Goal: Task Accomplishment & Management: Use online tool/utility

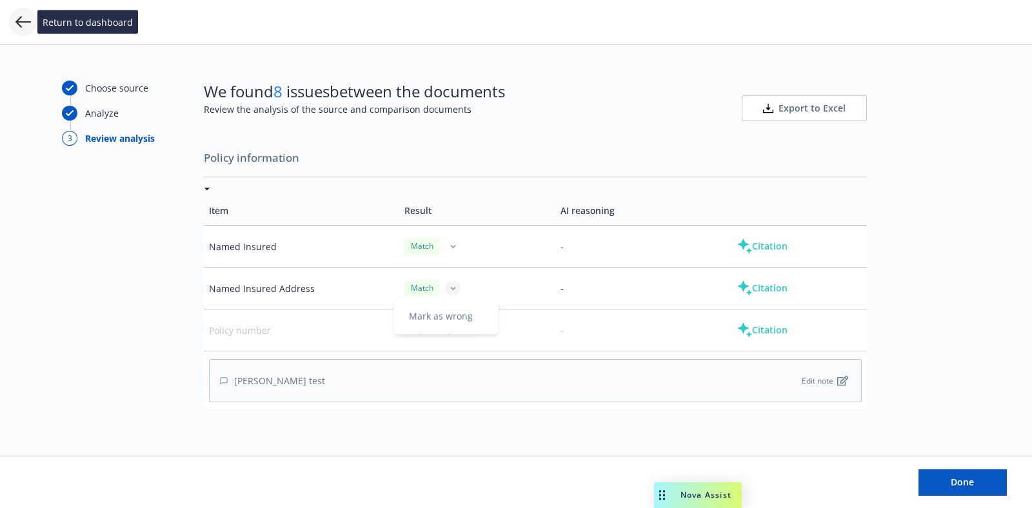
click at [19, 26] on icon at bounding box center [22, 21] width 15 height 15
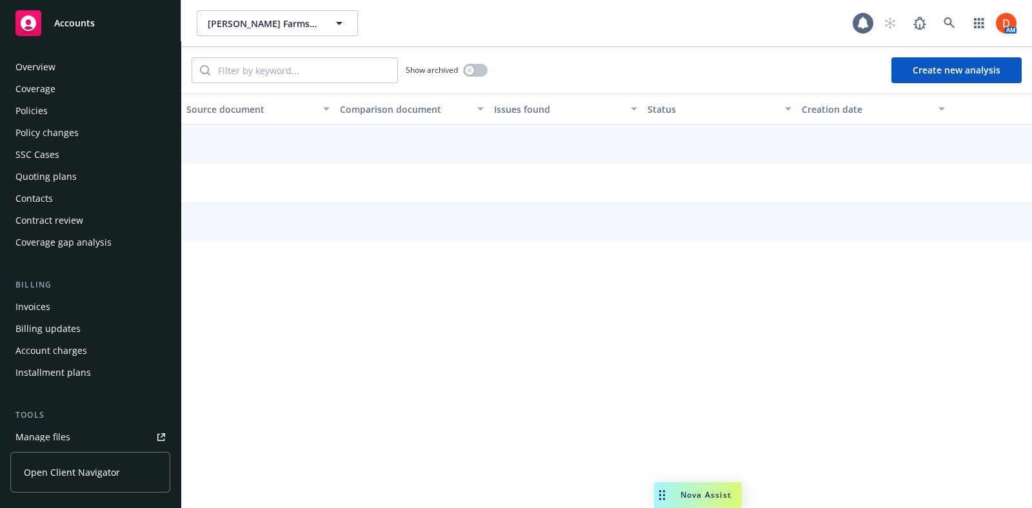
scroll to position [184, 0]
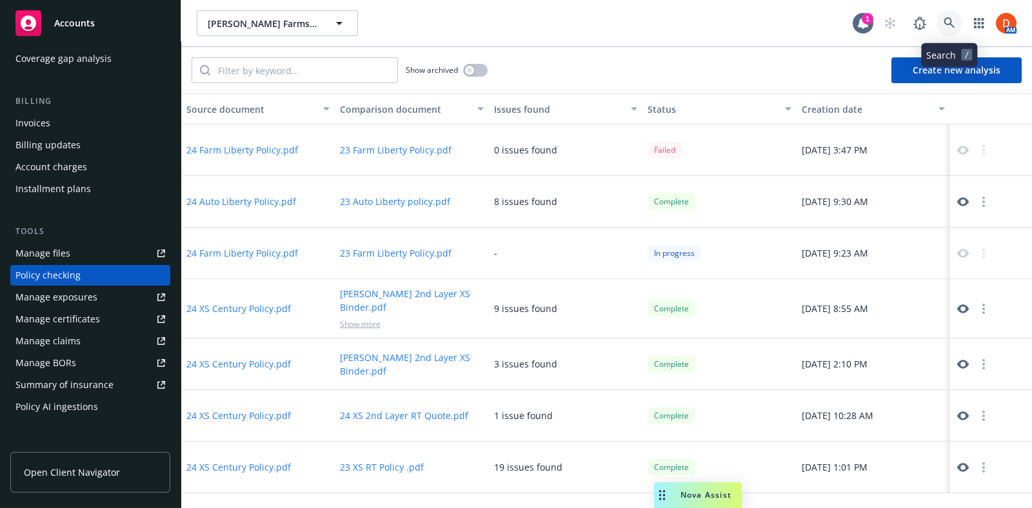
click at [950, 27] on icon at bounding box center [950, 23] width 12 height 12
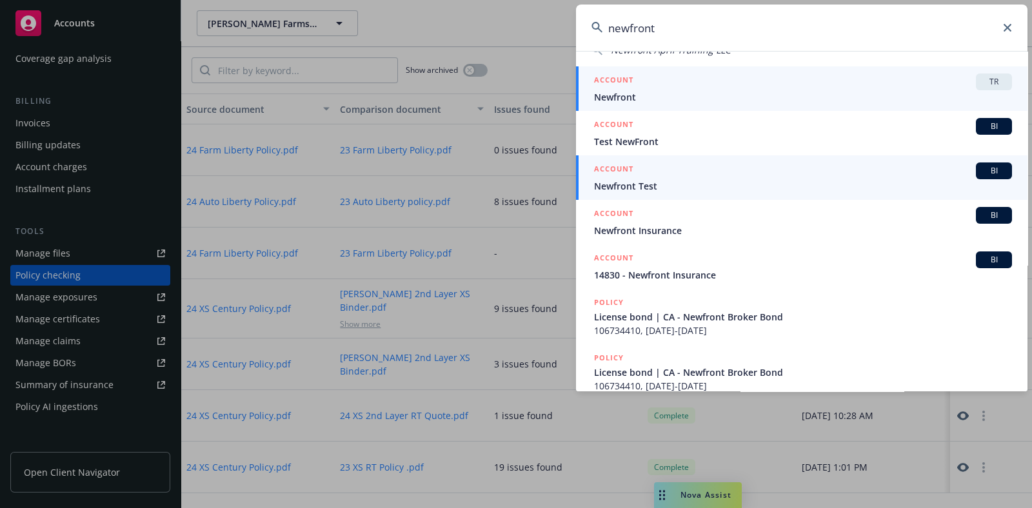
scroll to position [116, 0]
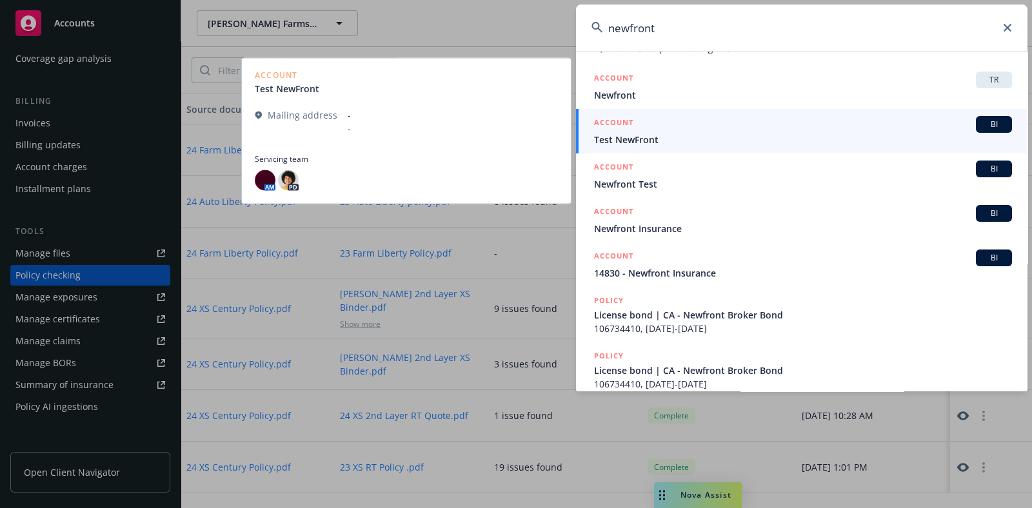
type input "newfront"
click at [793, 144] on span "Test NewFront" at bounding box center [803, 140] width 418 height 14
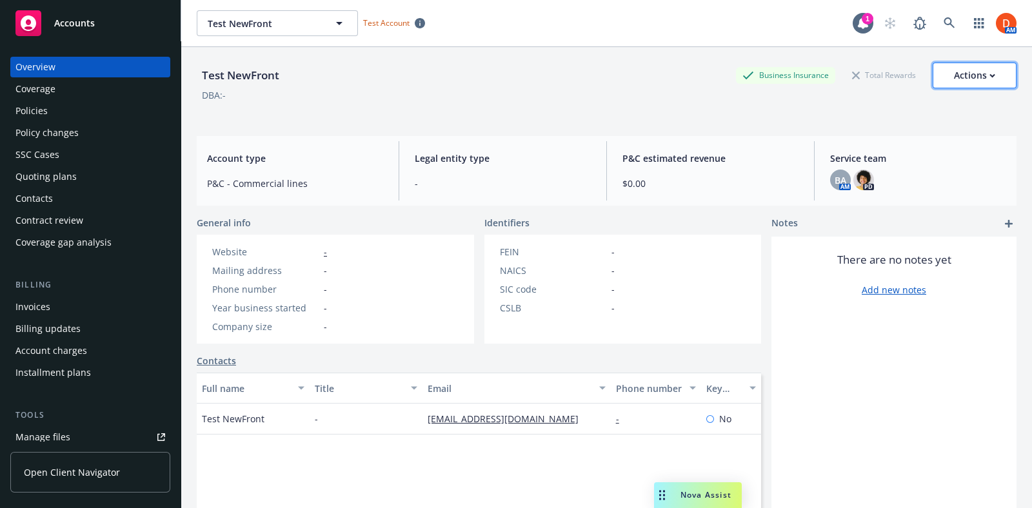
click at [969, 71] on div "Actions" at bounding box center [974, 75] width 41 height 25
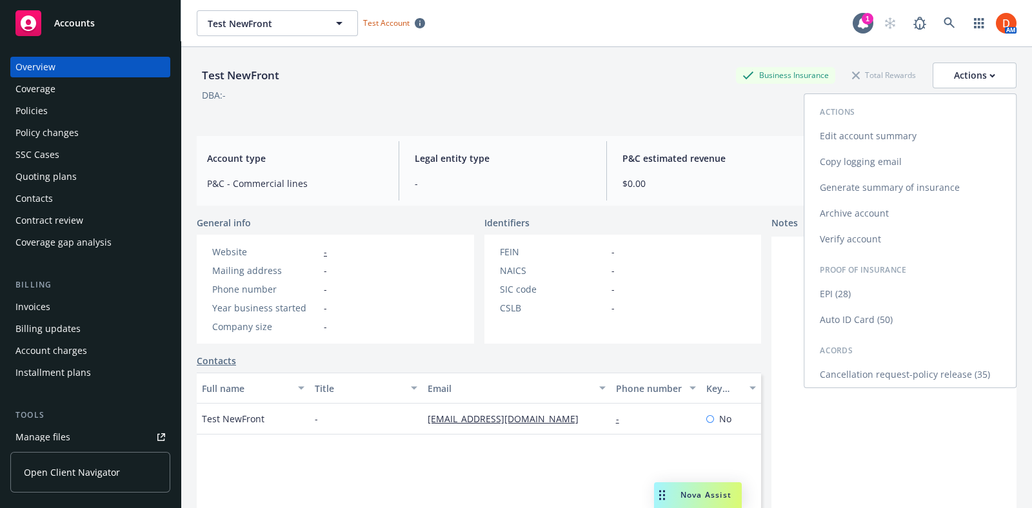
click at [898, 221] on link "Archive account" at bounding box center [910, 214] width 212 height 26
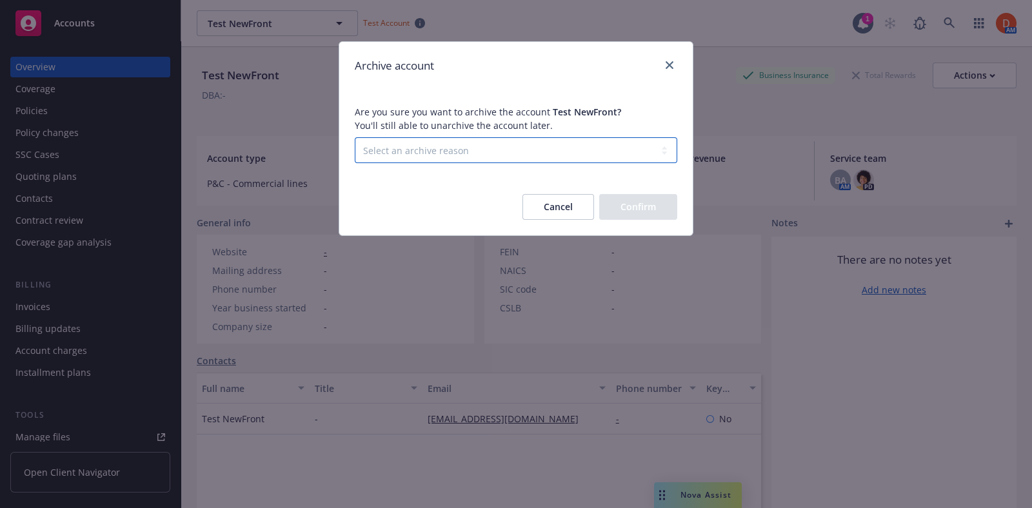
click at [485, 153] on select "Select an archive reason Client declined proposal Client went out of business C…" at bounding box center [516, 150] width 322 height 26
select select "DUPLICATE_OR_ERROR"
click at [355, 137] on select "Select an archive reason Client declined proposal Client went out of business C…" at bounding box center [516, 150] width 322 height 26
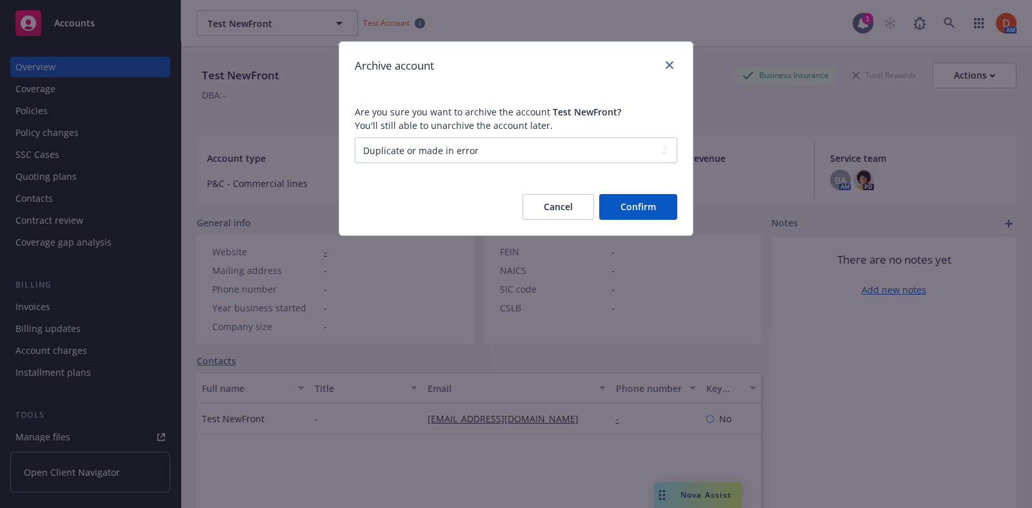
click at [648, 217] on button "Confirm" at bounding box center [638, 207] width 78 height 26
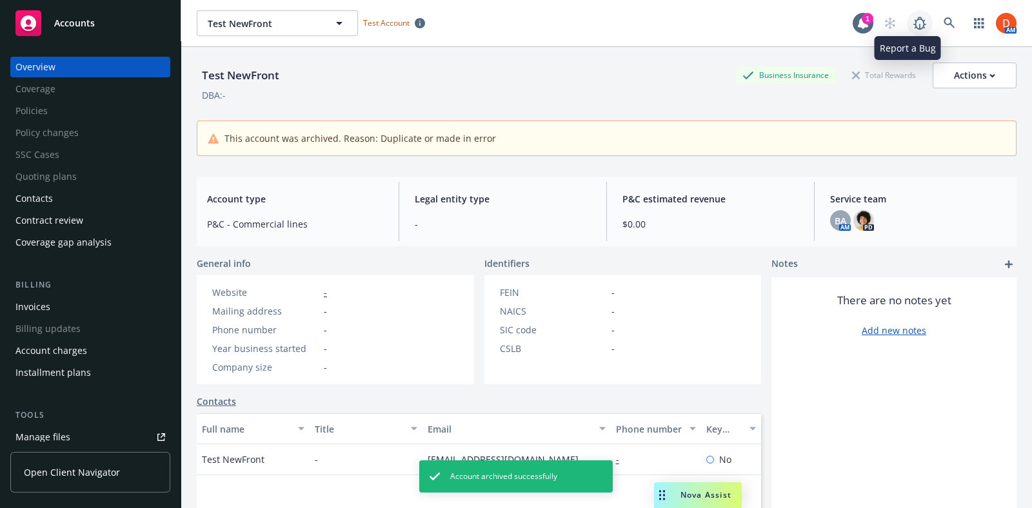
click at [916, 24] on link at bounding box center [920, 23] width 26 height 26
click at [944, 24] on icon at bounding box center [950, 23] width 12 height 12
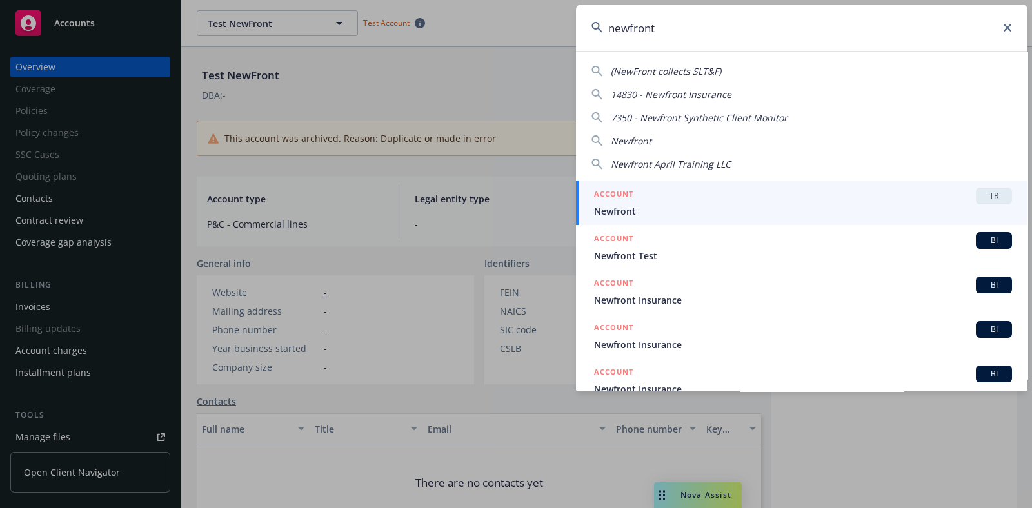
drag, startPoint x: 932, startPoint y: 24, endPoint x: 938, endPoint y: 190, distance: 166.5
click at [938, 190] on div "newfront (NewFront collects SLT&F) 14830 - Newfront Insurance 7350 - Newfront S…" at bounding box center [801, 198] width 451 height 387
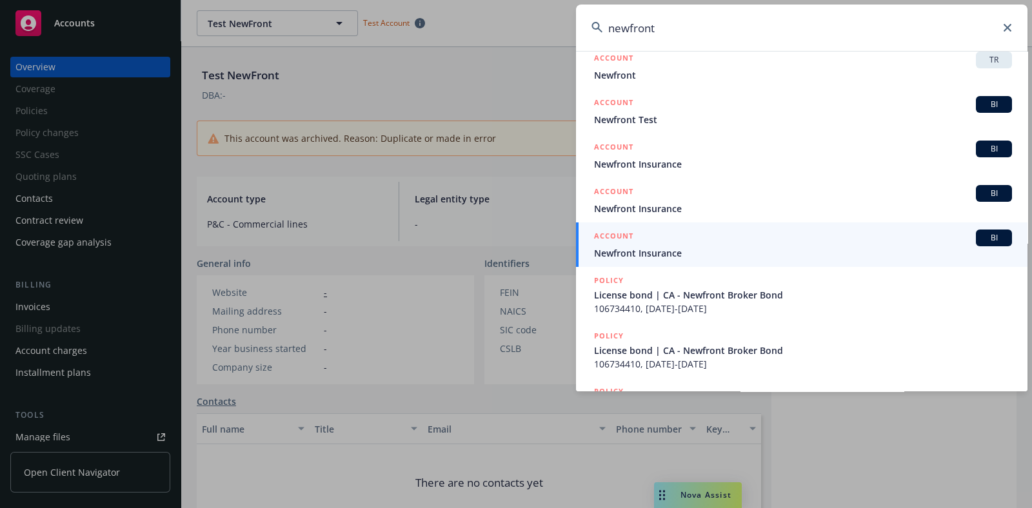
scroll to position [138, 0]
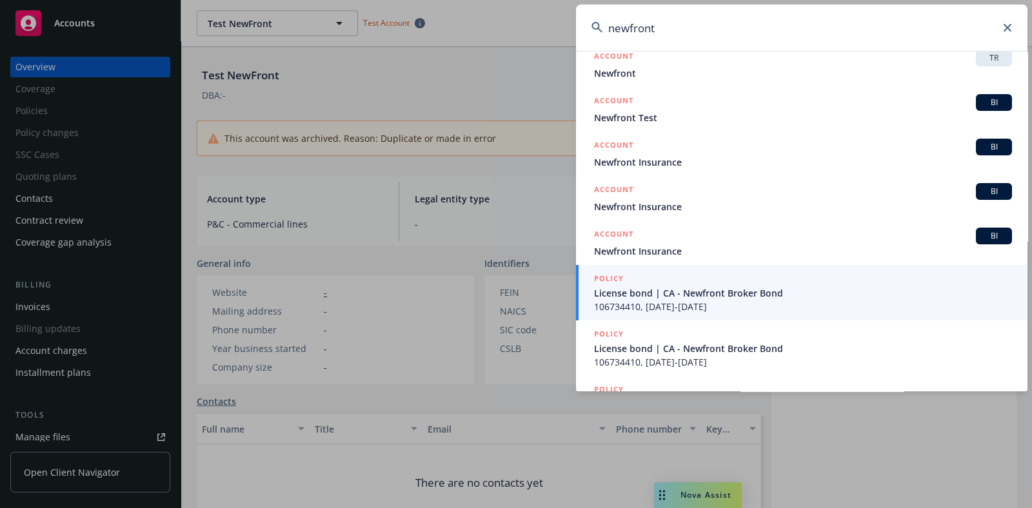
type input "newfront"
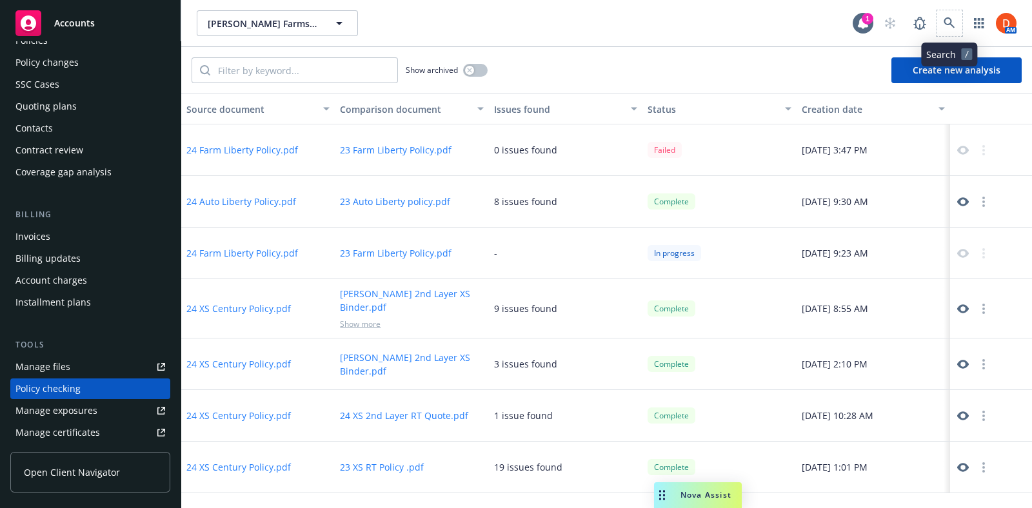
click at [961, 29] on span at bounding box center [949, 23] width 26 height 26
click at [953, 26] on icon at bounding box center [949, 22] width 11 height 11
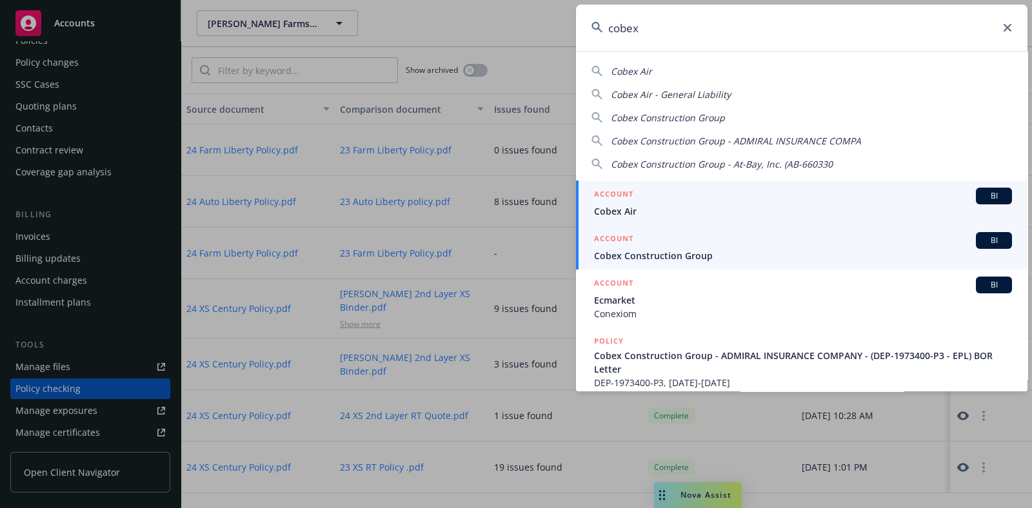
type input "cobex"
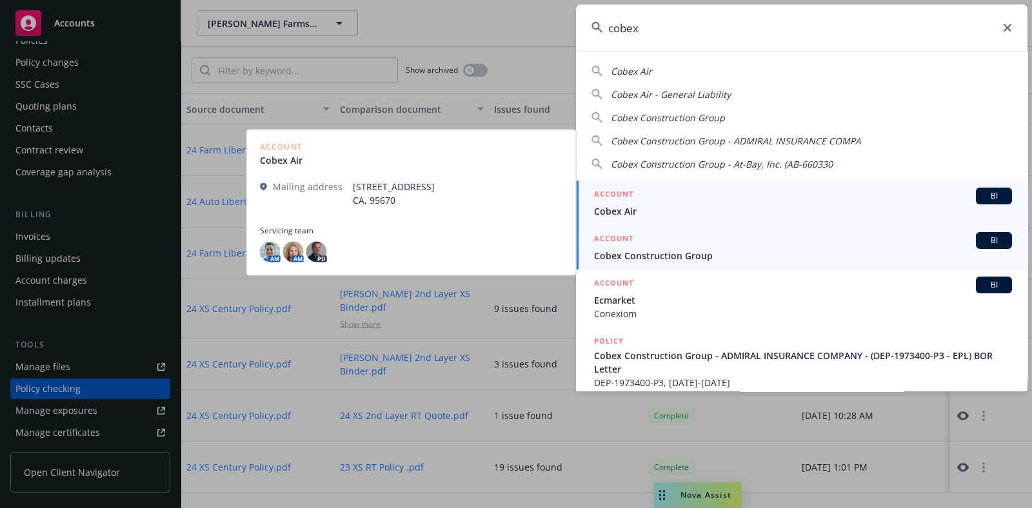
click at [678, 255] on span "Cobex Construction Group" at bounding box center [803, 256] width 418 height 14
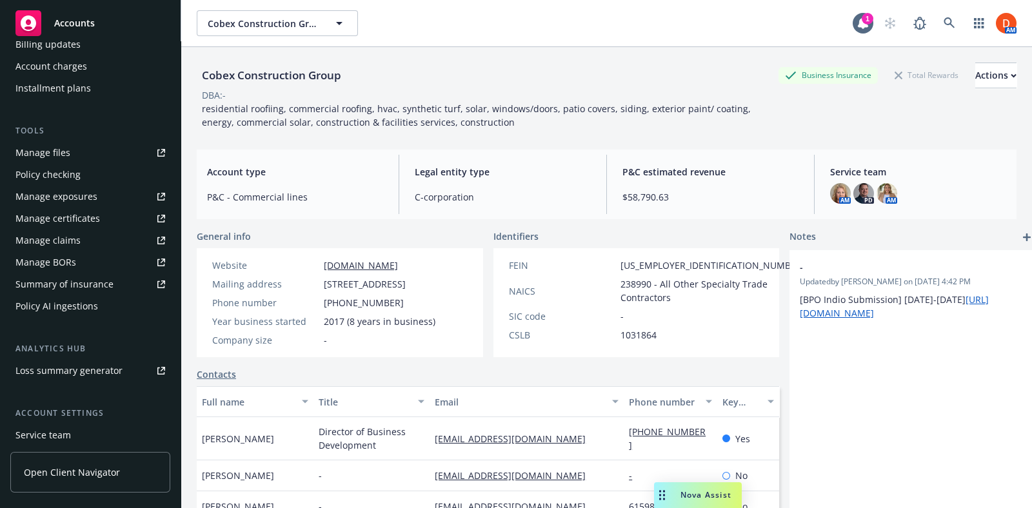
scroll to position [375, 0]
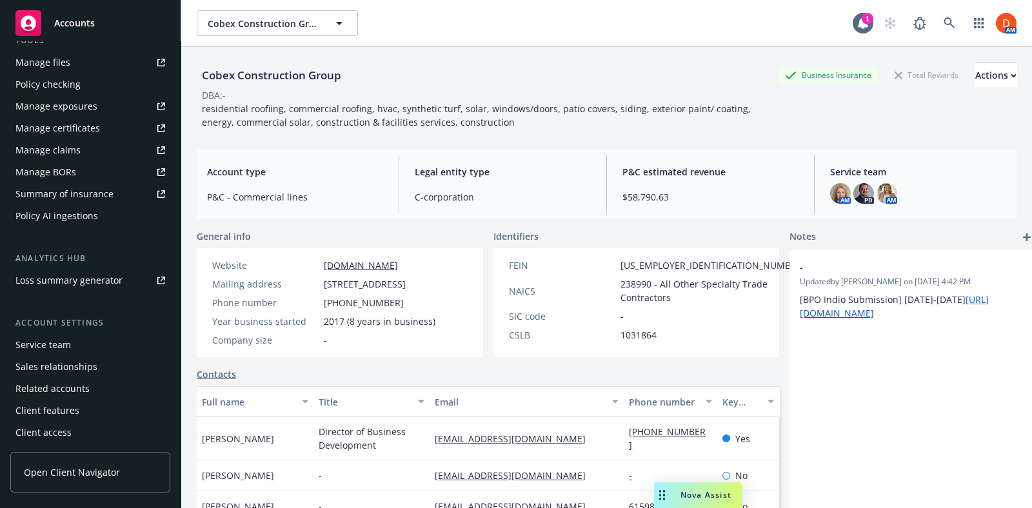
click at [71, 402] on div "Client features" at bounding box center [47, 411] width 64 height 21
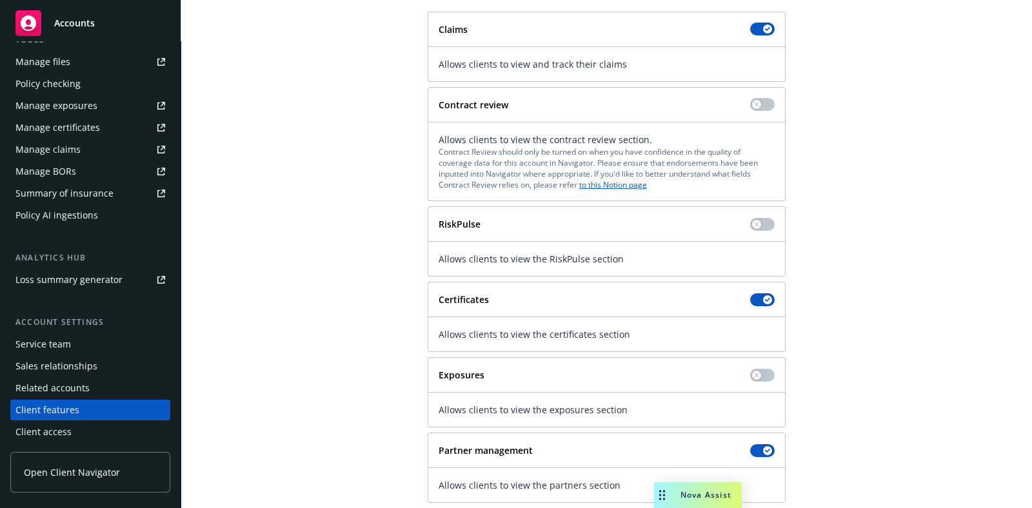
scroll to position [148, 0]
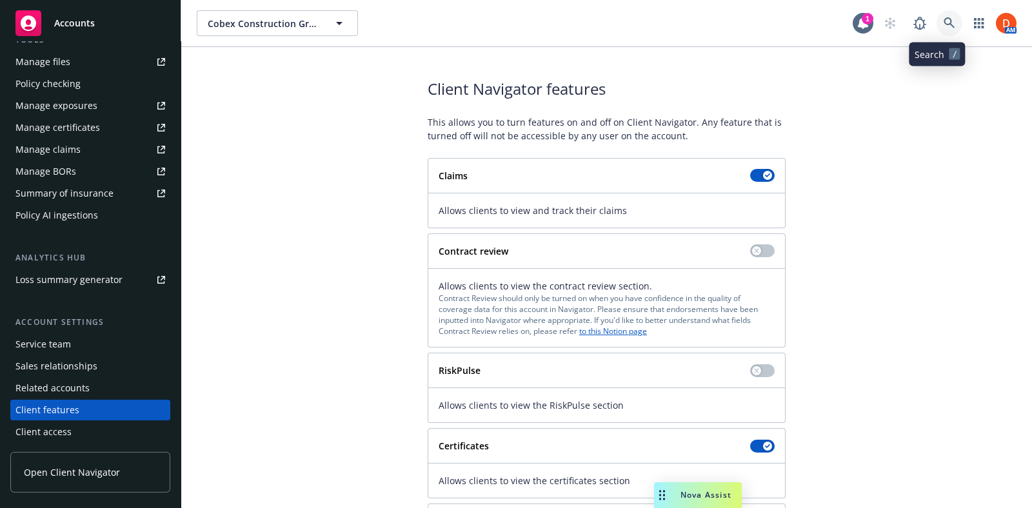
click at [936, 16] on link at bounding box center [949, 23] width 26 height 26
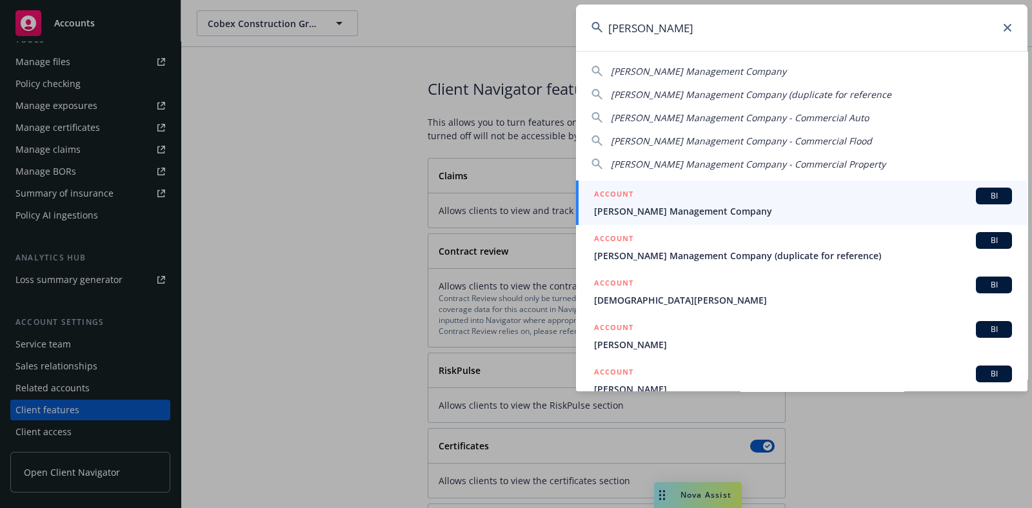
type input "karney"
click at [707, 199] on div "ACCOUNT BI" at bounding box center [803, 196] width 418 height 17
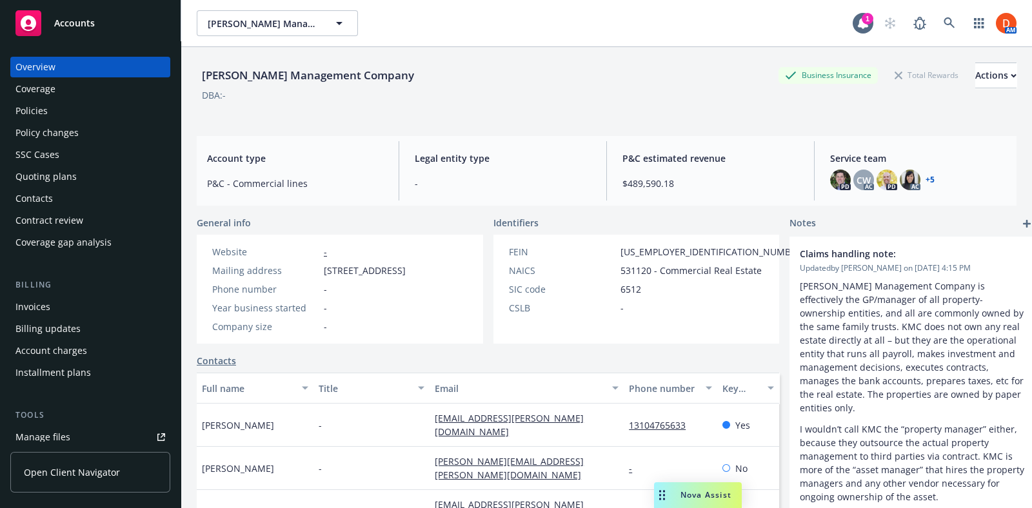
scroll to position [375, 0]
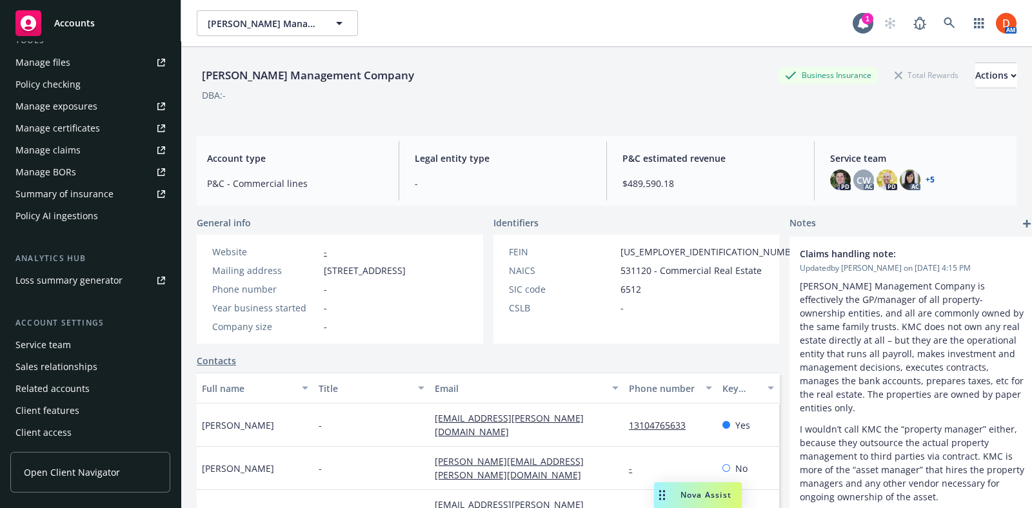
click at [87, 461] on link "Open Client Navigator" at bounding box center [90, 472] width 160 height 41
click at [64, 474] on span "Open Client Navigator" at bounding box center [72, 473] width 96 height 14
click at [936, 17] on link at bounding box center [949, 23] width 26 height 26
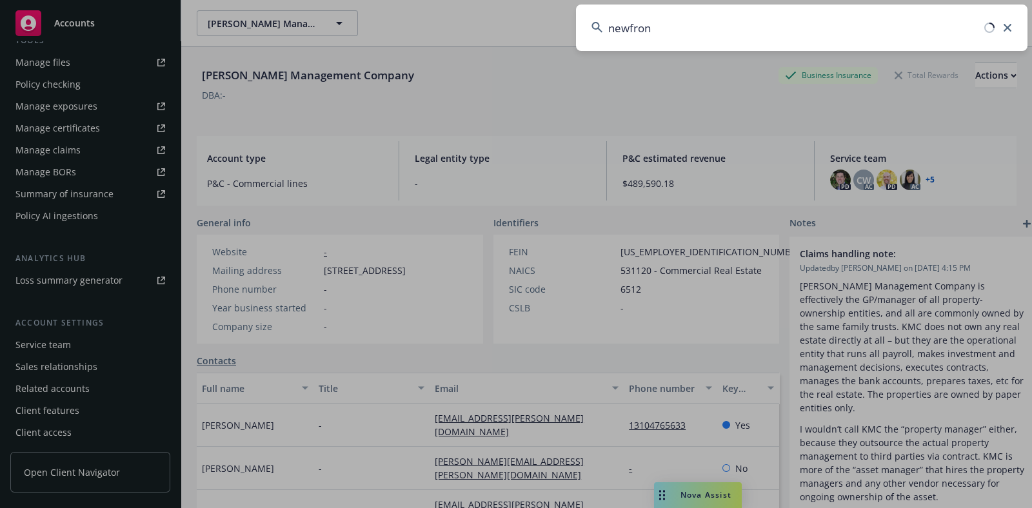
type input "newfront"
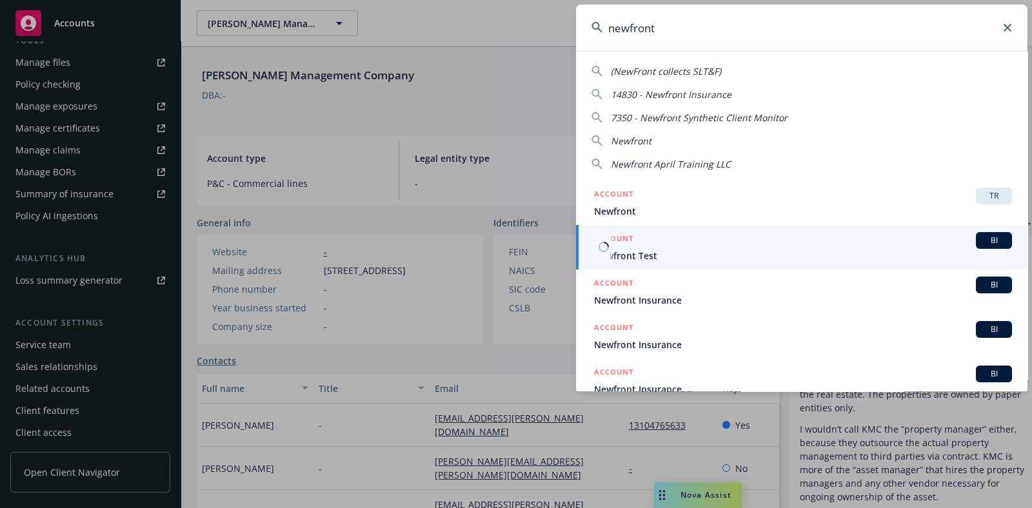
click at [697, 248] on div "ACCOUNT BI" at bounding box center [803, 240] width 418 height 17
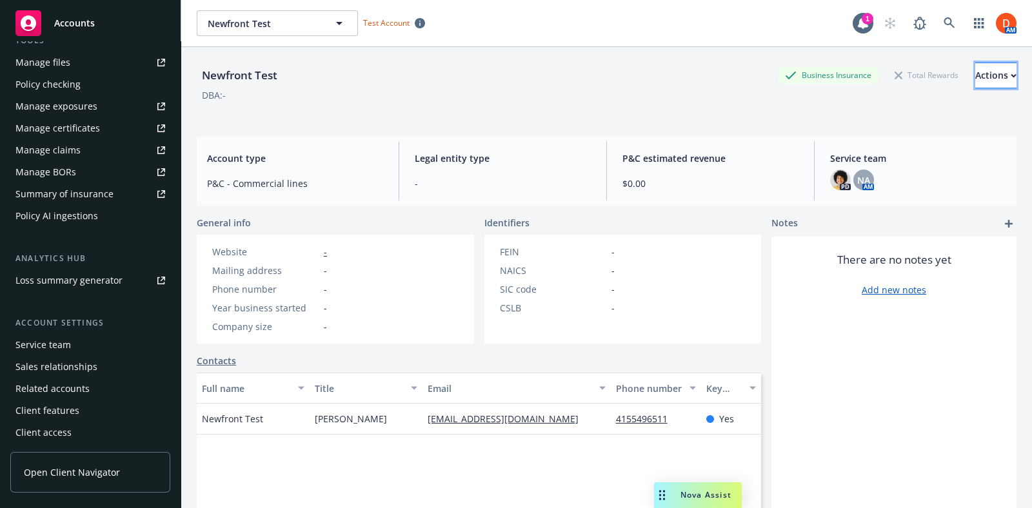
click at [975, 81] on div "Actions" at bounding box center [995, 75] width 41 height 25
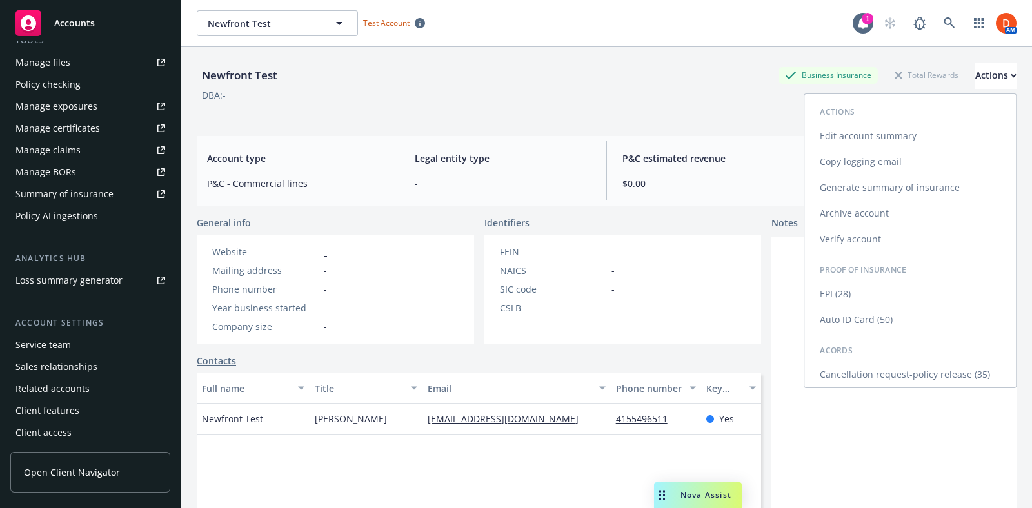
click at [895, 131] on link "Edit account summary" at bounding box center [910, 136] width 212 height 26
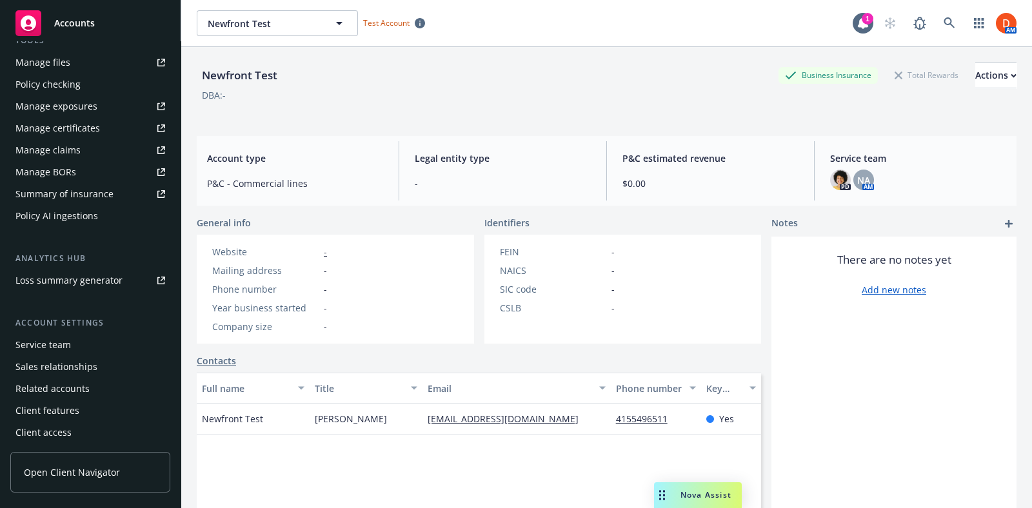
select select "US"
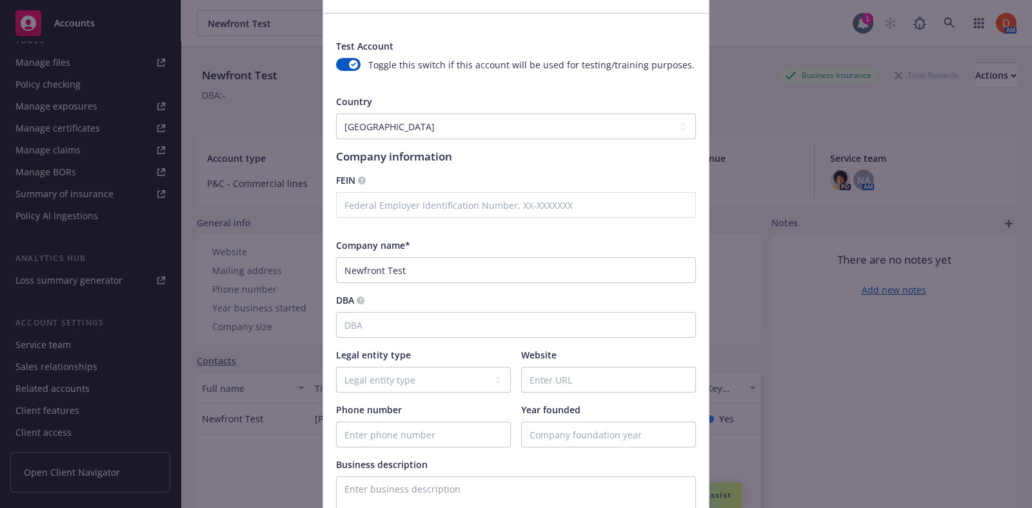
scroll to position [78, 0]
click at [364, 268] on input "Newfront Test" at bounding box center [516, 269] width 360 height 26
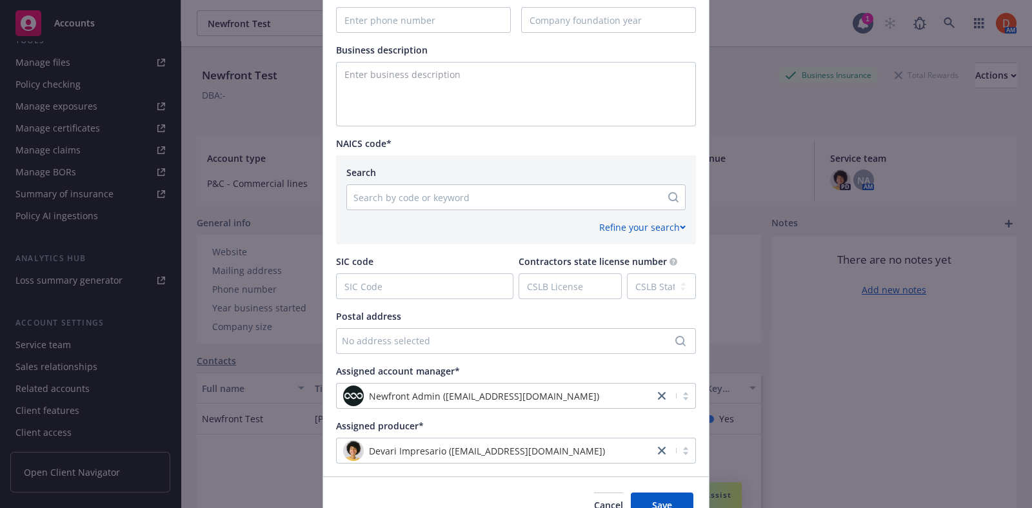
scroll to position [558, 0]
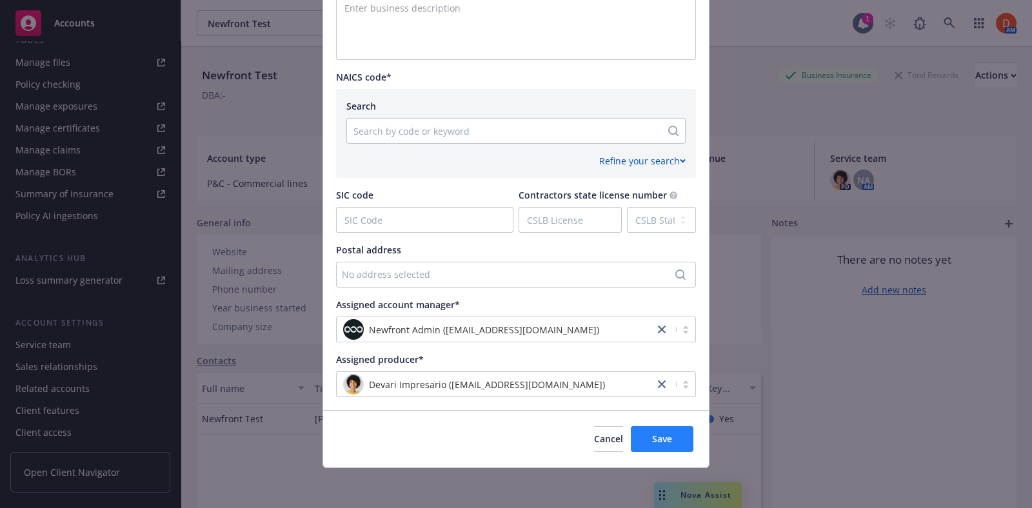
type input "New font Test"
click at [662, 440] on span "Save" at bounding box center [662, 439] width 20 height 12
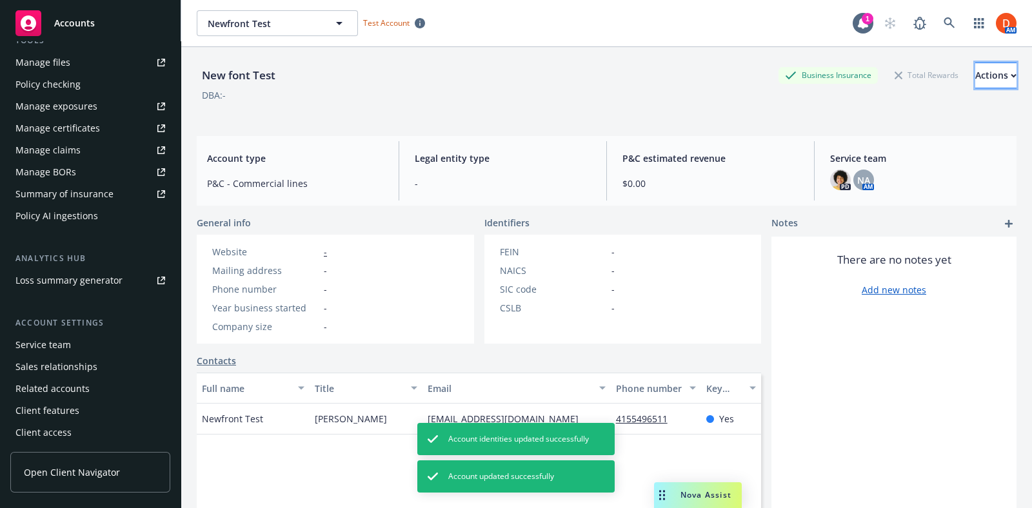
click at [975, 79] on div "Actions" at bounding box center [995, 75] width 41 height 25
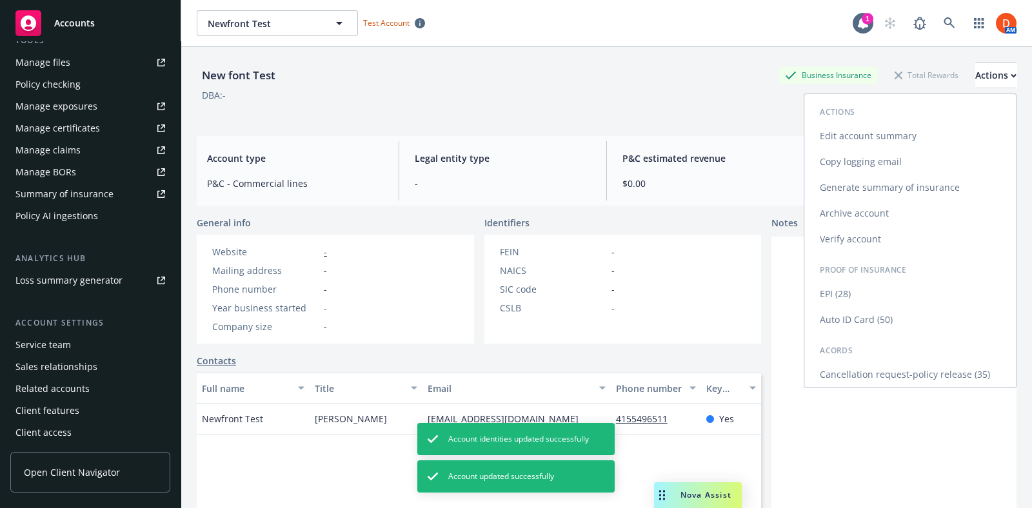
click at [900, 215] on link "Archive account" at bounding box center [910, 214] width 212 height 26
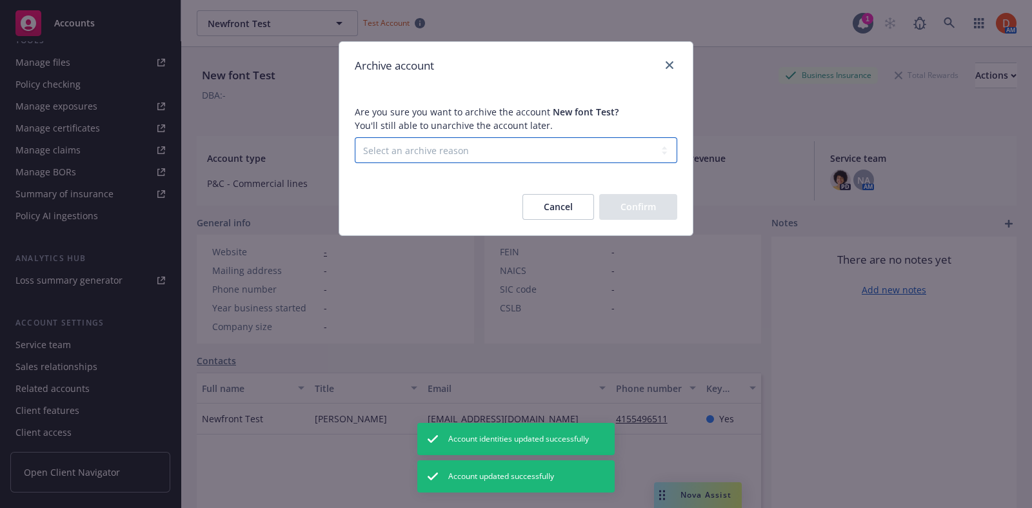
click at [569, 156] on select "Select an archive reason Client declined proposal Client went out of business C…" at bounding box center [516, 150] width 322 height 26
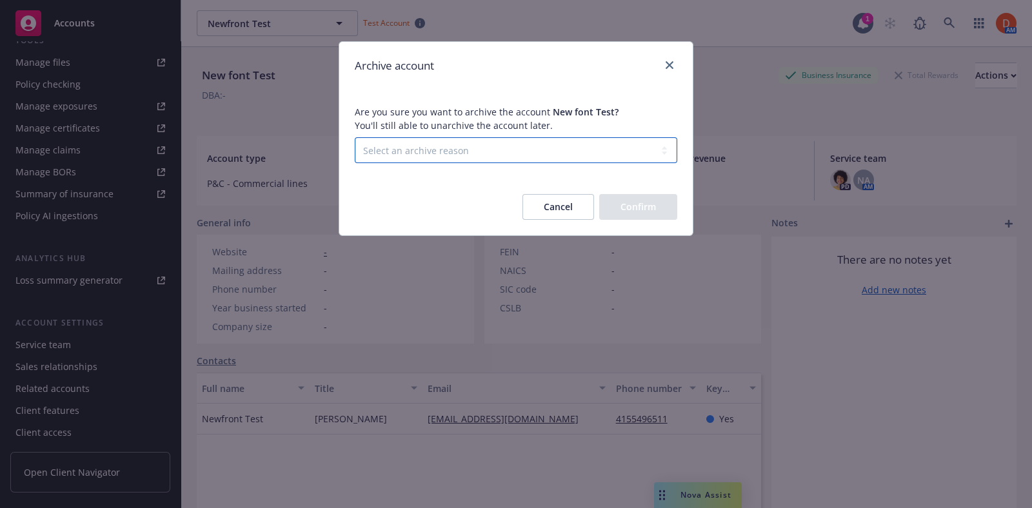
select select "DUPLICATE_OR_ERROR"
click at [355, 137] on select "Select an archive reason Client declined proposal Client went out of business C…" at bounding box center [516, 150] width 322 height 26
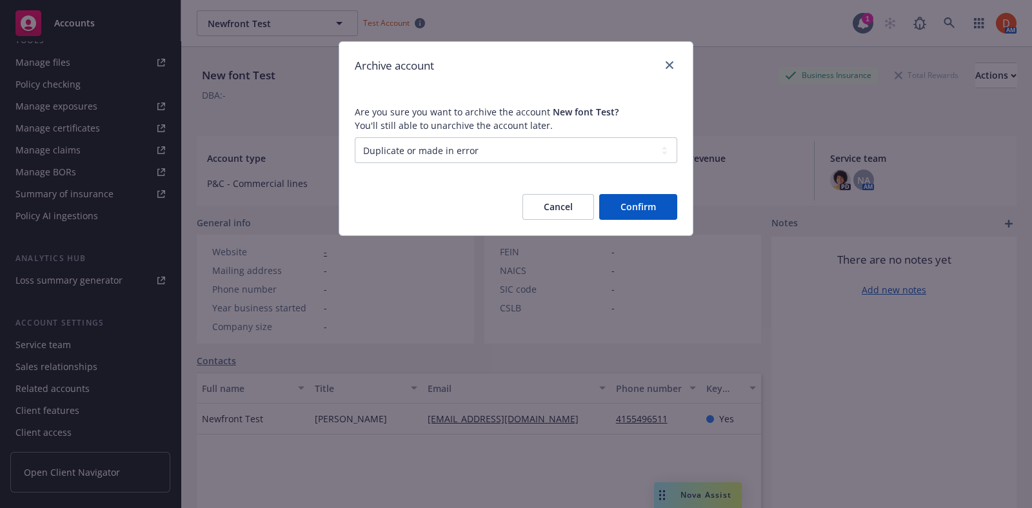
click at [649, 197] on button "Confirm" at bounding box center [638, 207] width 78 height 26
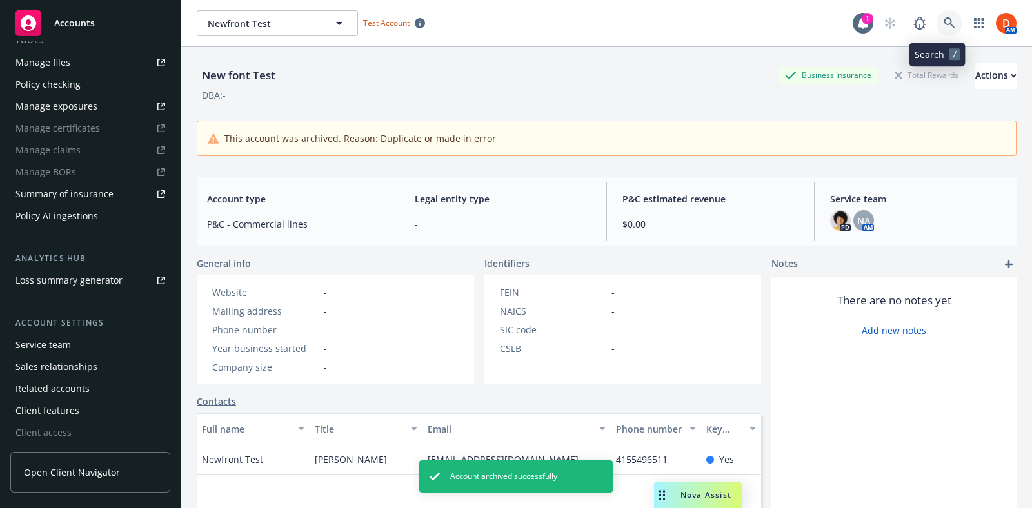
click at [936, 13] on link at bounding box center [949, 23] width 26 height 26
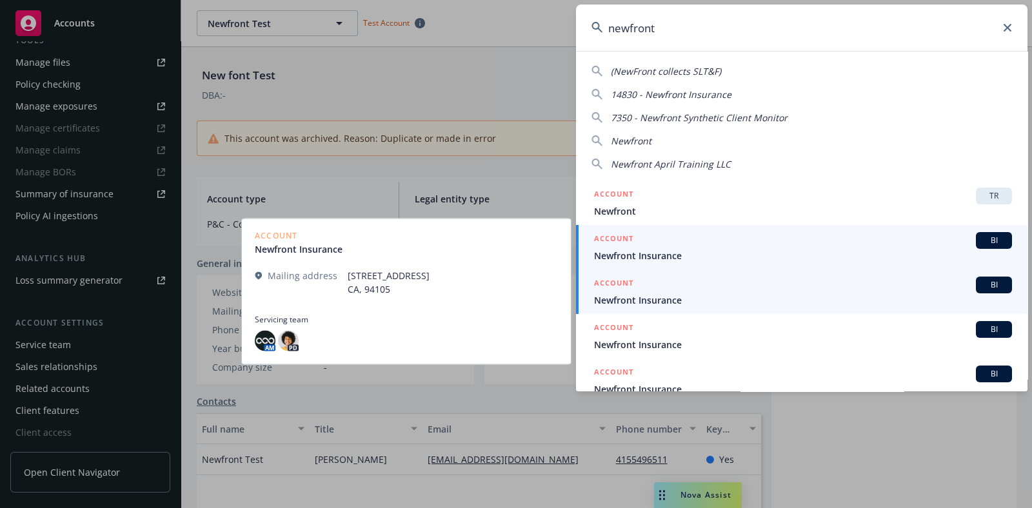
type input "newfront"
click at [875, 255] on span "Newfront Insurance" at bounding box center [803, 256] width 418 height 14
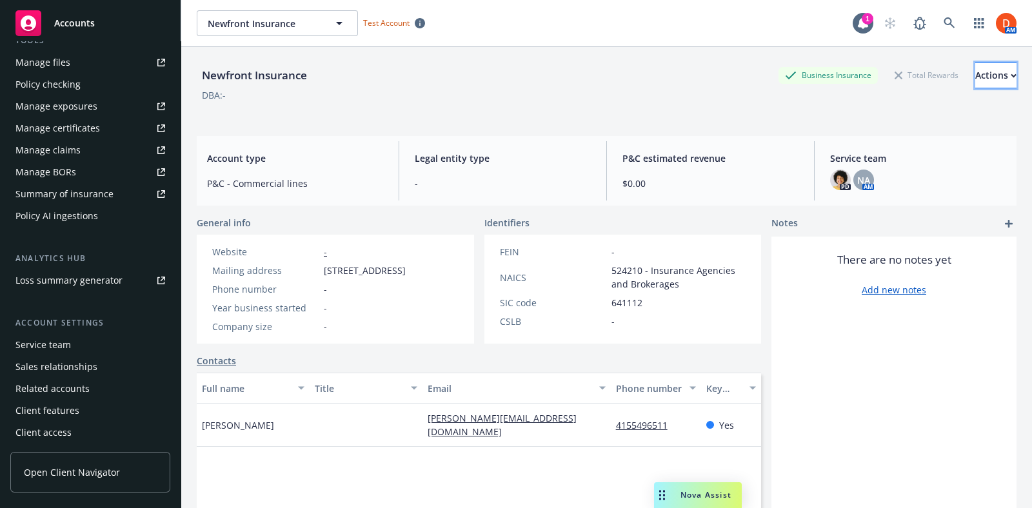
click at [975, 69] on div "Actions" at bounding box center [995, 75] width 41 height 25
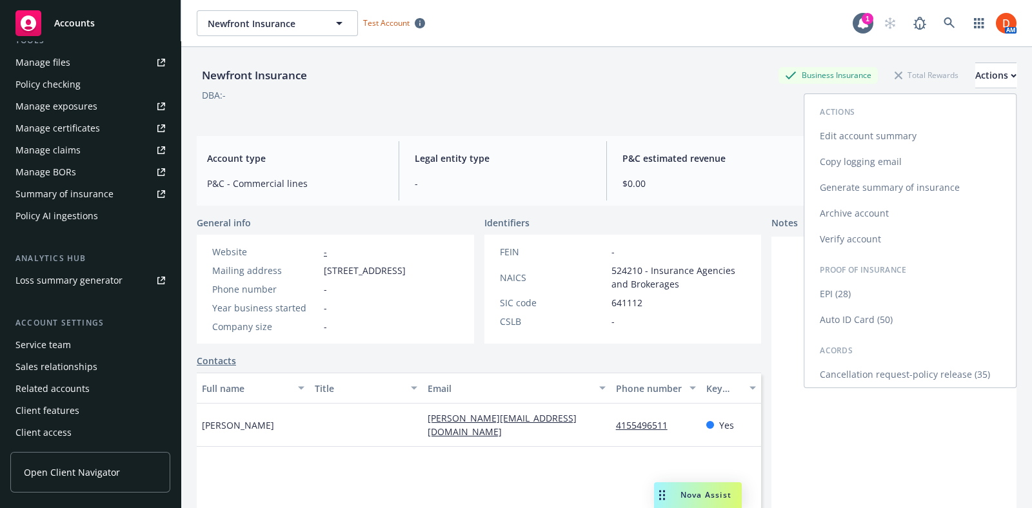
click at [940, 141] on link "Edit account summary" at bounding box center [910, 136] width 212 height 26
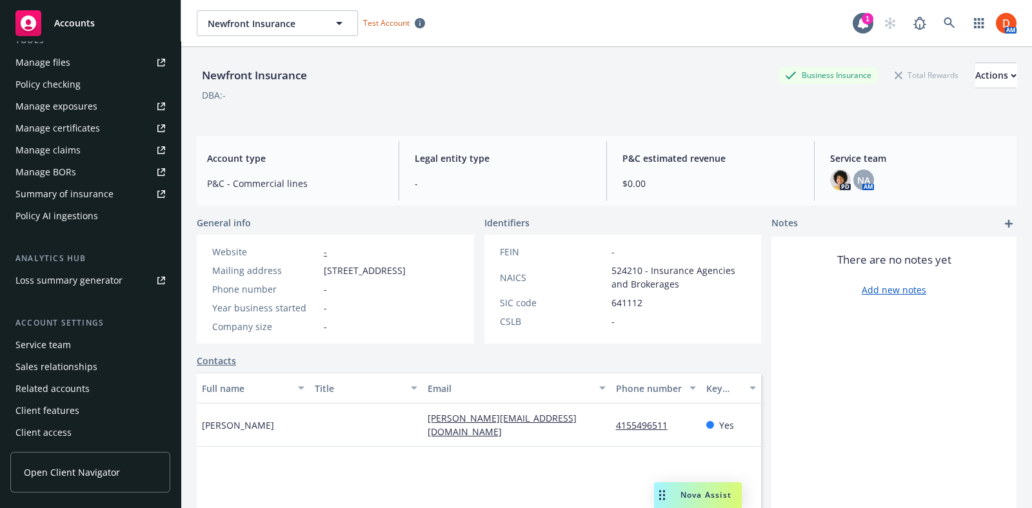
select select "US"
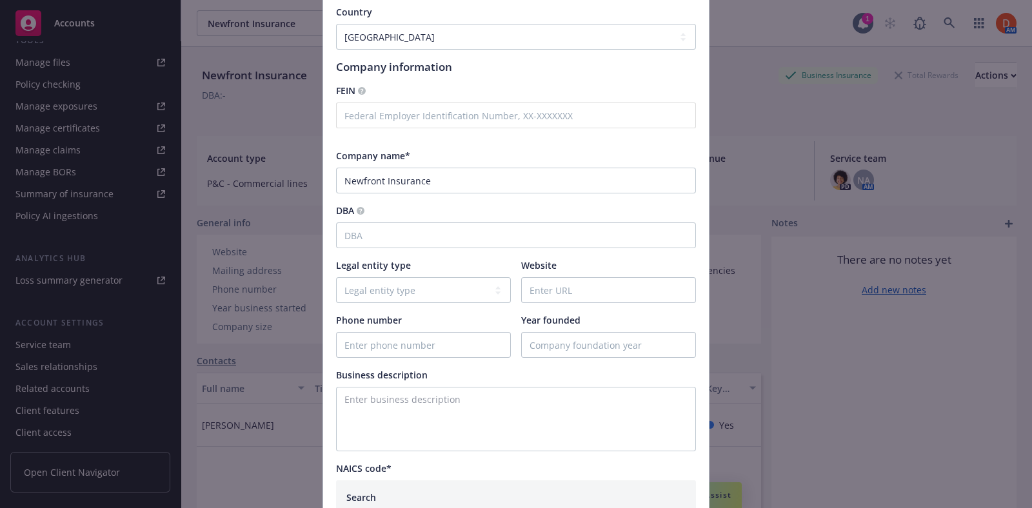
scroll to position [168, 0]
drag, startPoint x: 439, startPoint y: 174, endPoint x: 317, endPoint y: 177, distance: 121.9
click at [323, 177] on div "Test Account Toggle this switch if this account will be used for testing/traini…" at bounding box center [516, 362] width 386 height 878
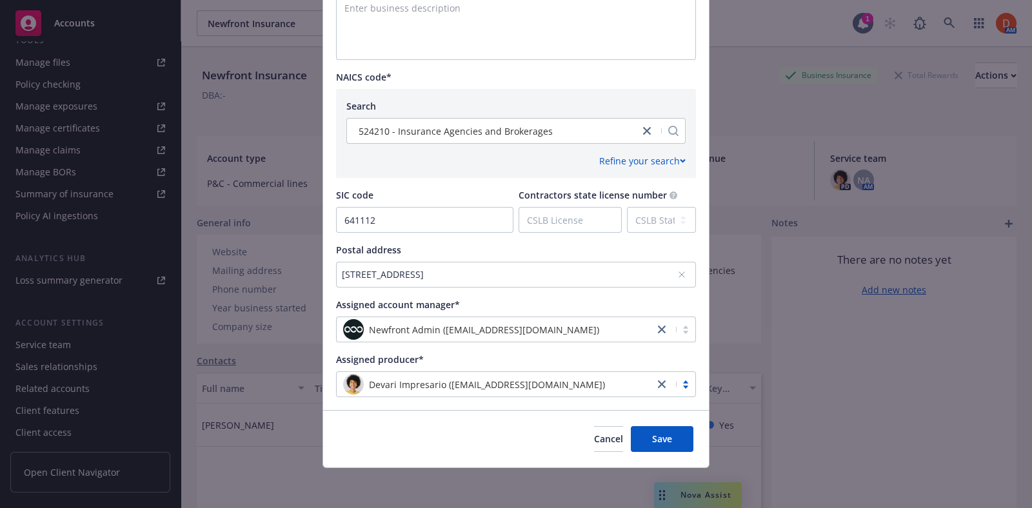
type input "Andrew Brackin test account"
click at [664, 419] on div "Cancel Save" at bounding box center [516, 438] width 386 height 57
click at [666, 432] on button "Save" at bounding box center [662, 439] width 63 height 26
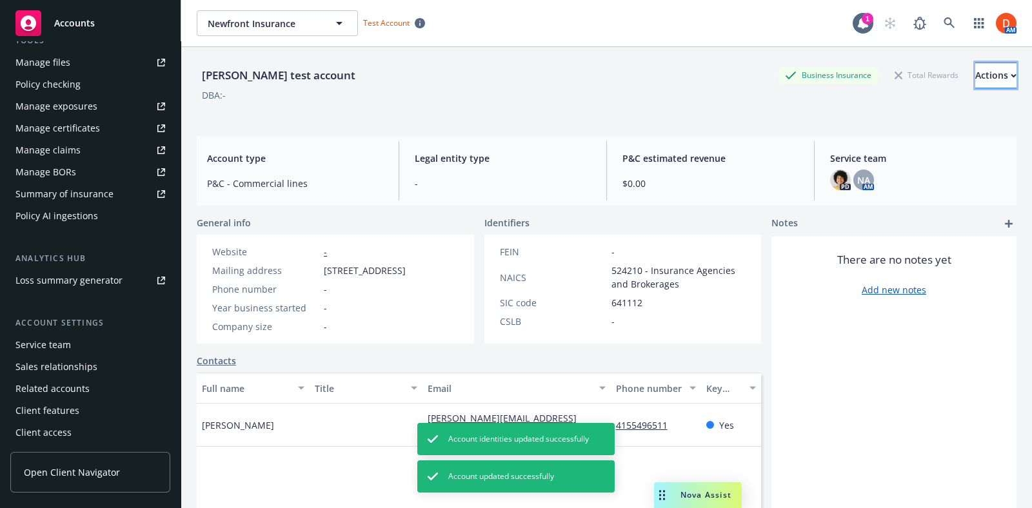
click at [975, 81] on div "Actions" at bounding box center [995, 75] width 41 height 25
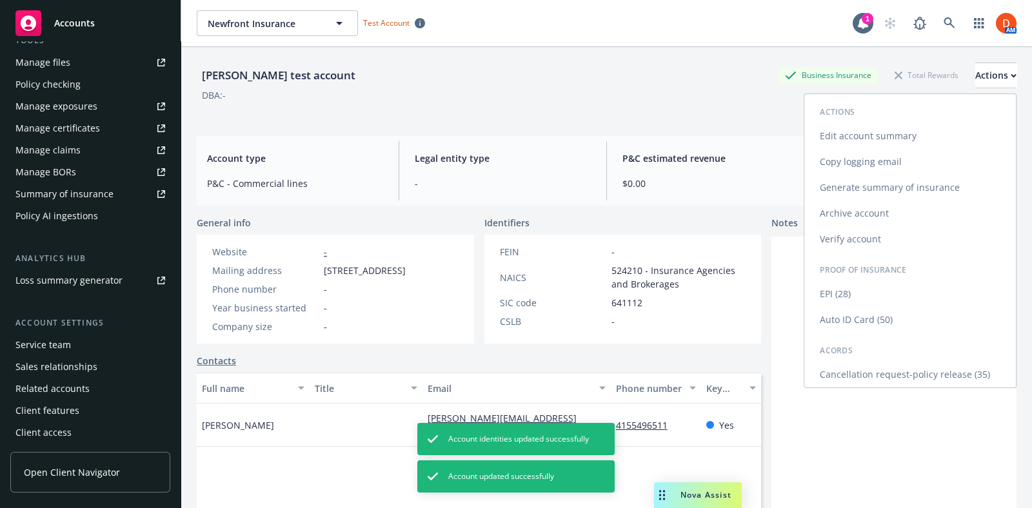
click at [878, 215] on link "Archive account" at bounding box center [910, 214] width 212 height 26
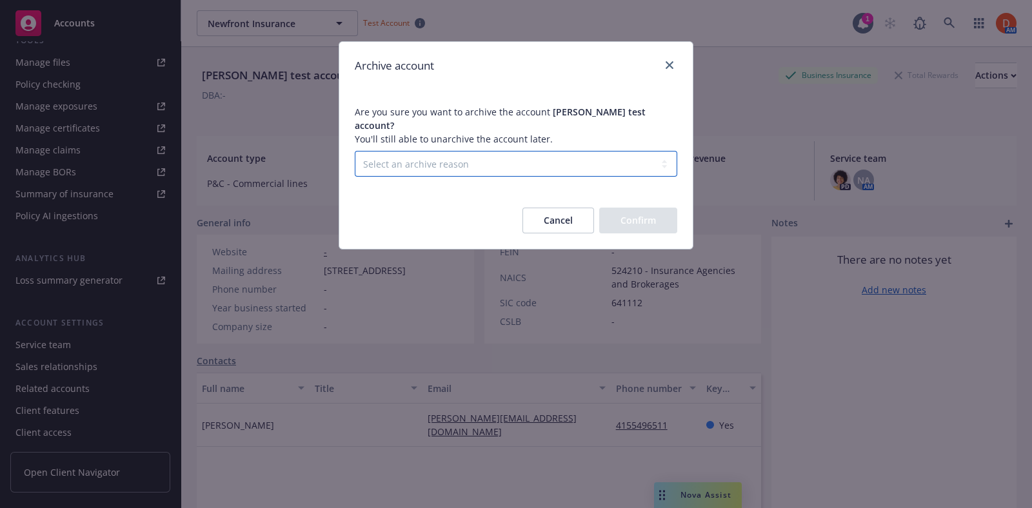
click at [606, 153] on select "Select an archive reason Client declined proposal Client went out of business C…" at bounding box center [516, 164] width 322 height 26
select select "DUPLICATE_OR_ERROR"
click at [355, 151] on select "Select an archive reason Client declined proposal Client went out of business C…" at bounding box center [516, 164] width 322 height 26
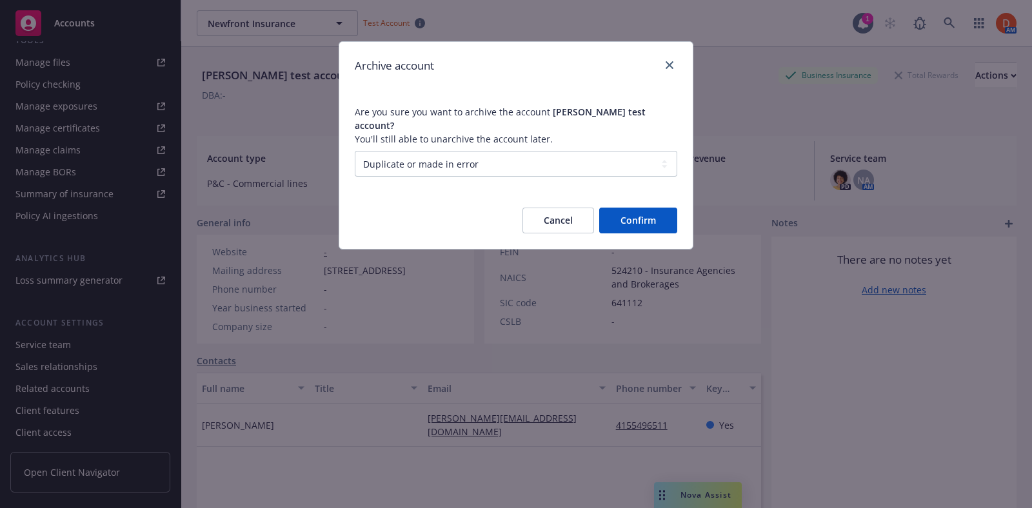
click at [633, 212] on button "Confirm" at bounding box center [638, 221] width 78 height 26
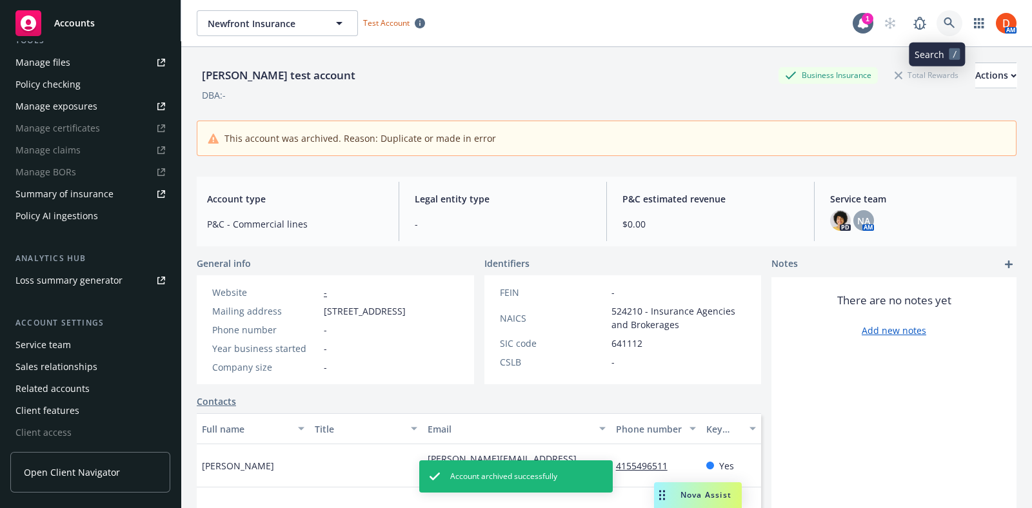
click at [944, 22] on icon at bounding box center [949, 22] width 11 height 11
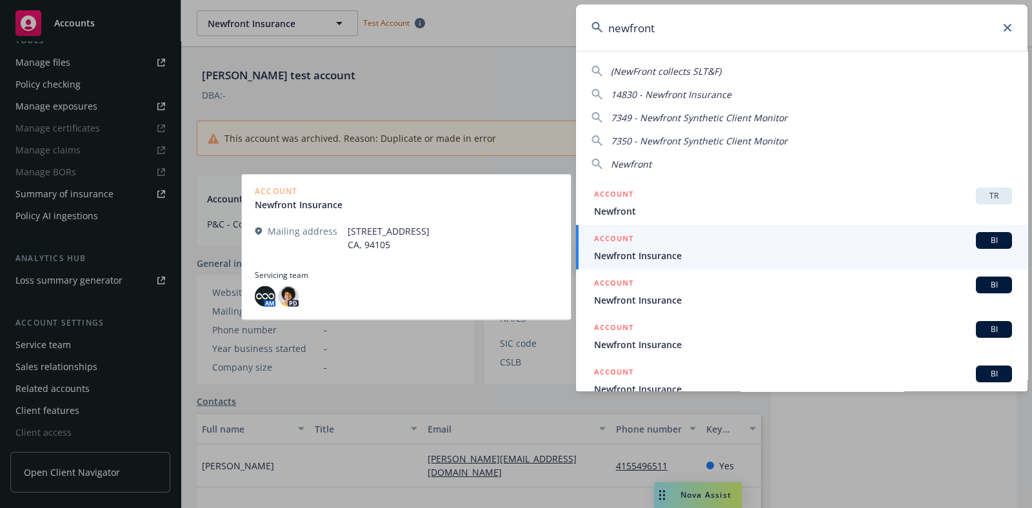
type input "newfront"
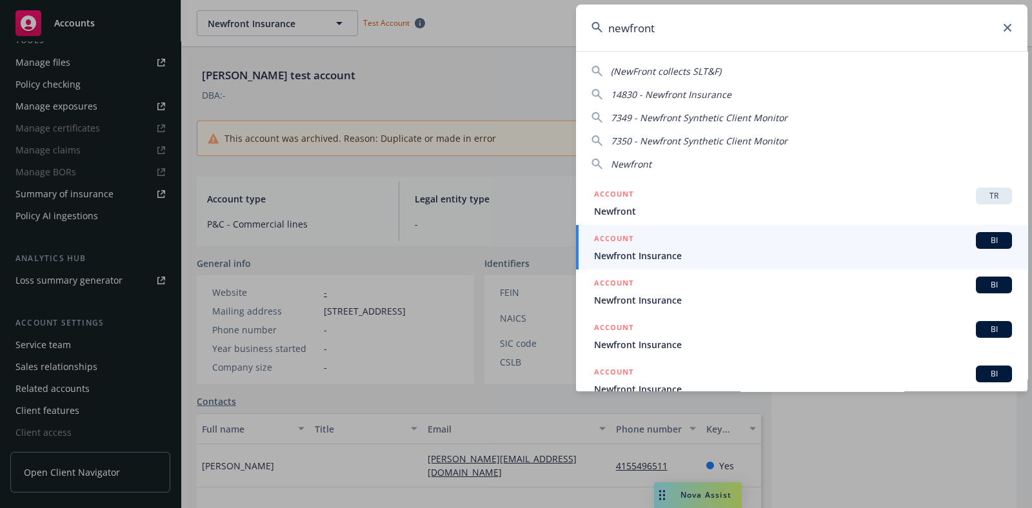
click at [783, 245] on div "ACCOUNT BI" at bounding box center [803, 240] width 418 height 17
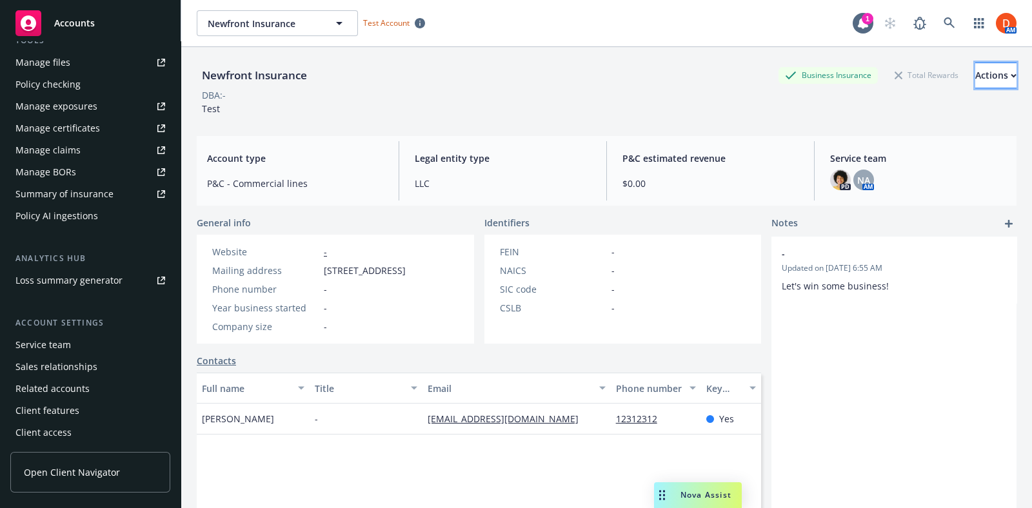
click at [975, 83] on div "Actions" at bounding box center [995, 75] width 41 height 25
click at [975, 70] on div "Actions" at bounding box center [995, 75] width 41 height 25
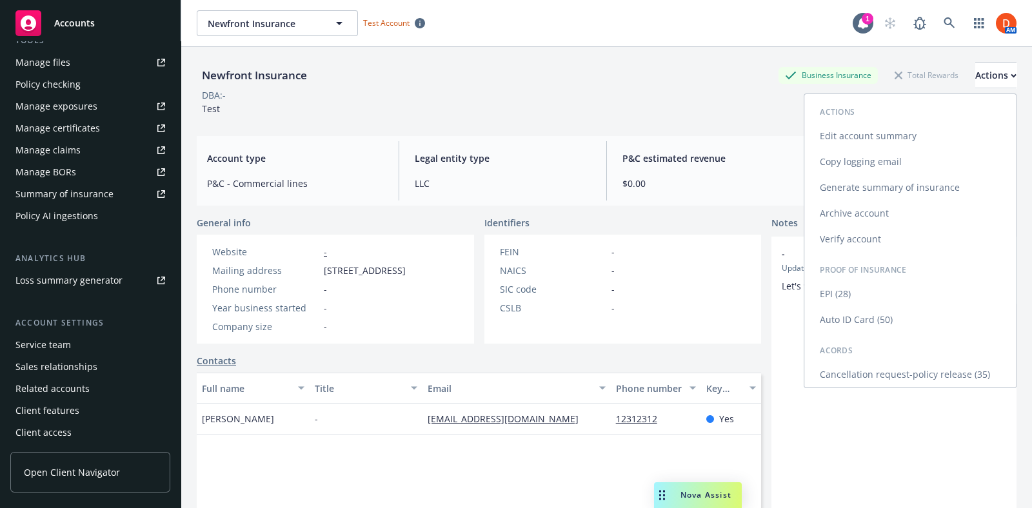
click at [896, 130] on link "Edit account summary" at bounding box center [910, 136] width 212 height 26
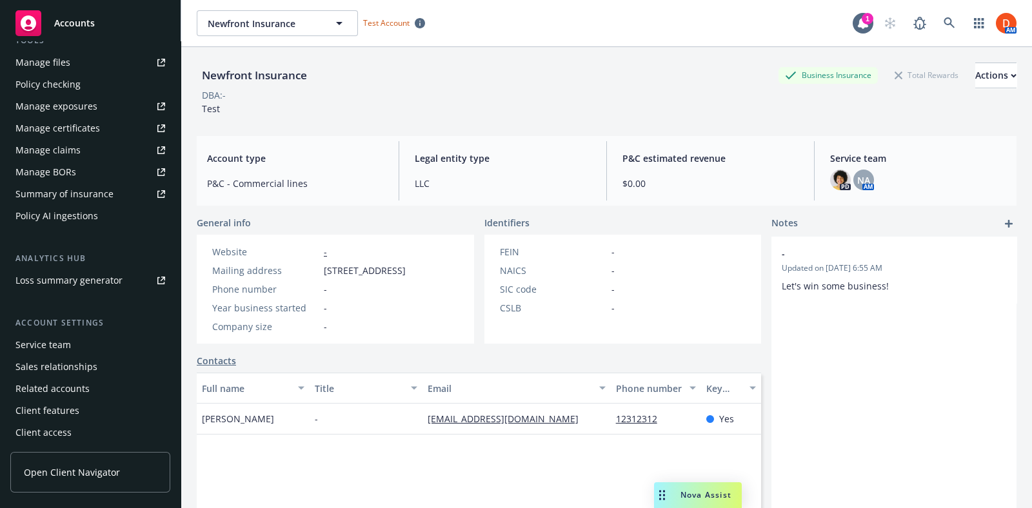
select select "US"
select select "LLC"
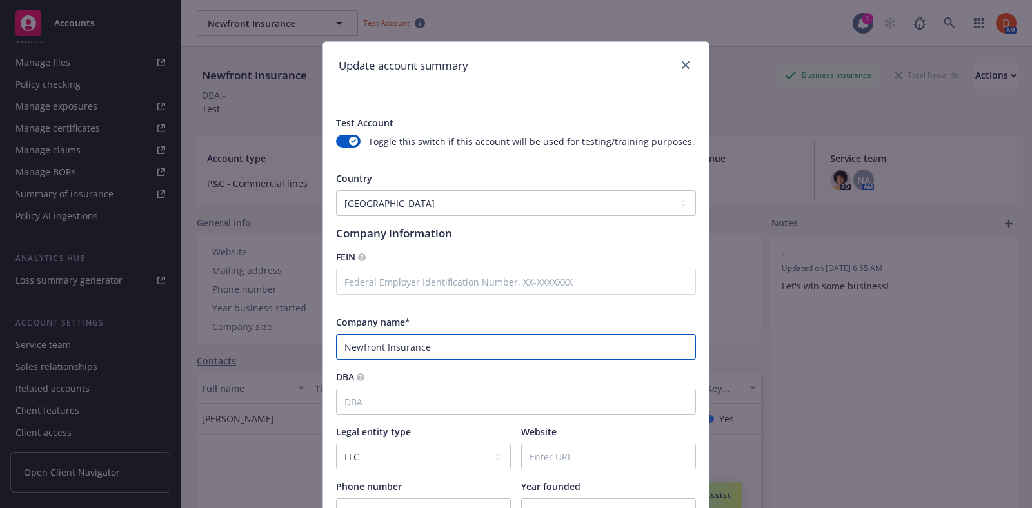
drag, startPoint x: 430, startPoint y: 342, endPoint x: 246, endPoint y: 344, distance: 183.8
click at [246, 344] on div "Update account summary Test Account Toggle this switch if this account will be …" at bounding box center [516, 254] width 1032 height 508
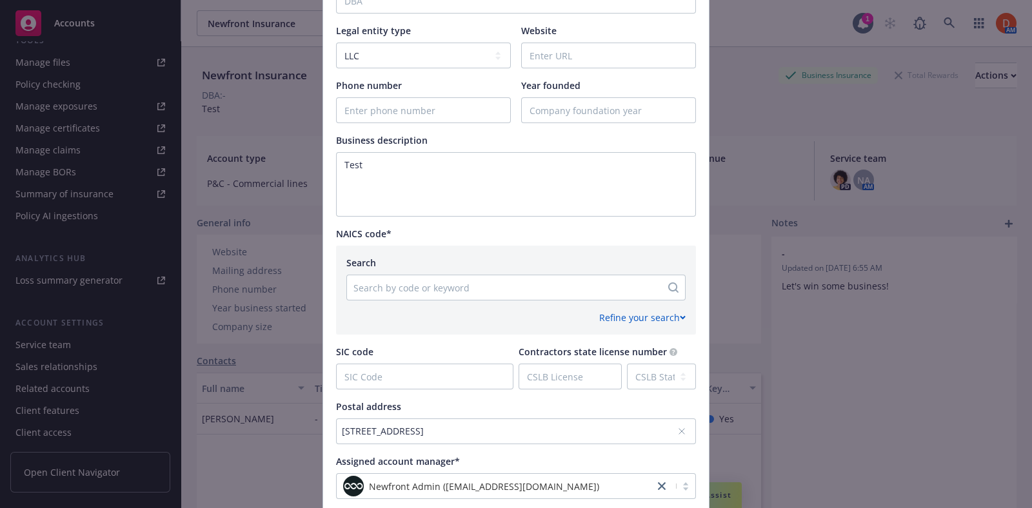
scroll to position [558, 0]
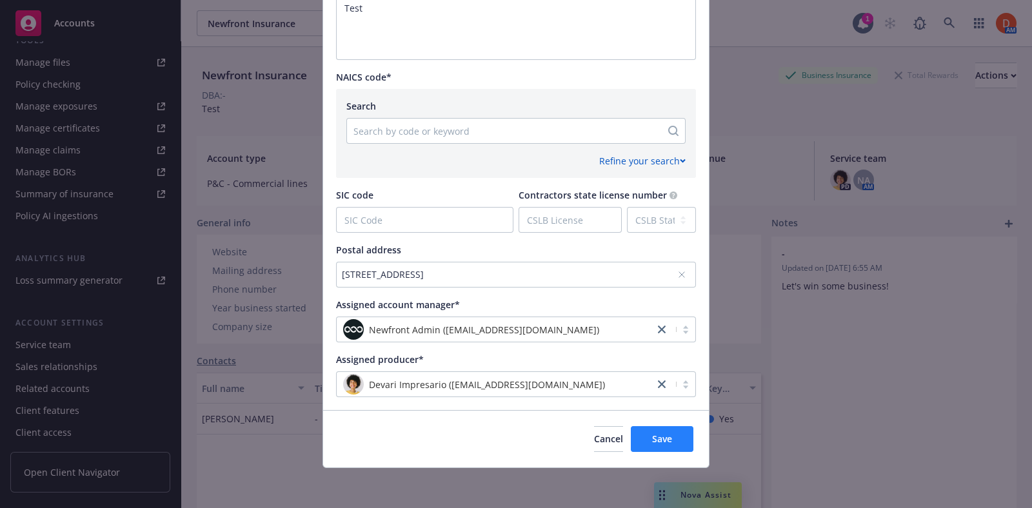
type input "Hemant Test account"
click at [656, 429] on button "Save" at bounding box center [662, 439] width 63 height 26
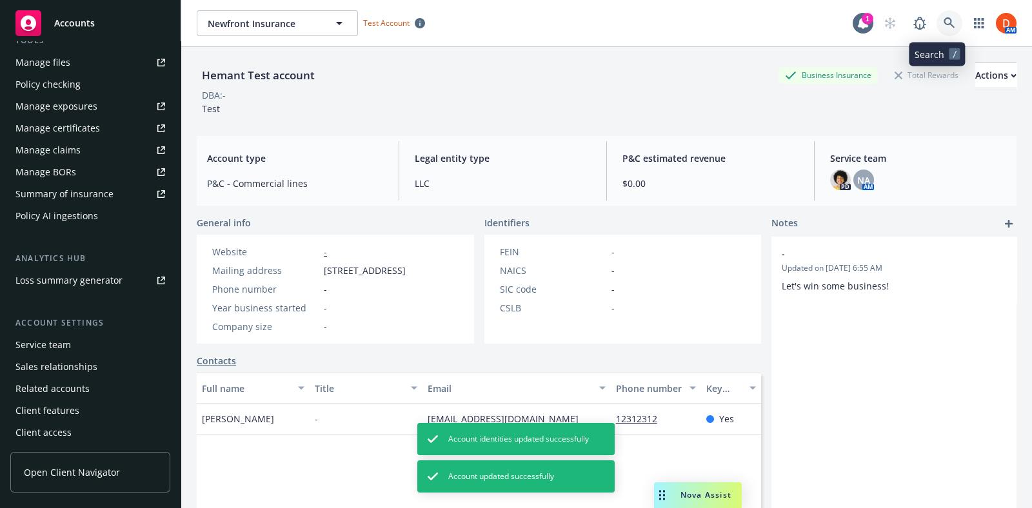
click at [936, 18] on link at bounding box center [949, 23] width 26 height 26
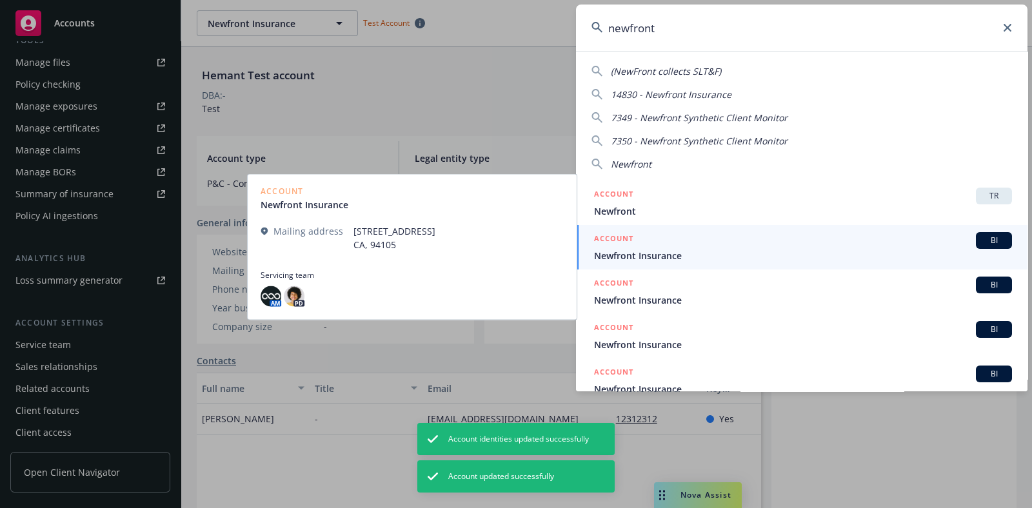
type input "newfront"
click at [795, 240] on div "ACCOUNT BI" at bounding box center [803, 240] width 418 height 17
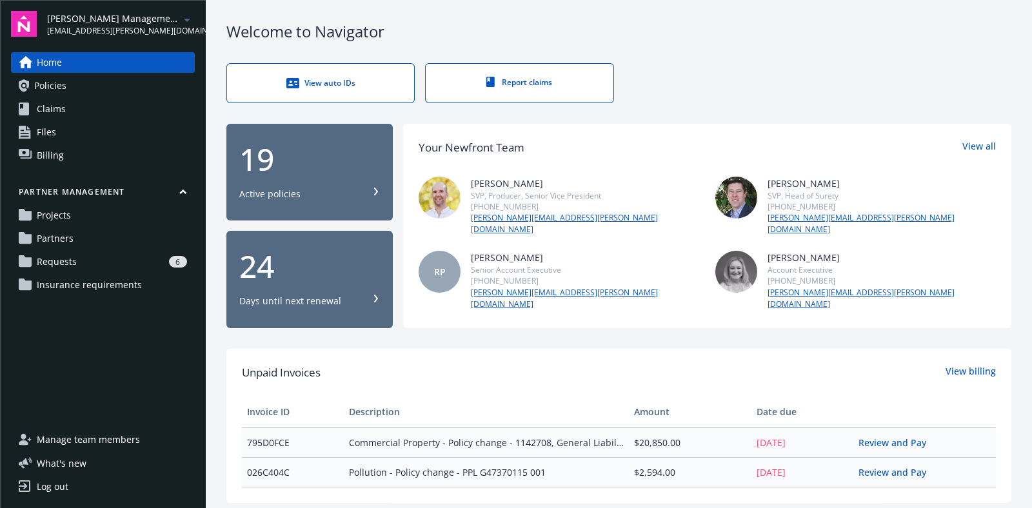
click at [126, 257] on div "6" at bounding box center [134, 262] width 105 height 12
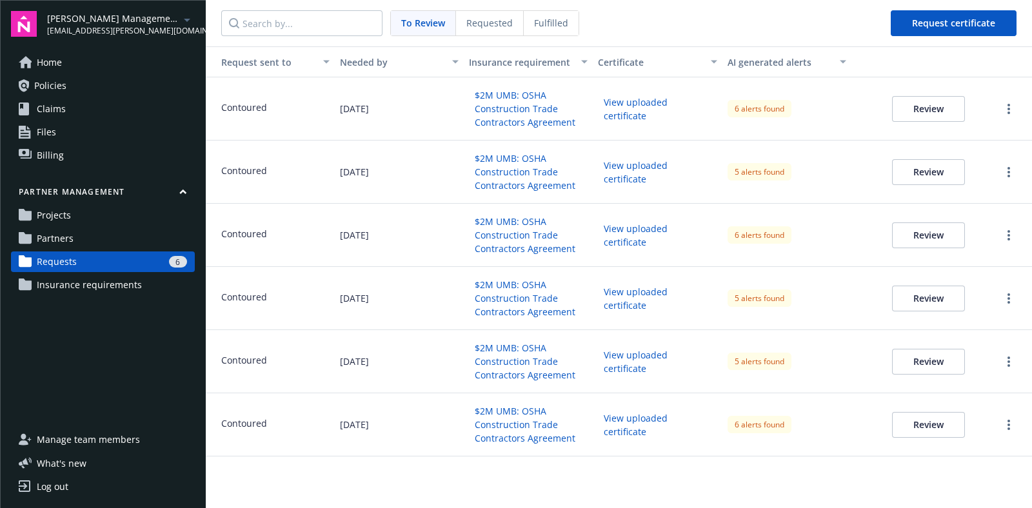
click at [758, 111] on div "6 alerts found" at bounding box center [759, 108] width 64 height 17
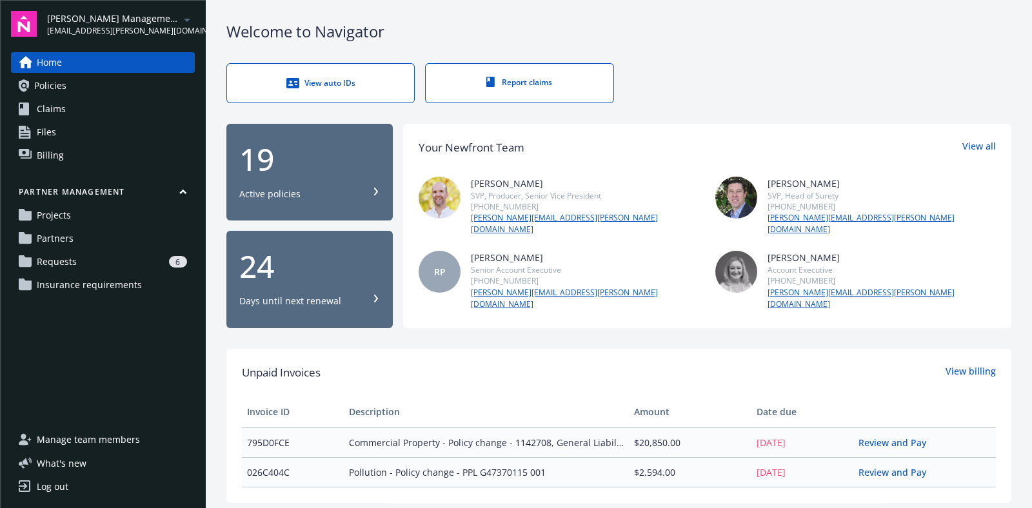
click at [122, 268] on link "Requests 6" at bounding box center [103, 262] width 184 height 21
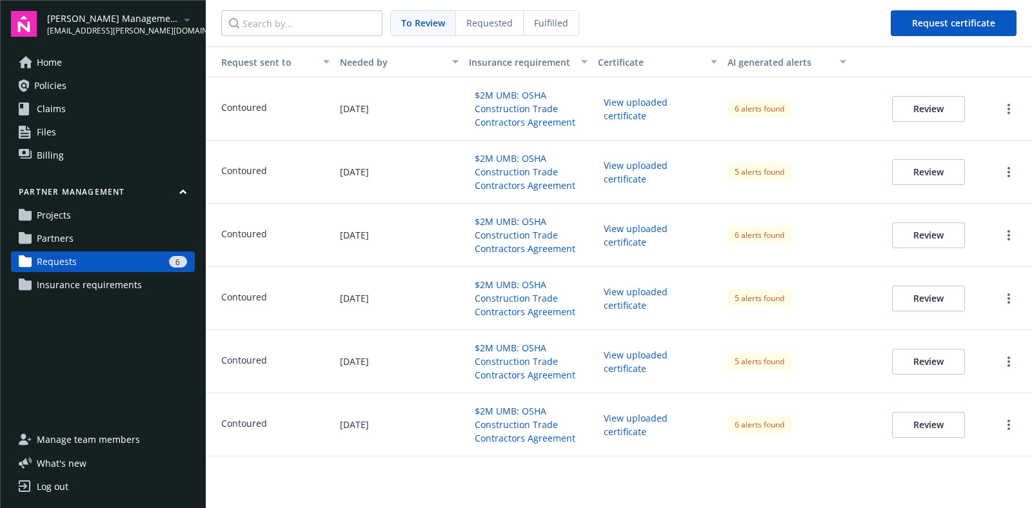
click at [751, 114] on div "6 alerts found" at bounding box center [759, 108] width 64 height 17
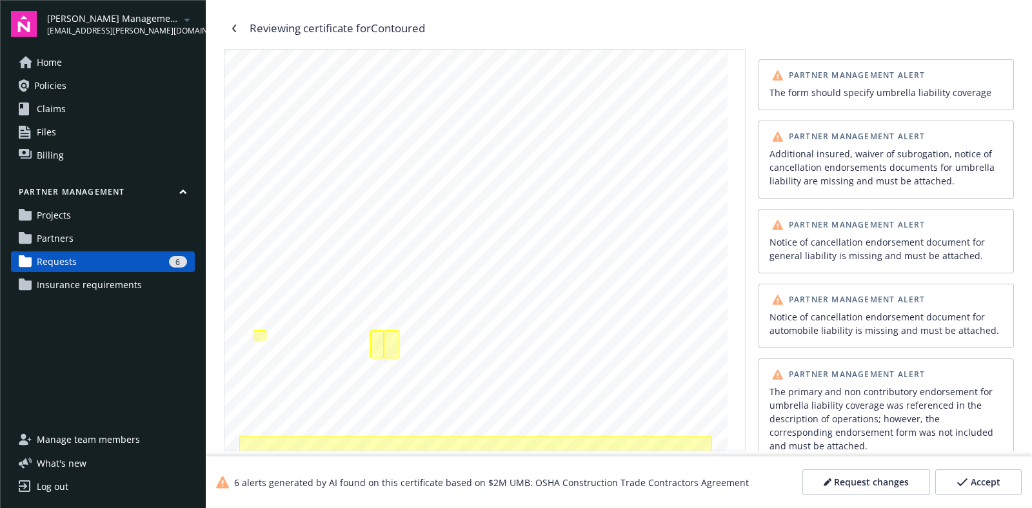
scroll to position [91, 0]
drag, startPoint x: 416, startPoint y: 342, endPoint x: 440, endPoint y: 340, distance: 24.6
click at [440, 340] on span "OH3-D371781-08" at bounding box center [425, 343] width 52 height 6
copy span "D371781"
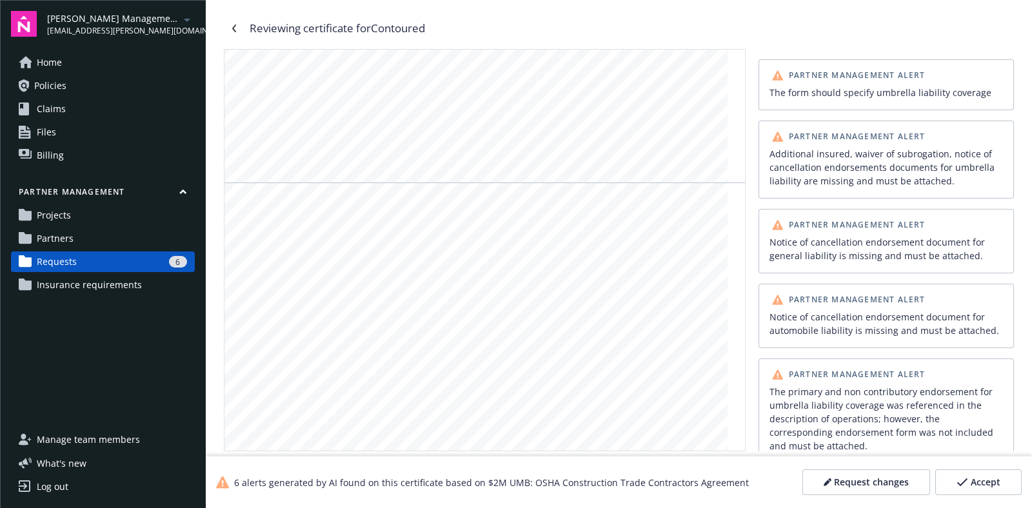
scroll to position [2473, 0]
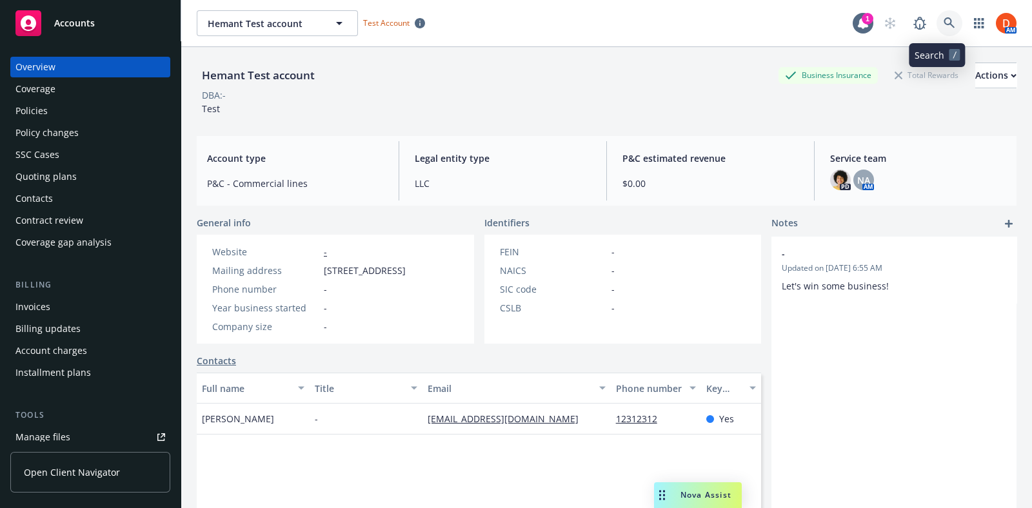
click at [944, 17] on icon at bounding box center [949, 22] width 11 height 11
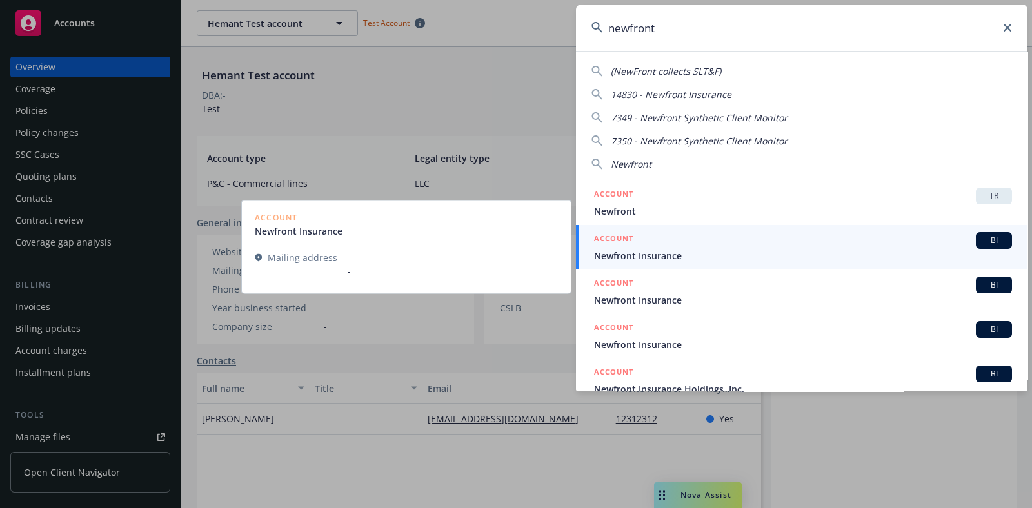
type input "newfront"
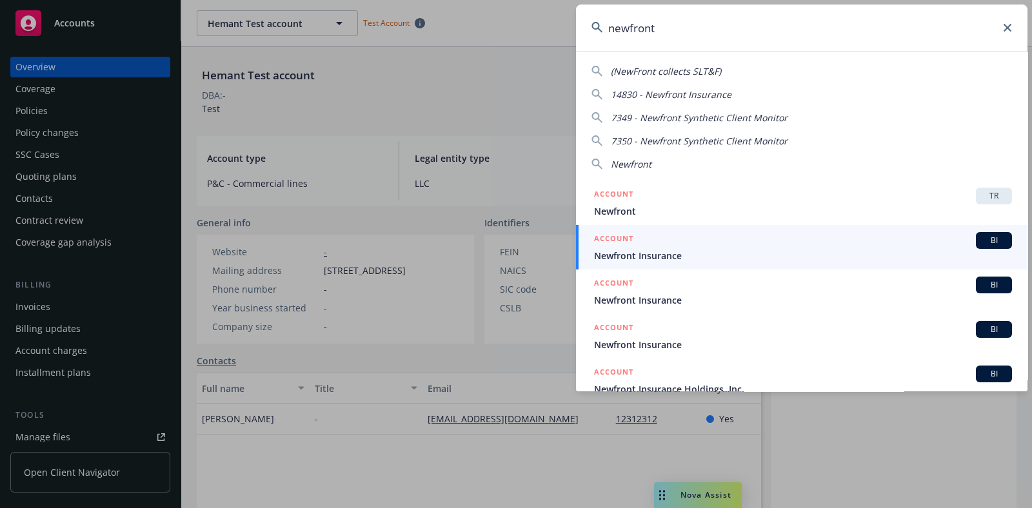
click at [806, 237] on div "ACCOUNT BI" at bounding box center [803, 240] width 418 height 17
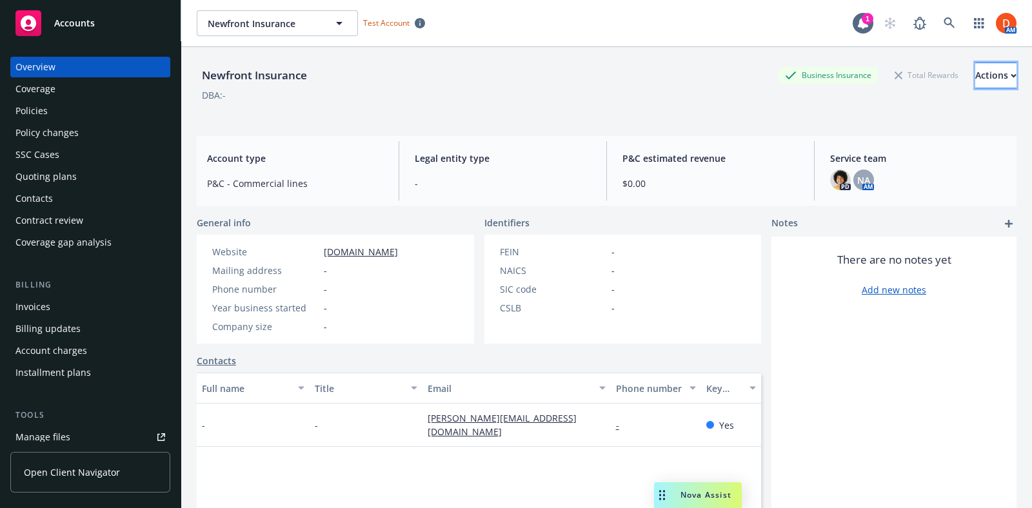
click at [975, 79] on div "Actions" at bounding box center [995, 75] width 41 height 25
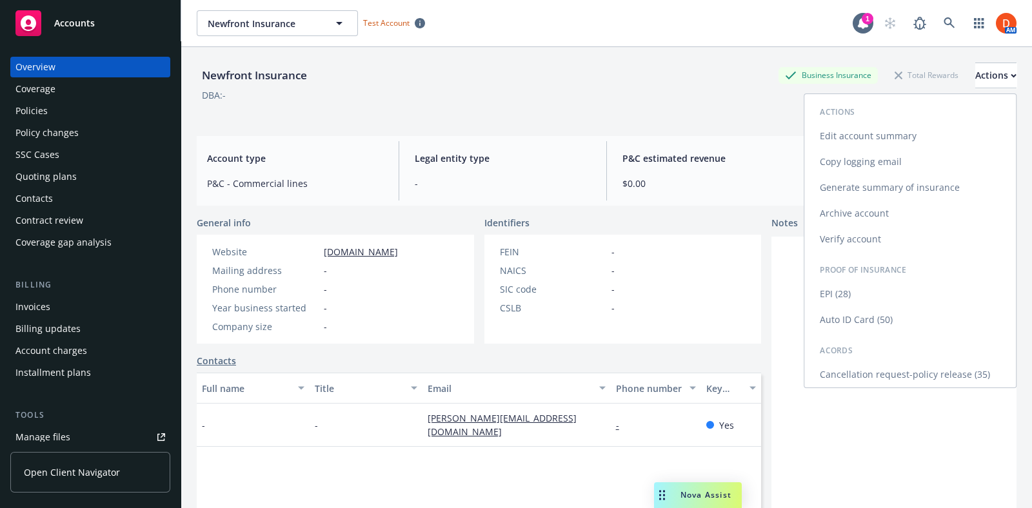
click at [893, 137] on link "Edit account summary" at bounding box center [910, 136] width 212 height 26
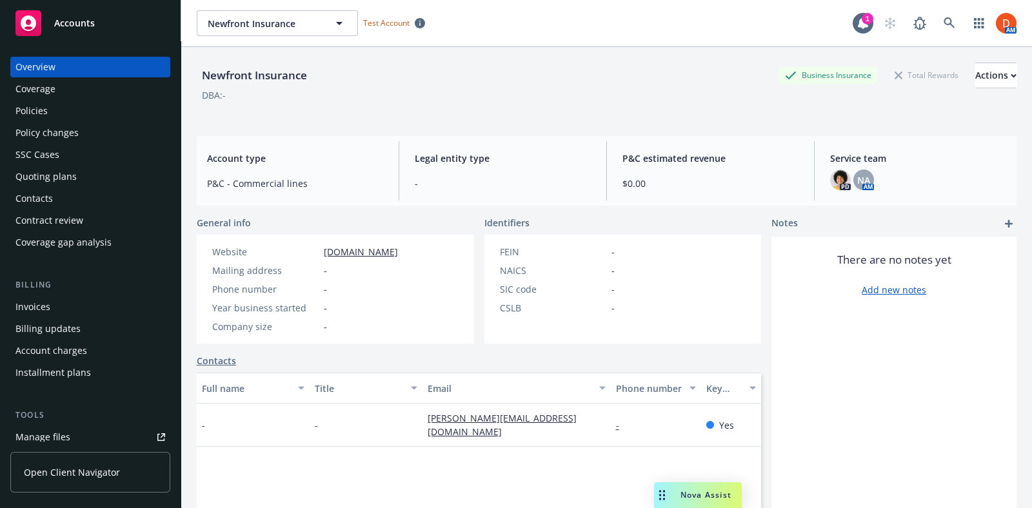
select select "US"
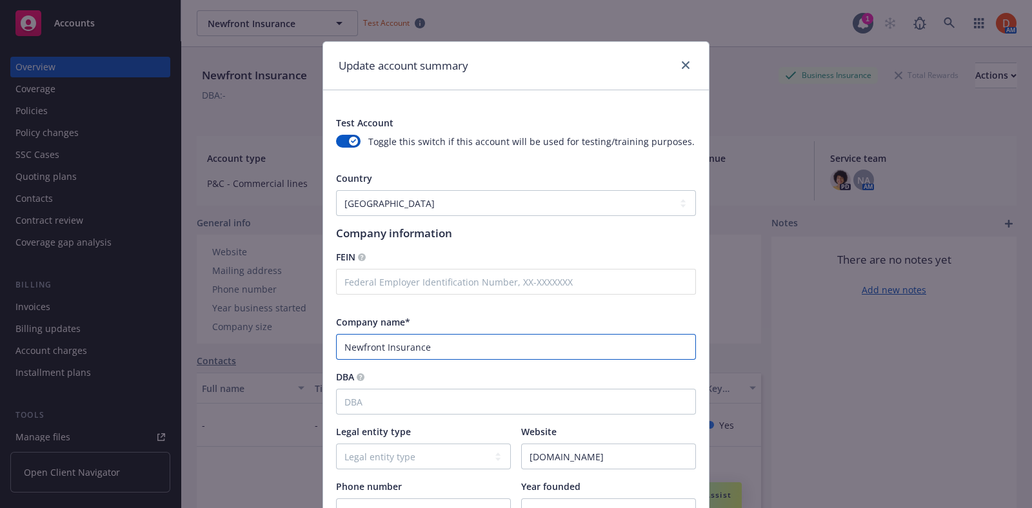
drag, startPoint x: 437, startPoint y: 338, endPoint x: 217, endPoint y: 335, distance: 219.9
click at [217, 335] on div "Update account summary Test Account Toggle this switch if this account will be …" at bounding box center [516, 254] width 1032 height 508
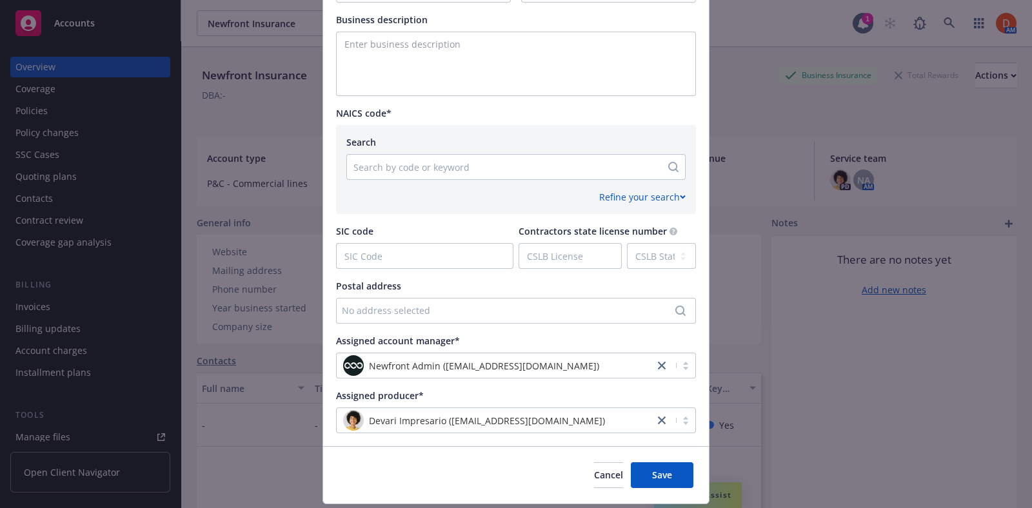
scroll to position [558, 0]
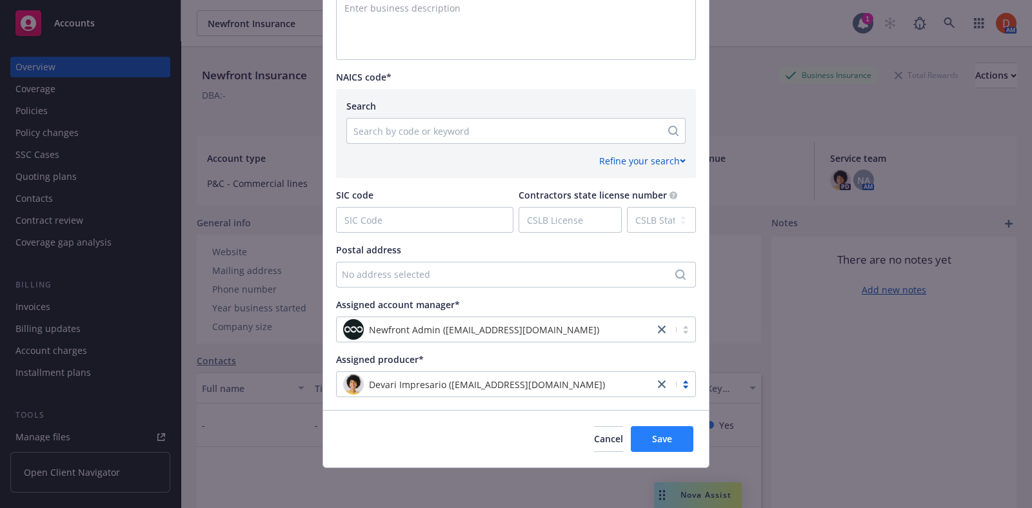
type input "Kelly Test Account"
click at [649, 450] on button "Save" at bounding box center [662, 439] width 63 height 26
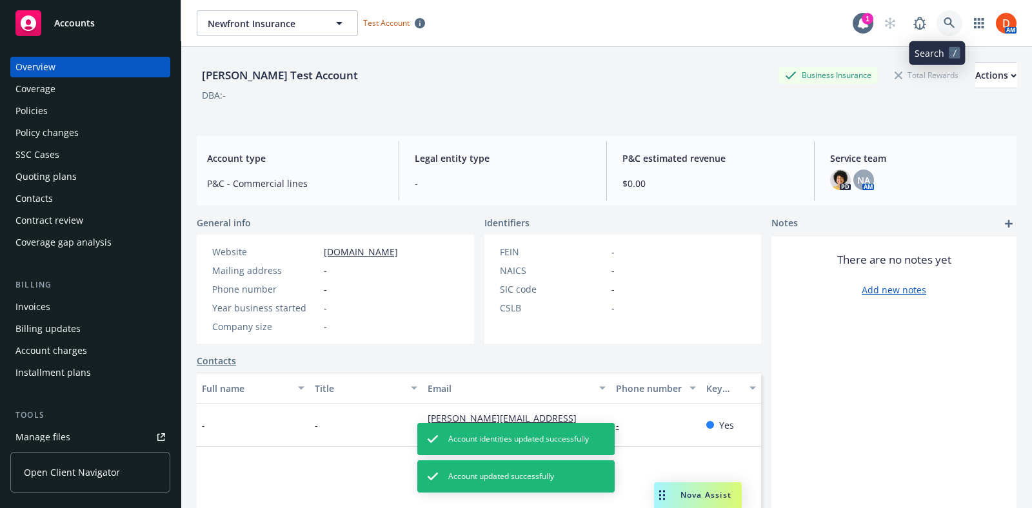
click at [936, 23] on link at bounding box center [949, 23] width 26 height 26
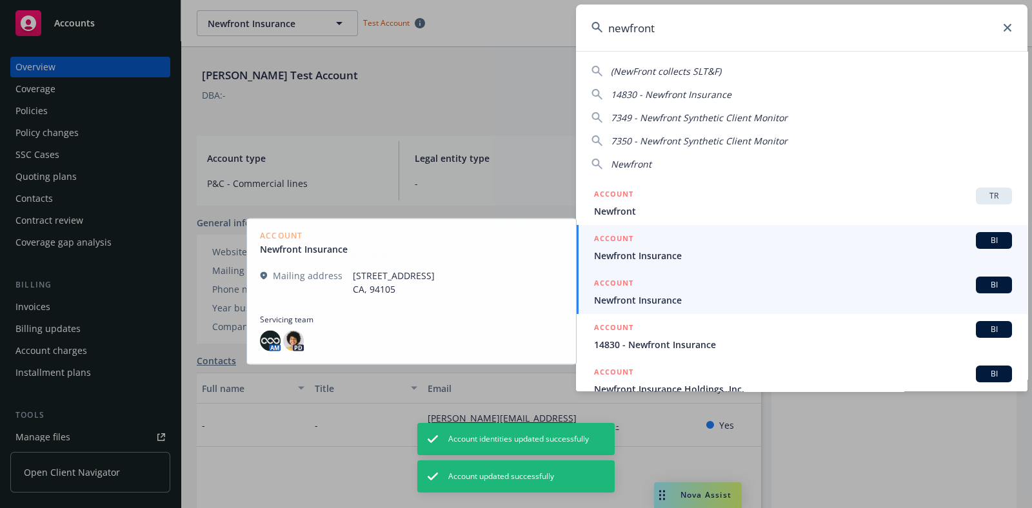
type input "newfront"
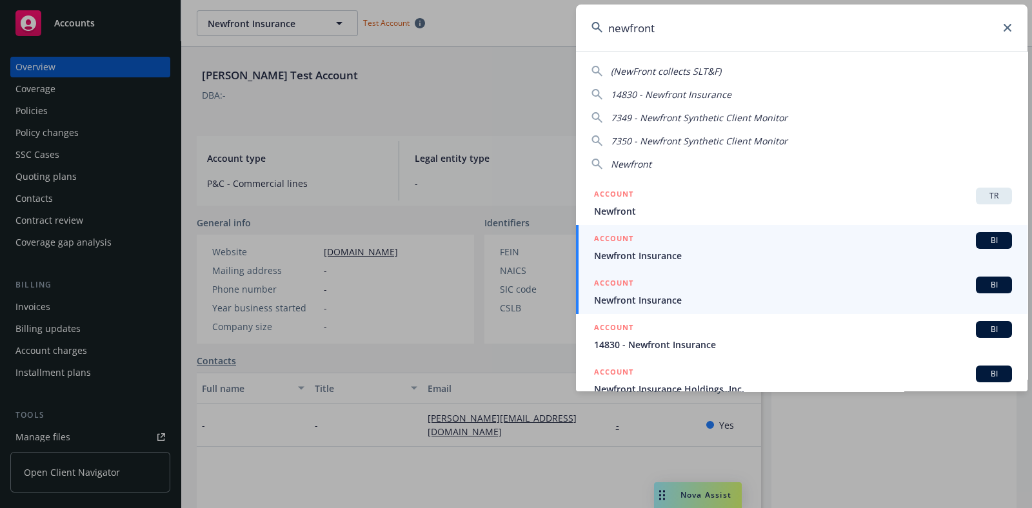
click at [819, 255] on span "Newfront Insurance" at bounding box center [803, 256] width 418 height 14
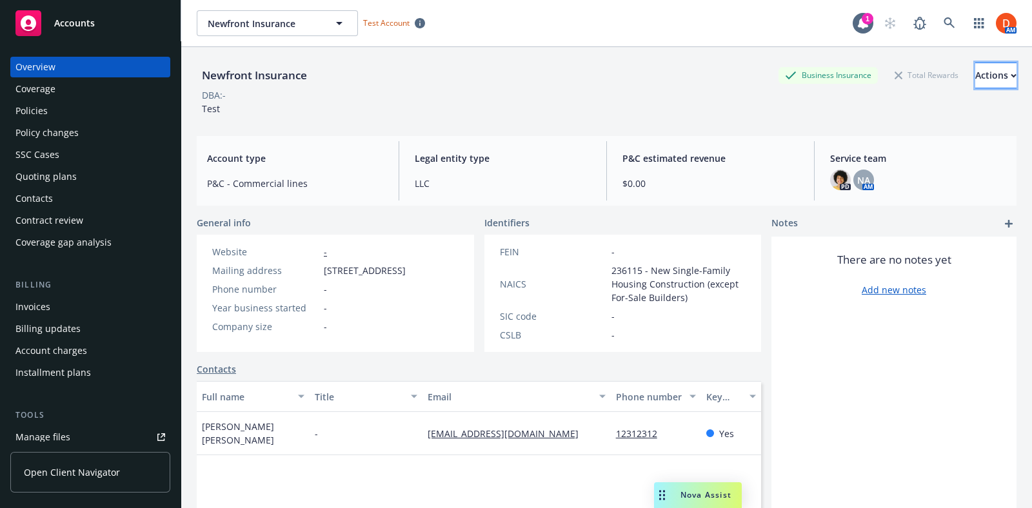
click at [975, 83] on div "Actions" at bounding box center [995, 75] width 41 height 25
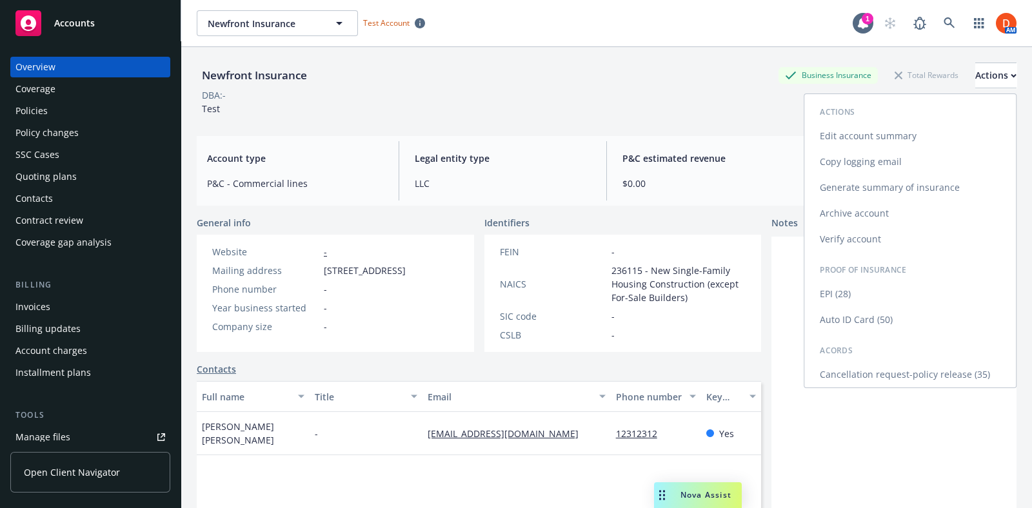
click at [893, 134] on link "Edit account summary" at bounding box center [910, 136] width 212 height 26
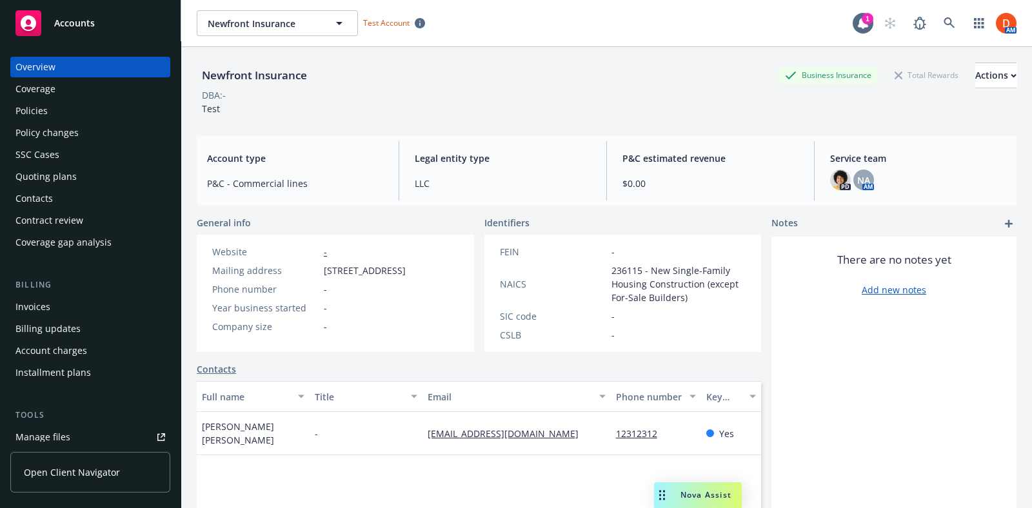
select select "US"
select select "LLC"
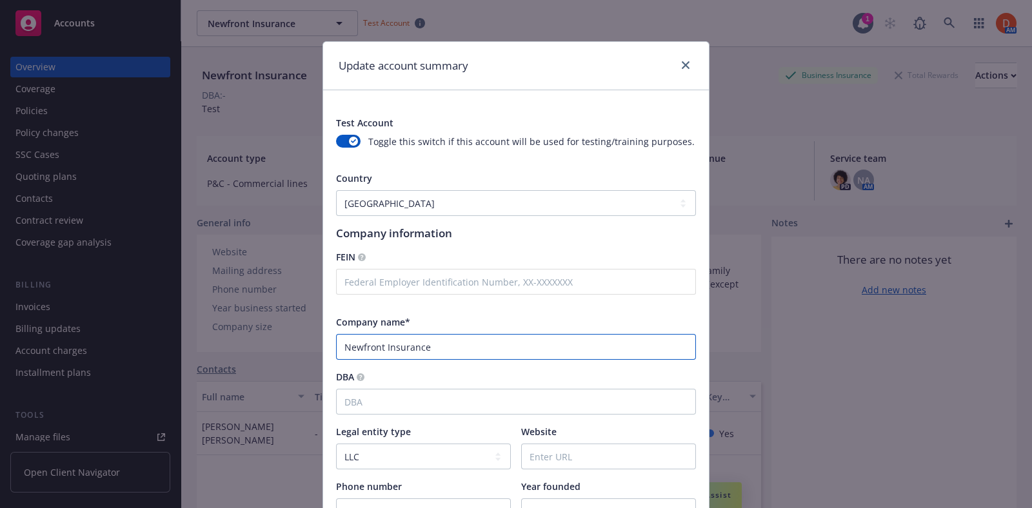
drag, startPoint x: 425, startPoint y: 354, endPoint x: 185, endPoint y: 357, distance: 239.9
click at [185, 357] on div "Update account summary Test Account Toggle this switch if this account will be …" at bounding box center [516, 254] width 1032 height 508
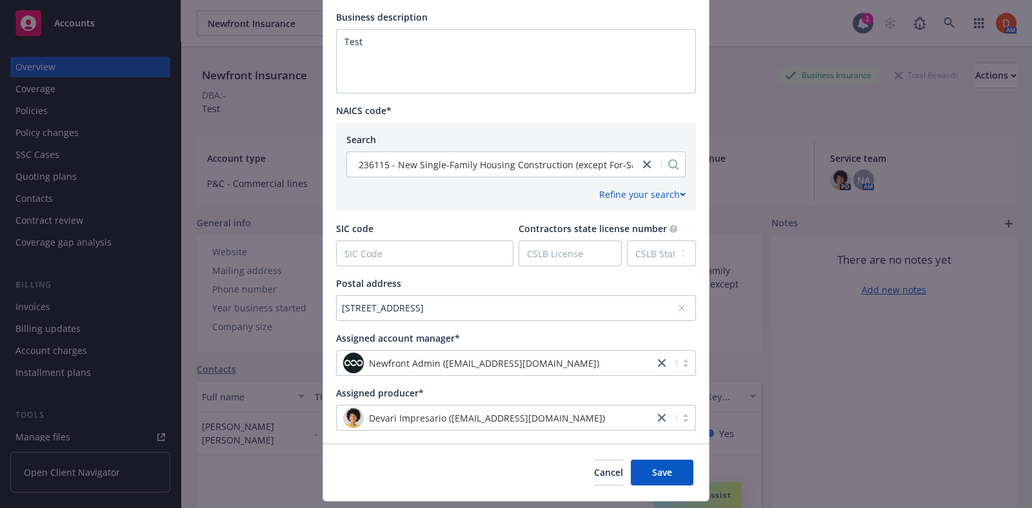
scroll to position [558, 0]
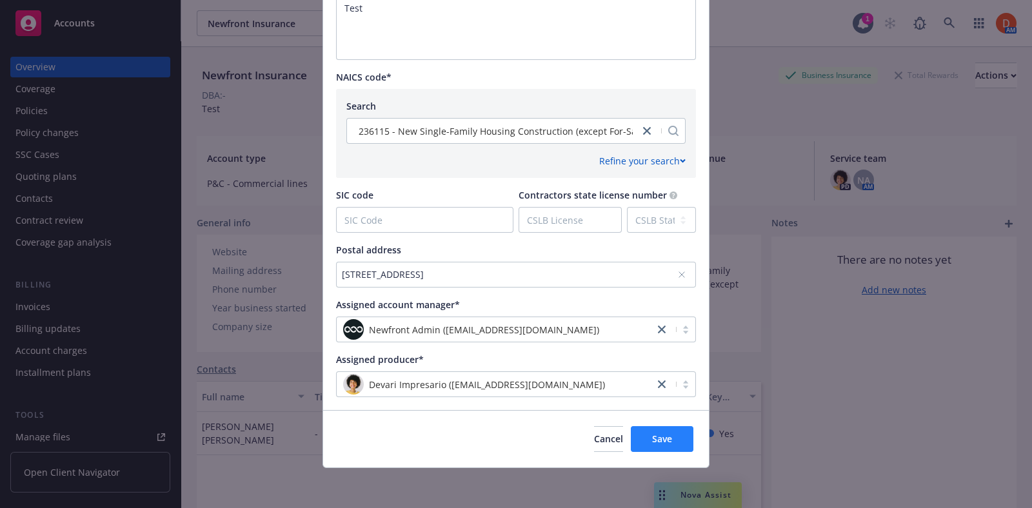
type input "Hemant Test account"
click at [669, 430] on button "Save" at bounding box center [662, 439] width 63 height 26
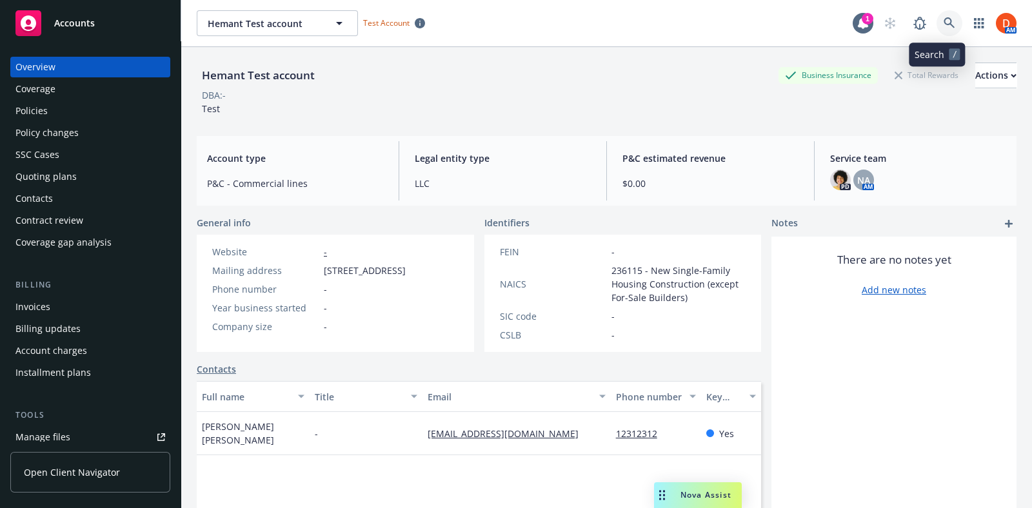
click at [940, 30] on link at bounding box center [949, 23] width 26 height 26
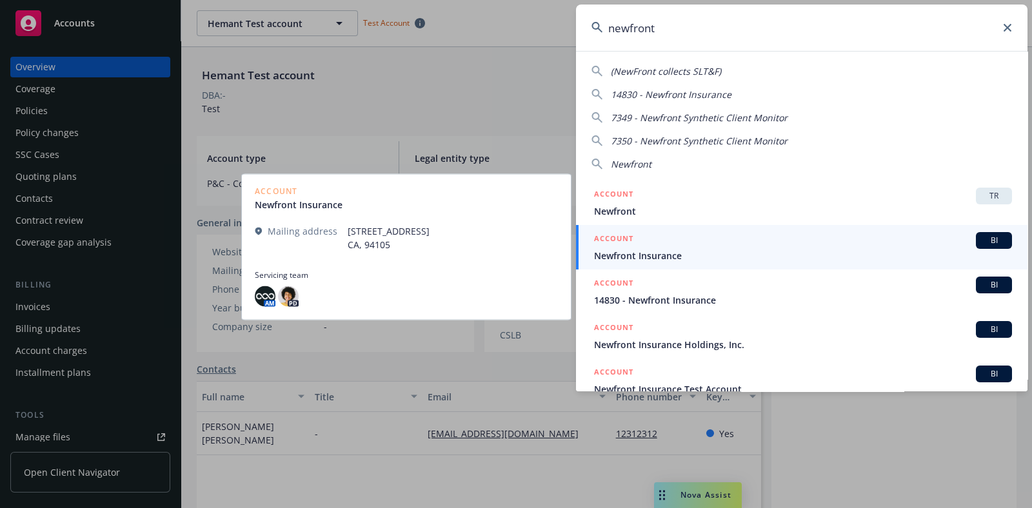
type input "newfront"
click at [782, 255] on span "Newfront Insurance" at bounding box center [803, 256] width 418 height 14
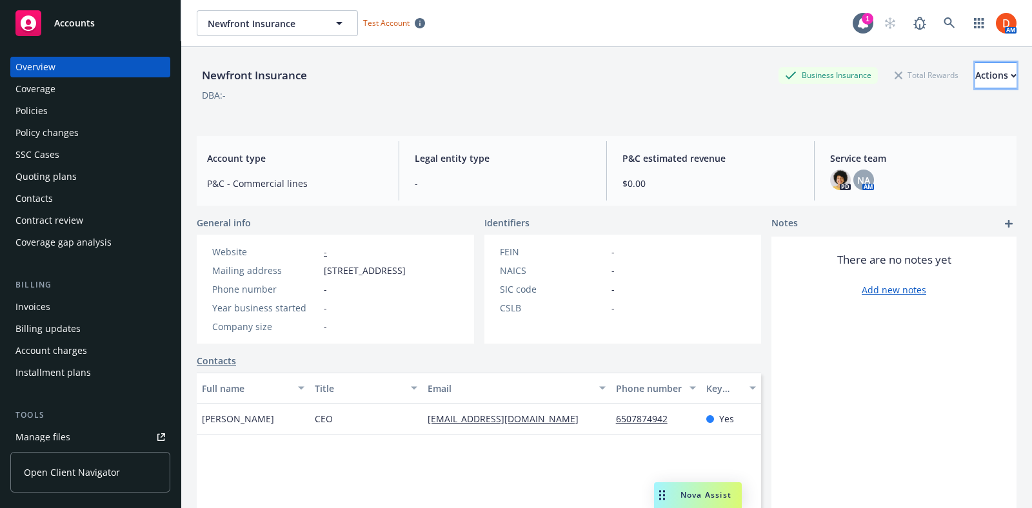
click at [975, 74] on div "Actions" at bounding box center [995, 75] width 41 height 25
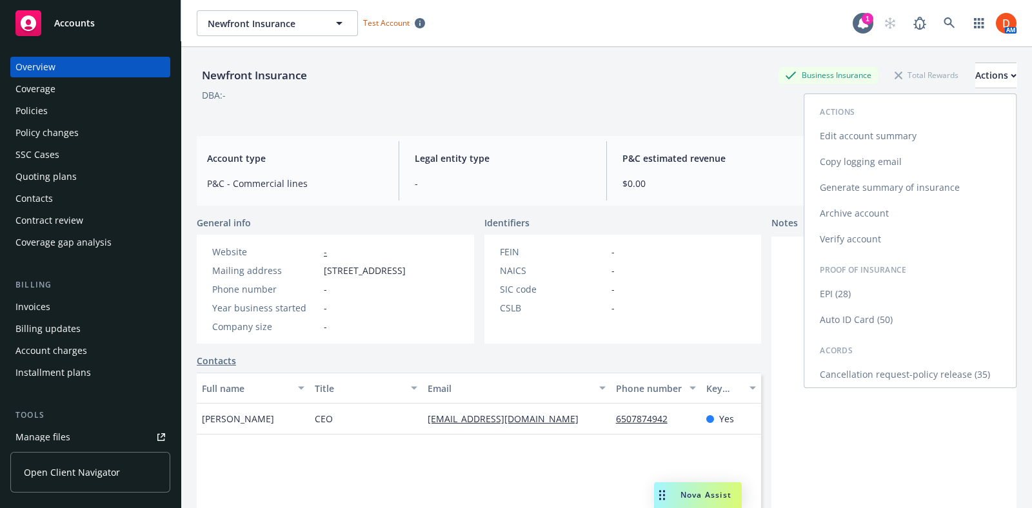
click at [907, 130] on link "Edit account summary" at bounding box center [910, 136] width 212 height 26
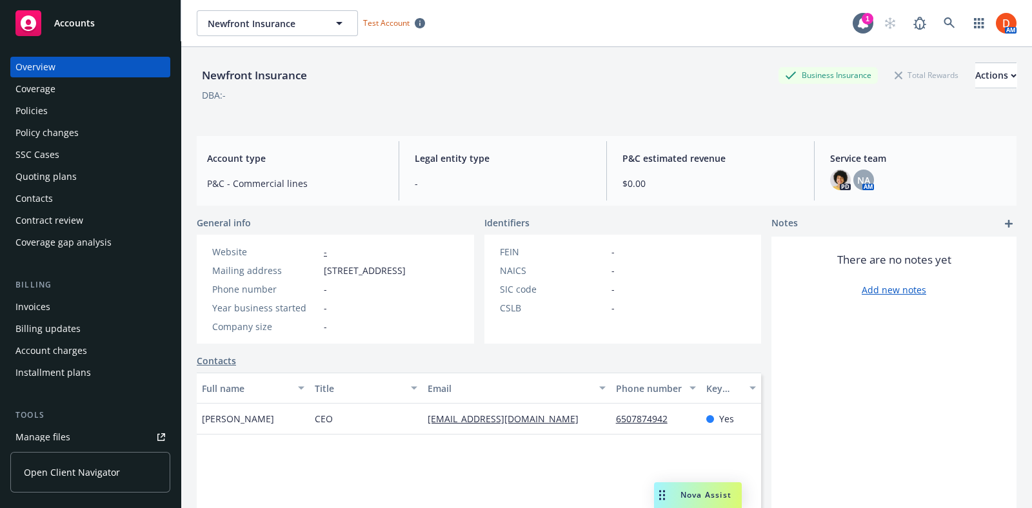
select select "US"
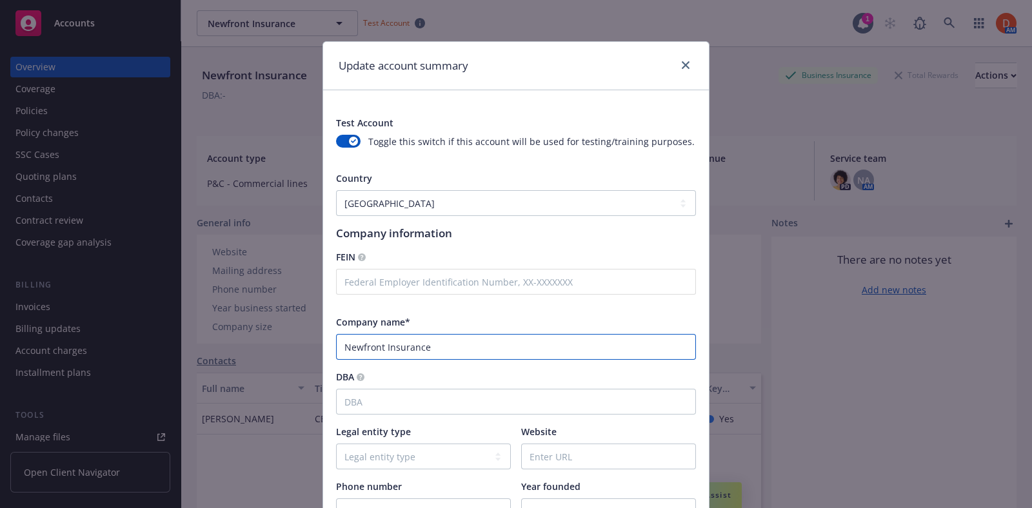
drag, startPoint x: 451, startPoint y: 346, endPoint x: 277, endPoint y: 333, distance: 175.2
click at [277, 333] on div "Update account summary Test Account Toggle this switch if this account will be …" at bounding box center [516, 254] width 1032 height 508
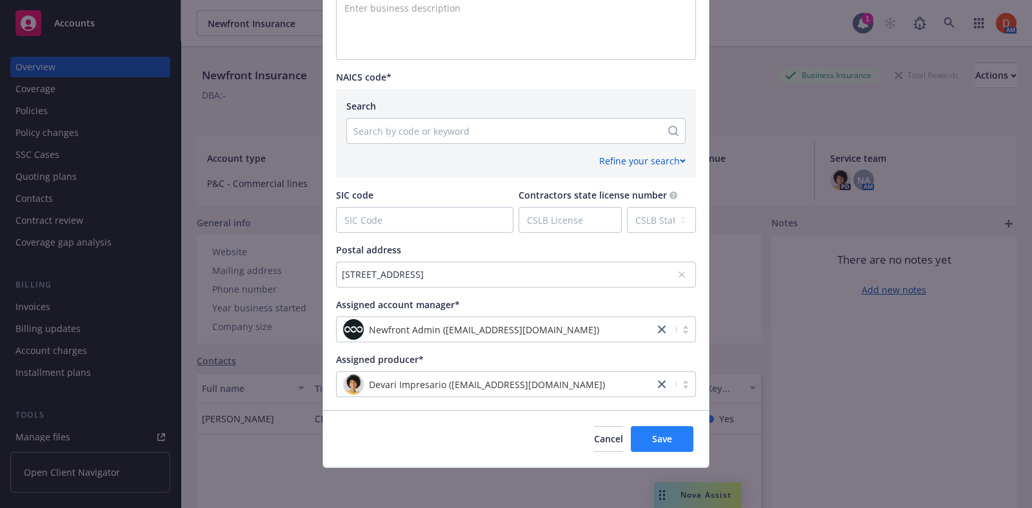
type input "[PERSON_NAME] Test Account"
click at [668, 439] on button "Save" at bounding box center [662, 439] width 63 height 26
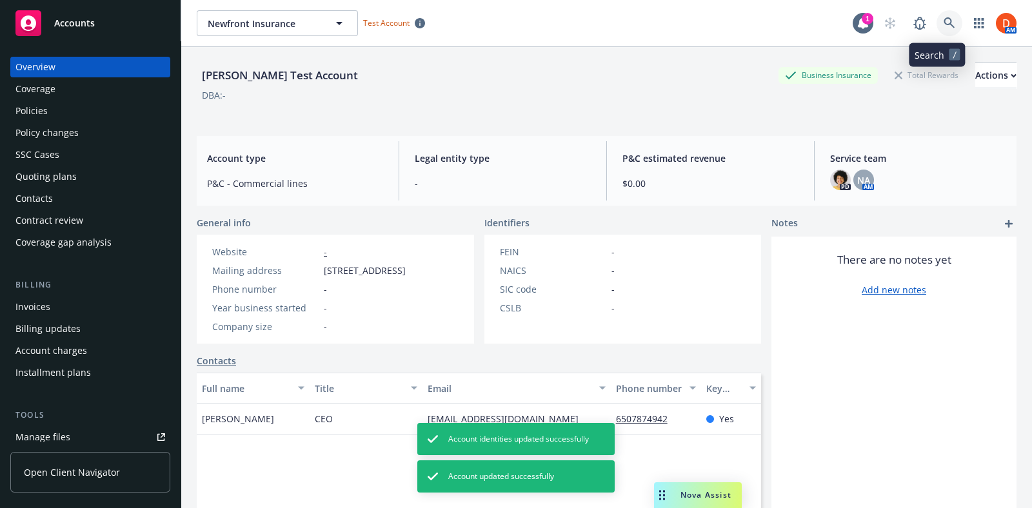
click at [936, 23] on link at bounding box center [949, 23] width 26 height 26
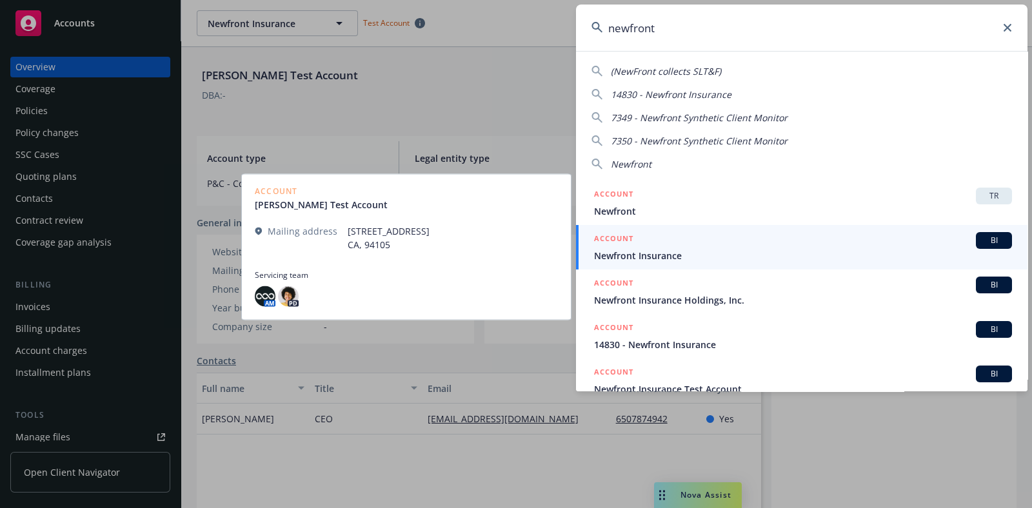
type input "newfront"
click at [806, 247] on div "ACCOUNT BI" at bounding box center [803, 240] width 418 height 17
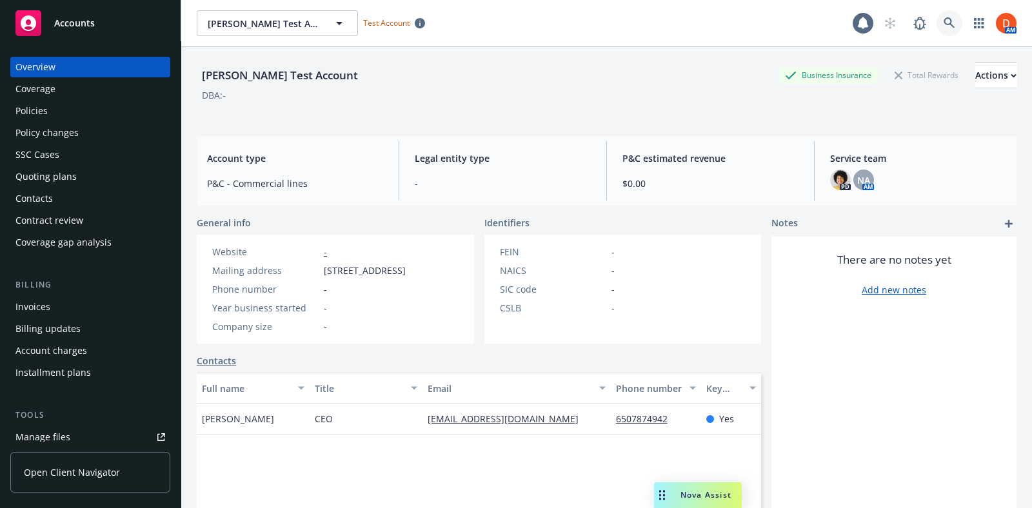
click at [944, 17] on icon at bounding box center [950, 23] width 12 height 12
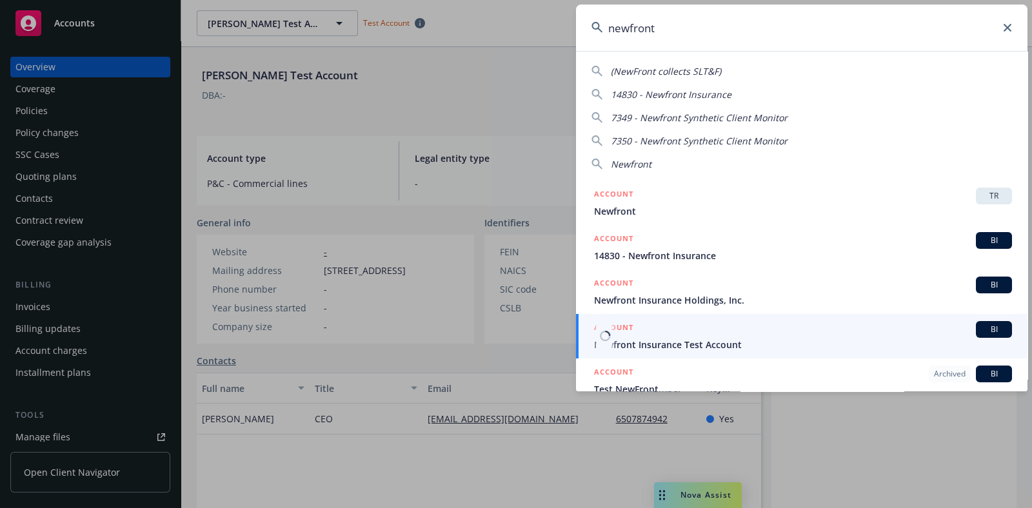
type input "newfront"
click at [722, 336] on div "ACCOUNT BI" at bounding box center [803, 329] width 418 height 17
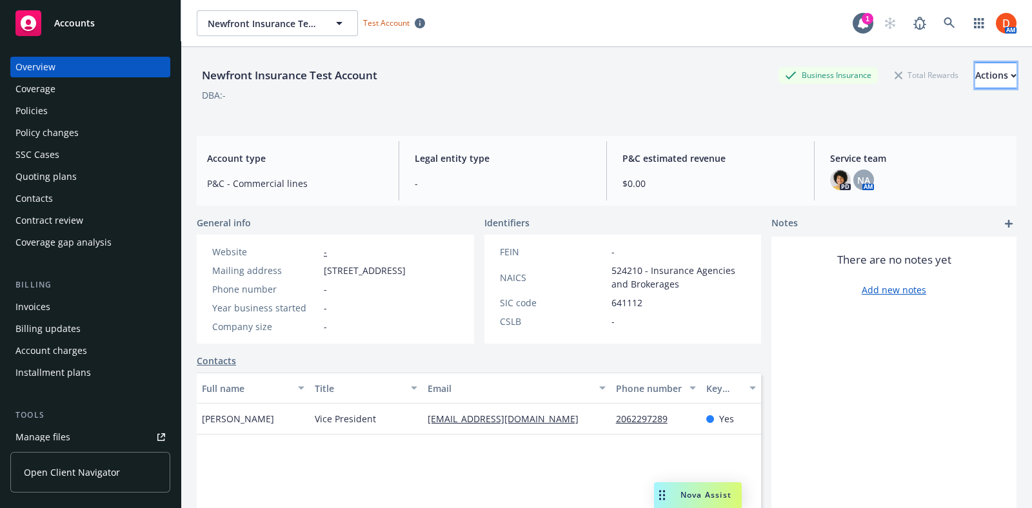
click at [991, 71] on button "Actions" at bounding box center [995, 76] width 41 height 26
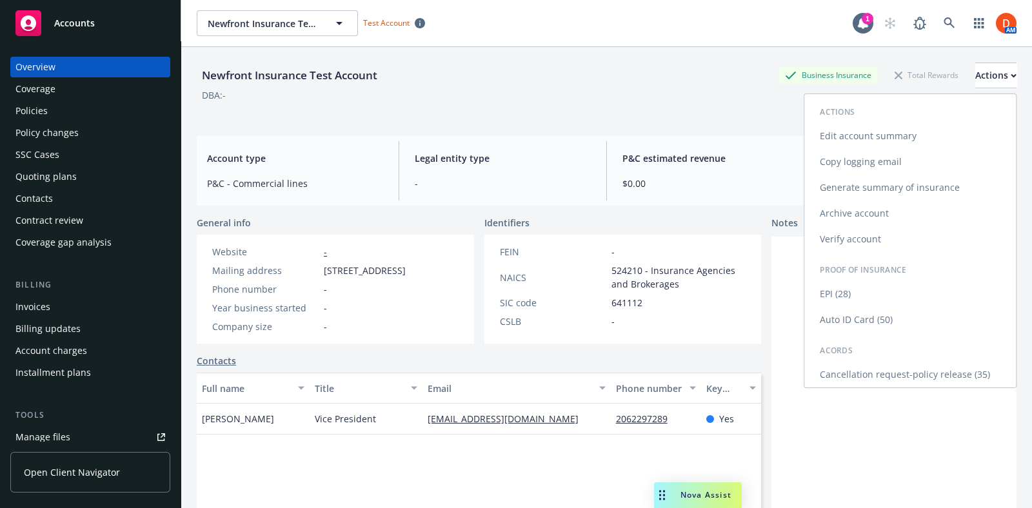
click at [891, 128] on link "Edit account summary" at bounding box center [910, 136] width 212 height 26
select select "US"
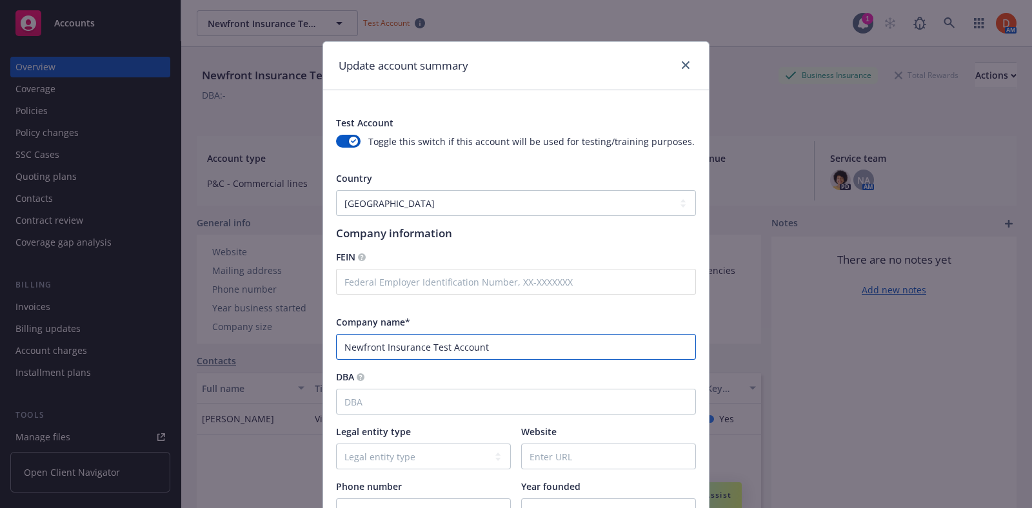
drag, startPoint x: 422, startPoint y: 345, endPoint x: 203, endPoint y: 328, distance: 219.9
click at [203, 328] on div "Update account summary Test Account Toggle this switch if this account will be …" at bounding box center [516, 254] width 1032 height 508
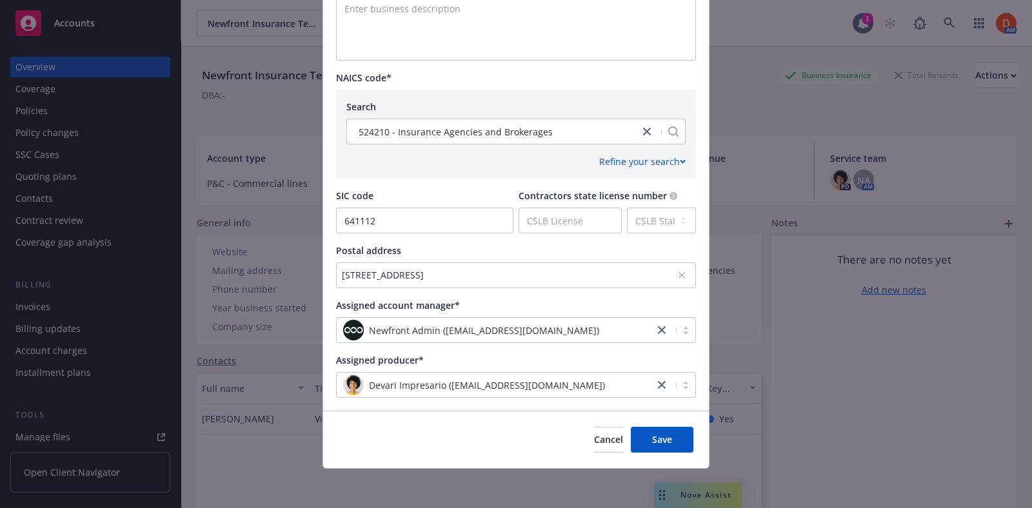
scroll to position [558, 0]
type input "Ashley Test Account"
click at [658, 427] on div "Cancel Save" at bounding box center [516, 438] width 386 height 57
click at [658, 430] on button "Save" at bounding box center [662, 439] width 63 height 26
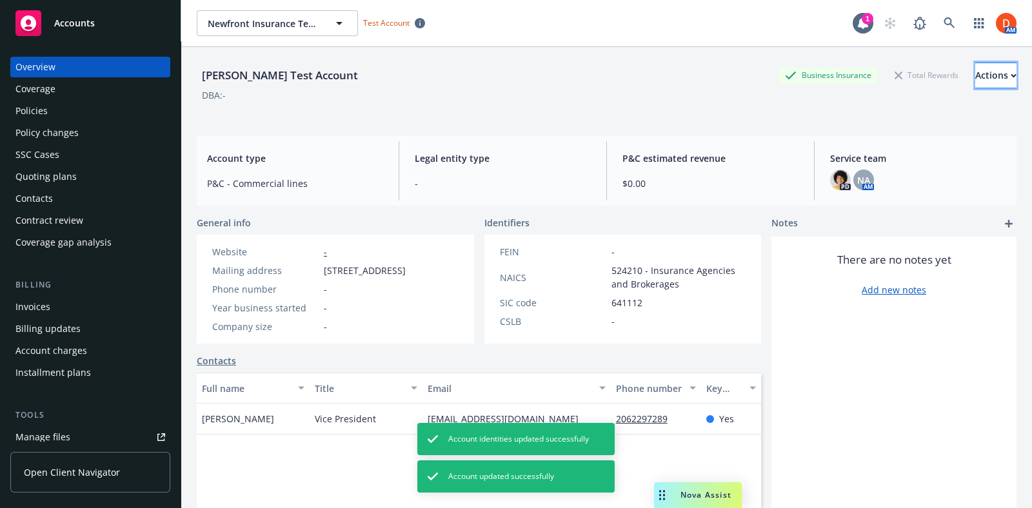
click at [976, 79] on div "Actions" at bounding box center [995, 75] width 41 height 25
click at [936, 22] on link at bounding box center [949, 23] width 26 height 26
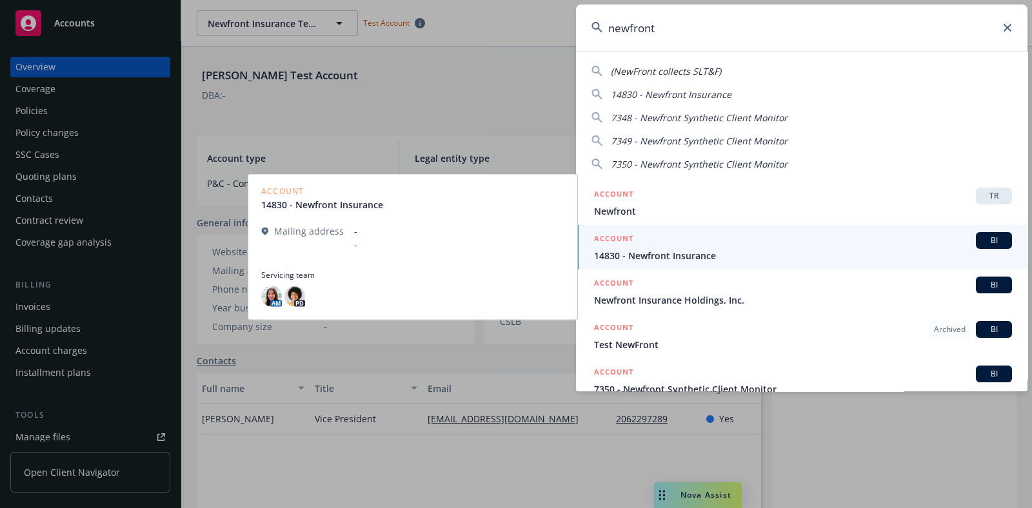
type input "newfront"
click at [707, 249] on span "14830 - Newfront Insurance" at bounding box center [803, 256] width 418 height 14
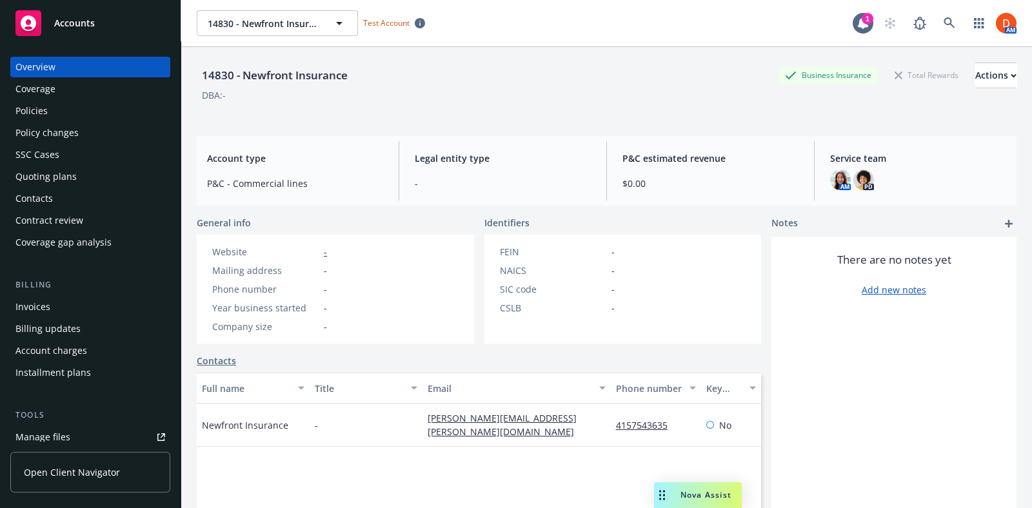
click at [27, 118] on div "Policies" at bounding box center [31, 111] width 32 height 21
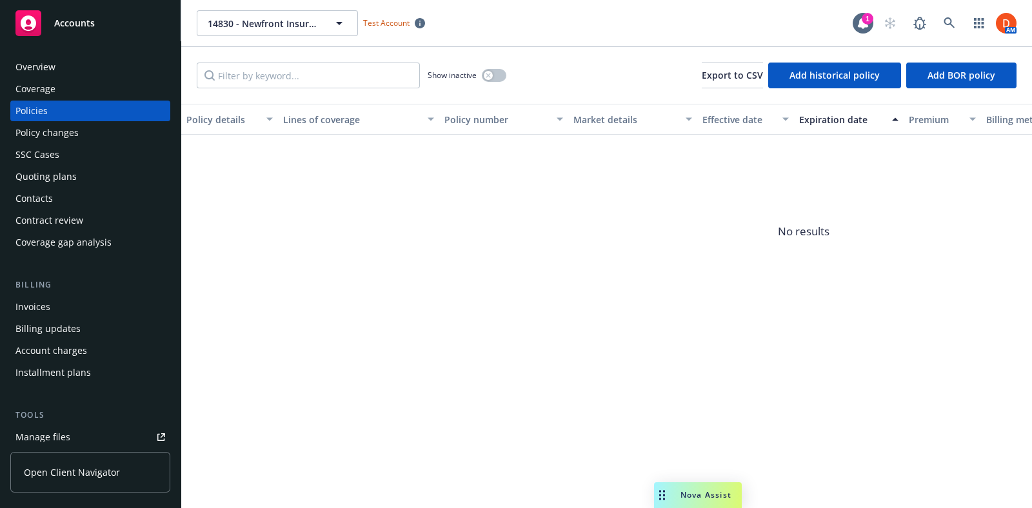
click at [61, 70] on div "Overview" at bounding box center [90, 67] width 150 height 21
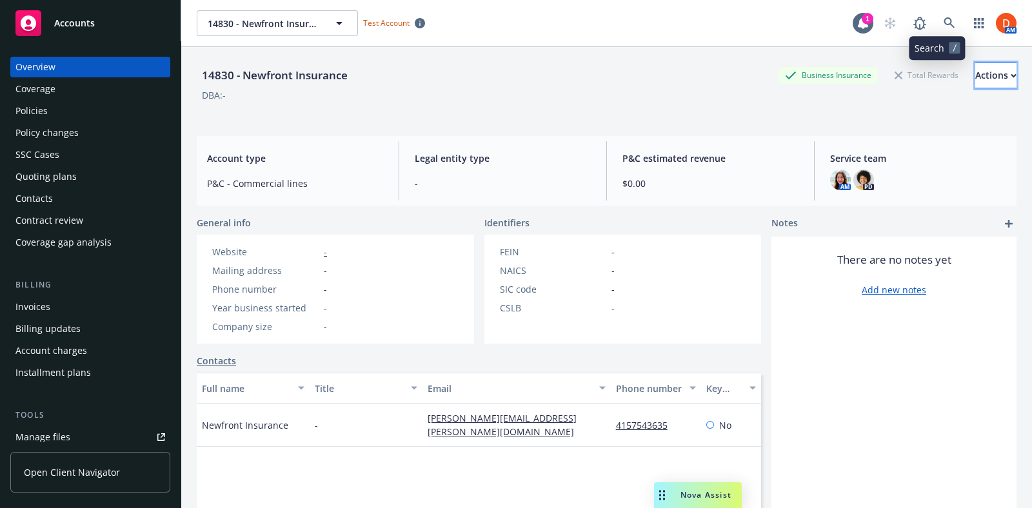
click at [975, 75] on div "Actions" at bounding box center [995, 75] width 41 height 25
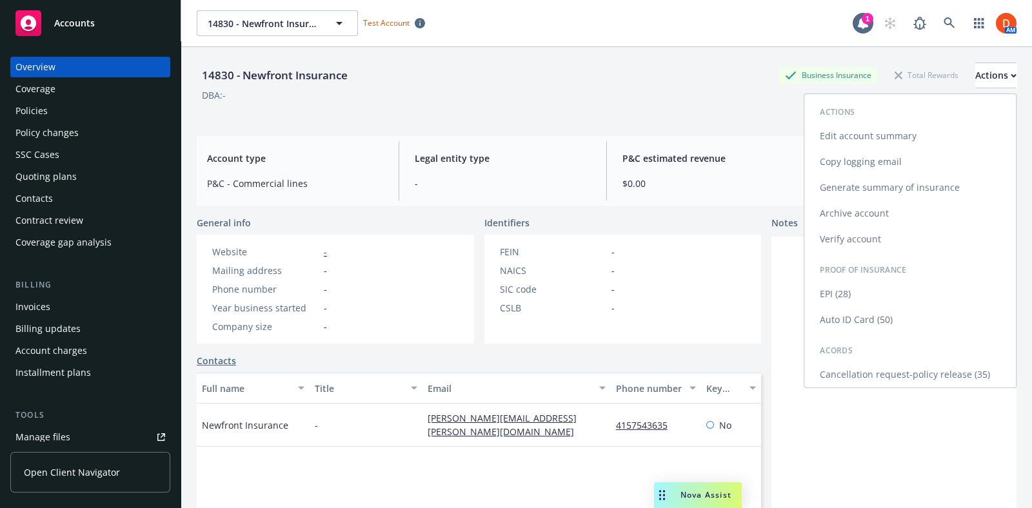
click at [885, 133] on link "Edit account summary" at bounding box center [910, 136] width 212 height 26
select select "US"
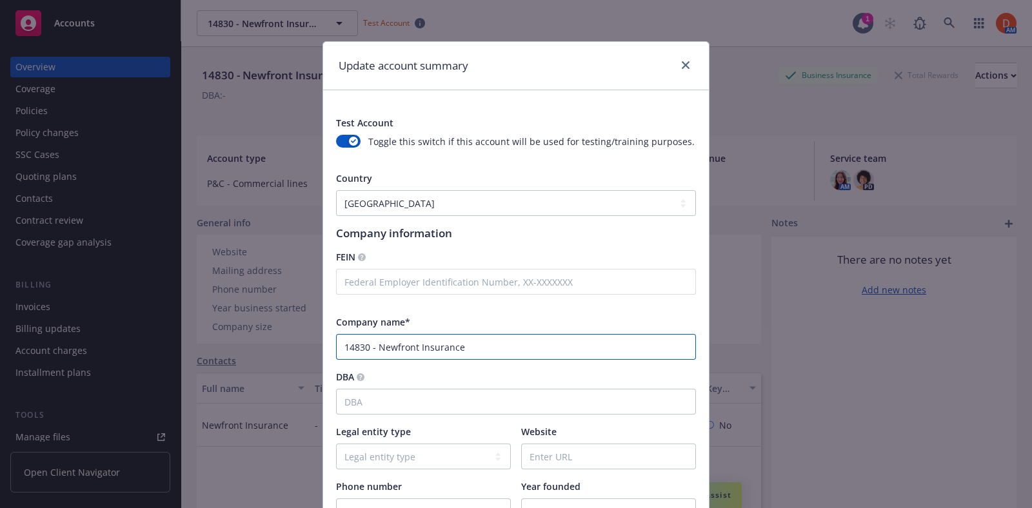
drag, startPoint x: 475, startPoint y: 350, endPoint x: 108, endPoint y: 346, distance: 367.6
click at [108, 346] on div "Update account summary Test Account Toggle this switch if this account will be …" at bounding box center [516, 254] width 1032 height 508
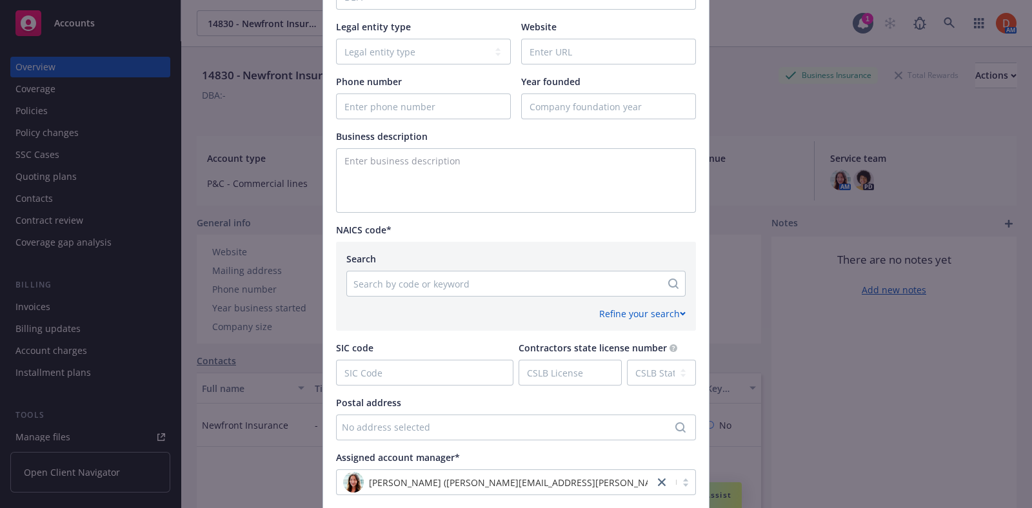
scroll to position [558, 0]
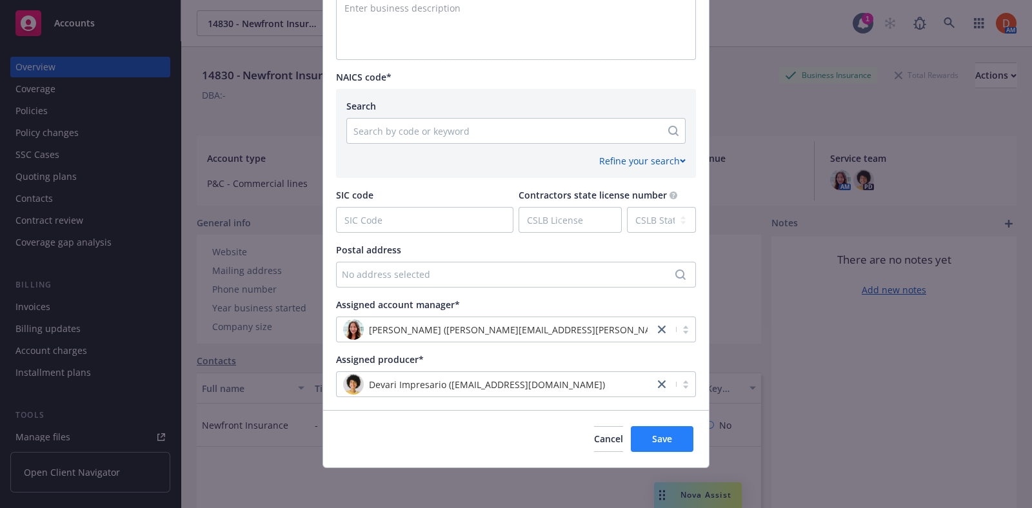
type input "Dana Test Account"
click at [673, 440] on button "Save" at bounding box center [662, 439] width 63 height 26
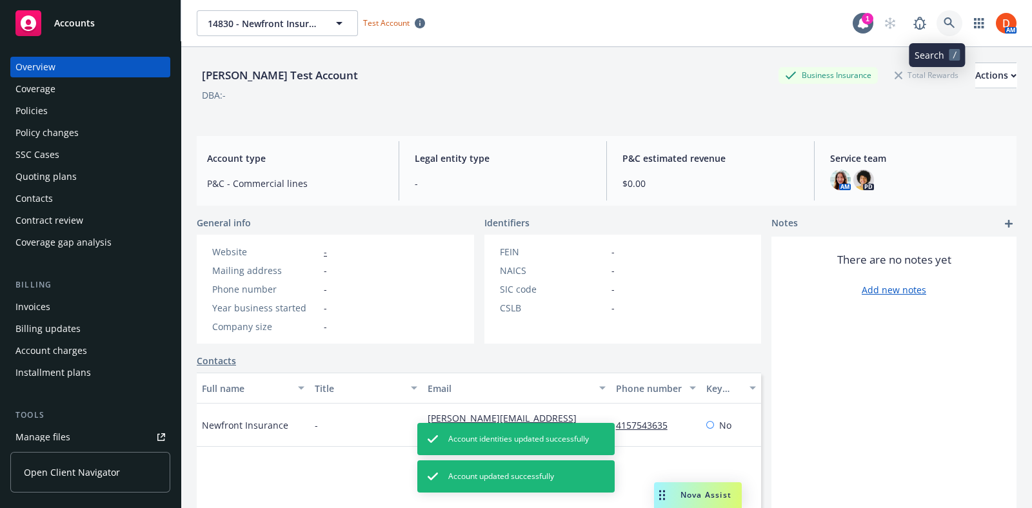
click at [936, 15] on link at bounding box center [949, 23] width 26 height 26
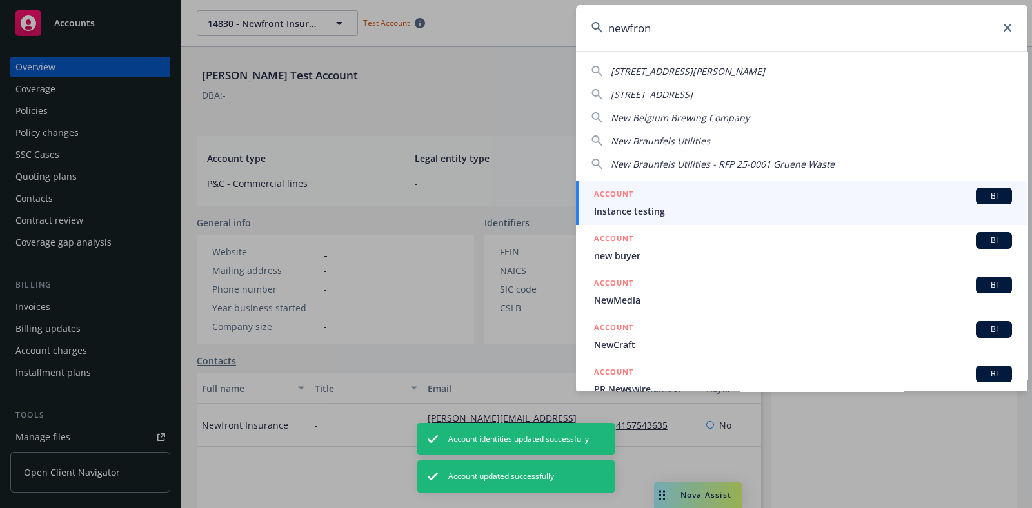
type input "newfront"
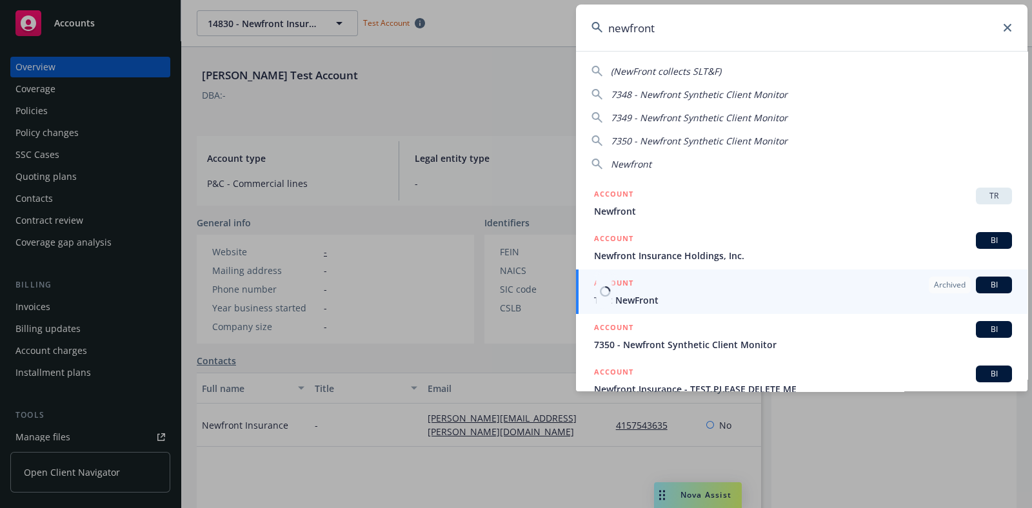
click at [854, 293] on span "Test NewFront" at bounding box center [803, 300] width 418 height 14
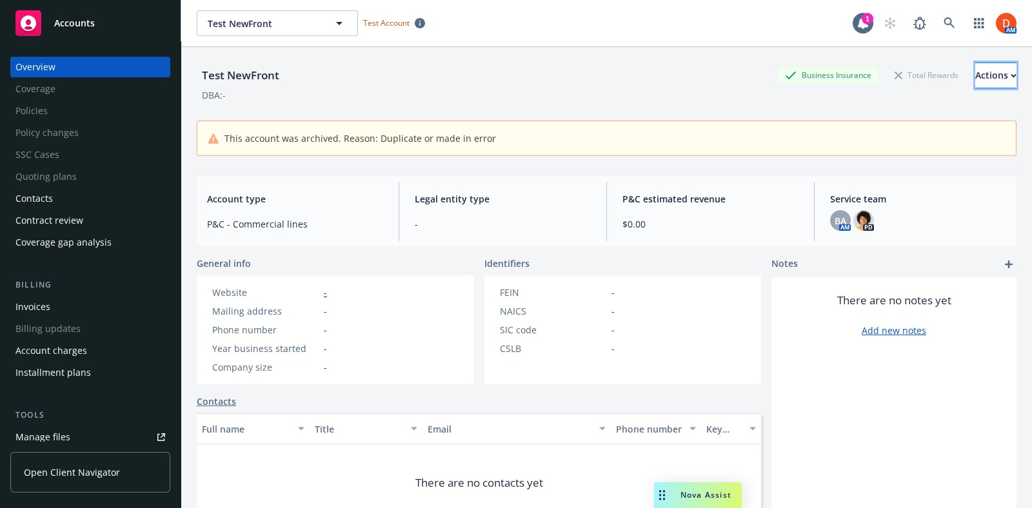
click at [975, 74] on div "Actions" at bounding box center [995, 75] width 41 height 25
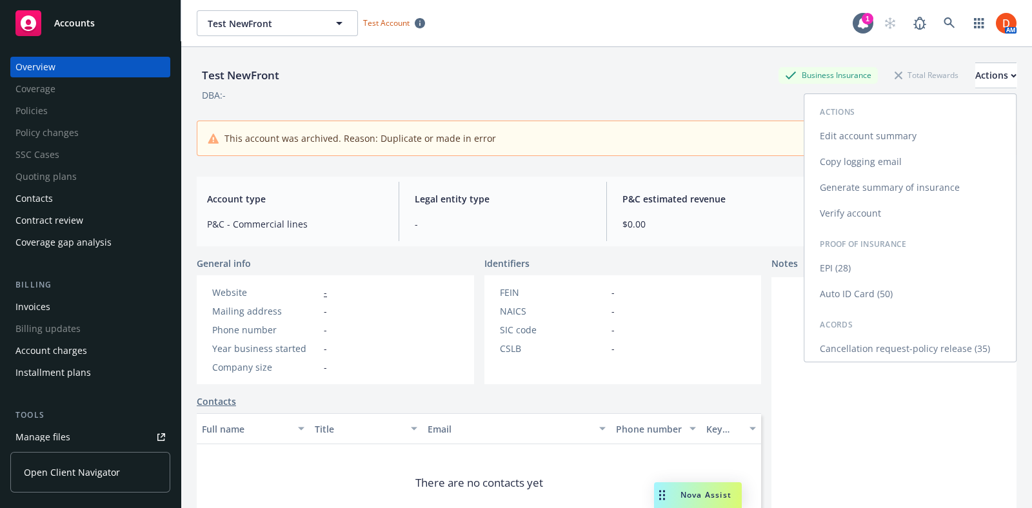
click at [929, 140] on link "Edit account summary" at bounding box center [910, 136] width 212 height 26
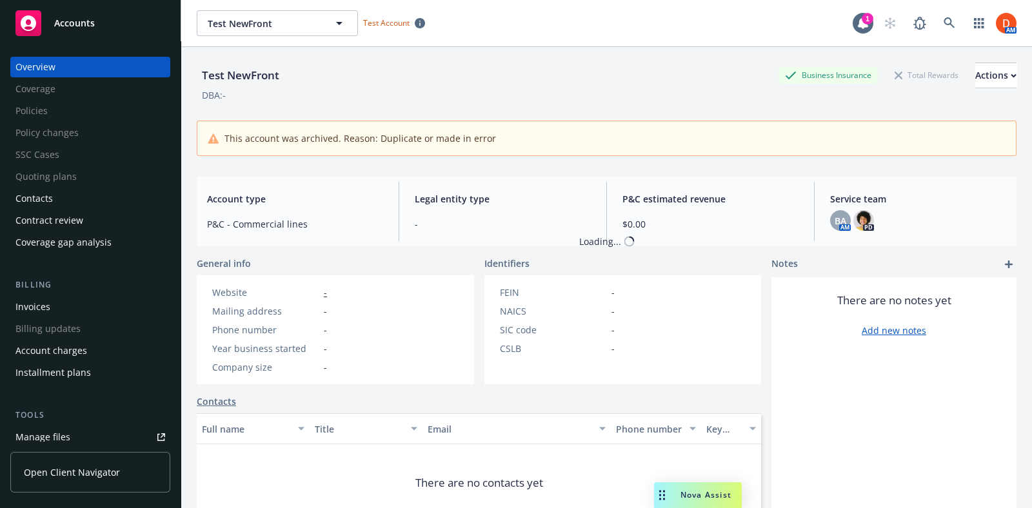
select select "US"
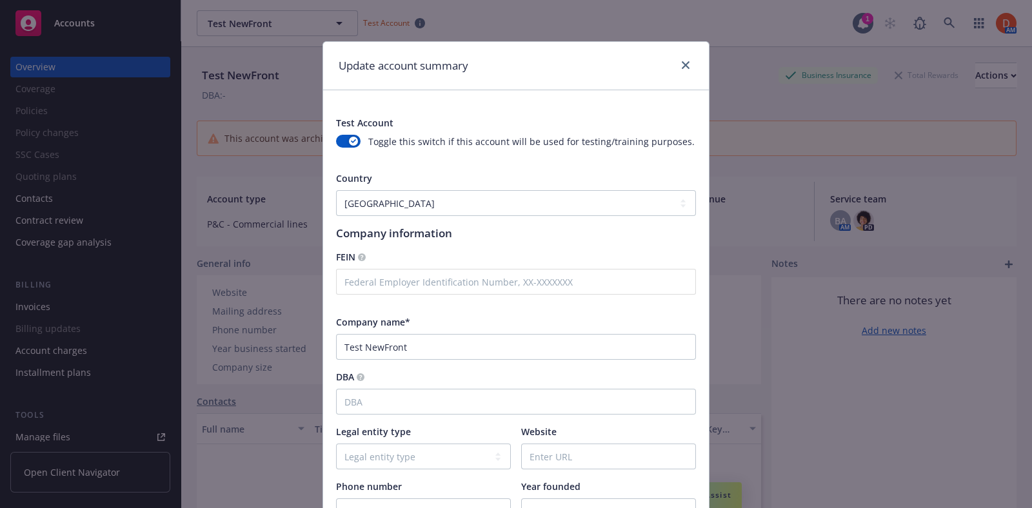
scroll to position [66, 0]
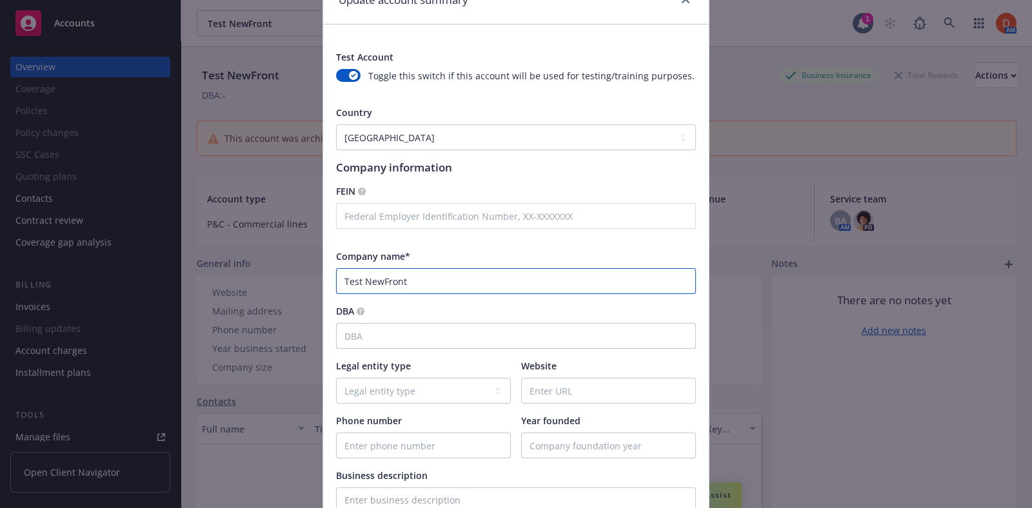
click at [377, 281] on input "Test NewFront" at bounding box center [516, 281] width 360 height 26
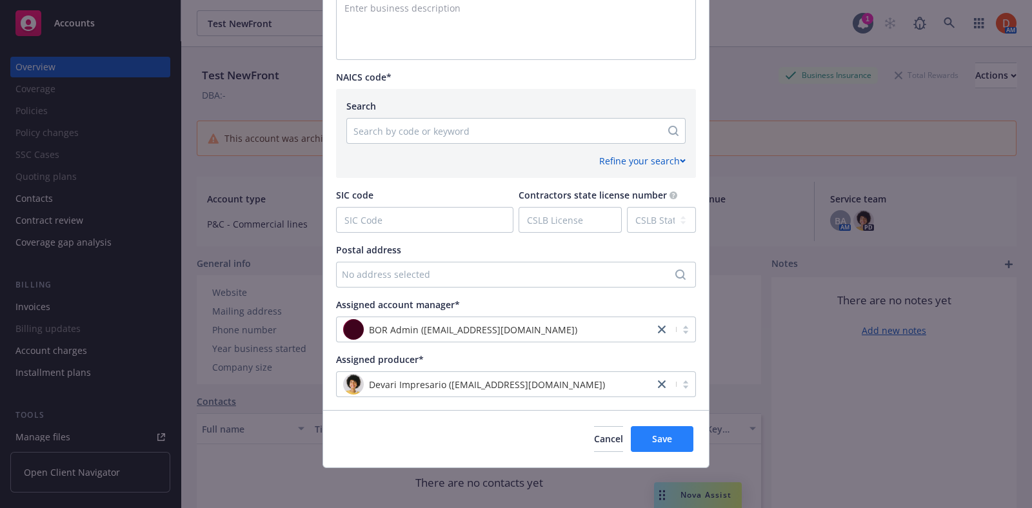
type input "Test New Account Front"
click at [652, 433] on span "Save" at bounding box center [662, 439] width 20 height 12
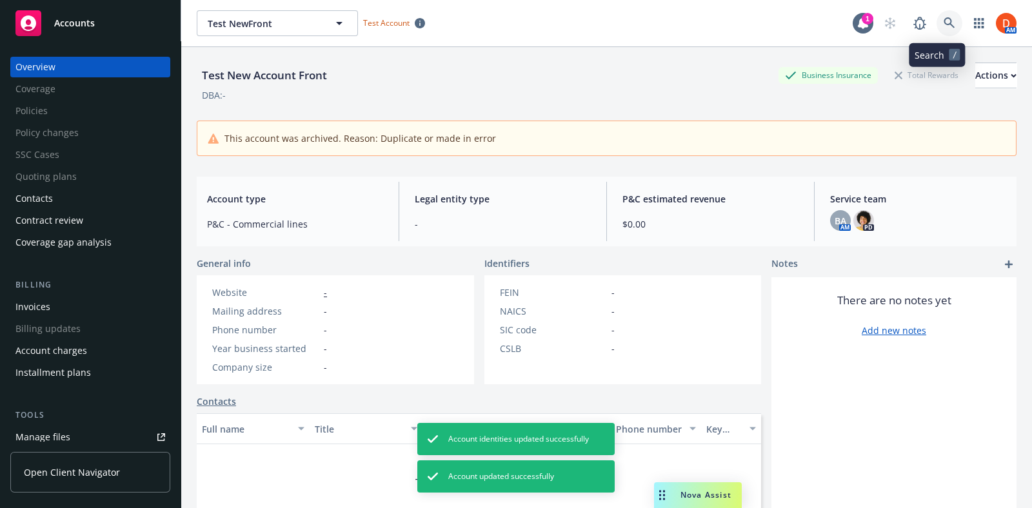
click at [944, 23] on icon at bounding box center [950, 23] width 12 height 12
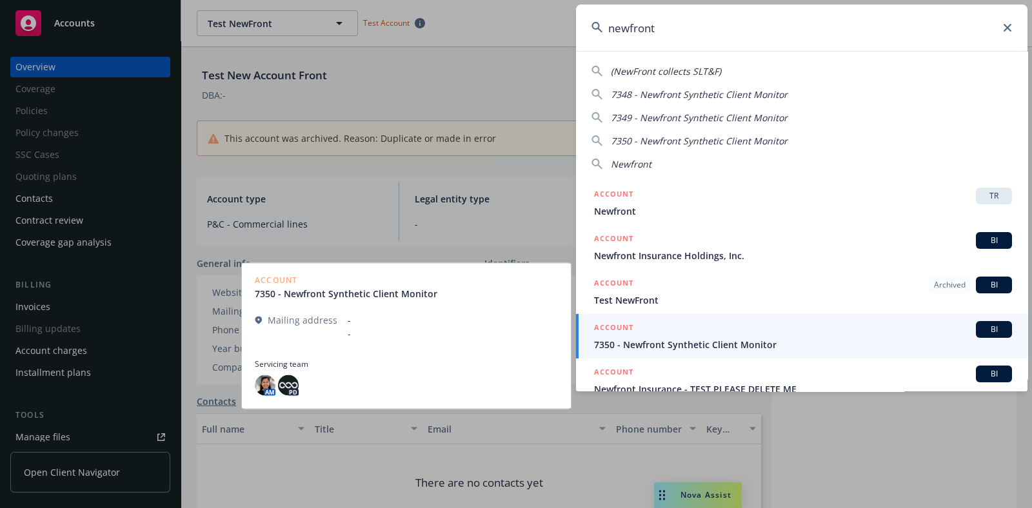
type input "newfront"
click at [762, 346] on span "7350 - Newfront Synthetic Client Monitor" at bounding box center [803, 345] width 418 height 14
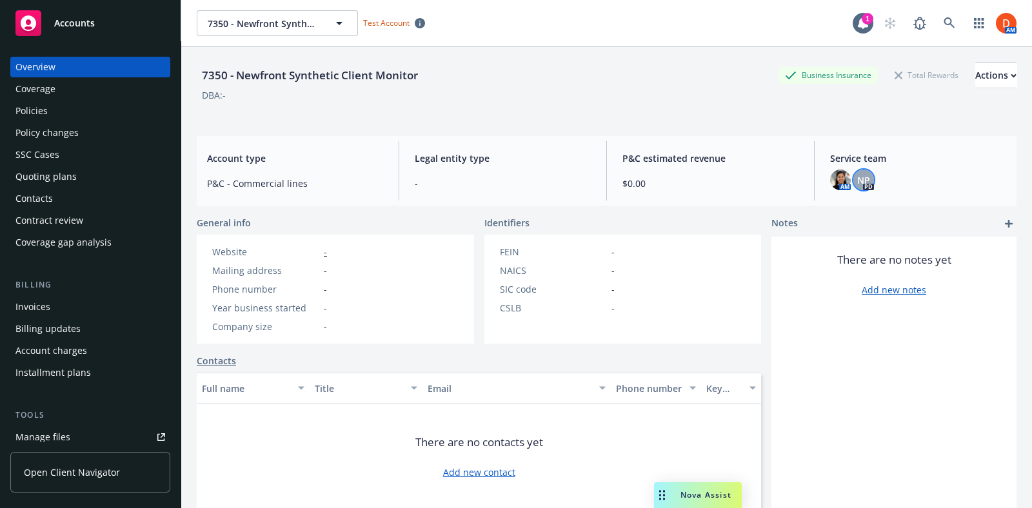
click at [853, 175] on div "NP" at bounding box center [863, 180] width 21 height 21
click at [831, 176] on img at bounding box center [840, 180] width 21 height 21
click at [1011, 74] on icon "button" at bounding box center [1014, 76] width 6 height 5
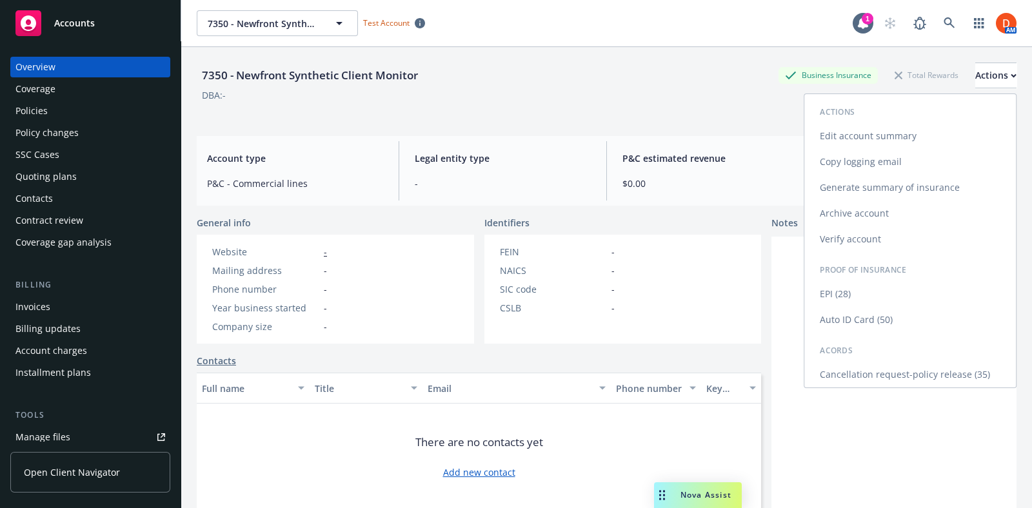
click at [910, 143] on link "Edit account summary" at bounding box center [910, 136] width 212 height 26
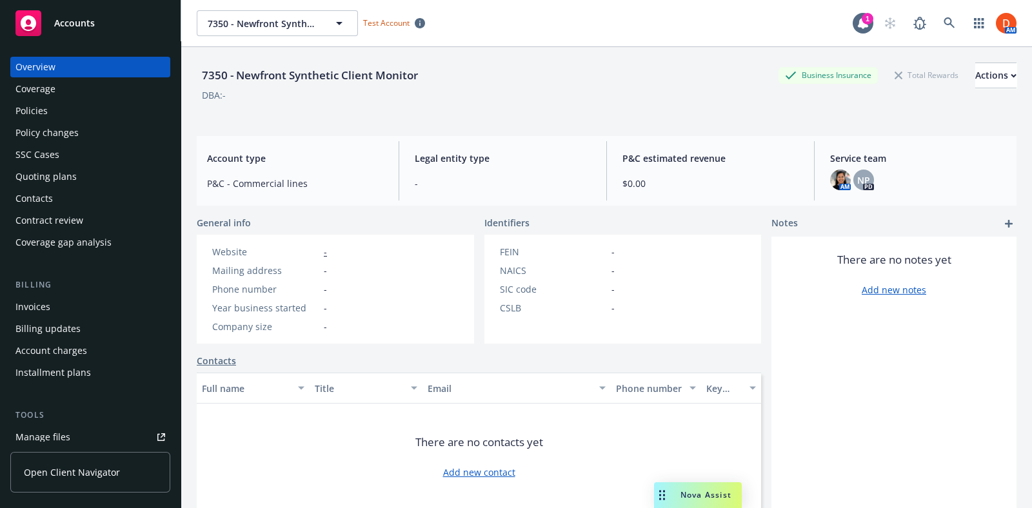
select select "US"
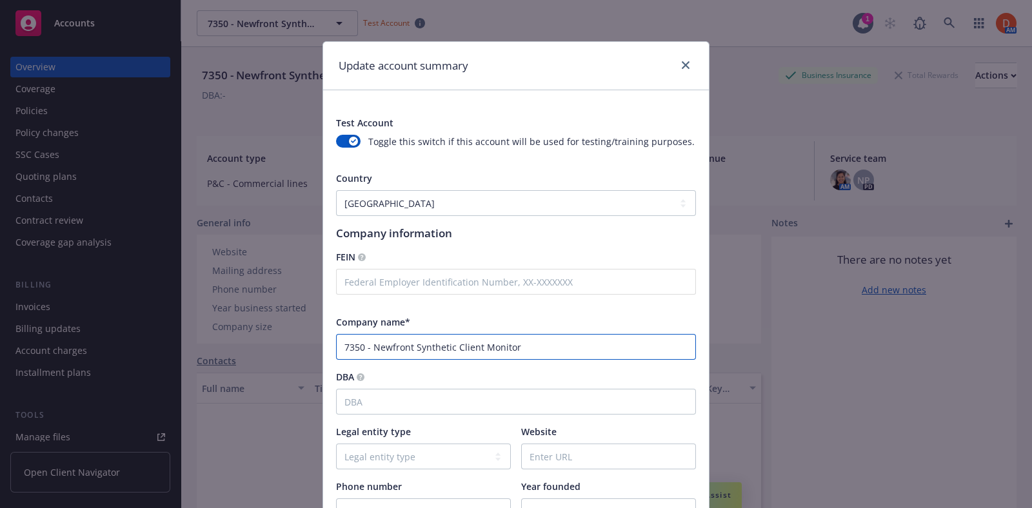
drag, startPoint x: 404, startPoint y: 348, endPoint x: 367, endPoint y: 351, distance: 37.5
click at [367, 351] on input "7350 - Newfront Synthetic Client Monitor" at bounding box center [516, 347] width 360 height 26
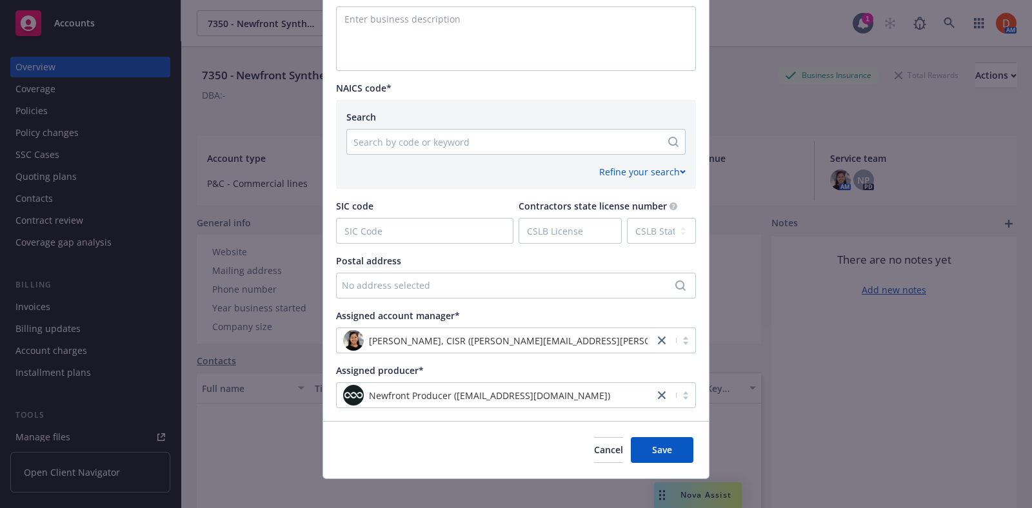
scroll to position [549, 0]
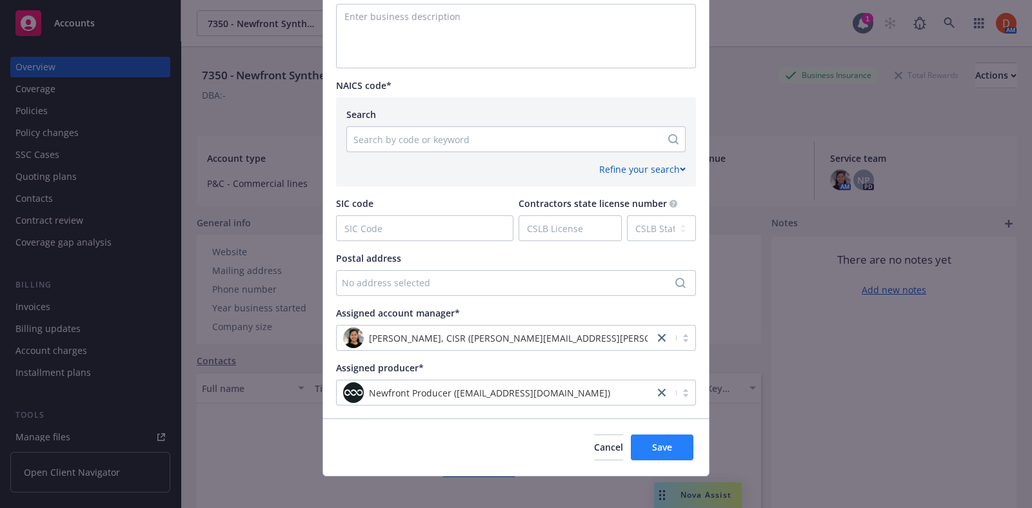
type input "7350 - Anna Synthetic Client Monitor"
click at [657, 444] on span "Save" at bounding box center [662, 447] width 20 height 12
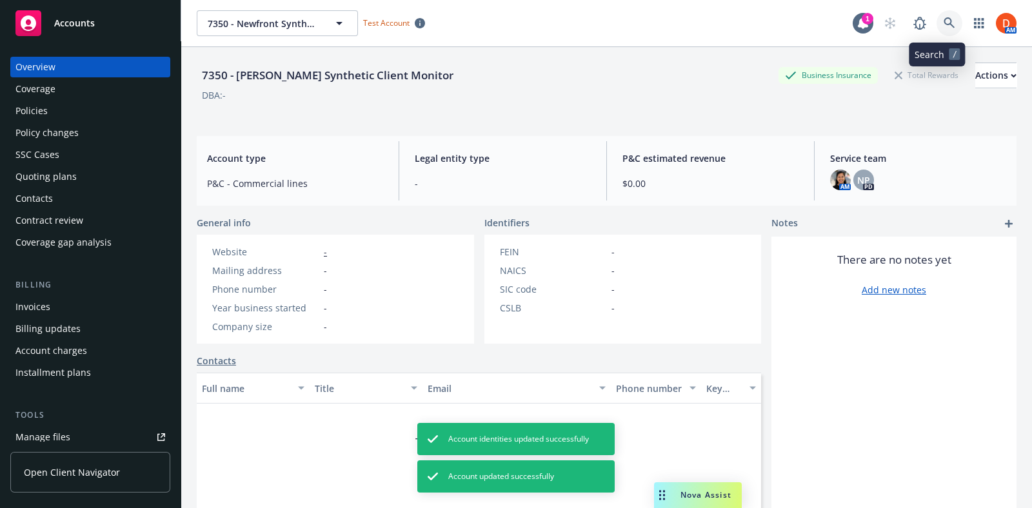
click at [936, 28] on link at bounding box center [949, 23] width 26 height 26
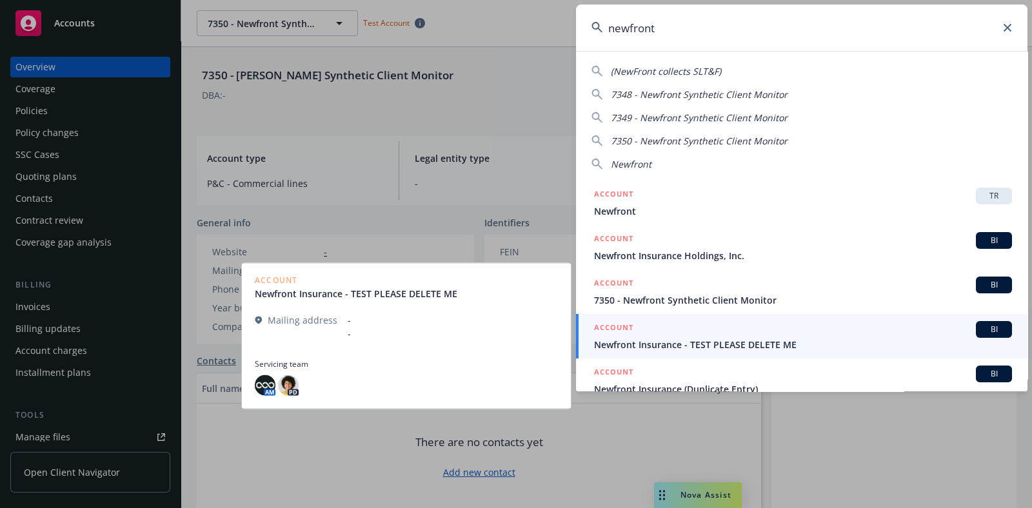
type input "newfront"
click at [833, 335] on div "ACCOUNT BI" at bounding box center [803, 329] width 418 height 17
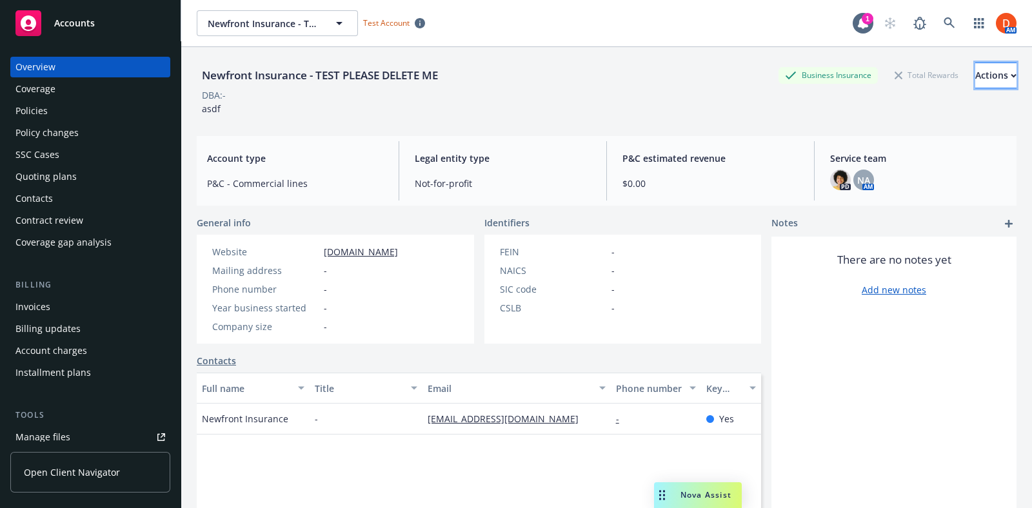
click at [975, 78] on button "Actions" at bounding box center [995, 76] width 41 height 26
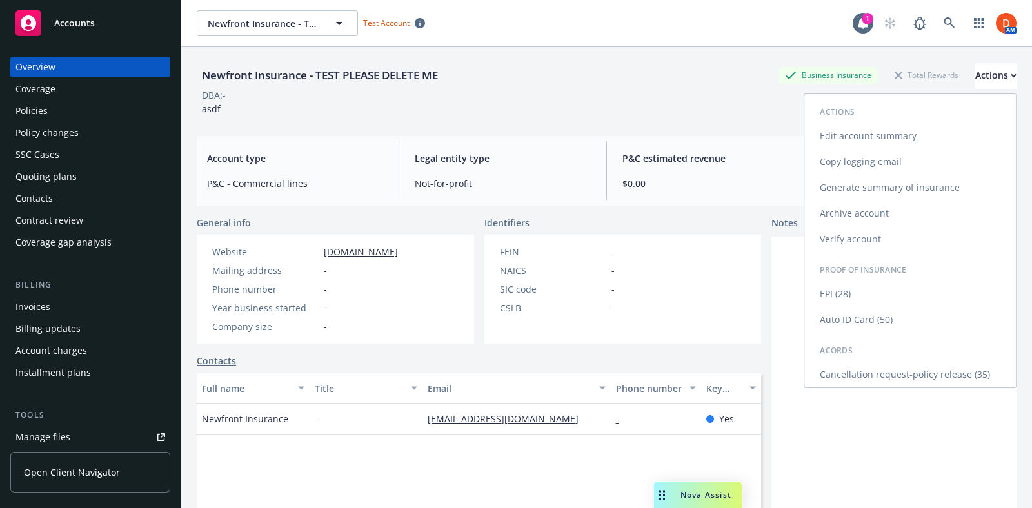
click at [858, 142] on link "Edit account summary" at bounding box center [910, 136] width 212 height 26
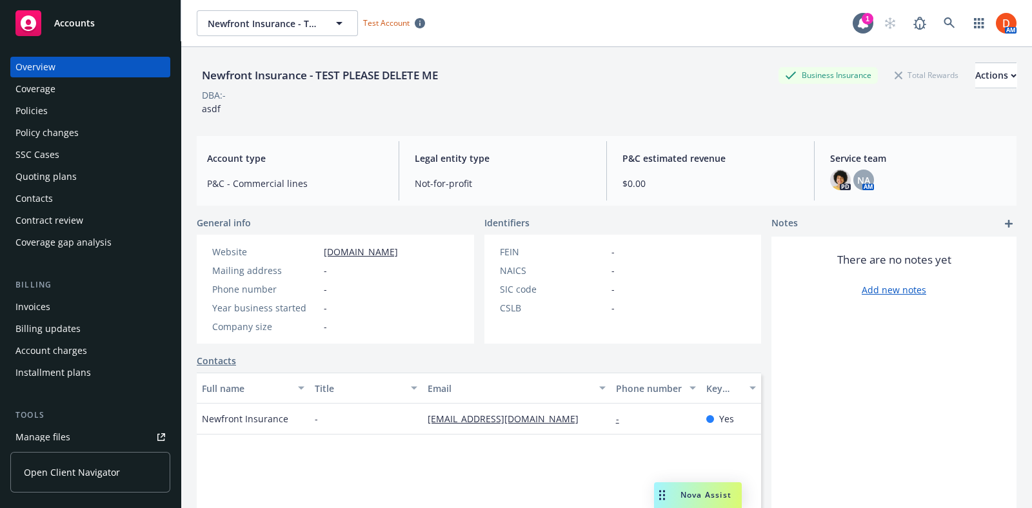
select select "US"
select select "Not-for-profit"
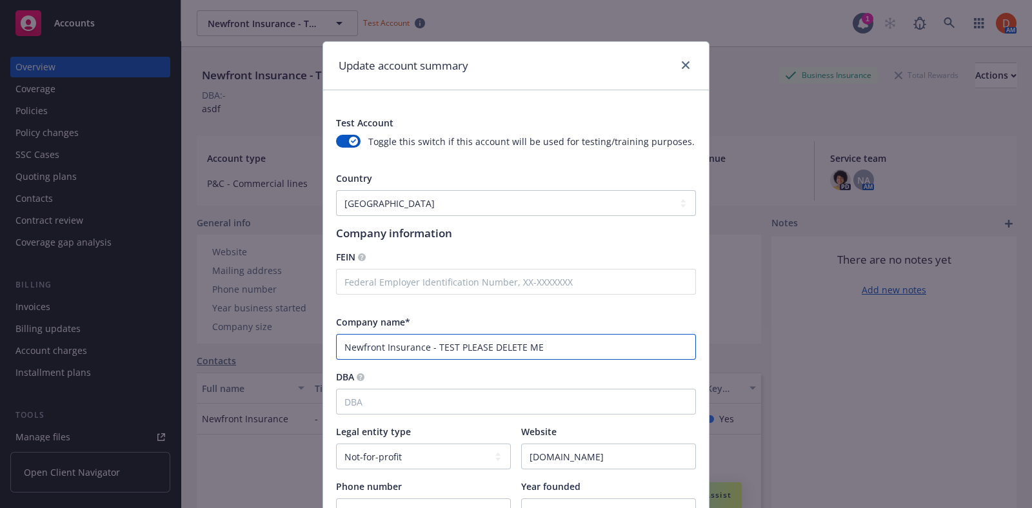
drag, startPoint x: 430, startPoint y: 345, endPoint x: 129, endPoint y: 304, distance: 303.3
click at [129, 304] on div "Update account summary Test Account Toggle this switch if this account will be …" at bounding box center [516, 254] width 1032 height 508
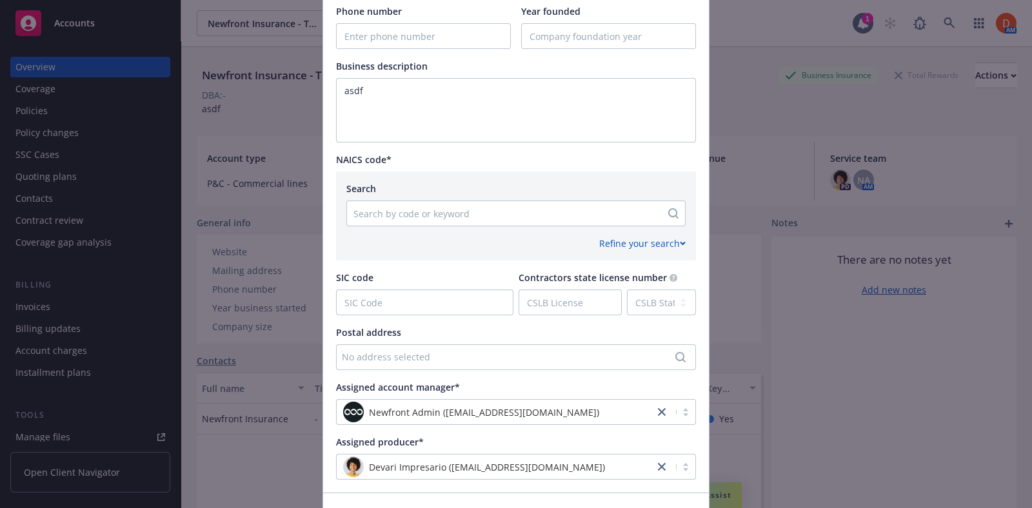
scroll to position [558, 0]
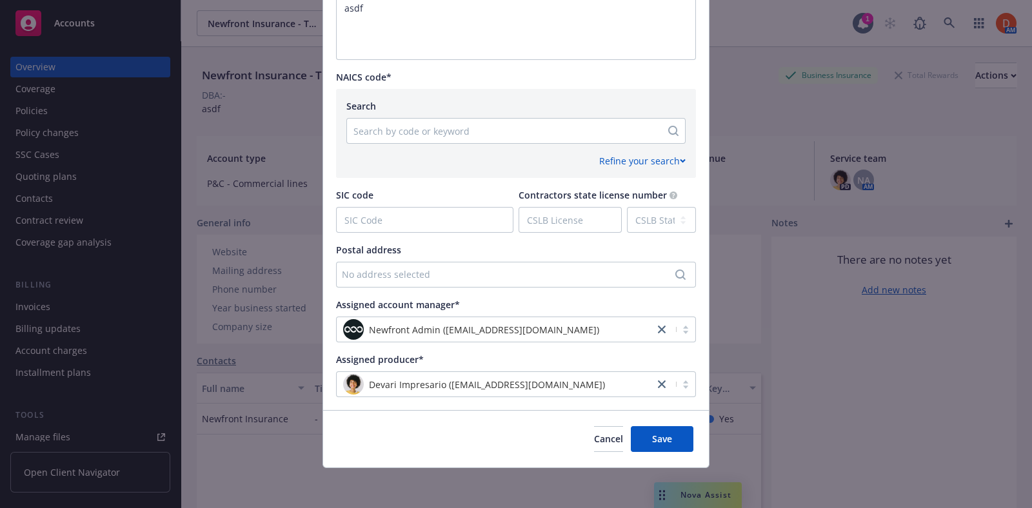
type input "TEST PLEASE DELETE ME"
click at [657, 452] on div "Cancel Save" at bounding box center [516, 438] width 386 height 57
click at [660, 433] on span "Save" at bounding box center [662, 439] width 20 height 12
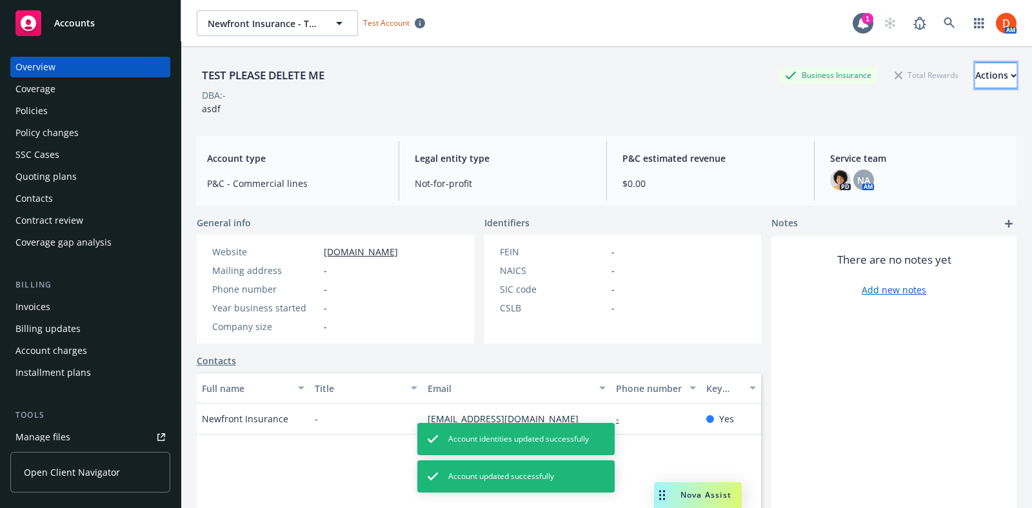
click at [982, 81] on div "Actions" at bounding box center [995, 75] width 41 height 25
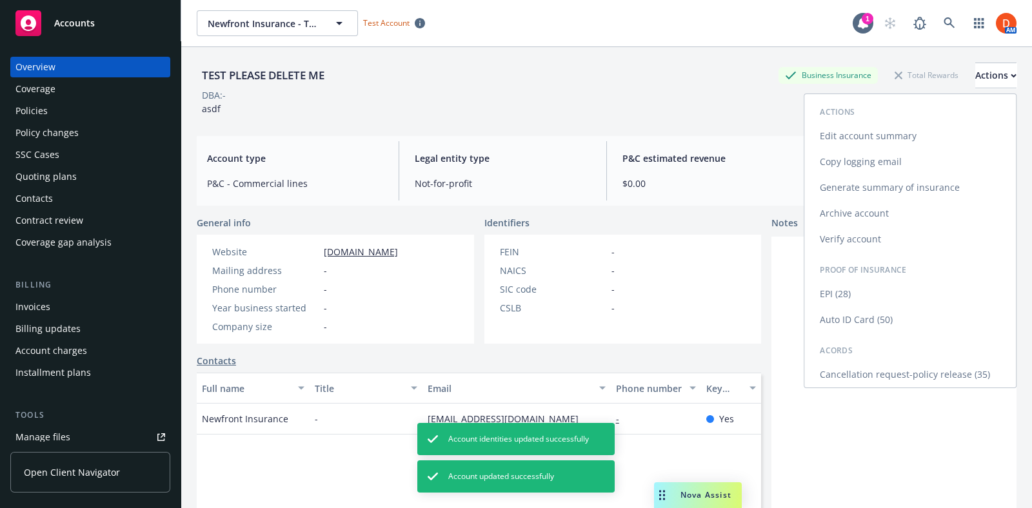
click at [877, 217] on link "Archive account" at bounding box center [910, 214] width 212 height 26
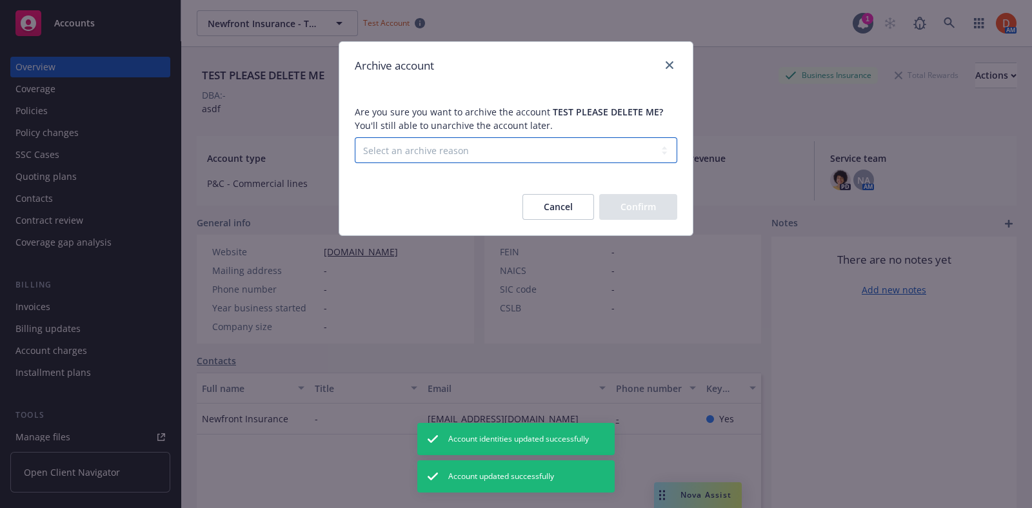
click at [571, 151] on select "Select an archive reason Client declined proposal Client went out of business C…" at bounding box center [516, 150] width 322 height 26
select select "DUPLICATE_OR_ERROR"
click at [355, 137] on select "Select an archive reason Client declined proposal Client went out of business C…" at bounding box center [516, 150] width 322 height 26
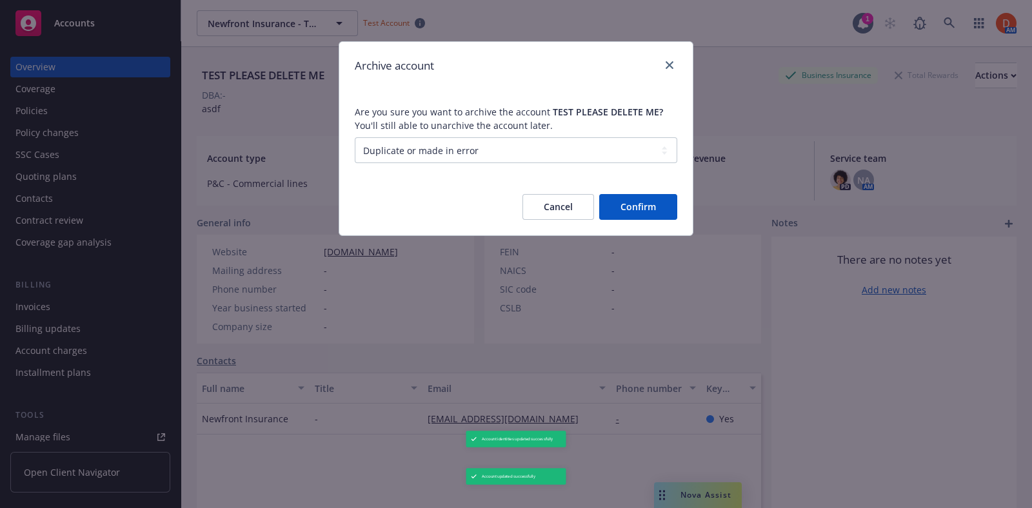
click at [628, 210] on button "Confirm" at bounding box center [638, 207] width 78 height 26
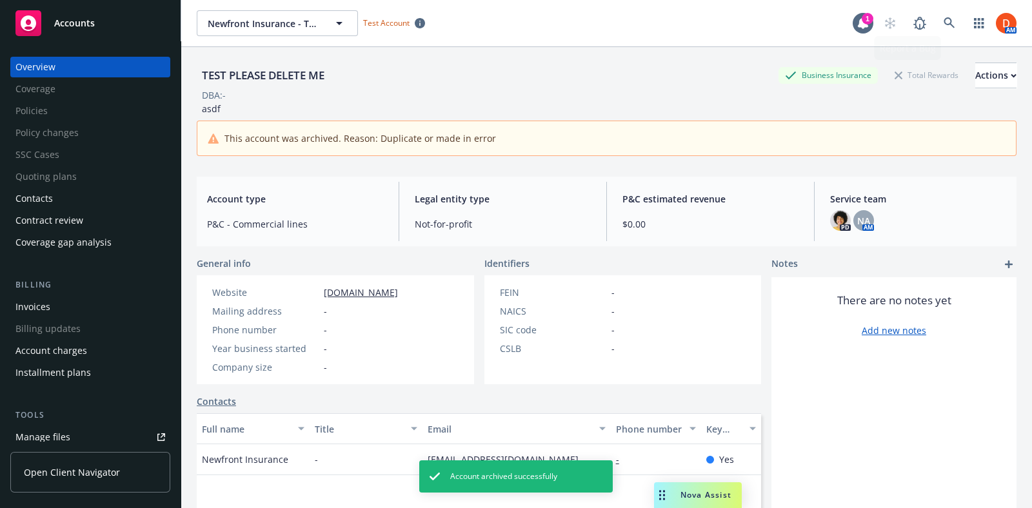
click at [924, 26] on div "AM" at bounding box center [946, 23] width 139 height 26
click at [936, 25] on link at bounding box center [949, 23] width 26 height 26
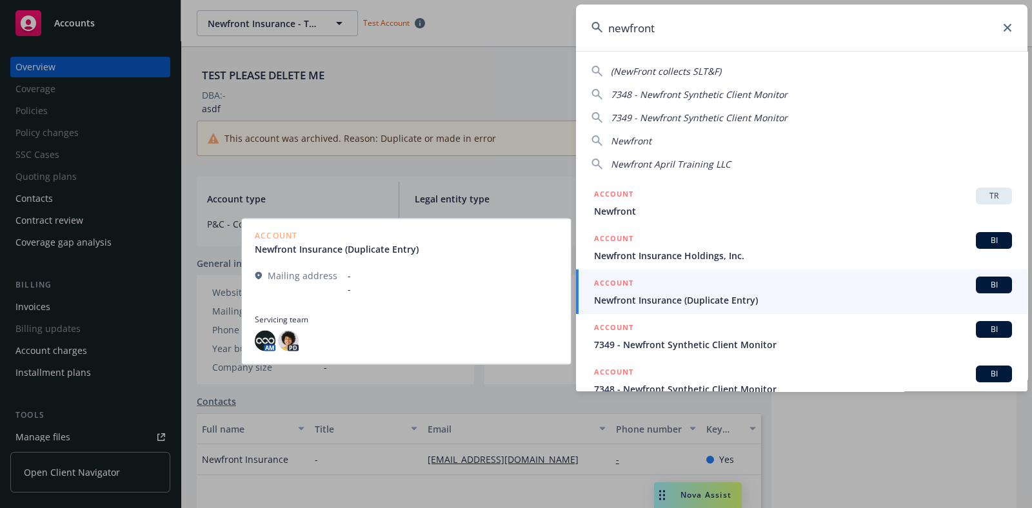
type input "newfront"
click at [806, 285] on div "ACCOUNT BI" at bounding box center [803, 285] width 418 height 17
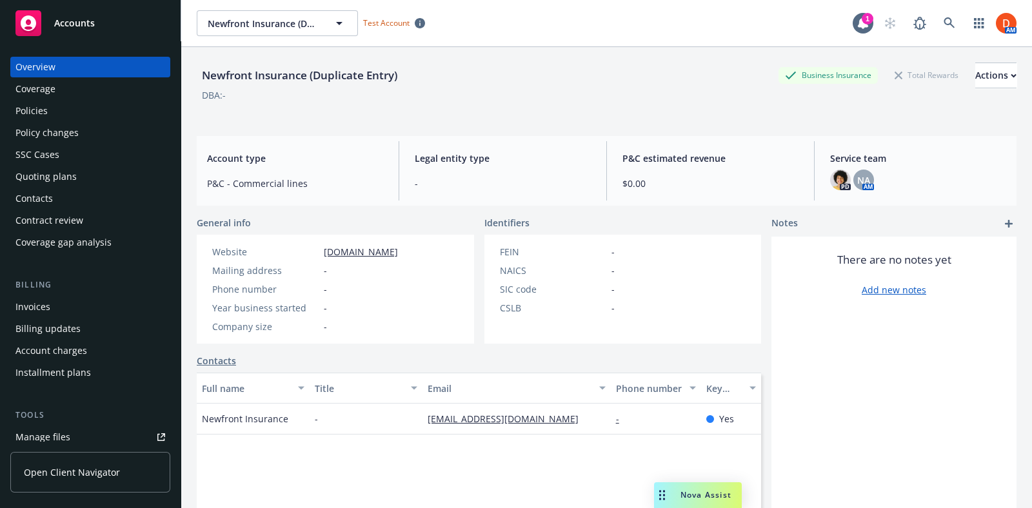
click at [66, 112] on div "Policies" at bounding box center [90, 111] width 150 height 21
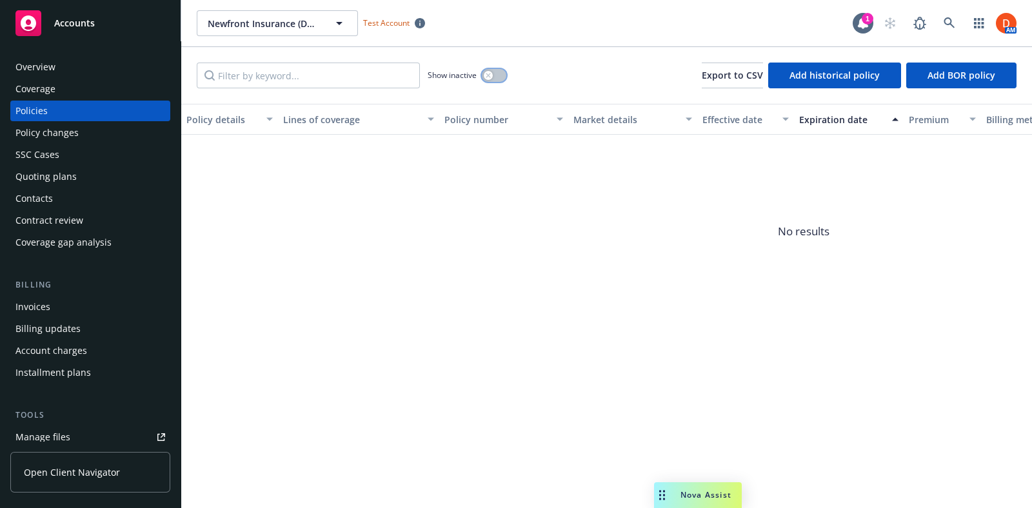
click at [495, 75] on button "button" at bounding box center [494, 75] width 25 height 13
click at [495, 75] on div "button" at bounding box center [499, 75] width 9 height 9
click at [20, 59] on div "Overview" at bounding box center [35, 67] width 40 height 21
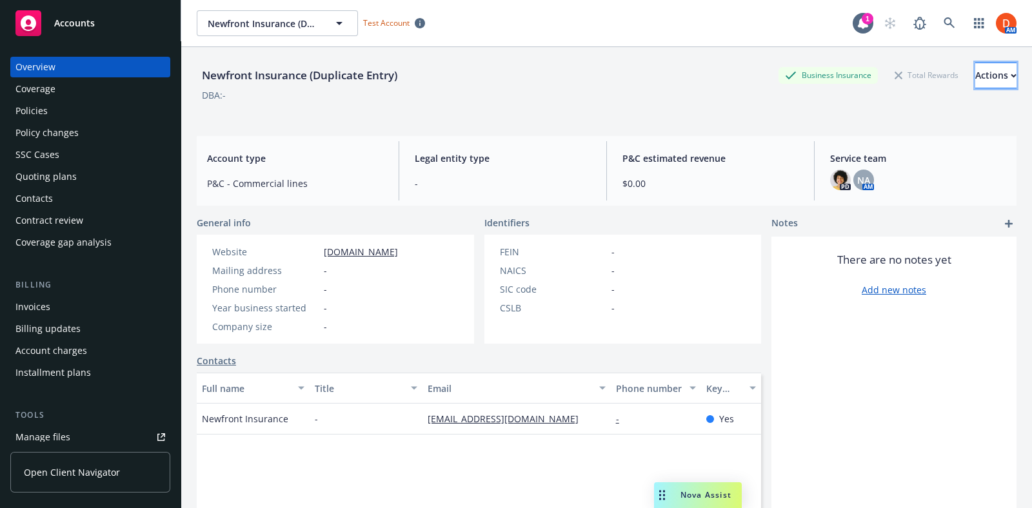
click at [975, 77] on div "Actions" at bounding box center [995, 75] width 41 height 25
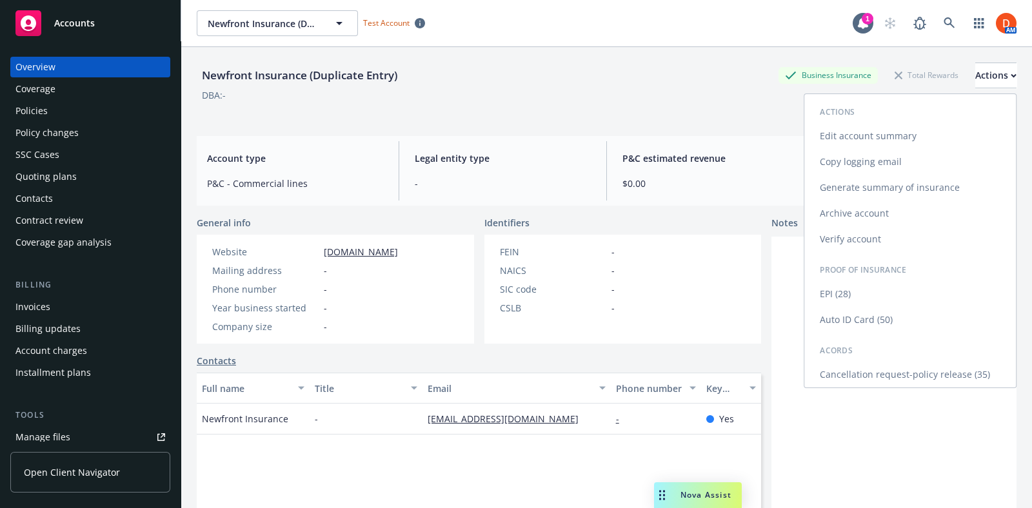
click at [911, 129] on link "Edit account summary" at bounding box center [910, 136] width 212 height 26
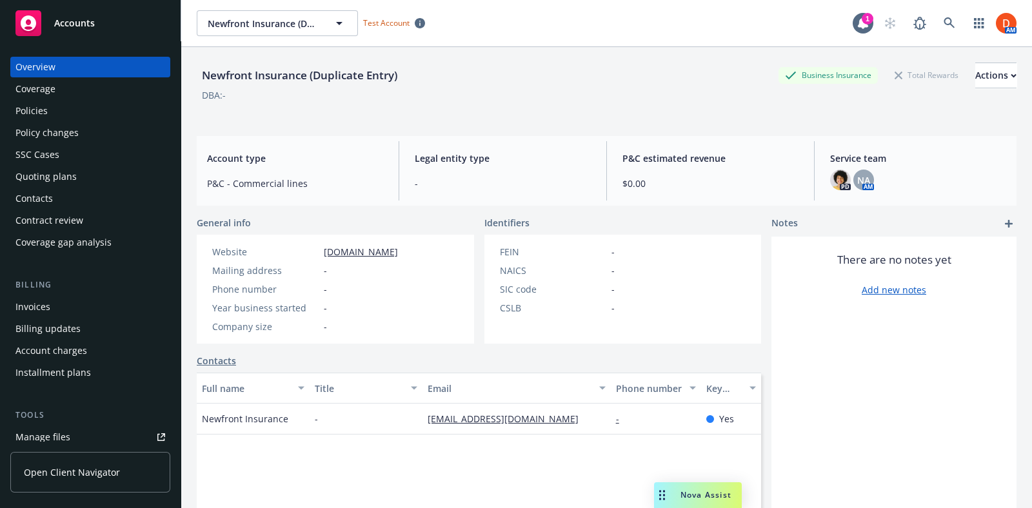
select select "US"
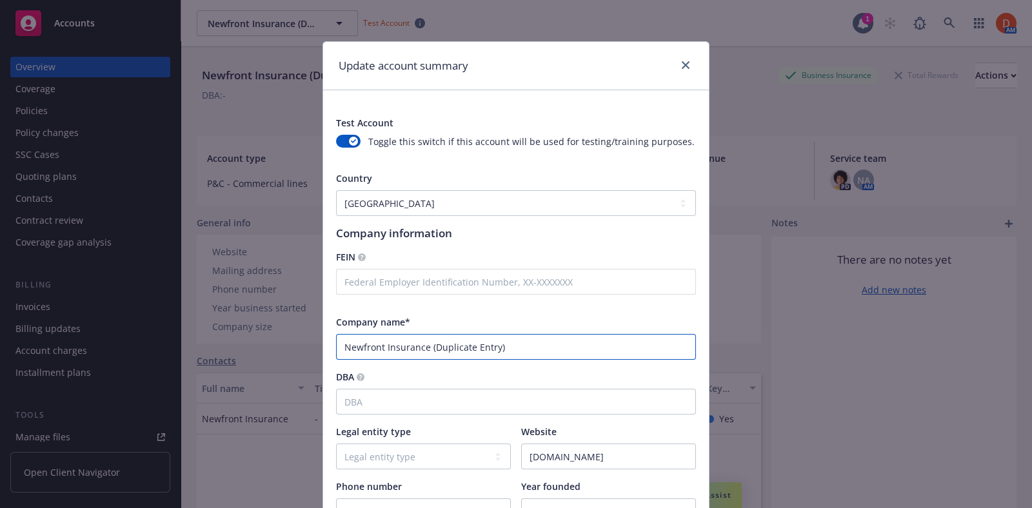
drag, startPoint x: 428, startPoint y: 346, endPoint x: 178, endPoint y: 363, distance: 250.8
click at [178, 363] on div "Update account summary Test Account Toggle this switch if this account will be …" at bounding box center [516, 254] width 1032 height 508
click at [424, 342] on input "Newfront Insurance (Duplicate Entry)" at bounding box center [516, 347] width 360 height 26
click at [424, 346] on input "Newfront Insurance (Duplicate Entry)" at bounding box center [516, 347] width 360 height 26
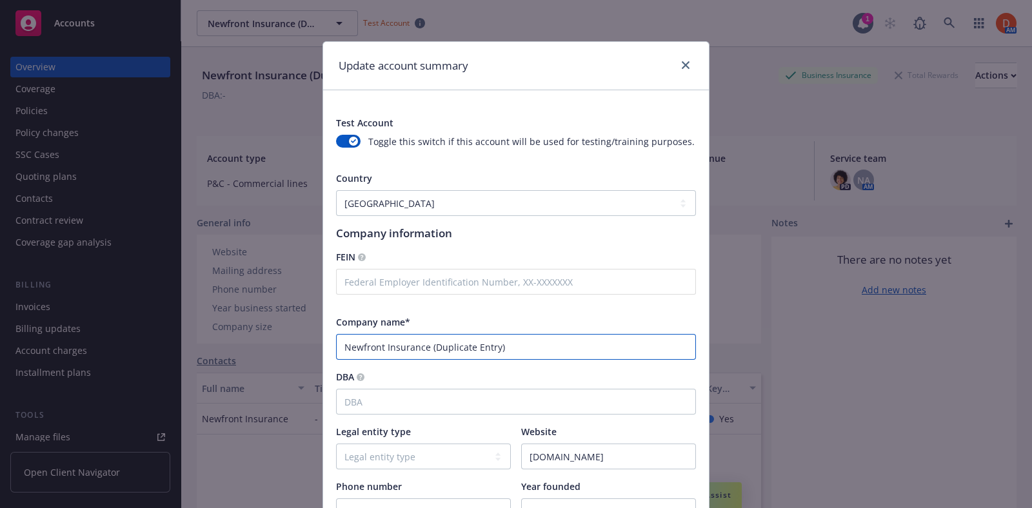
click at [424, 346] on input "Newfront Insurance (Duplicate Entry)" at bounding box center [516, 347] width 360 height 26
drag, startPoint x: 428, startPoint y: 345, endPoint x: 195, endPoint y: 346, distance: 232.8
click at [195, 346] on div "Update account summary Test Account Toggle this switch if this account will be …" at bounding box center [516, 254] width 1032 height 508
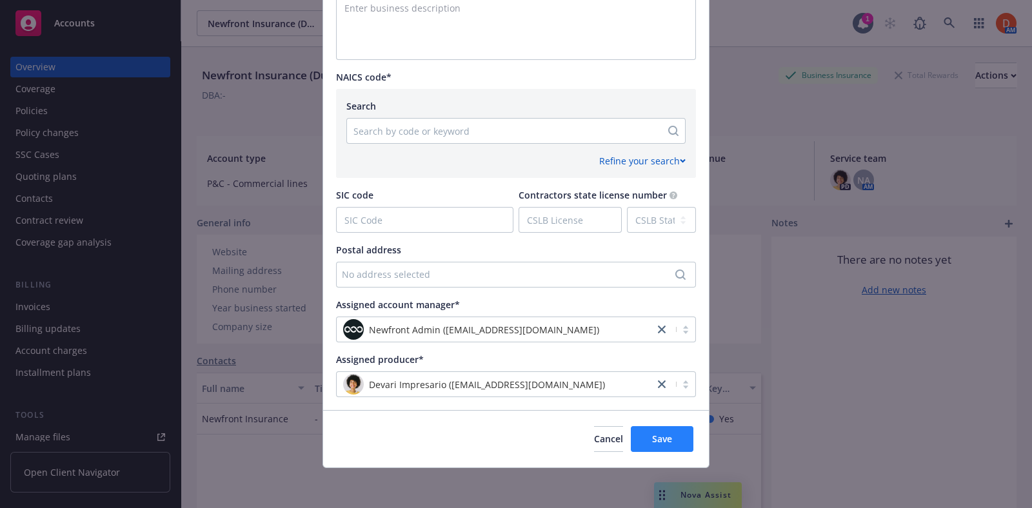
type input "Duplicate Entry)"
click at [673, 440] on button "Save" at bounding box center [662, 439] width 63 height 26
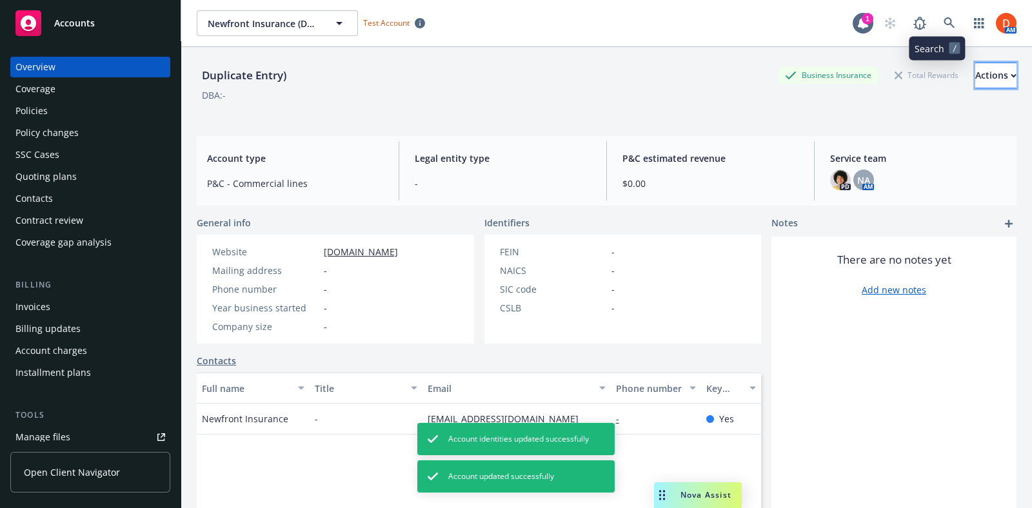
click at [975, 77] on div "Actions" at bounding box center [995, 75] width 41 height 25
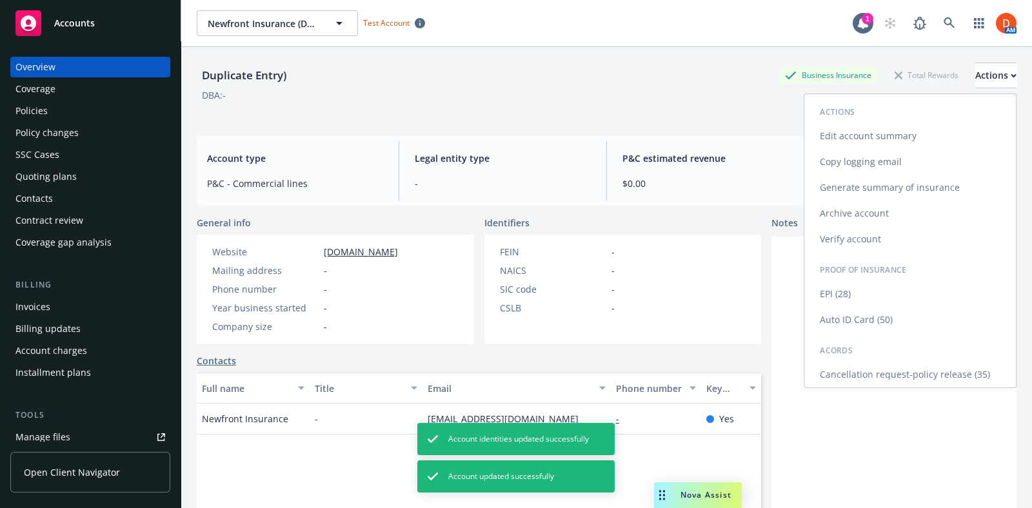
click at [876, 216] on link "Archive account" at bounding box center [910, 214] width 212 height 26
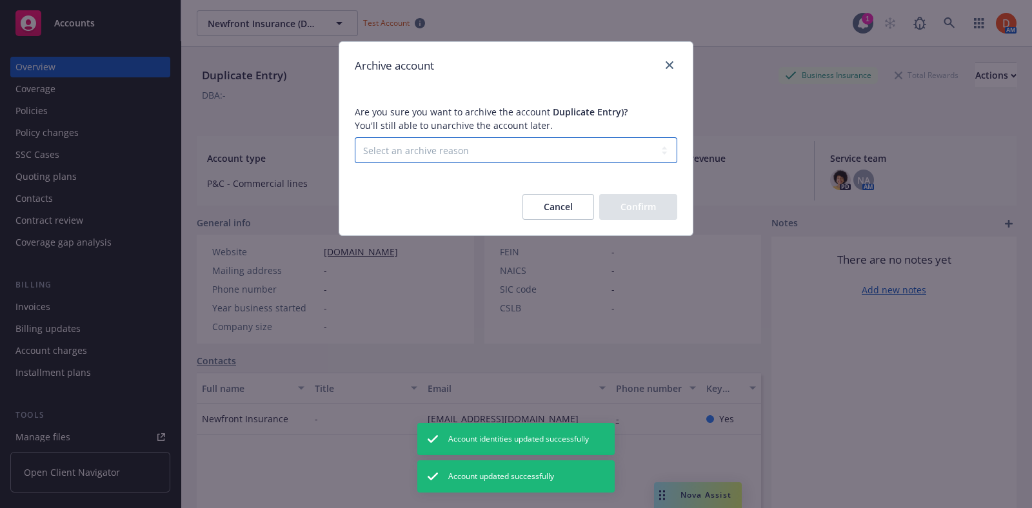
click at [589, 146] on select "Select an archive reason Client declined proposal Client went out of business C…" at bounding box center [516, 150] width 322 height 26
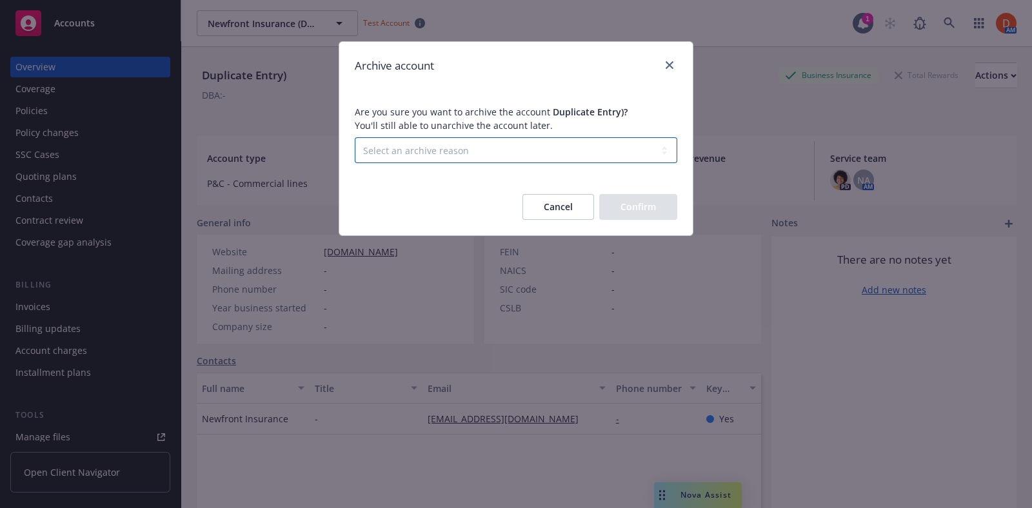
select select "DUPLICATE_OR_ERROR"
click at [355, 137] on select "Select an archive reason Client declined proposal Client went out of business C…" at bounding box center [516, 150] width 322 height 26
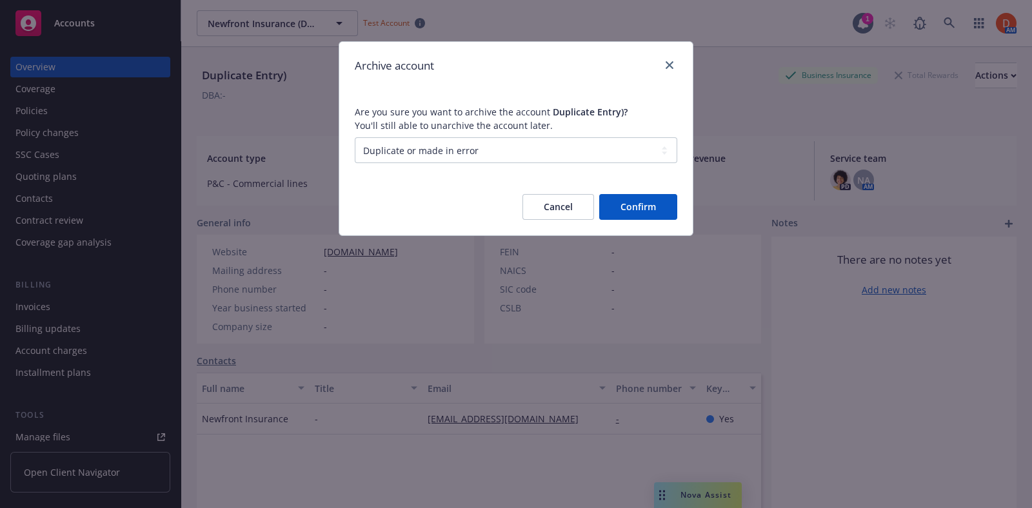
click at [645, 204] on button "Confirm" at bounding box center [638, 207] width 78 height 26
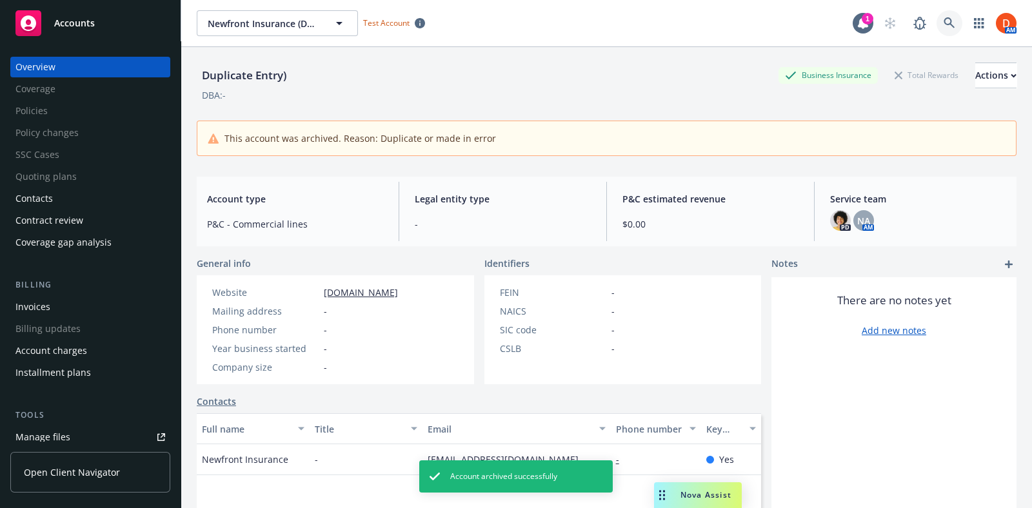
click at [945, 21] on link at bounding box center [949, 23] width 26 height 26
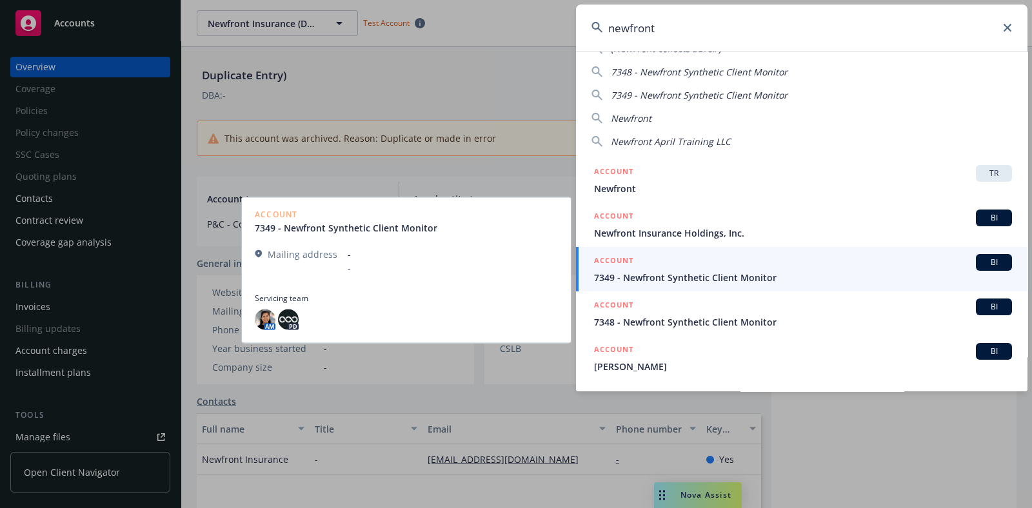
scroll to position [27, 0]
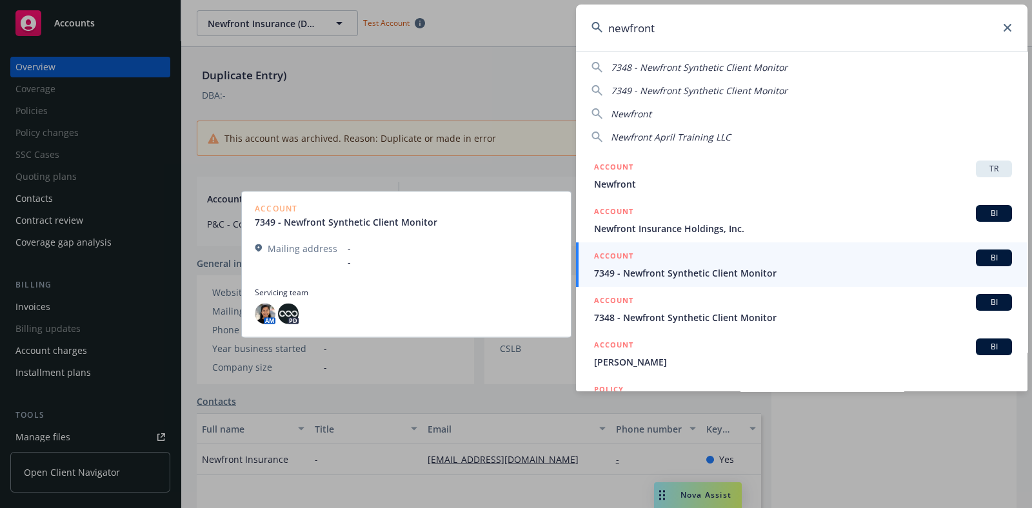
type input "newfront"
click at [825, 274] on span "7349 - Newfront Synthetic Client Monitor" at bounding box center [803, 273] width 418 height 14
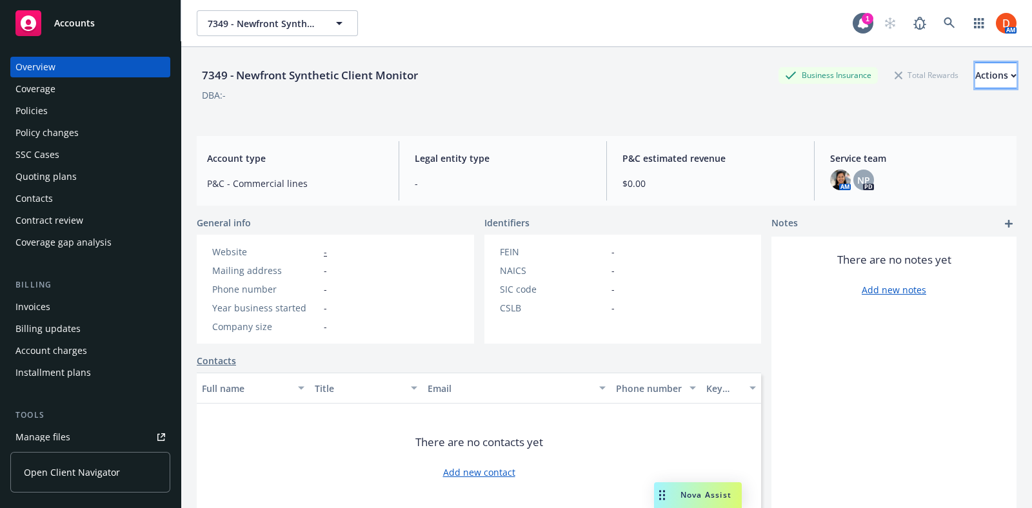
click at [975, 63] on button "Actions" at bounding box center [995, 76] width 41 height 26
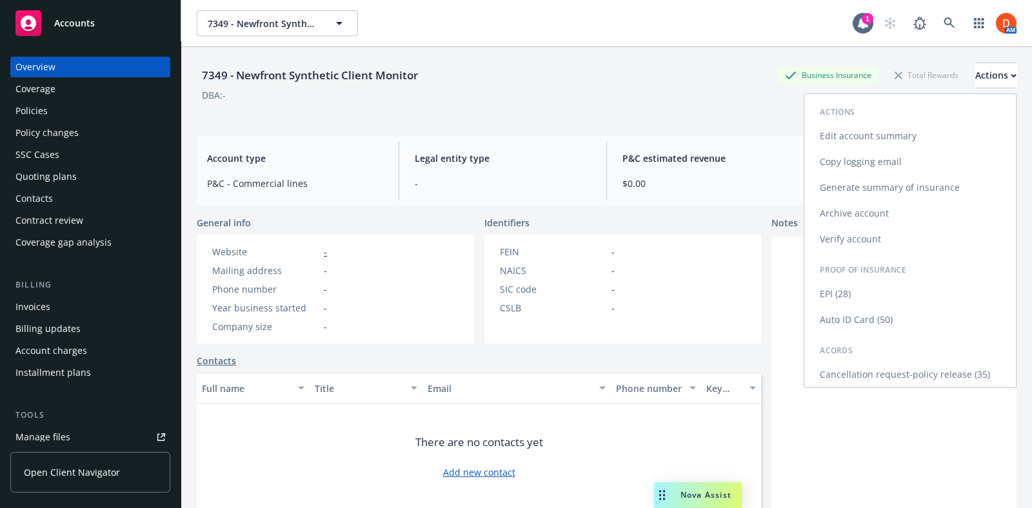
click at [891, 144] on link "Edit account summary" at bounding box center [910, 136] width 212 height 26
select select "US"
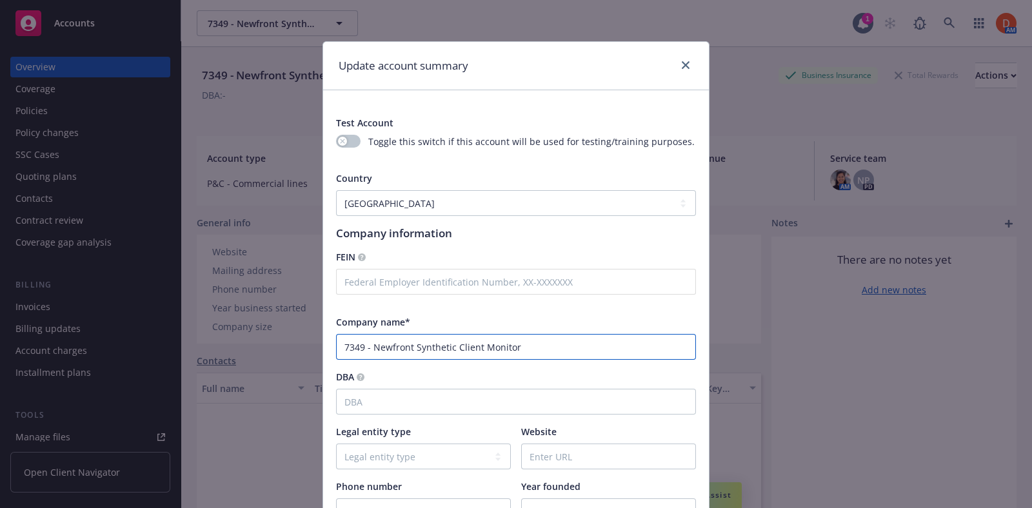
drag, startPoint x: 406, startPoint y: 341, endPoint x: 370, endPoint y: 345, distance: 35.7
click at [370, 345] on input "7349 - Newfront Synthetic Client Monitor" at bounding box center [516, 347] width 360 height 26
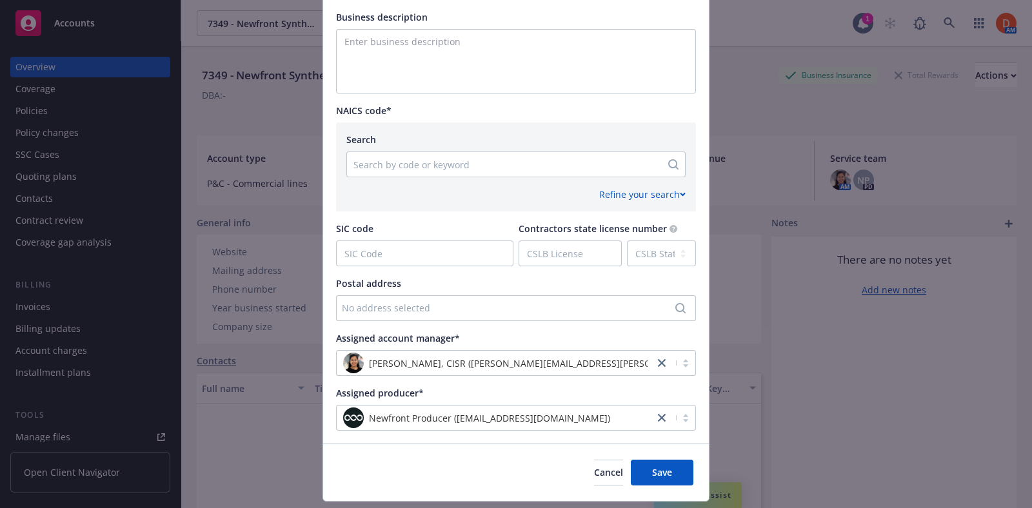
scroll to position [548, 0]
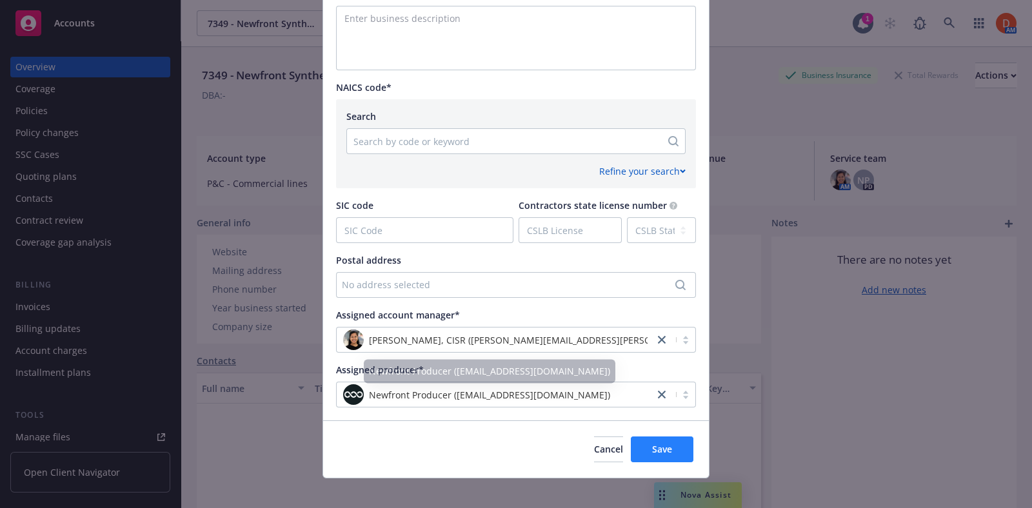
type input "7349 - Anna Synthetic Client Monitor"
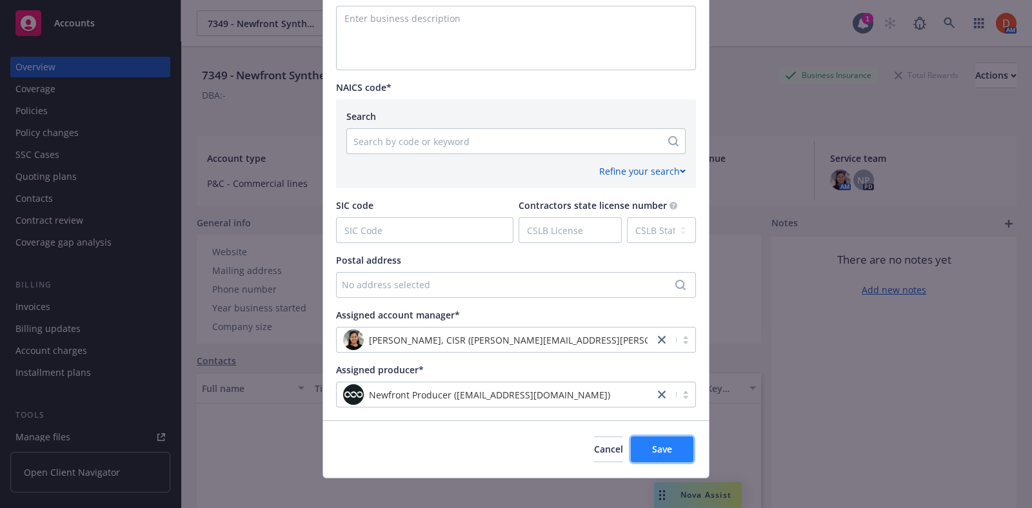
click at [666, 448] on span "Save" at bounding box center [662, 449] width 20 height 12
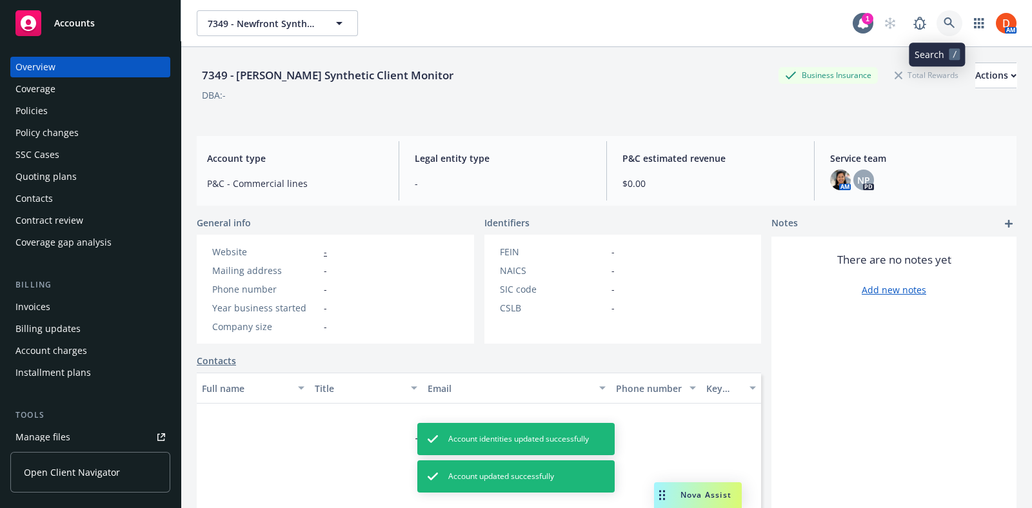
click at [942, 19] on link at bounding box center [949, 23] width 26 height 26
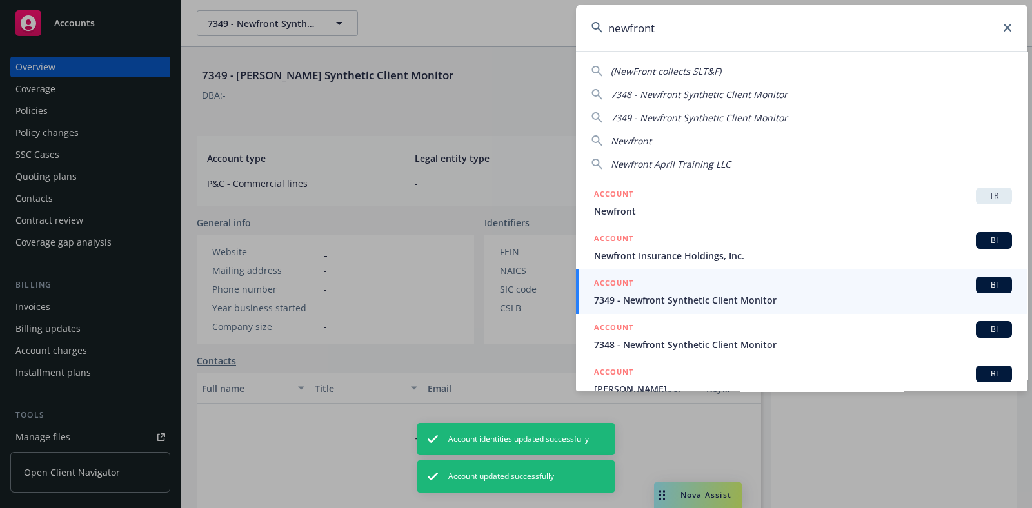
type input "newfront"
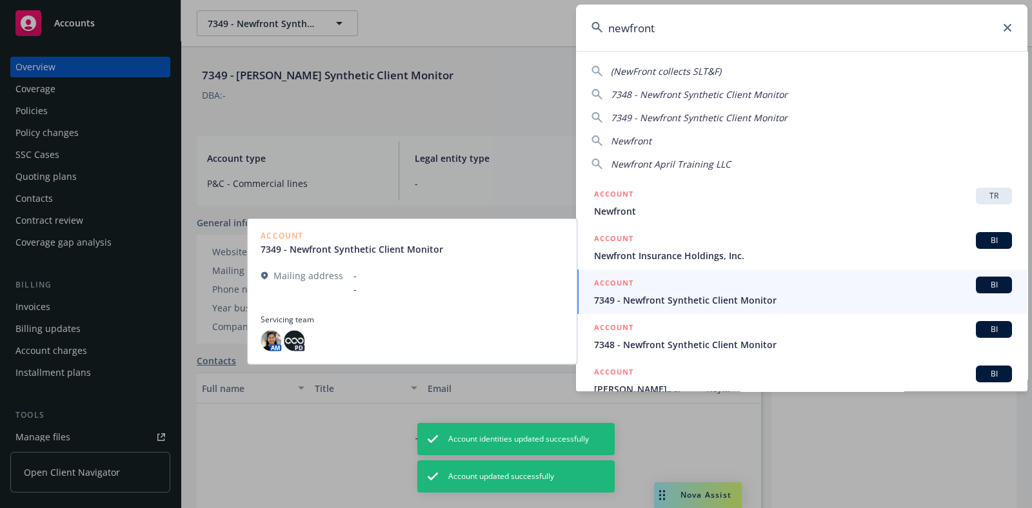
click at [727, 300] on span "7349 - Newfront Synthetic Client Monitor" at bounding box center [803, 300] width 418 height 14
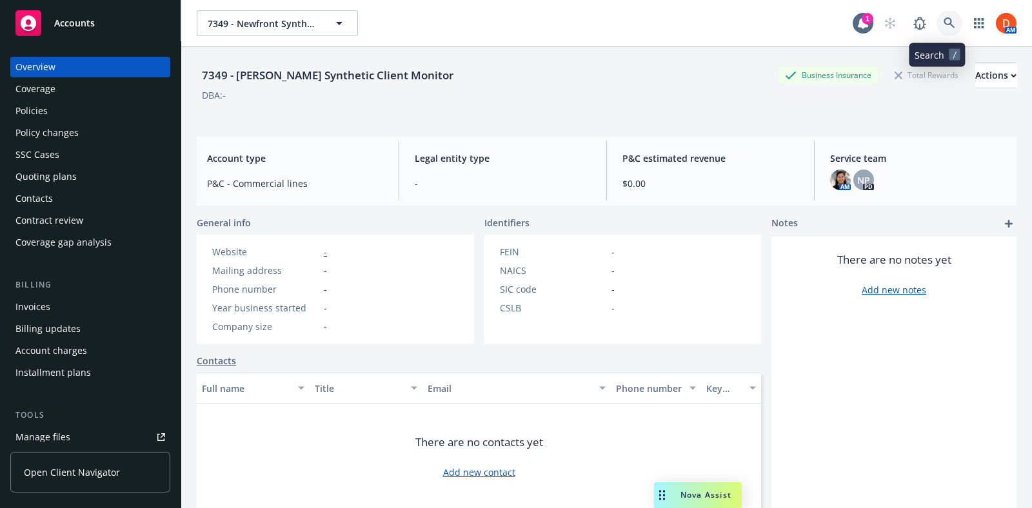
click at [944, 23] on icon at bounding box center [949, 22] width 11 height 11
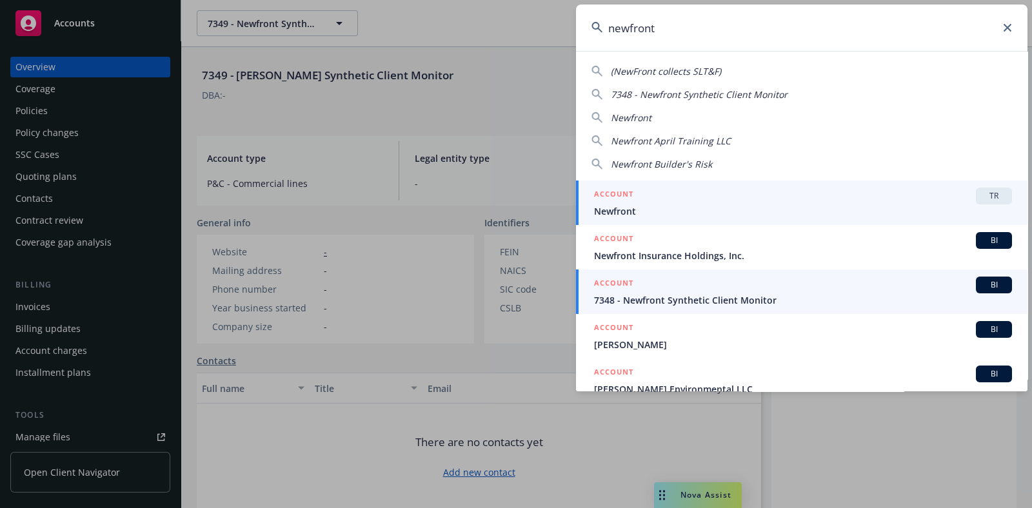
type input "newfront"
click at [694, 297] on span "7348 - Newfront Synthetic Client Monitor" at bounding box center [803, 300] width 418 height 14
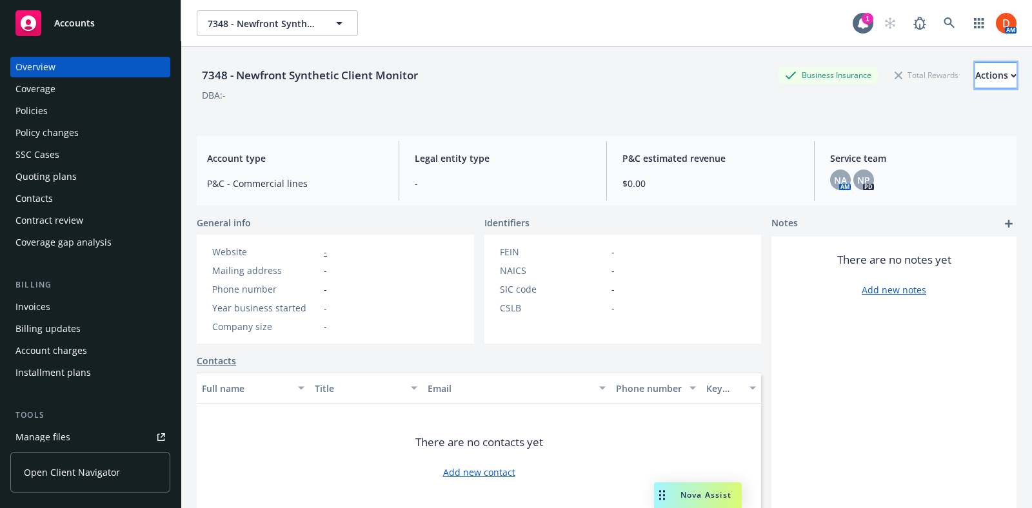
click at [975, 81] on div "Actions" at bounding box center [995, 75] width 41 height 25
click at [568, 101] on div "7348 - Newfront Synthetic Client Monitor Business Insurance Total Rewards Actio…" at bounding box center [607, 89] width 820 height 53
click at [834, 177] on span "NA" at bounding box center [840, 180] width 13 height 14
click at [860, 182] on span "NP" at bounding box center [863, 180] width 13 height 14
click at [988, 76] on button "Actions" at bounding box center [995, 76] width 41 height 26
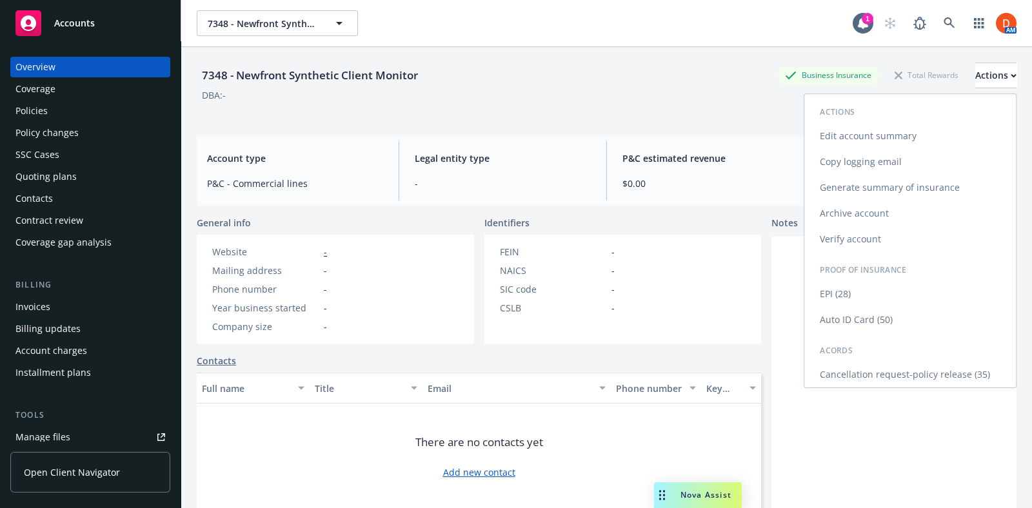
click at [896, 139] on link "Edit account summary" at bounding box center [910, 136] width 212 height 26
select select "US"
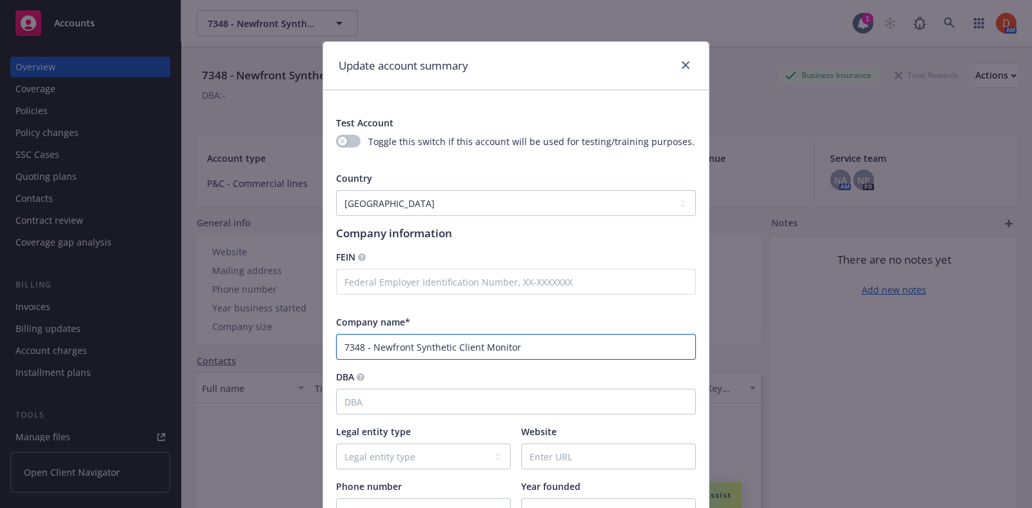
drag, startPoint x: 404, startPoint y: 343, endPoint x: 367, endPoint y: 346, distance: 37.5
click at [367, 346] on input "7348 - Newfront Synthetic Client Monitor" at bounding box center [516, 347] width 360 height 26
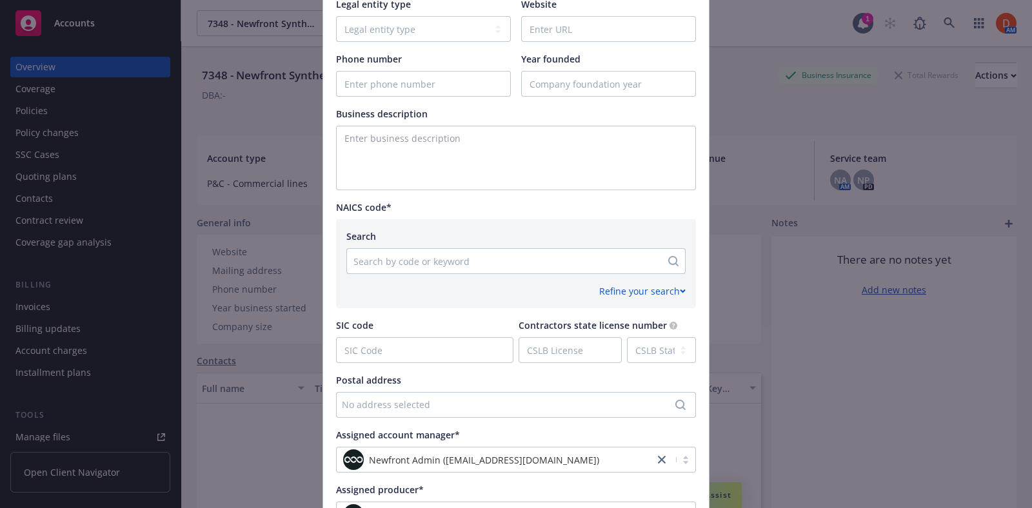
scroll to position [558, 0]
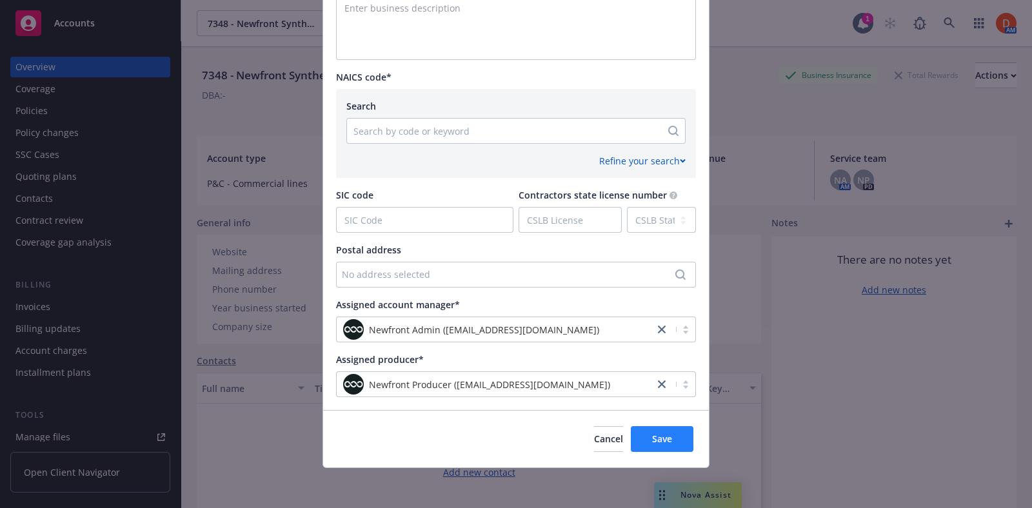
type input "7348 - Anna Synthetic Client Monitor"
click at [658, 439] on span "Save" at bounding box center [662, 439] width 20 height 12
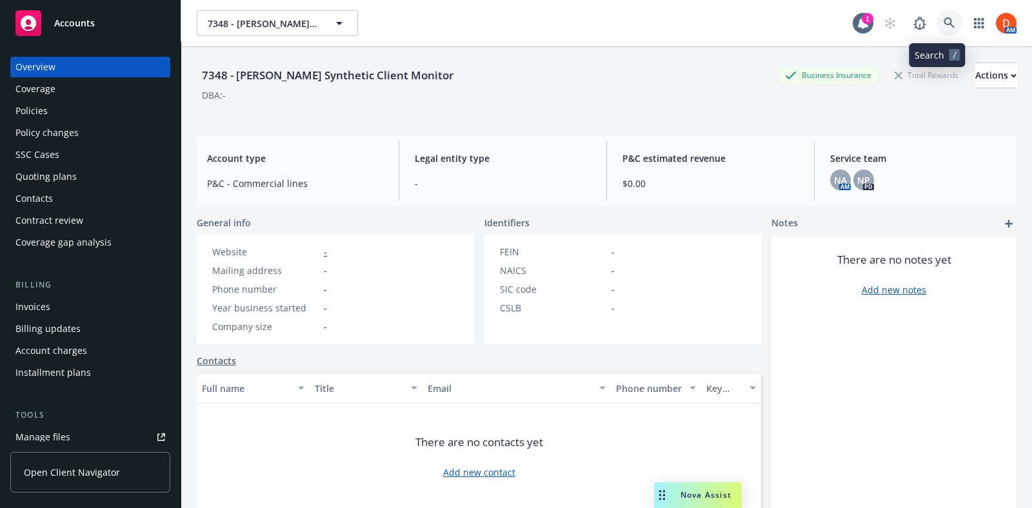
click at [936, 23] on link at bounding box center [949, 23] width 26 height 26
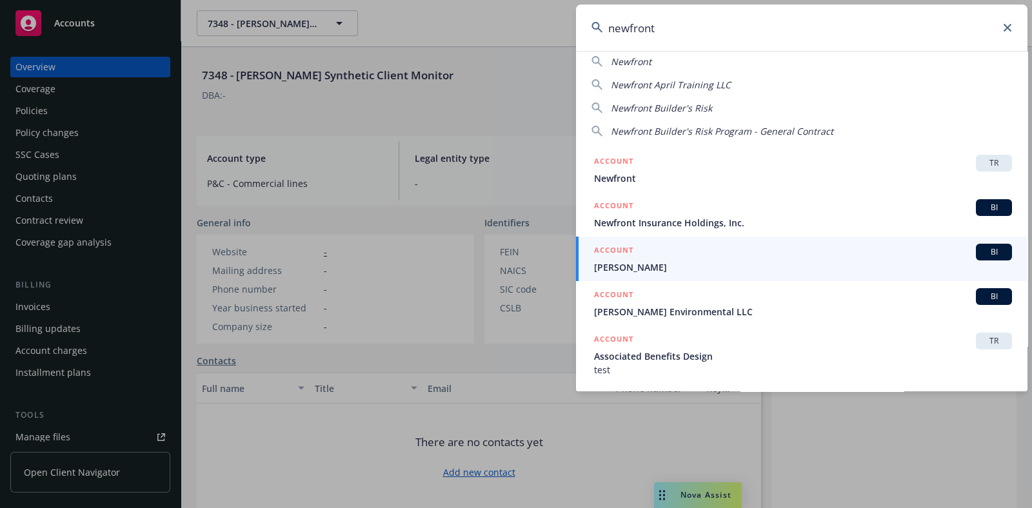
scroll to position [34, 0]
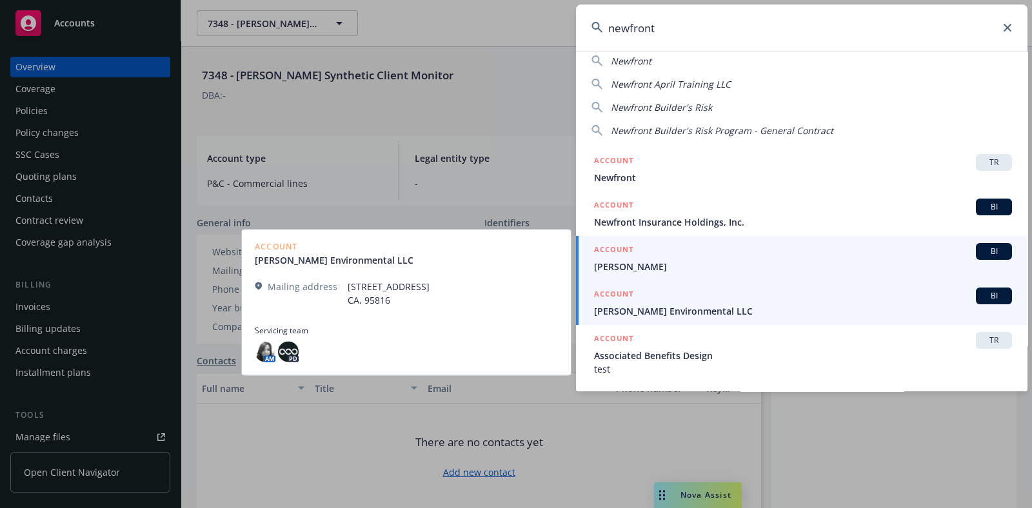
type input "newfront"
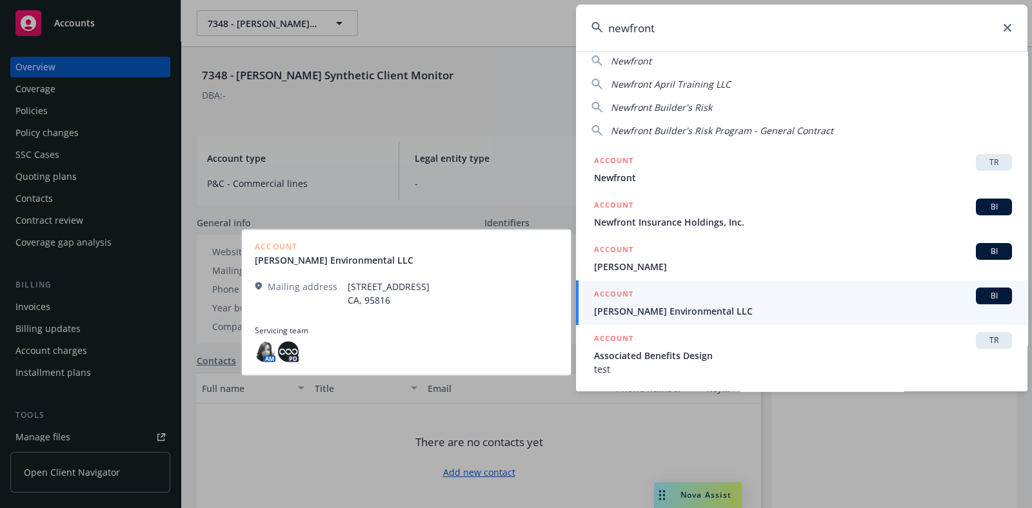
click at [839, 301] on div "ACCOUNT BI" at bounding box center [803, 296] width 418 height 17
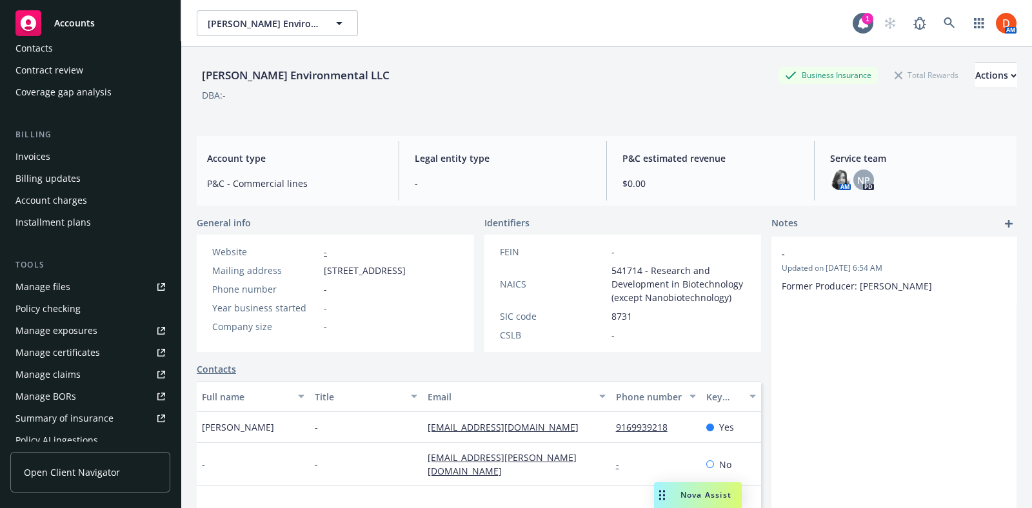
scroll to position [151, 0]
click at [112, 332] on link "Manage exposures" at bounding box center [90, 330] width 160 height 21
click at [944, 22] on icon at bounding box center [950, 23] width 12 height 12
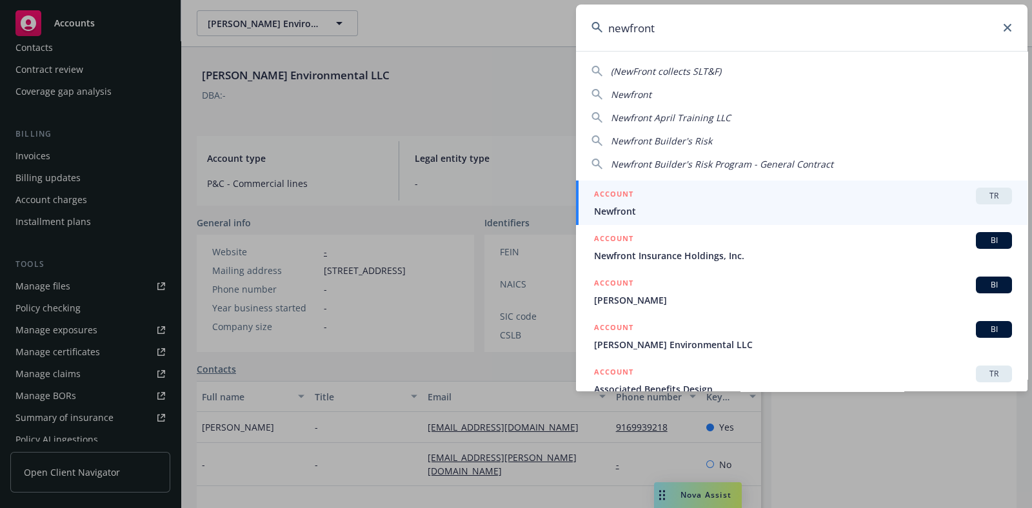
type input "newfront"
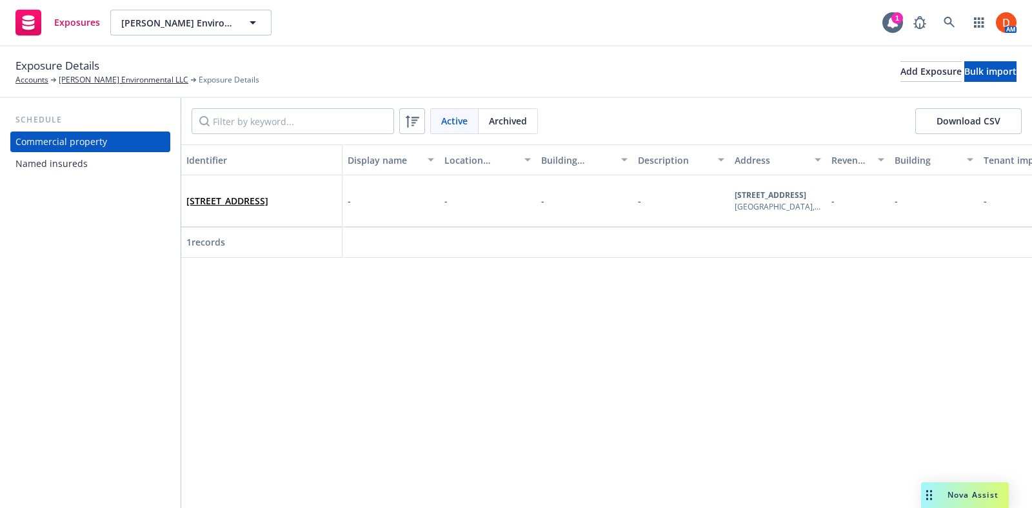
click at [153, 171] on div "Named insureds" at bounding box center [90, 163] width 150 height 21
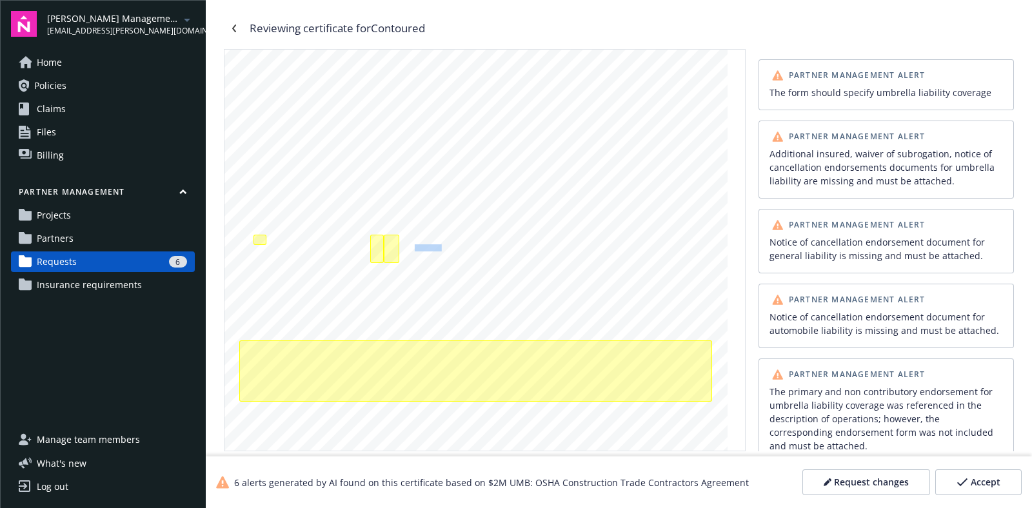
scroll to position [184, 0]
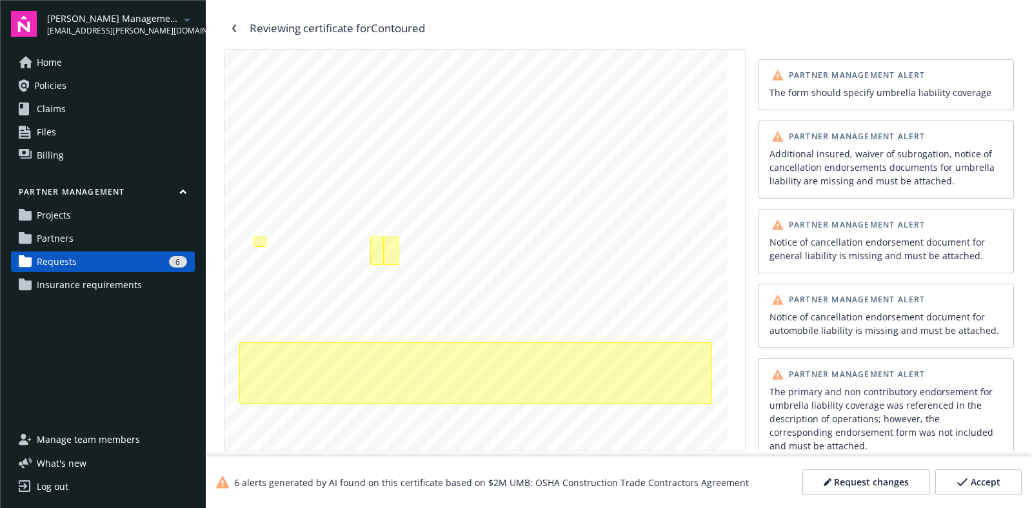
click at [480, 244] on div "ANY PROPRIETOR/PARTNER/EXECUTIVE OFFICER/MEMBER EXCLUDED? INSR ADDL SUBR LTR IN…" at bounding box center [475, 191] width 503 height 651
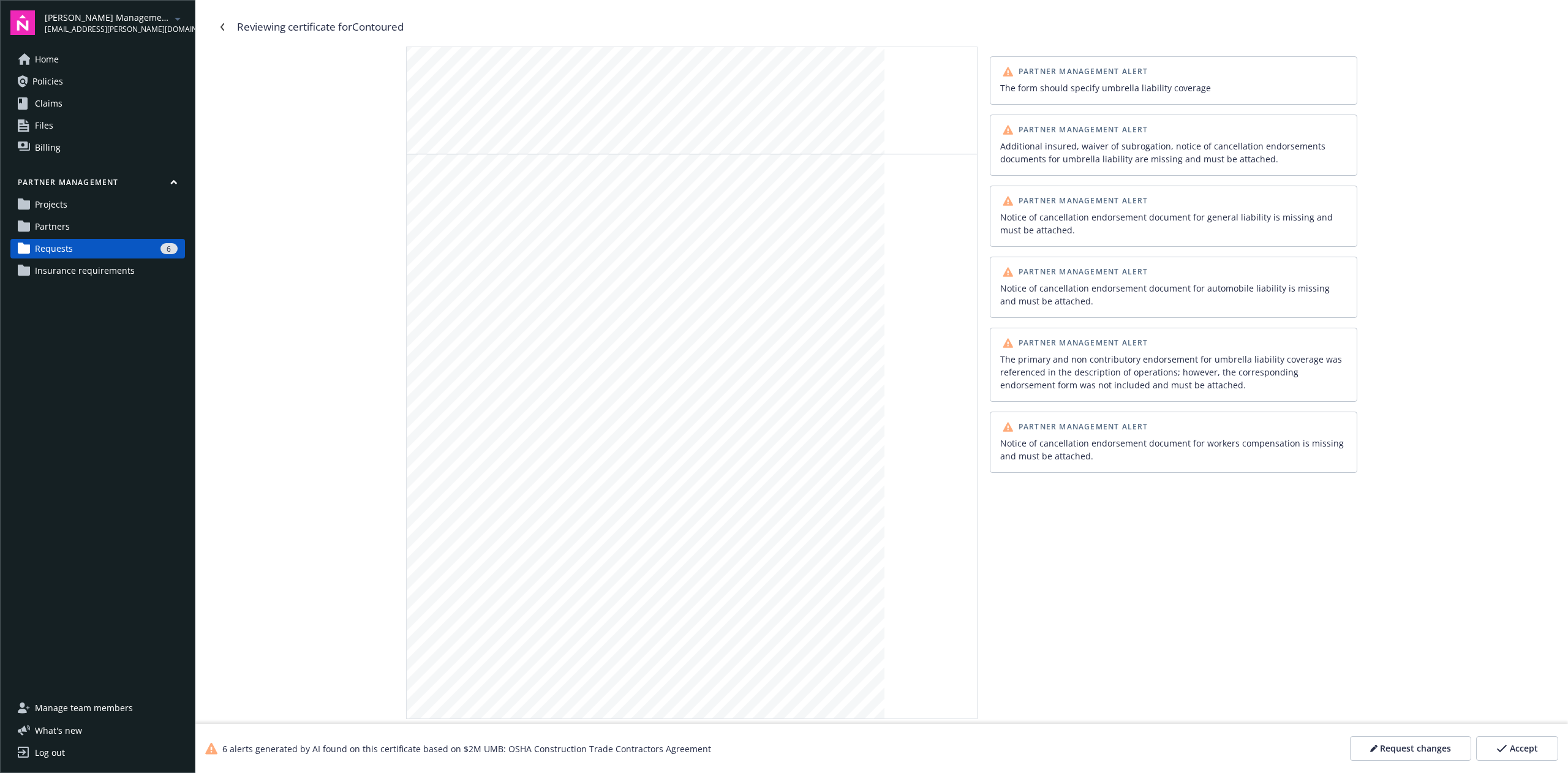
scroll to position [530, 0]
click at [979, 455] on div "Notice of cancellation endorsement document for workers compensation is missing…" at bounding box center [1173, 449] width 347 height 26
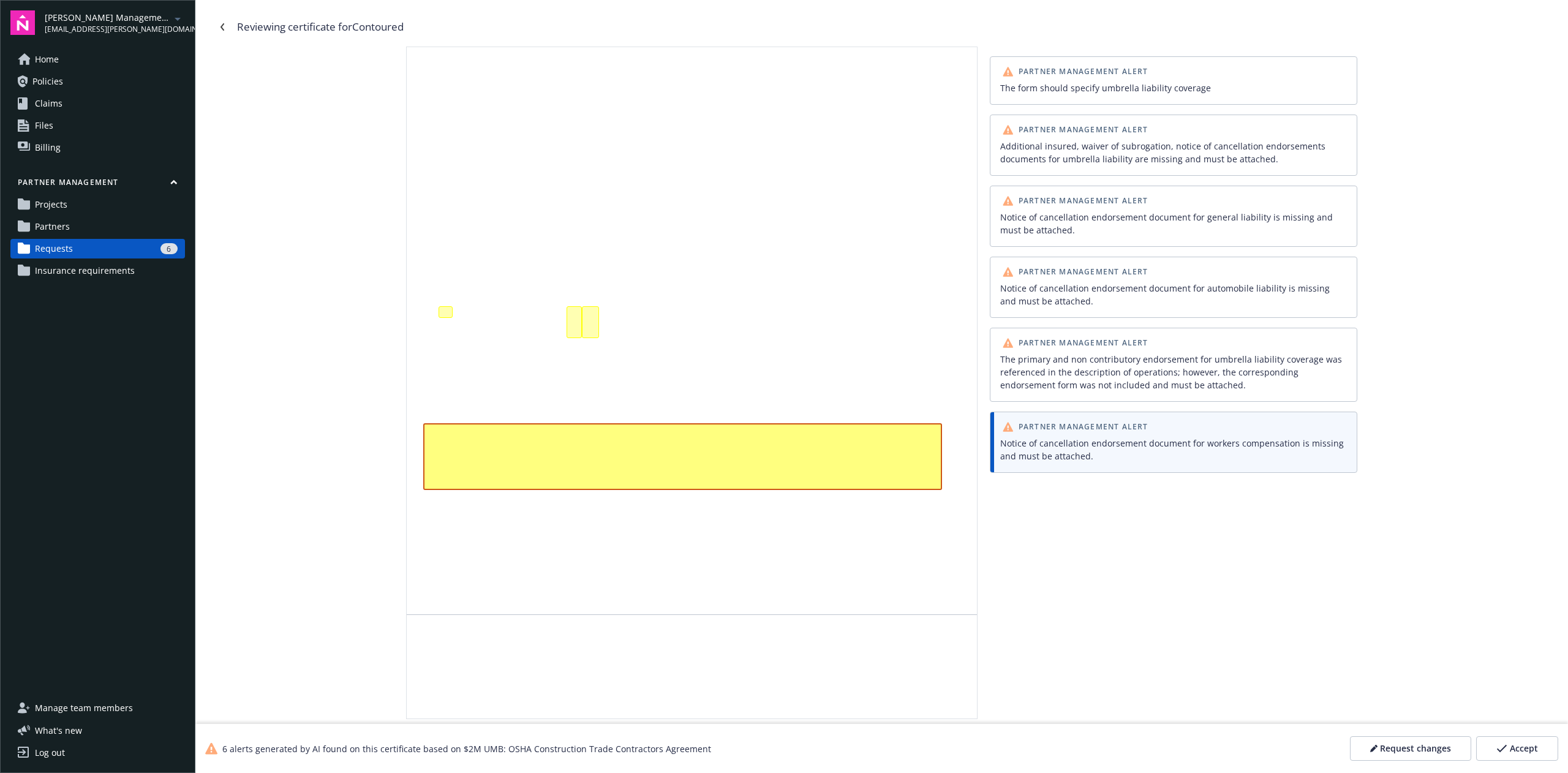
scroll to position [145, 0]
click at [979, 155] on div "Additional insured, waiver of subrogation, notice of cancellation endorsements …" at bounding box center [1173, 152] width 347 height 26
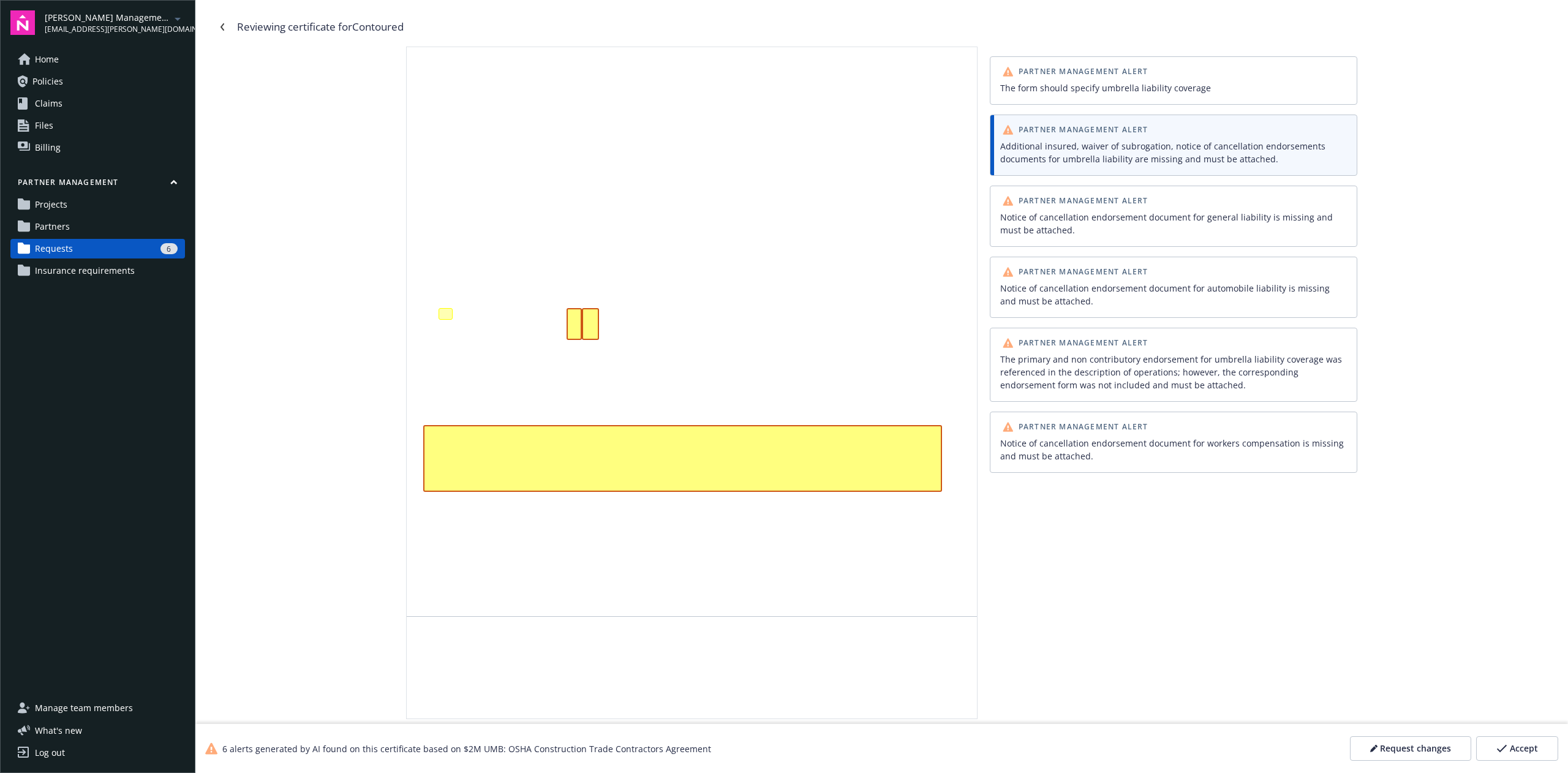
scroll to position [86, 0]
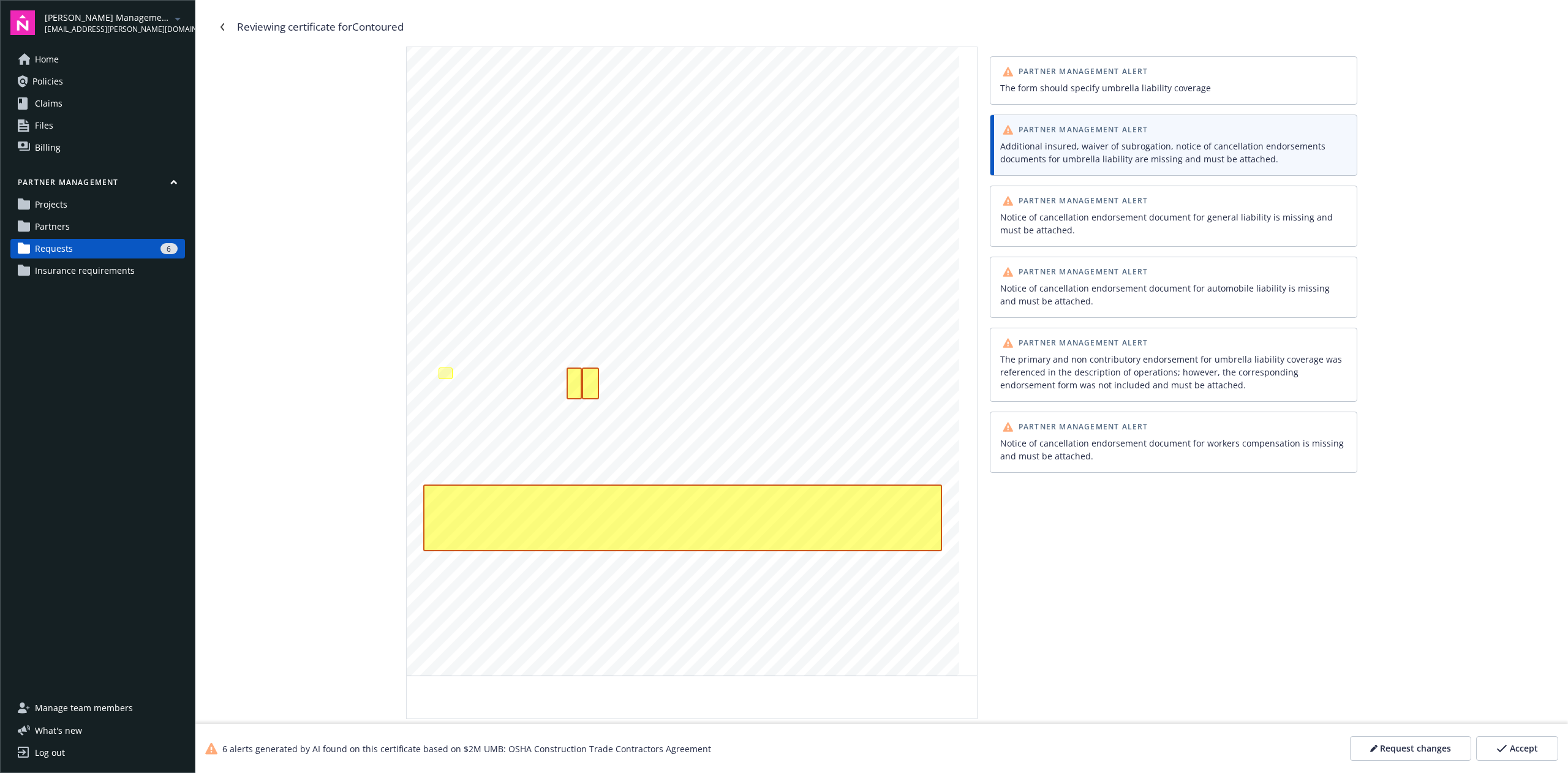
click at [979, 482] on div "Partner Management Alert The form should specify umbrella liability coverage Pa…" at bounding box center [1173, 383] width 368 height 672
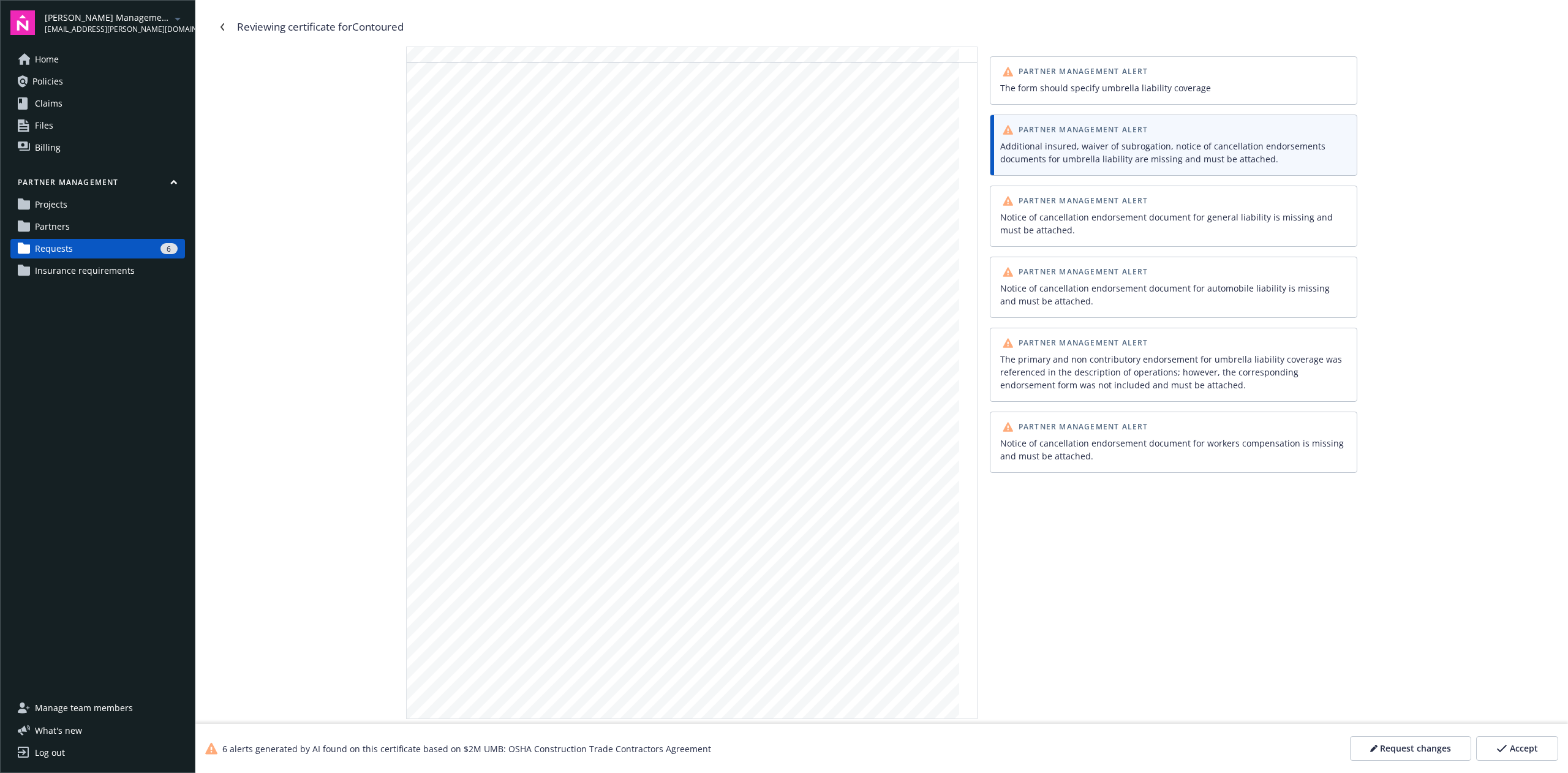
scroll to position [2132, 0]
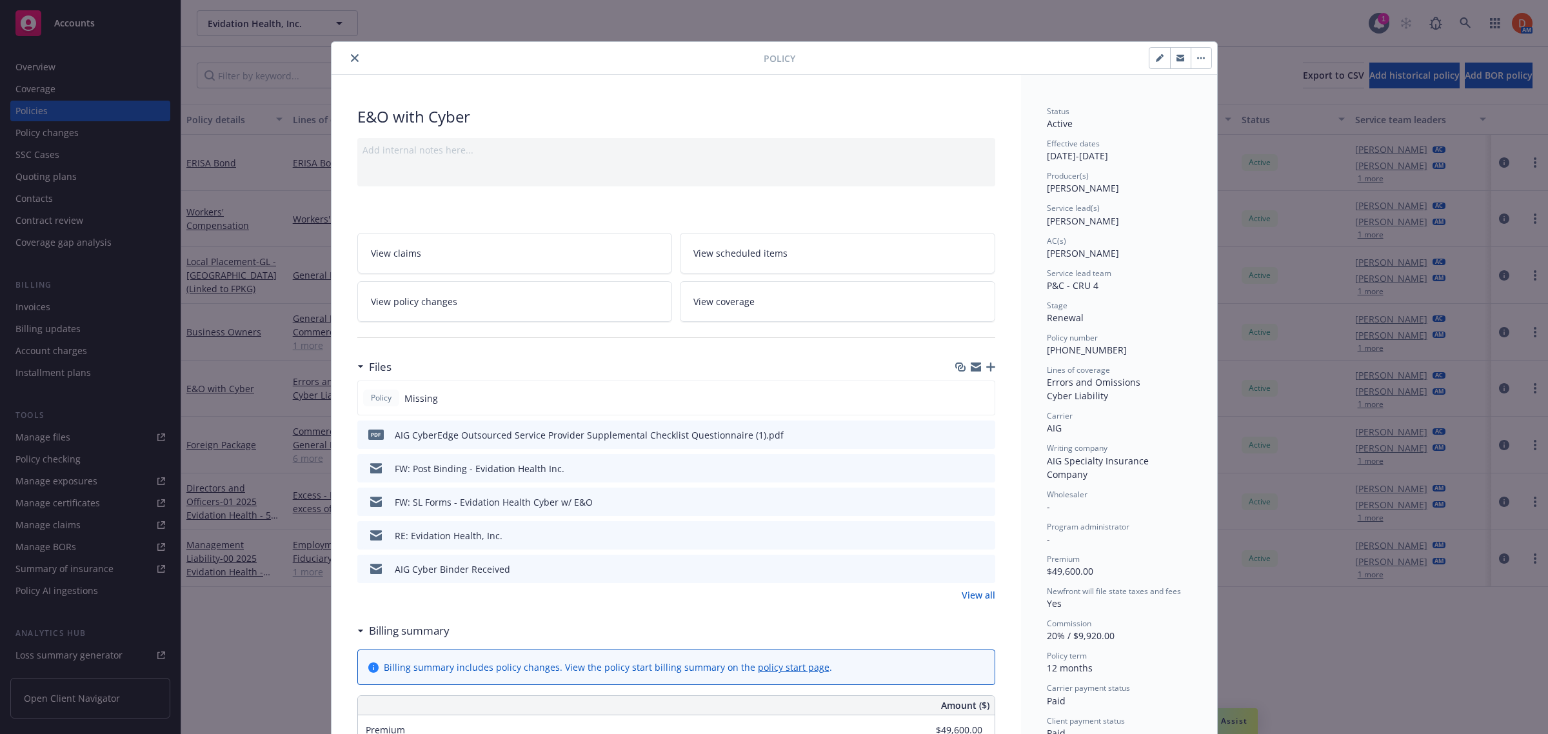
click at [351, 58] on icon "close" at bounding box center [355, 58] width 8 height 8
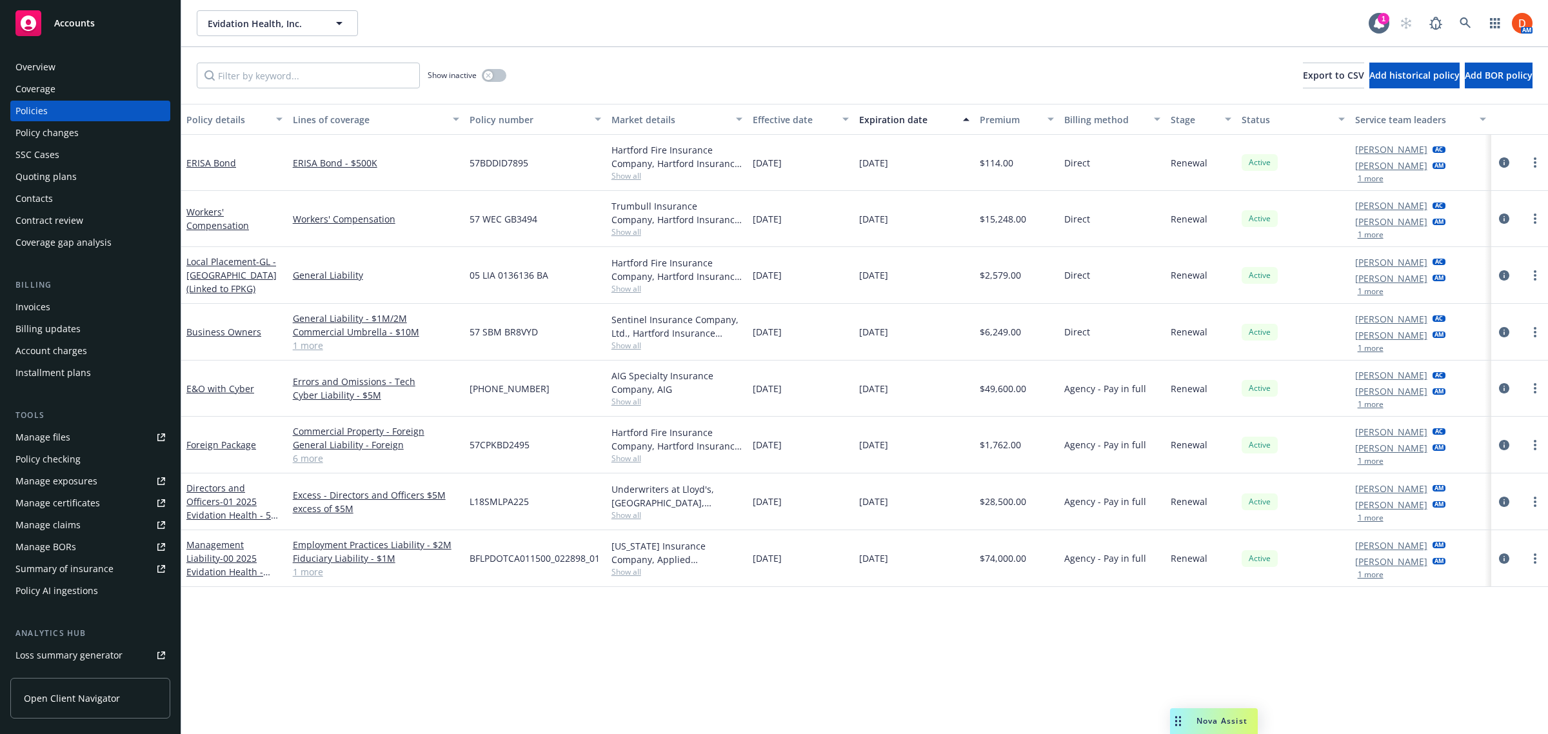
click at [498, 83] on div "Show inactive" at bounding box center [467, 76] width 79 height 26
click at [494, 75] on button "button" at bounding box center [494, 75] width 25 height 13
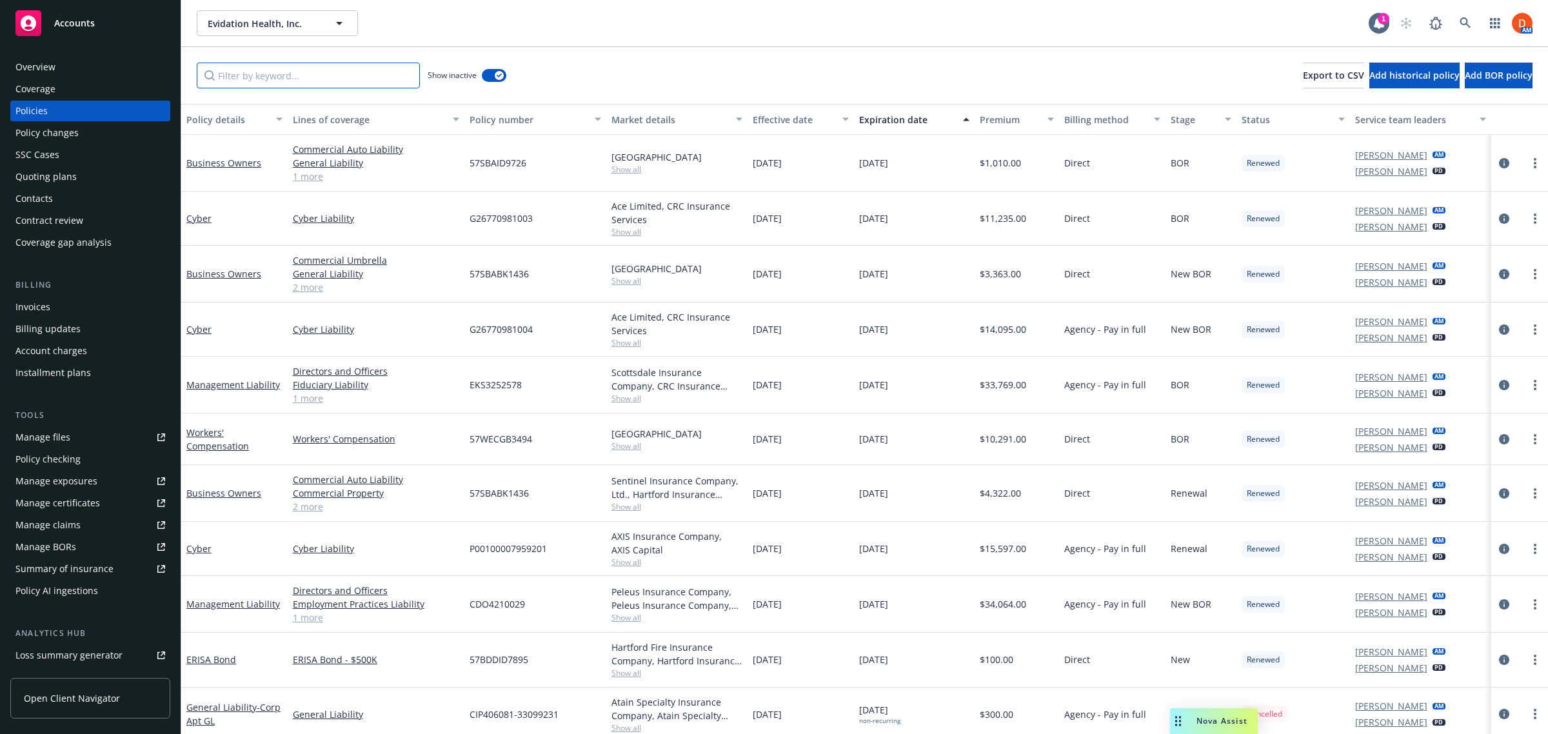
click at [279, 83] on input "Filter by keyword..." at bounding box center [308, 76] width 223 height 26
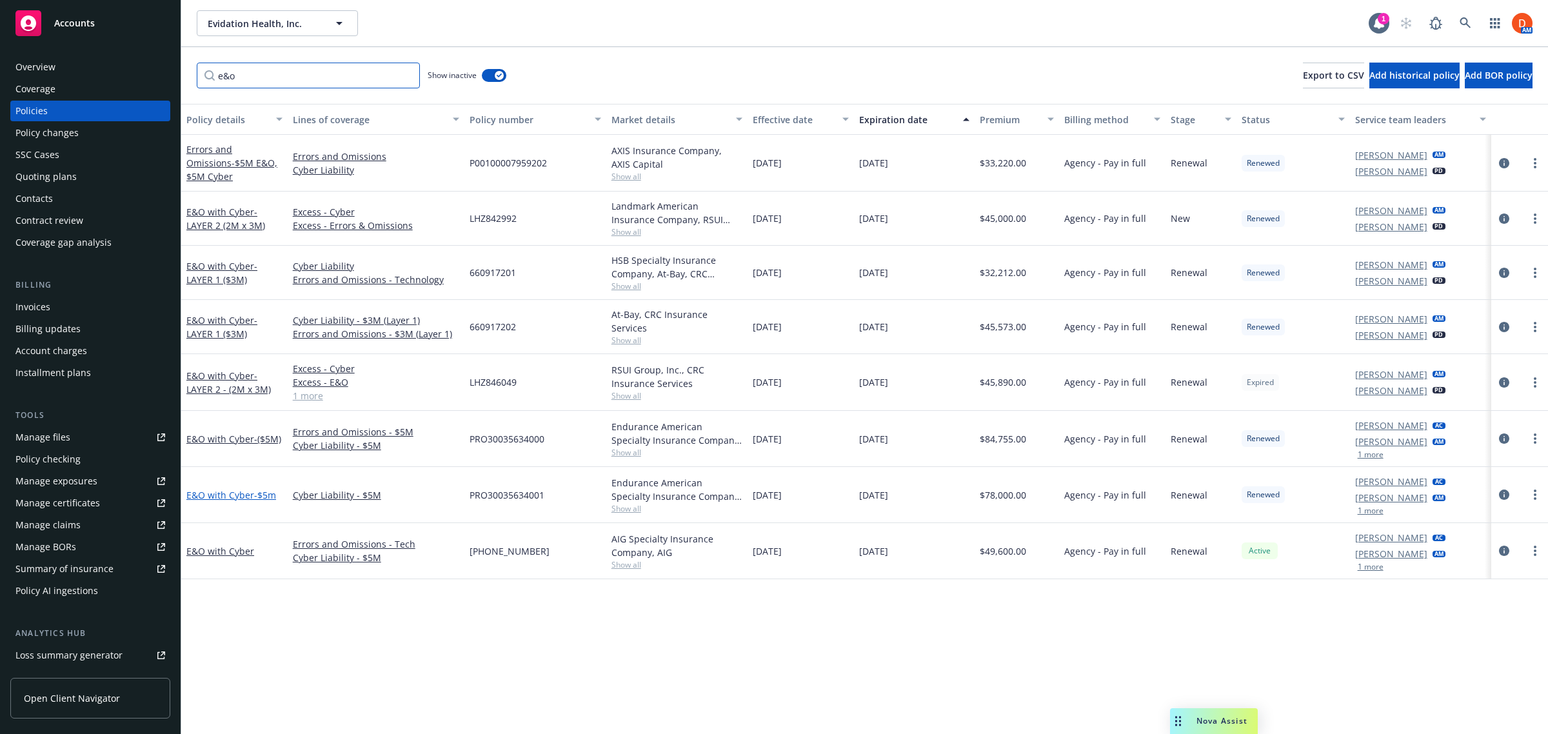
type input "e&o"
click at [254, 490] on span "- $5m" at bounding box center [265, 495] width 22 height 12
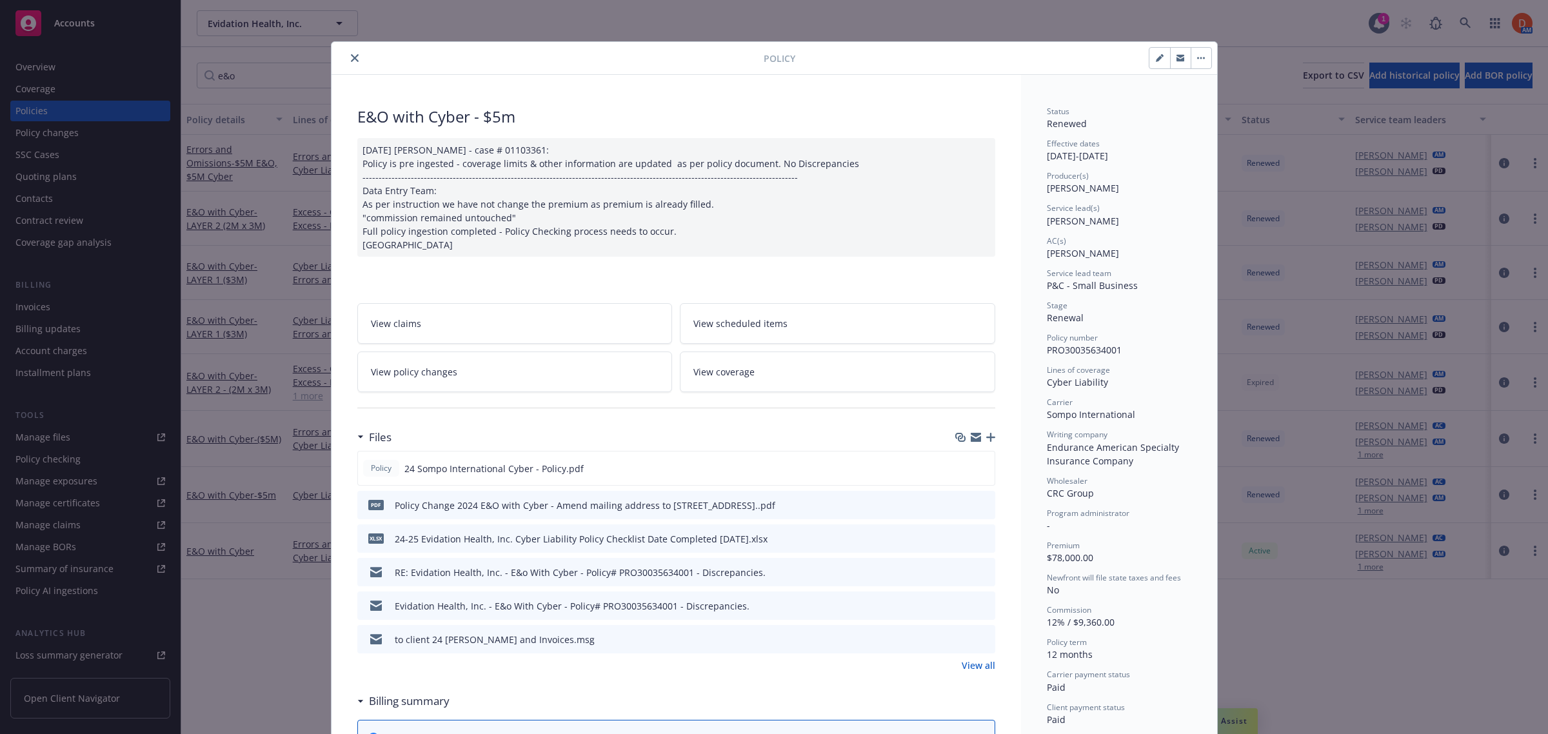
click at [1196, 55] on button "button" at bounding box center [1201, 58] width 21 height 21
click at [351, 59] on icon "close" at bounding box center [355, 58] width 8 height 8
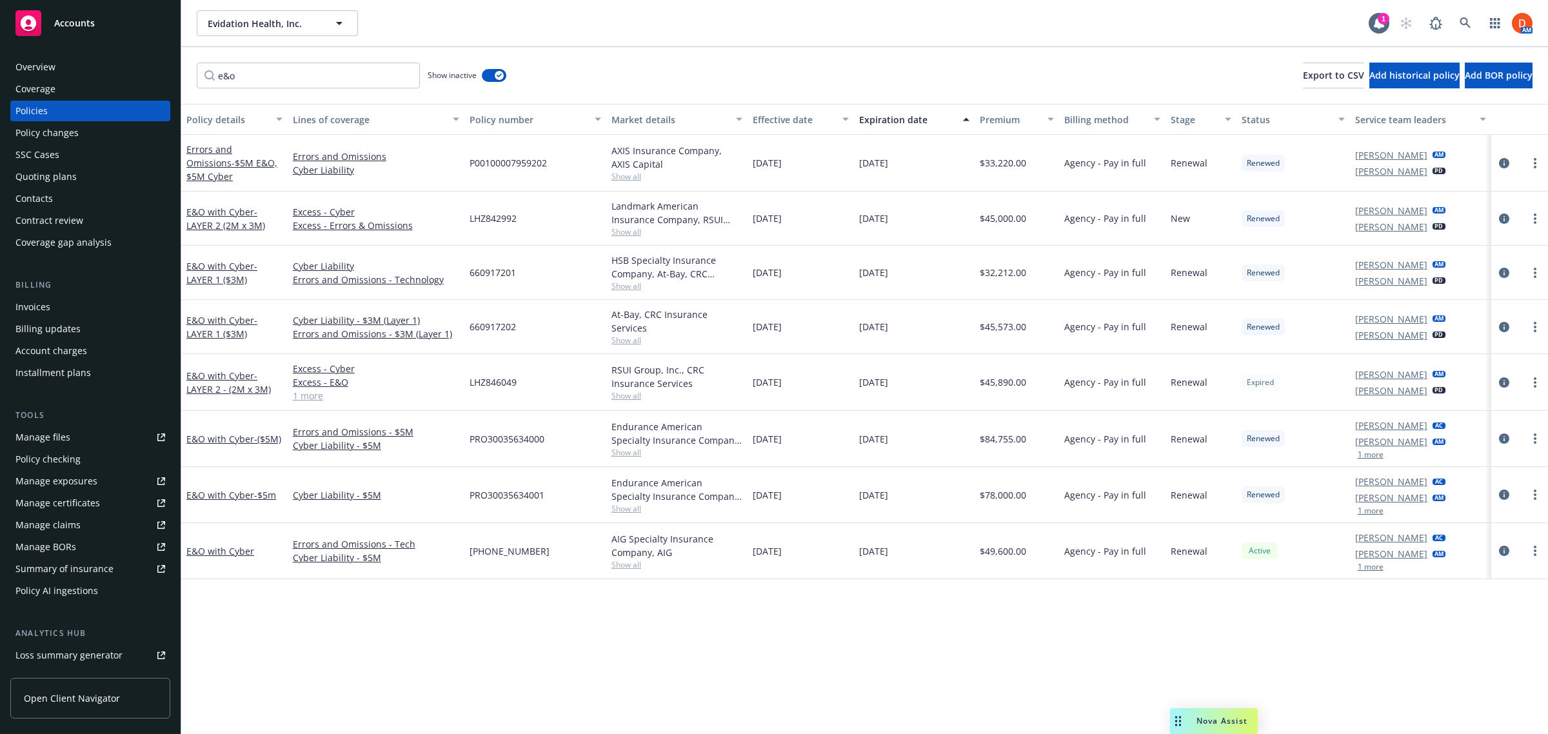
click at [110, 593] on div "Policy AI ingestions" at bounding box center [90, 590] width 150 height 21
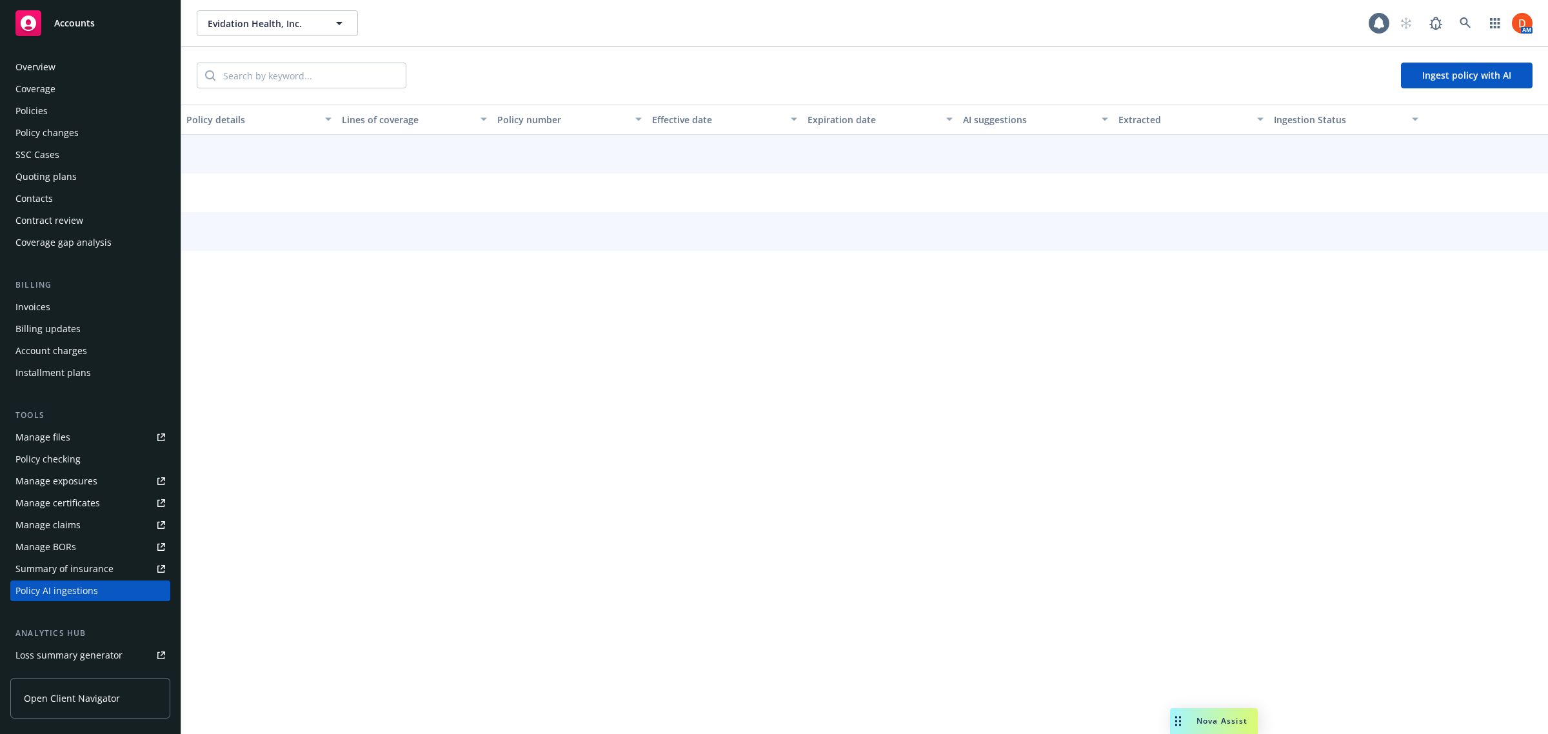
scroll to position [150, 0]
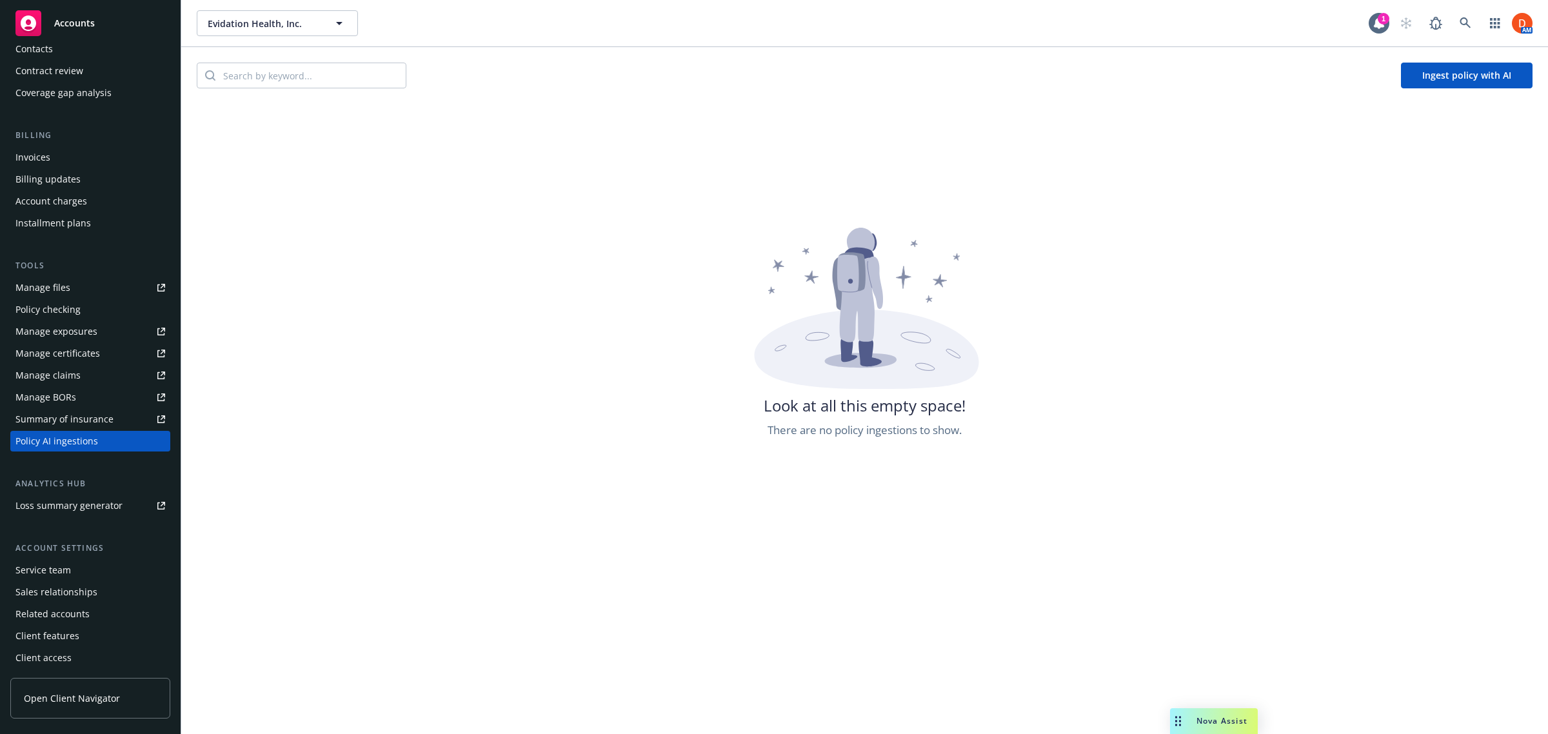
click at [1436, 88] on button "Ingest policy with AI" at bounding box center [1467, 76] width 132 height 26
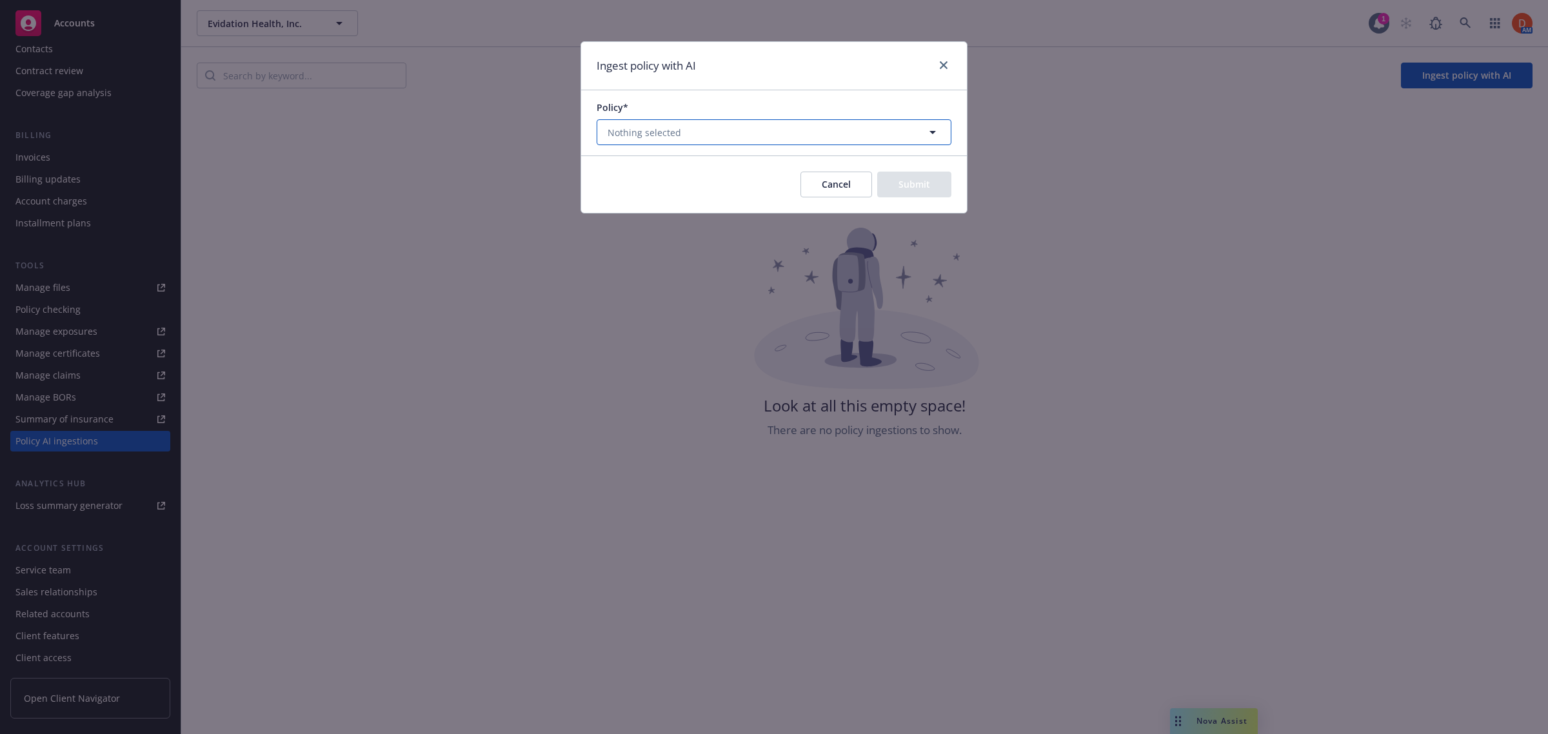
click at [701, 126] on button "Nothing selected" at bounding box center [774, 132] width 355 height 26
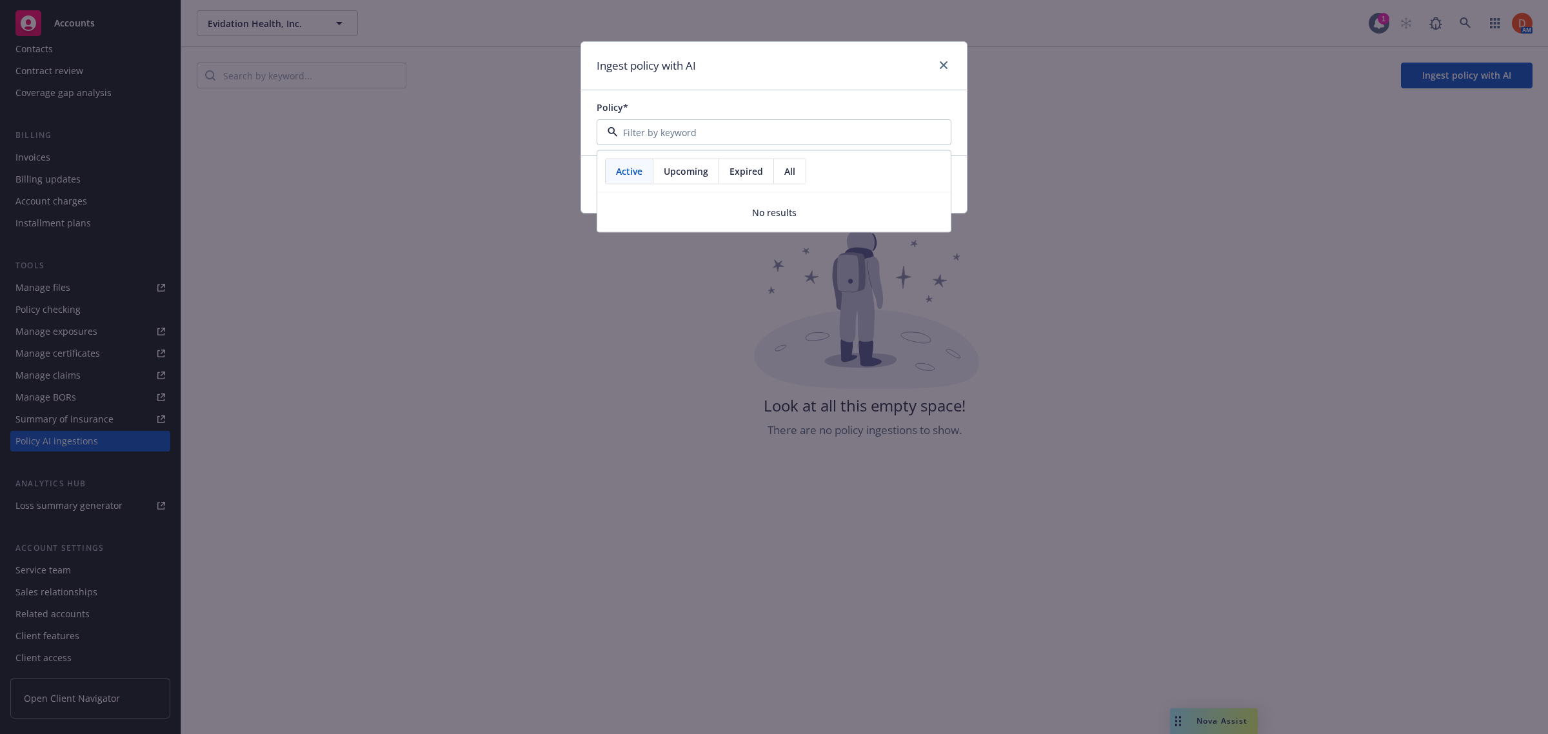
click at [782, 170] on div "All" at bounding box center [790, 171] width 32 height 25
click at [744, 177] on span "Expired" at bounding box center [746, 171] width 34 height 14
click at [846, 75] on div "Ingest policy with AI" at bounding box center [774, 66] width 386 height 48
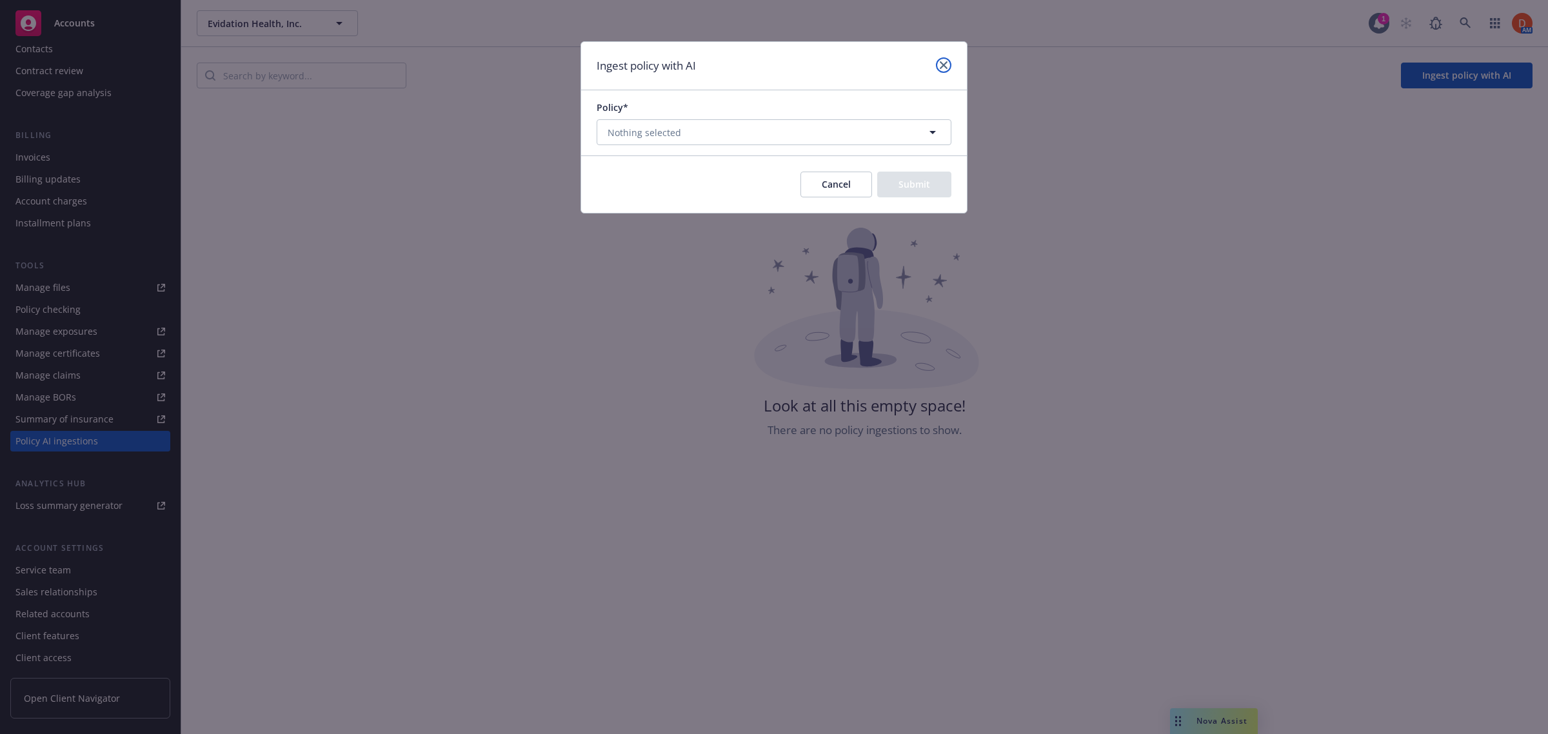
click at [936, 60] on link "close" at bounding box center [943, 64] width 15 height 15
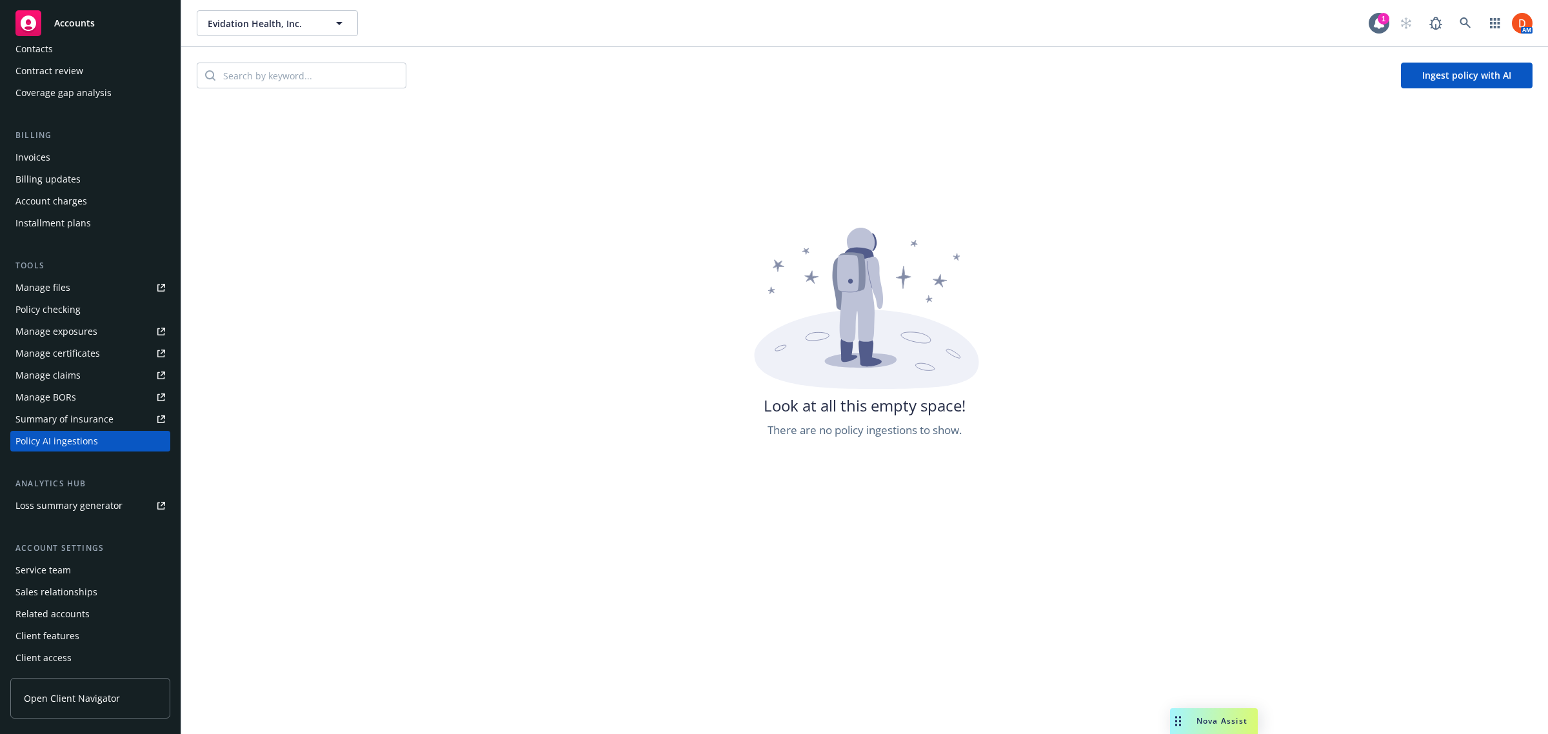
scroll to position [0, 0]
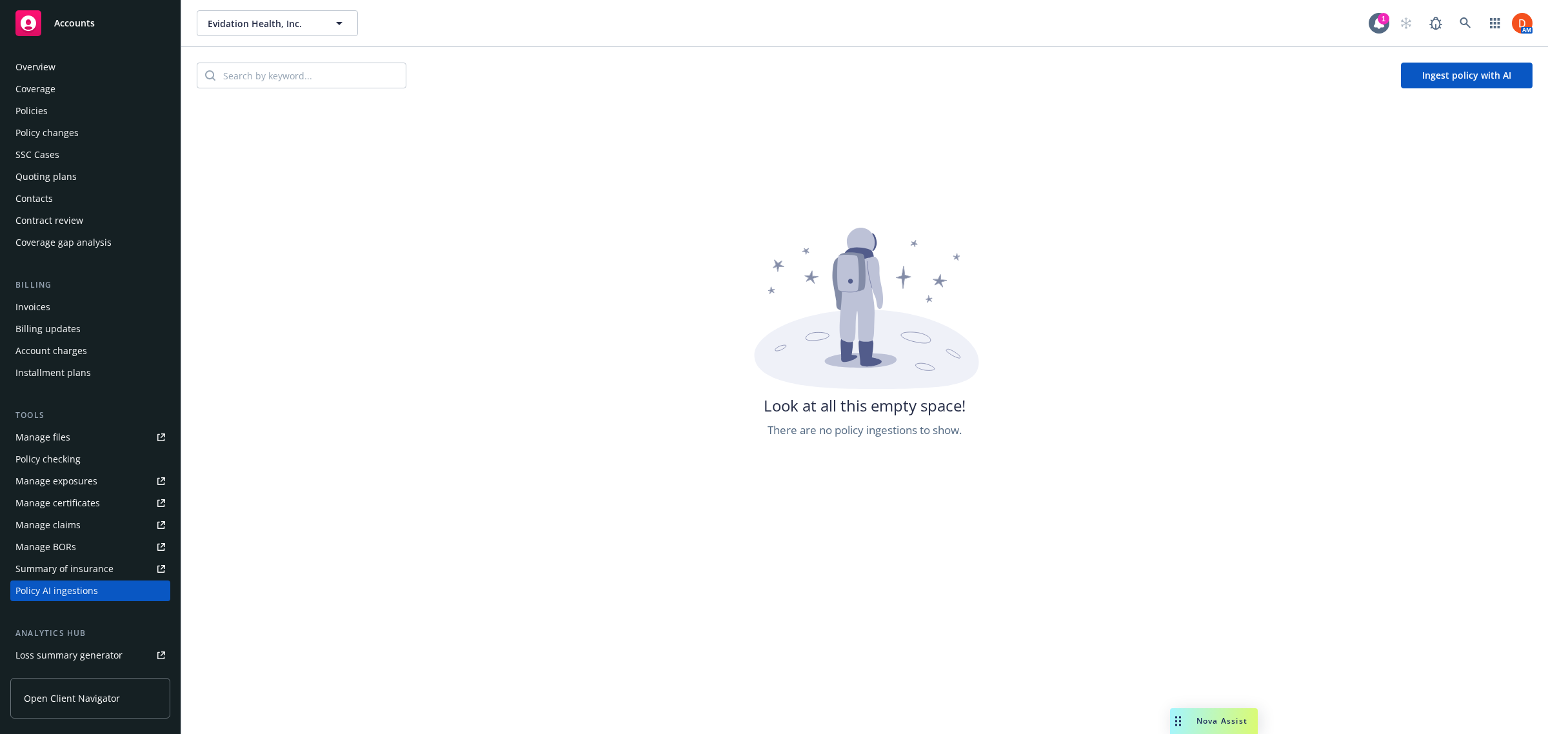
click at [108, 104] on div "Policies" at bounding box center [90, 111] width 150 height 21
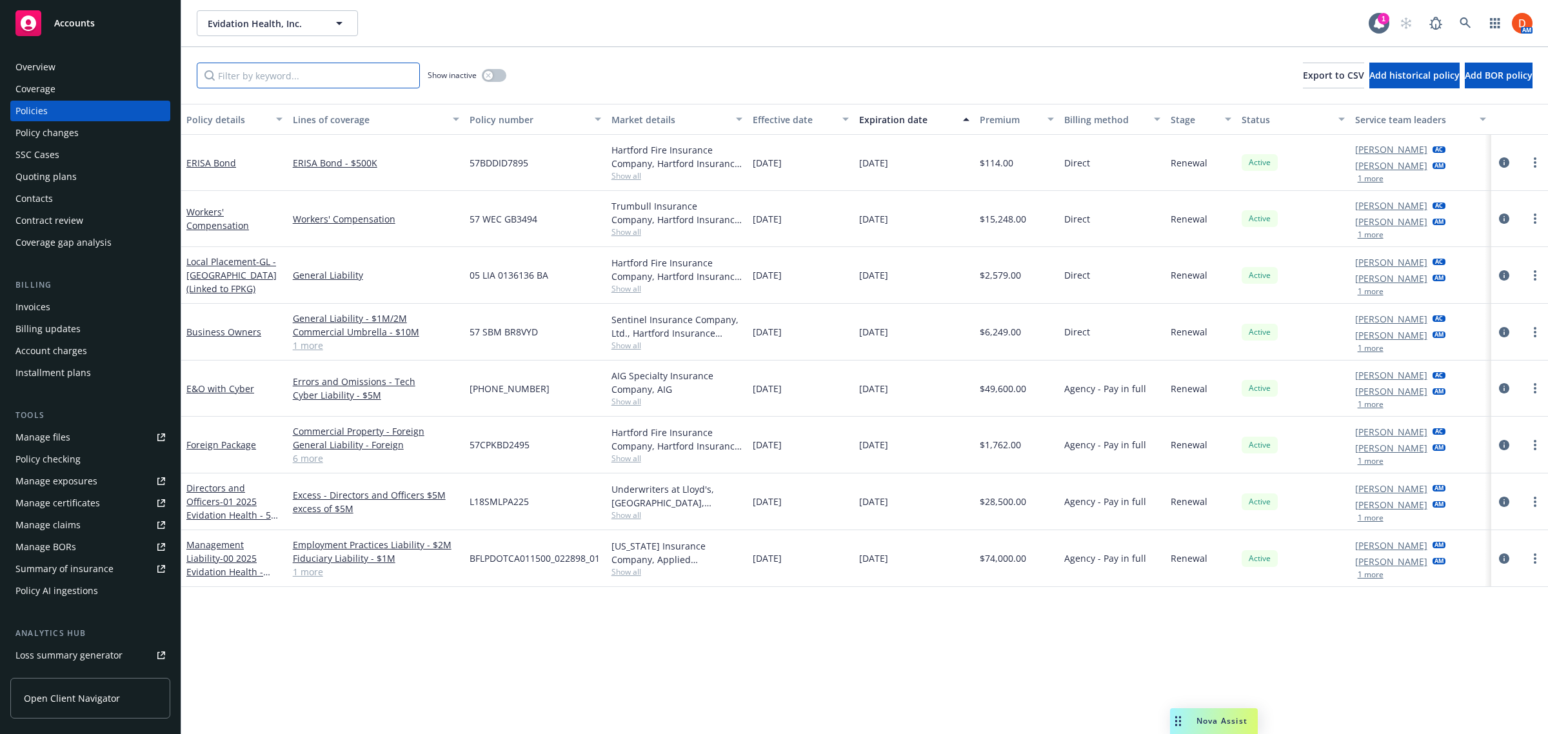
click at [276, 83] on input "Filter by keyword..." at bounding box center [308, 76] width 223 height 26
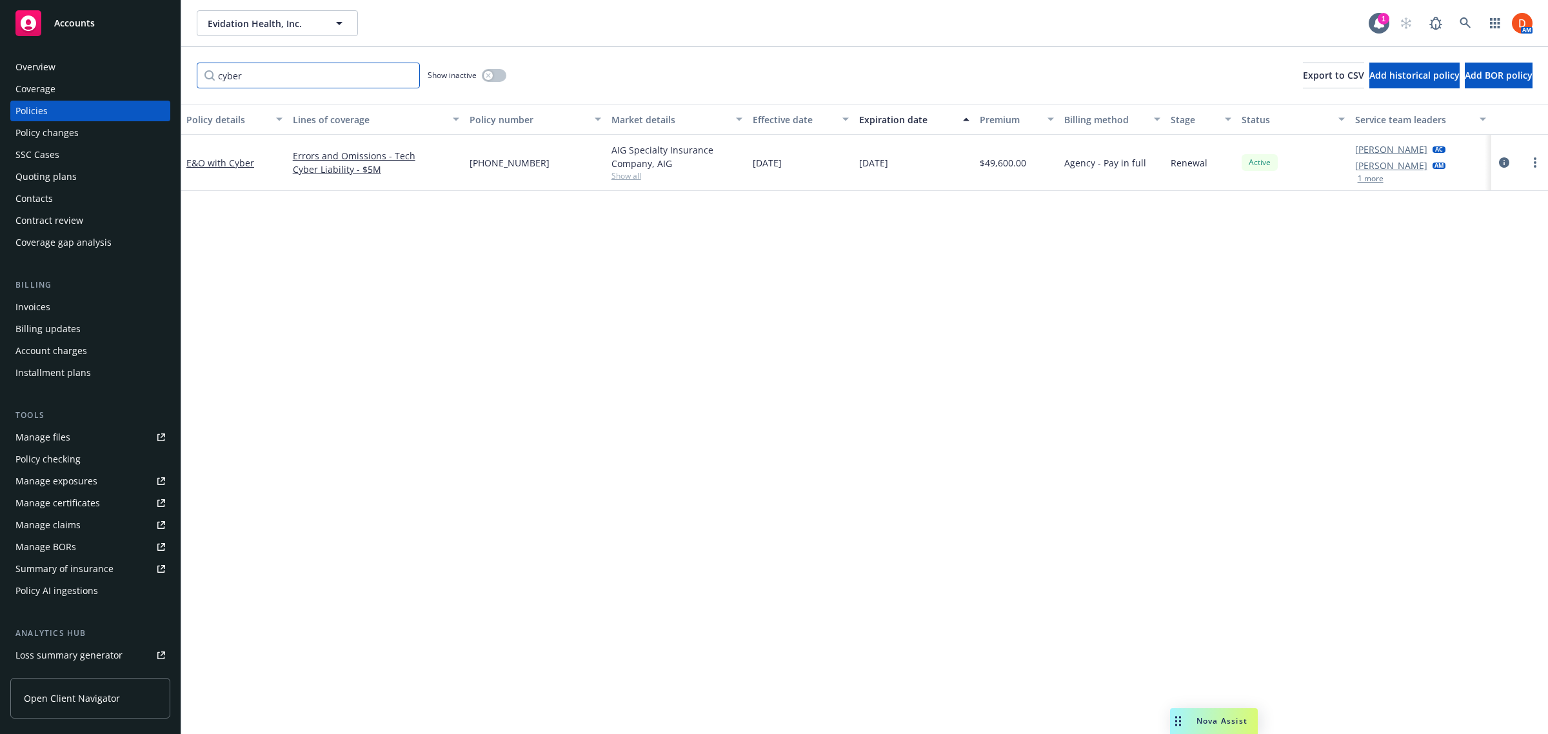
type input "cyber"
click at [491, 71] on div "button" at bounding box center [488, 75] width 9 height 9
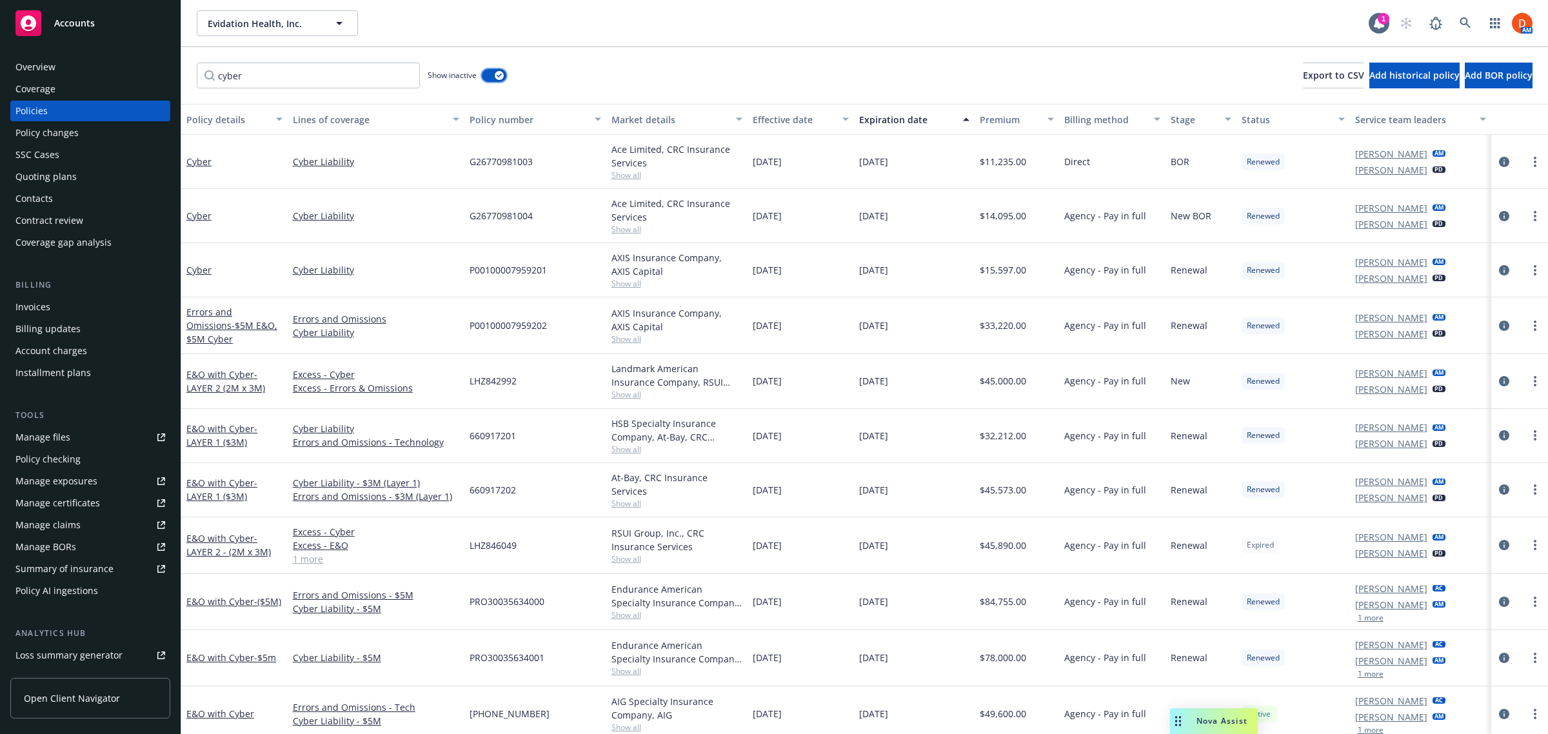
scroll to position [4, 0]
click at [1527, 648] on link "more" at bounding box center [1534, 653] width 15 height 15
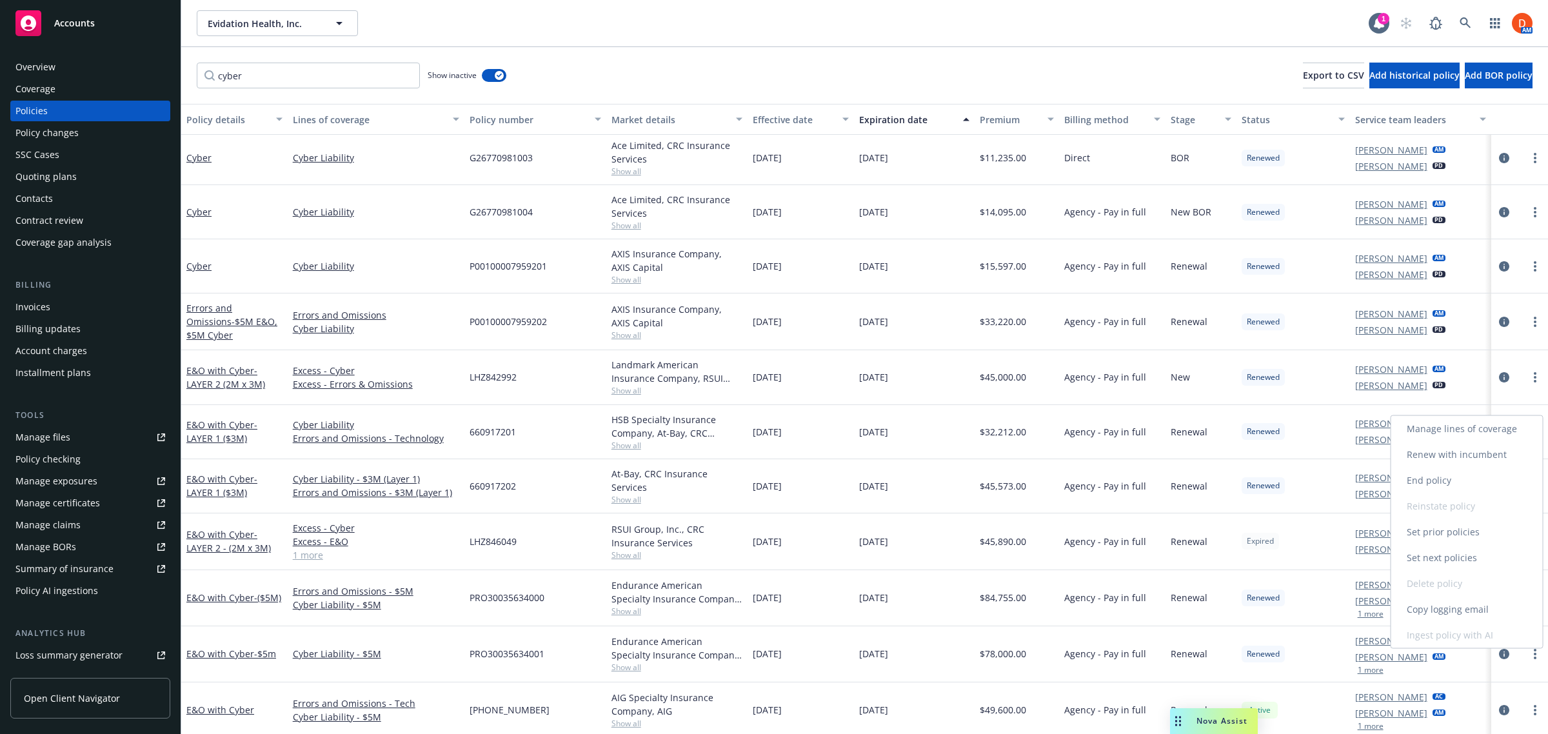
click at [1495, 433] on link "Manage lines of coverage" at bounding box center [1467, 429] width 152 height 26
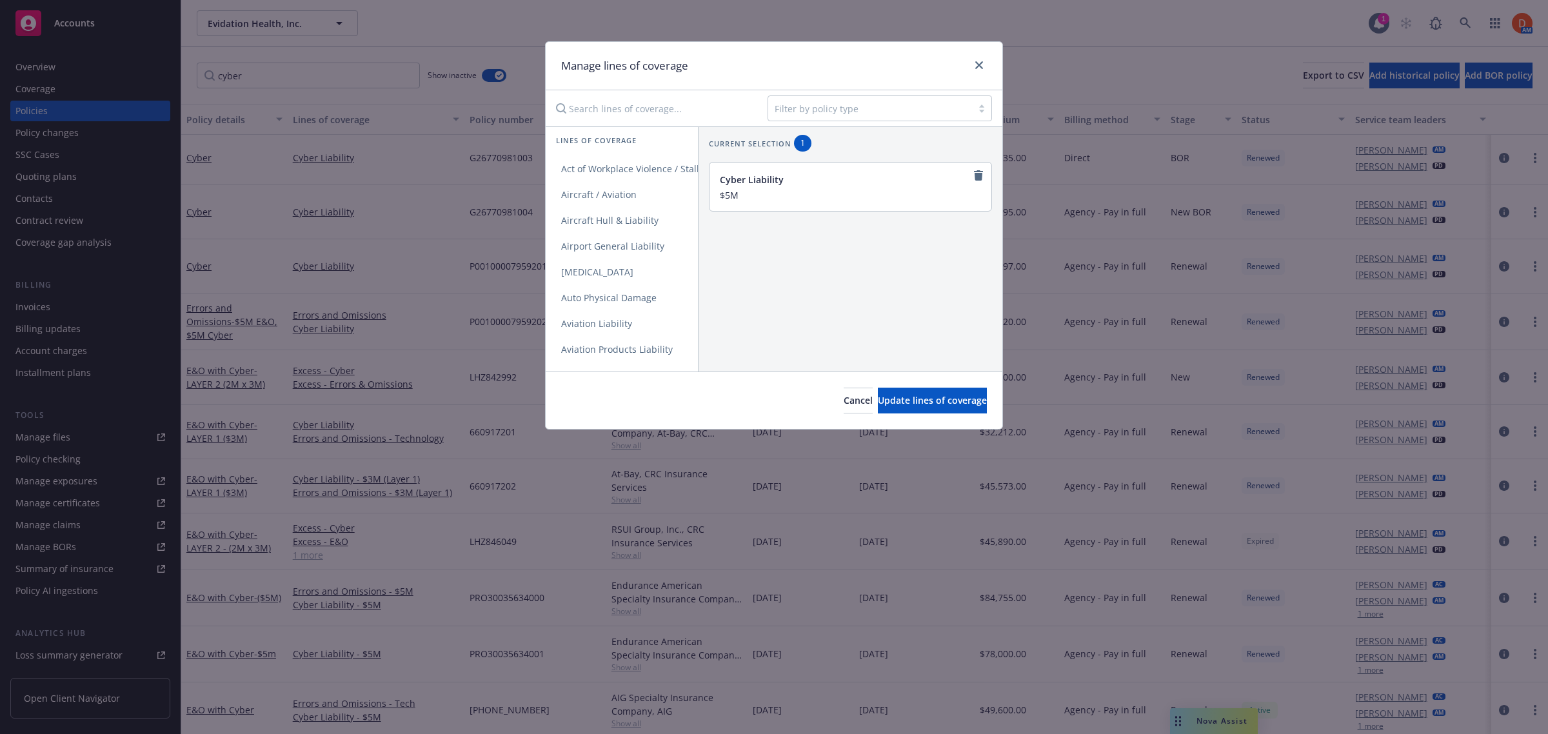
click at [662, 106] on input "Search lines of coverage..." at bounding box center [652, 108] width 209 height 26
type input "error"
click at [629, 165] on span "Errors and Omissions" at bounding box center [608, 169] width 124 height 12
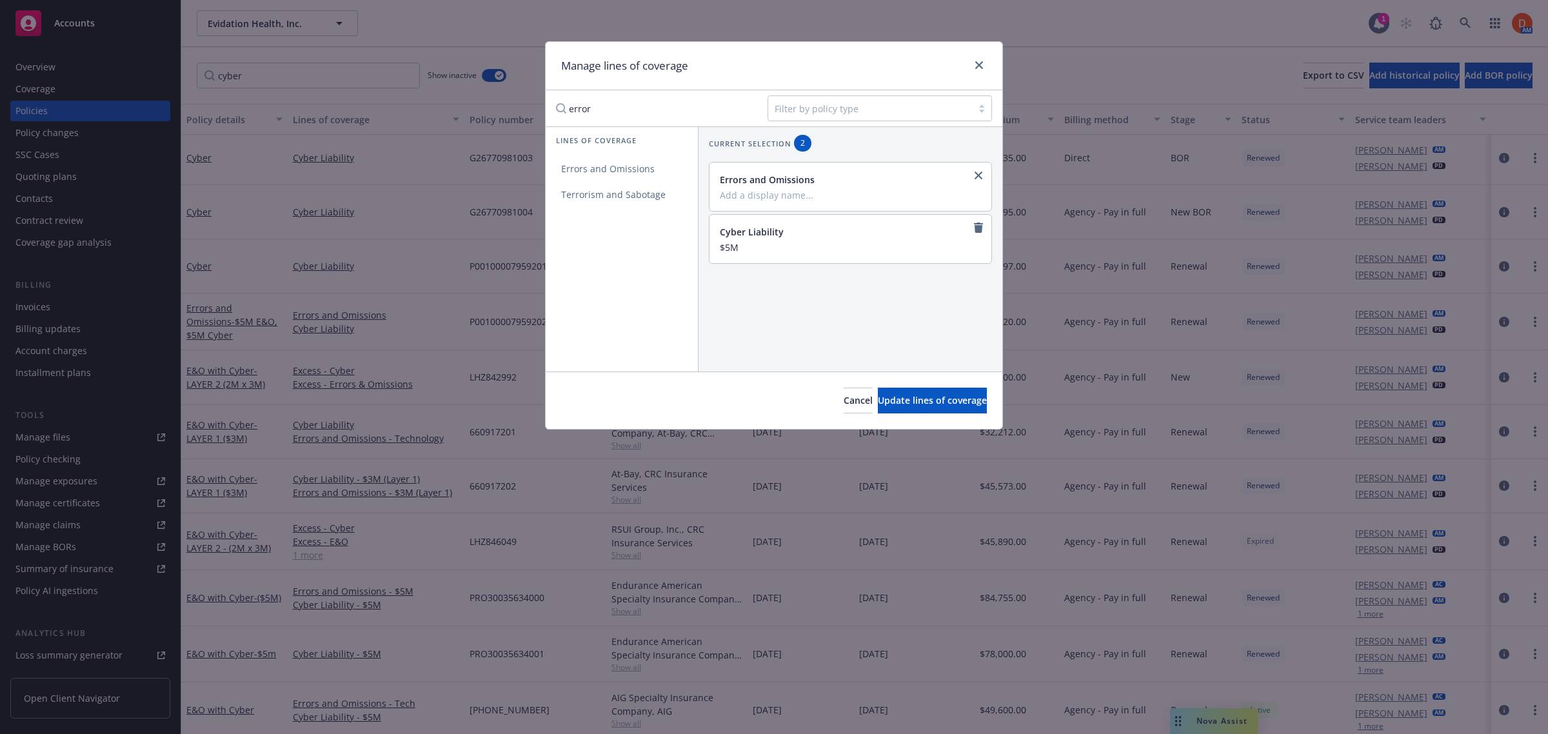
click at [791, 197] on input "Add a display name..." at bounding box center [849, 195] width 259 height 12
type input "Tech"
click at [891, 404] on span "Update lines of coverage" at bounding box center [932, 400] width 109 height 12
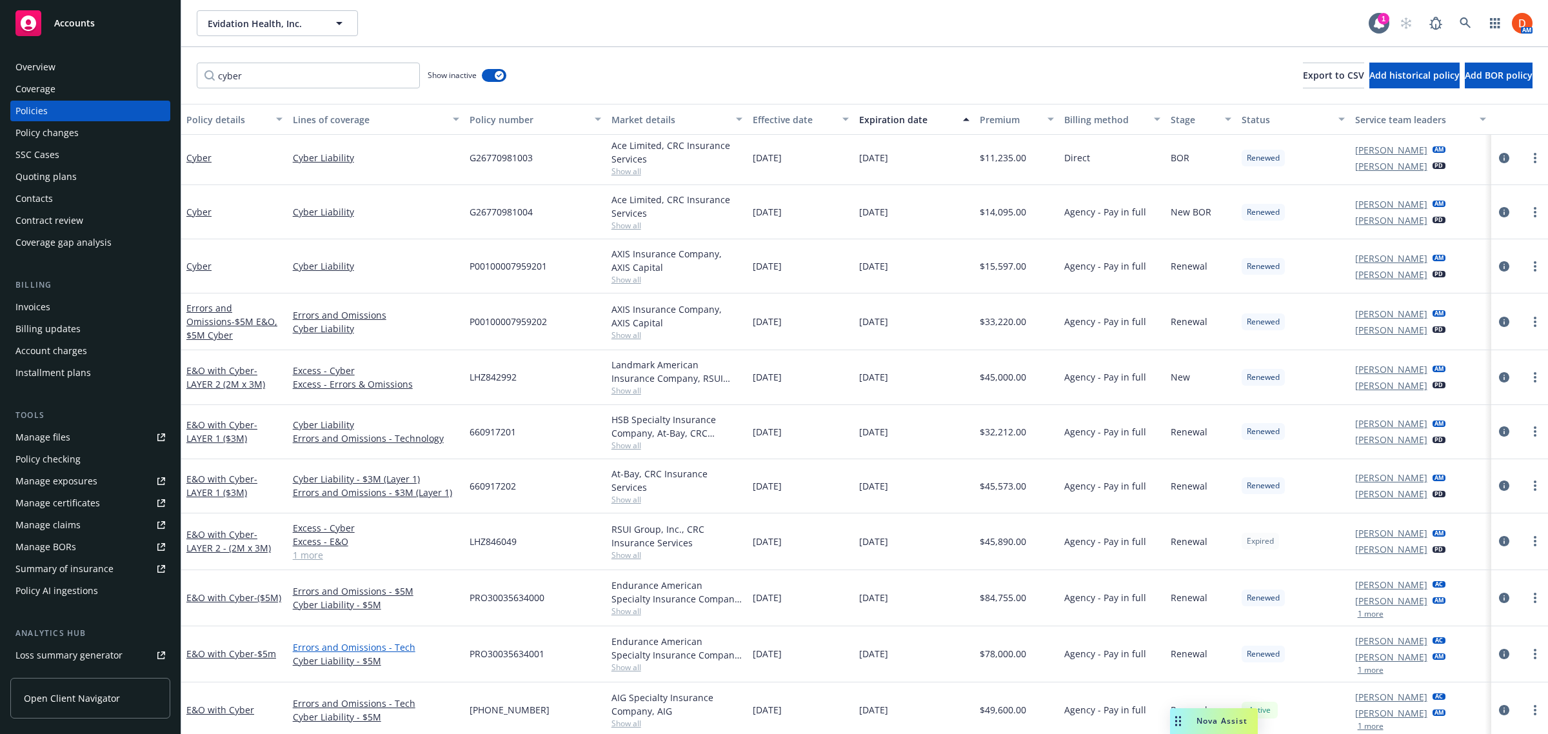
click at [372, 640] on link "Errors and Omissions - Tech" at bounding box center [376, 647] width 166 height 14
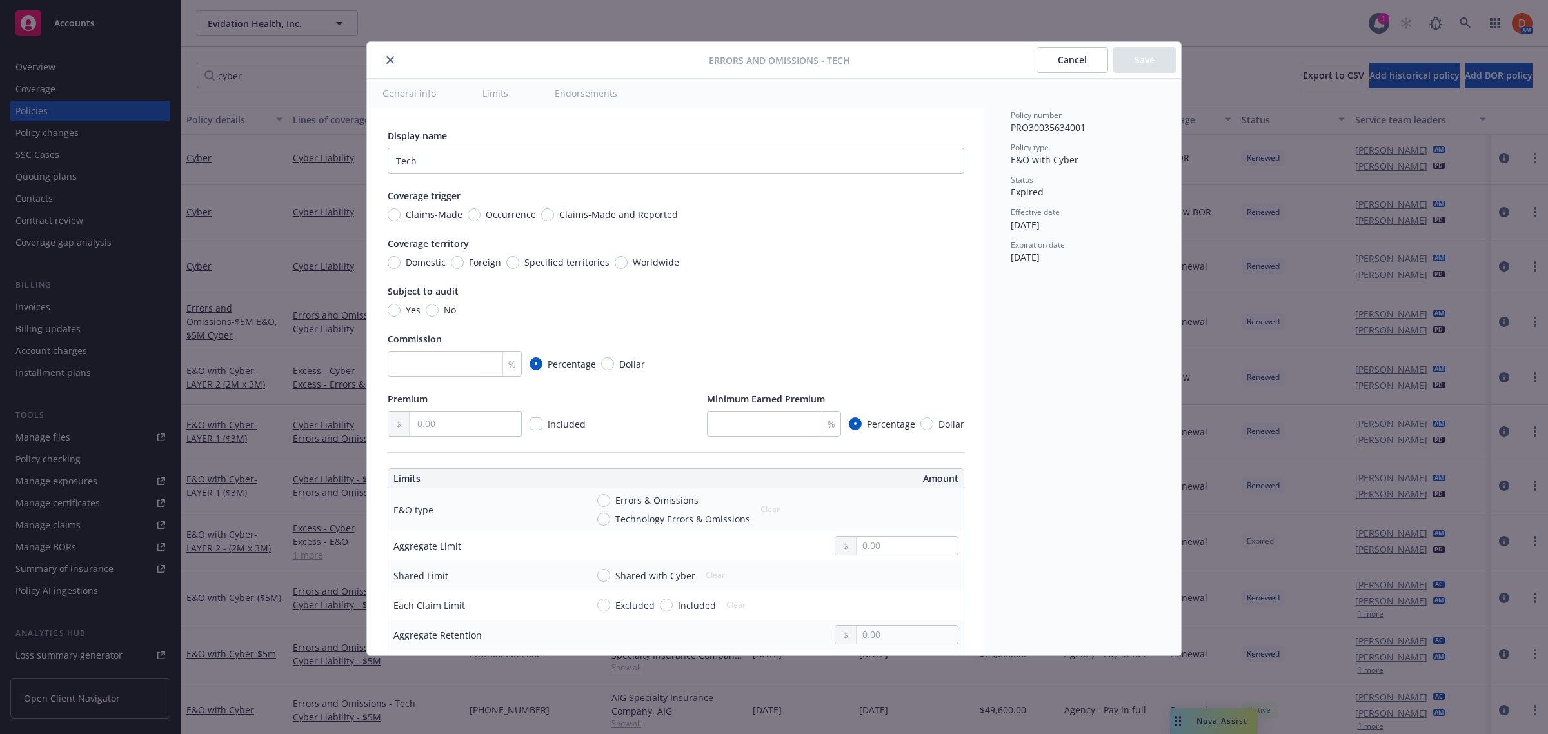
click at [668, 349] on div "Display name Tech Coverage trigger Claims-Made Occurrence Claims-Made and Repor…" at bounding box center [676, 283] width 577 height 308
click at [600, 522] on input "Technology Errors & Omissions" at bounding box center [603, 519] width 13 height 13
radio input "true"
click at [924, 540] on input "text" at bounding box center [906, 546] width 101 height 18
type input "5,000,000.00"
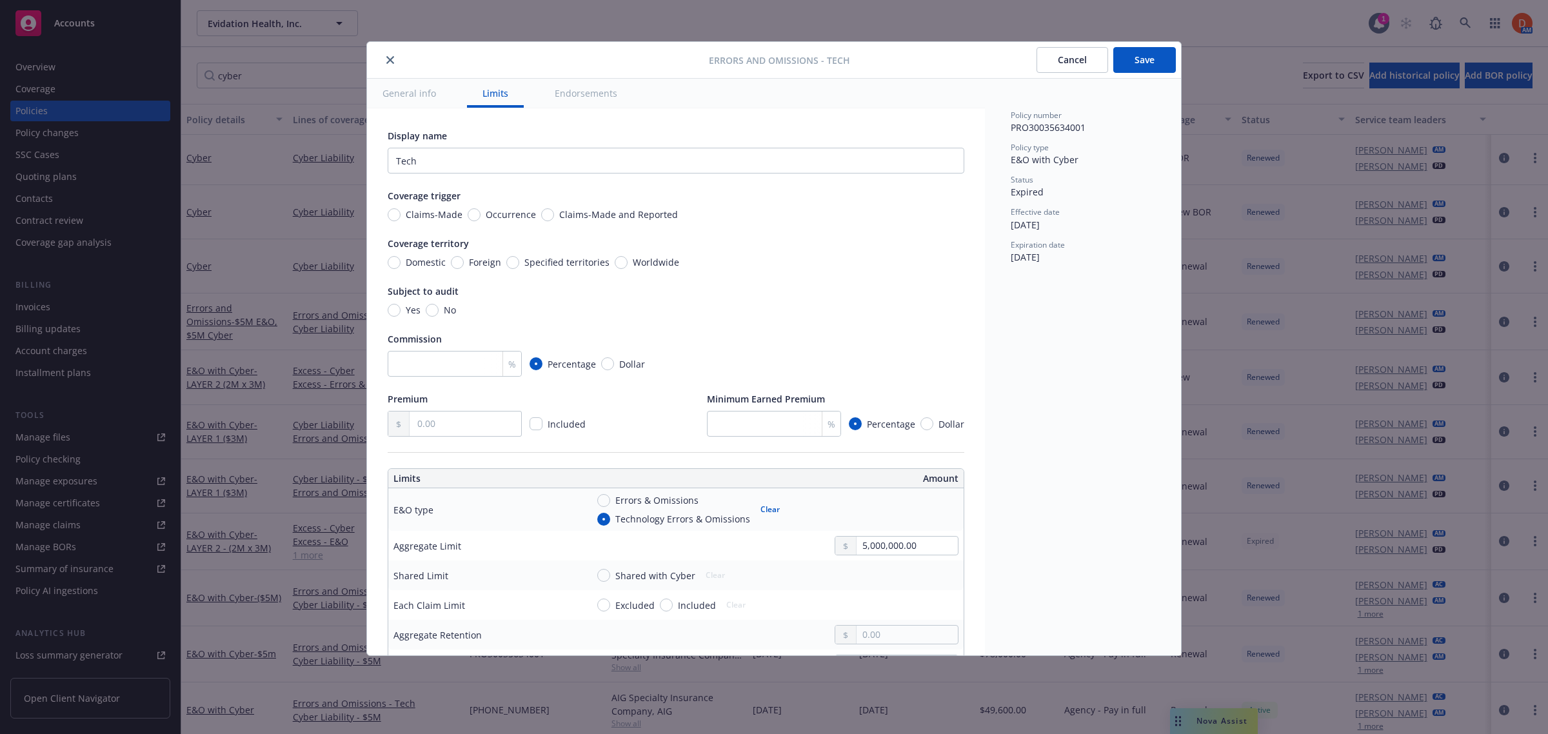
click at [900, 661] on div "Quick select $1,000,000.00 $2,000,000.00 $5,000,000.00 $10,000,000.00" at bounding box center [889, 627] width 112 height 131
click at [1165, 63] on button "Save" at bounding box center [1144, 60] width 63 height 26
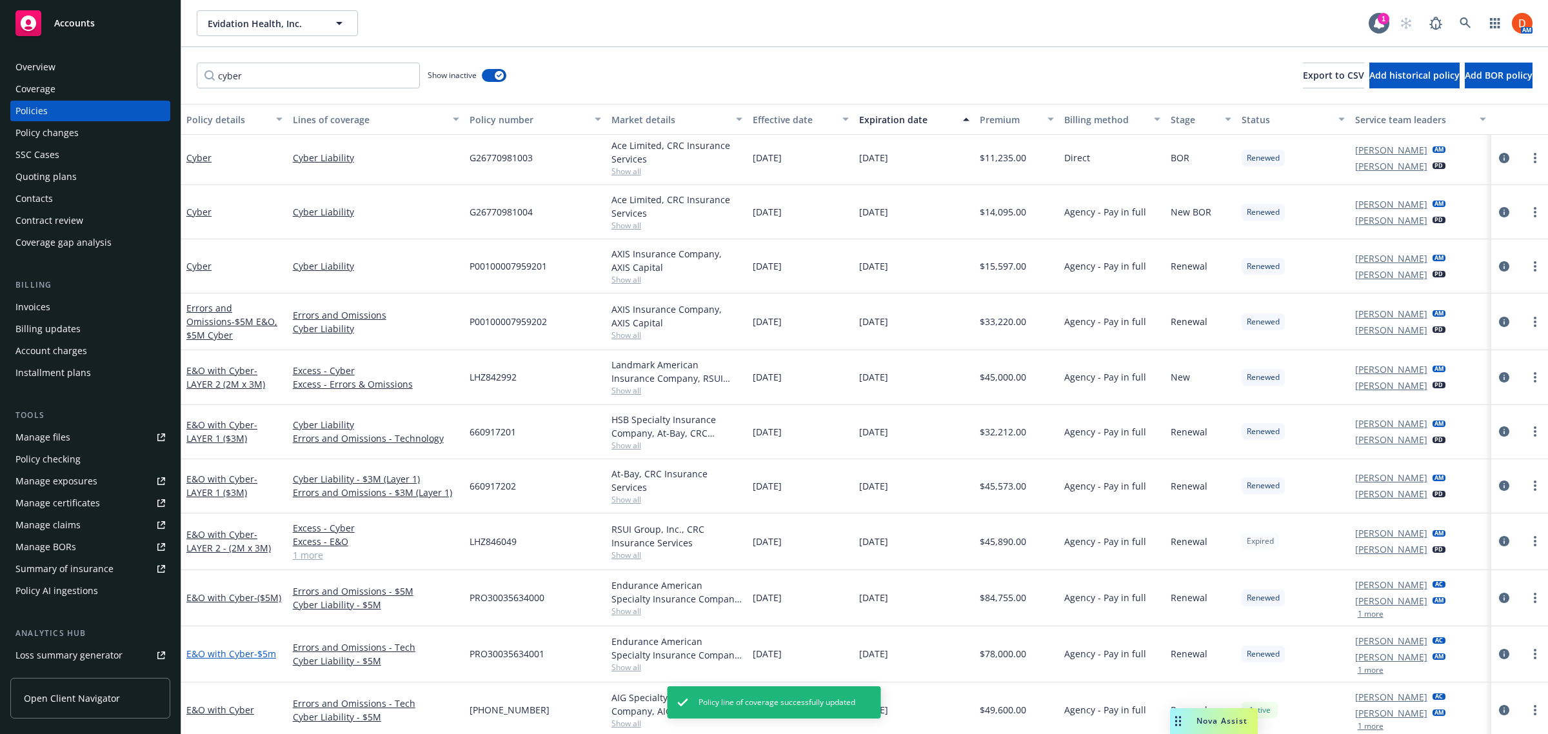
click at [246, 649] on link "E&O with Cyber - $5m" at bounding box center [231, 654] width 90 height 12
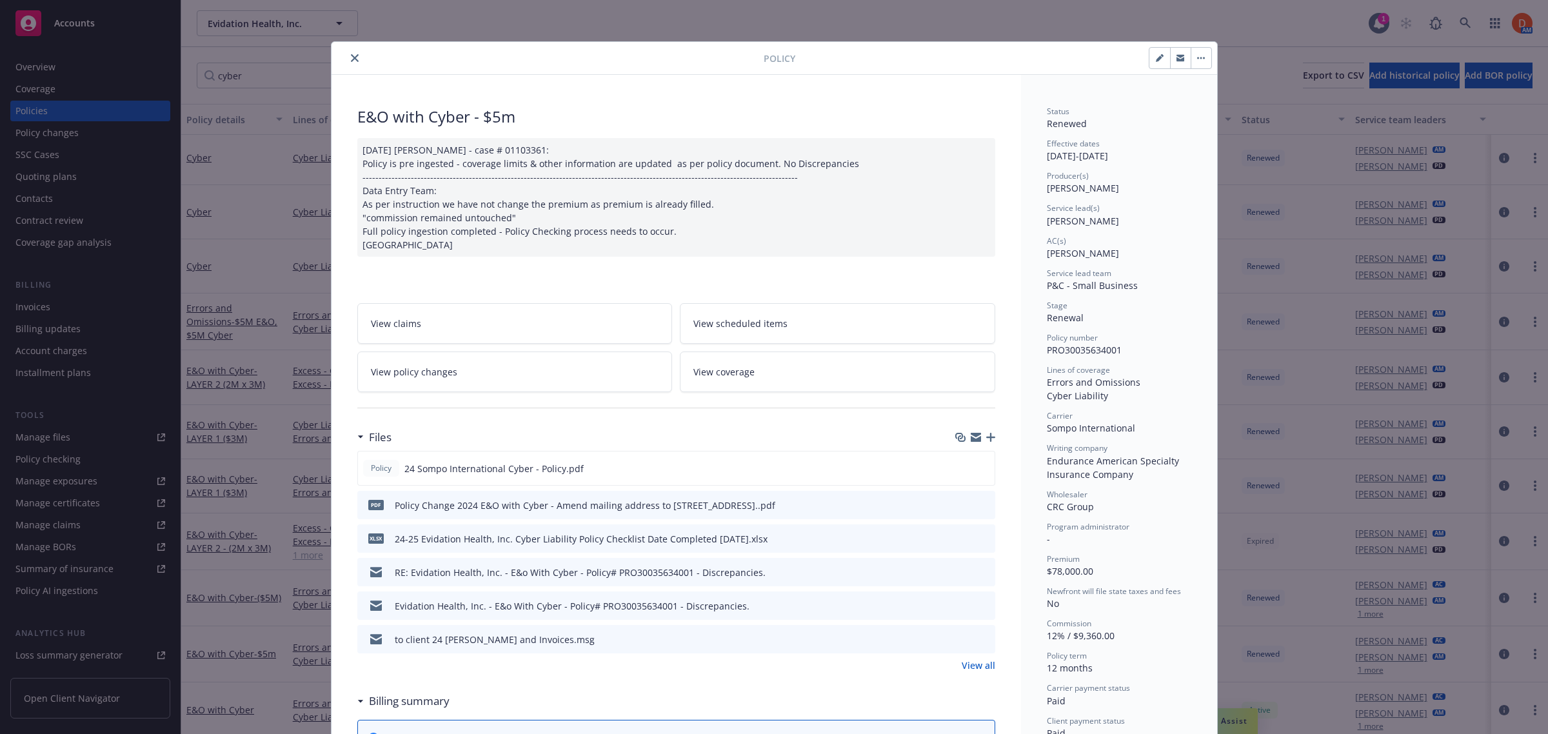
scroll to position [39, 0]
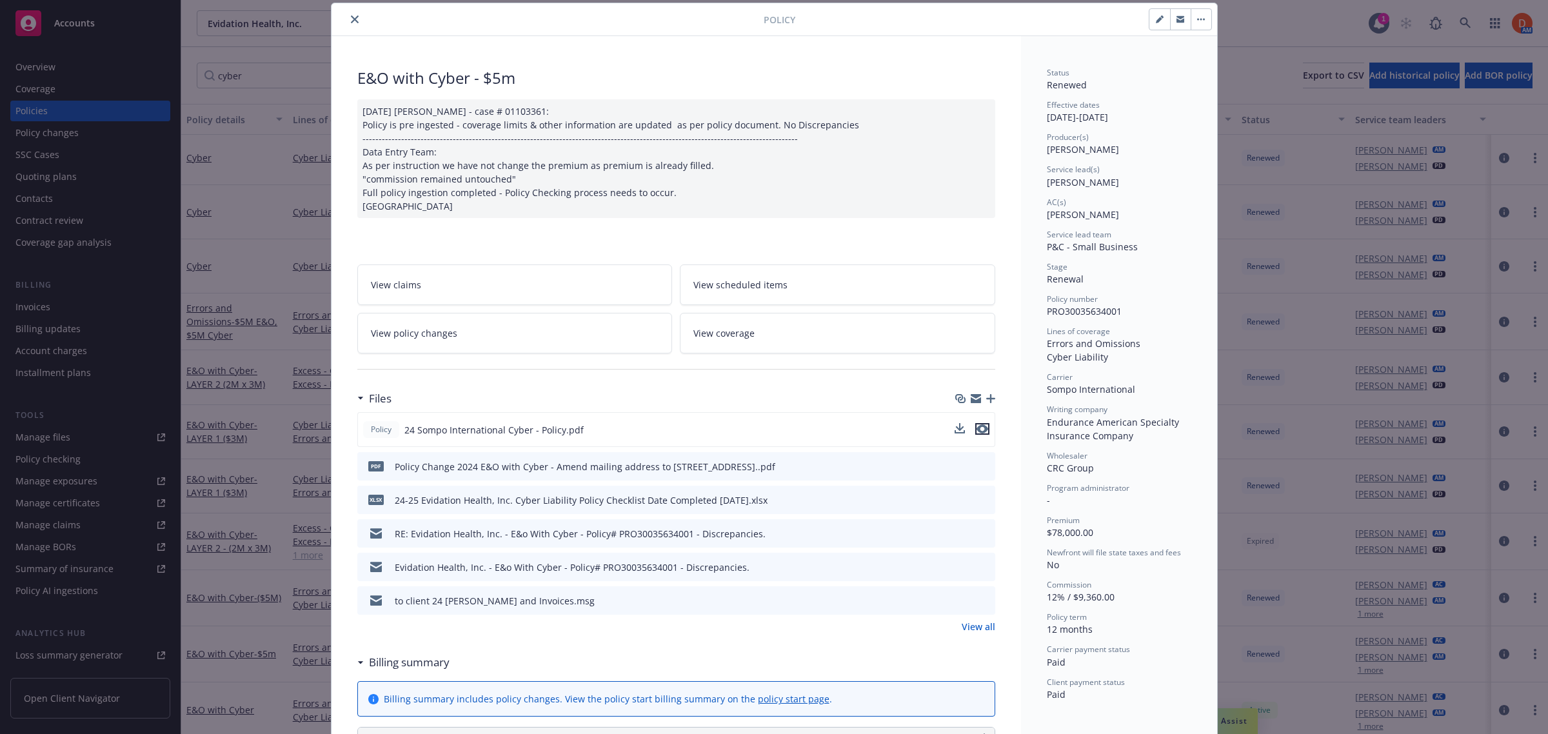
click at [976, 428] on icon "preview file" at bounding box center [982, 428] width 12 height 9
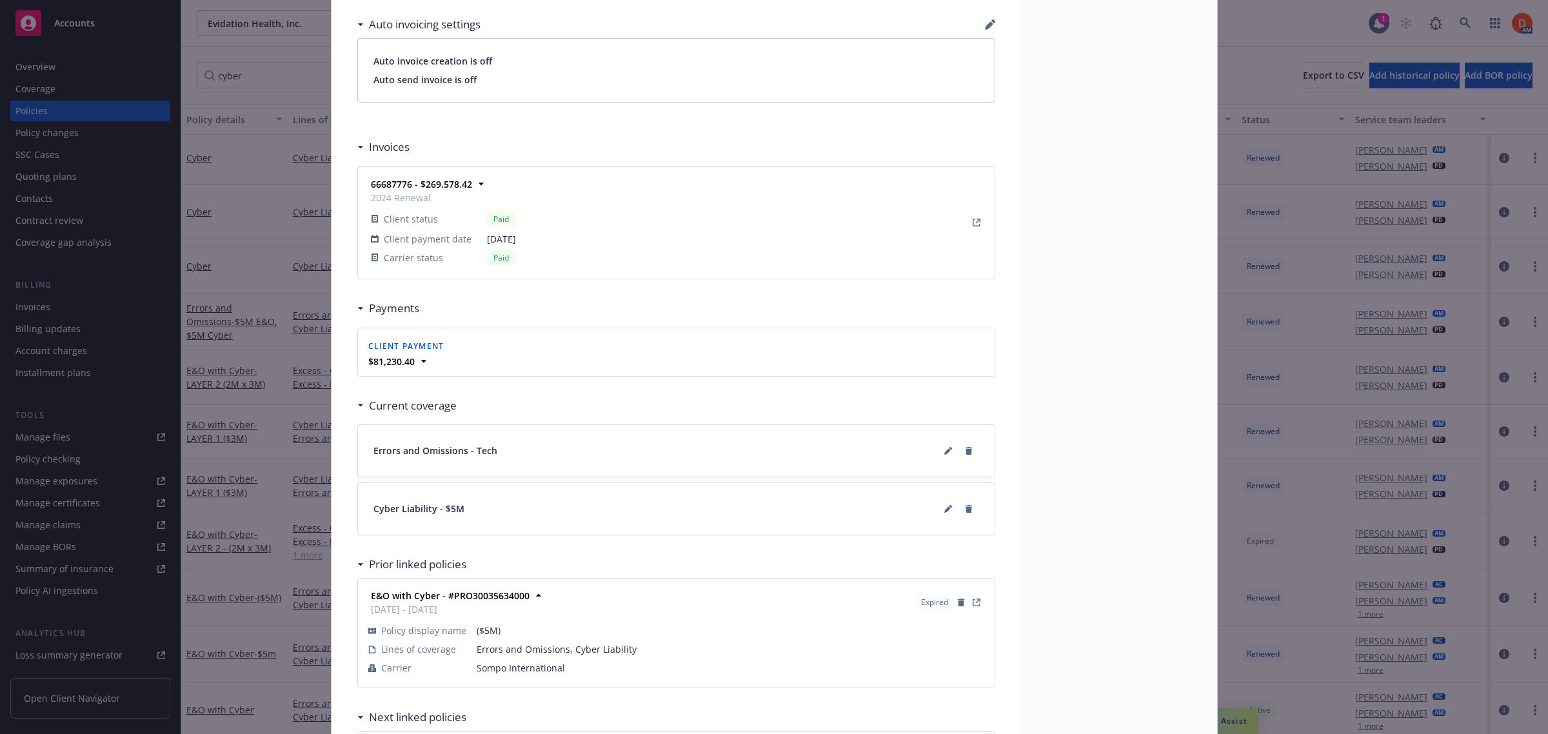
scroll to position [1167, 0]
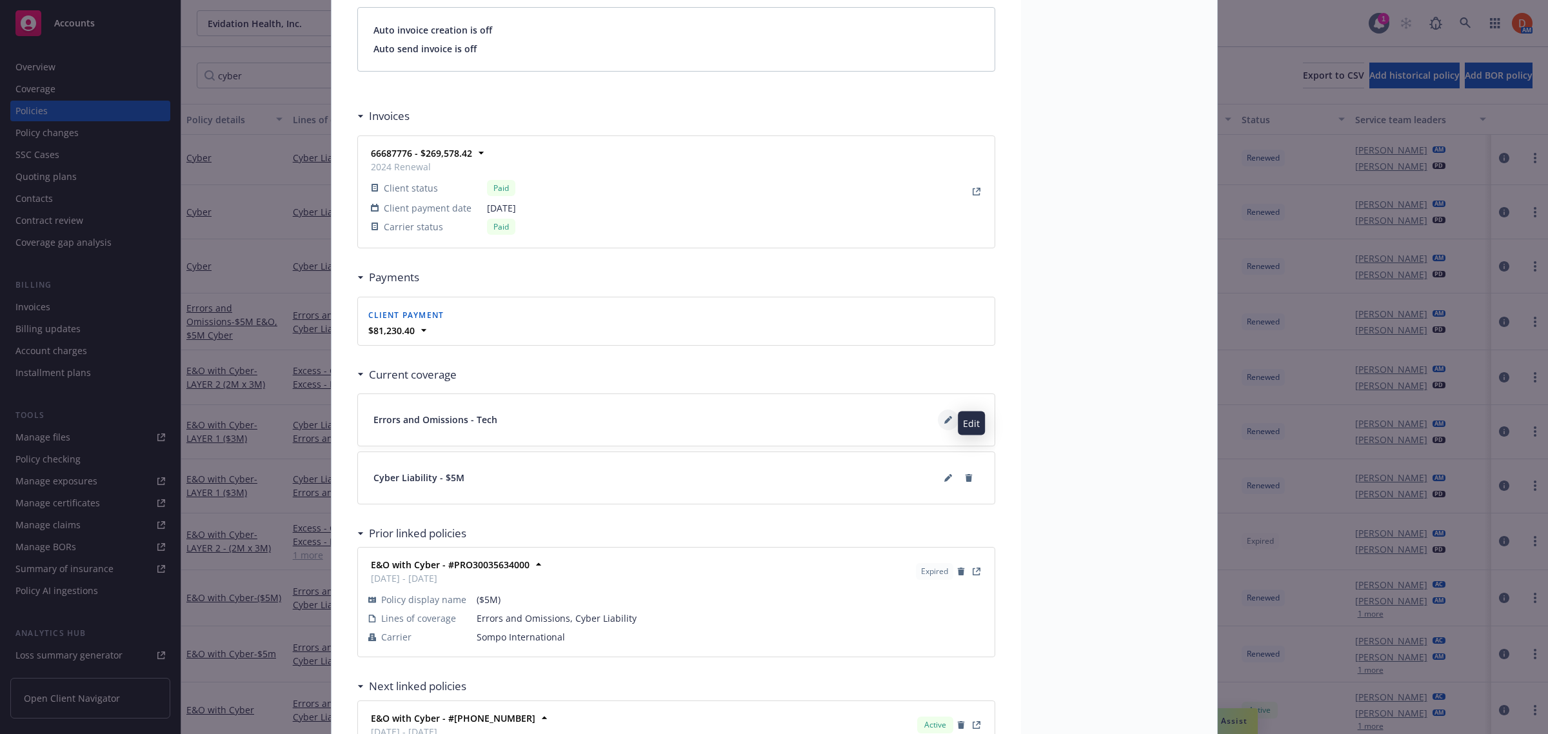
click at [944, 423] on icon at bounding box center [947, 420] width 6 height 6
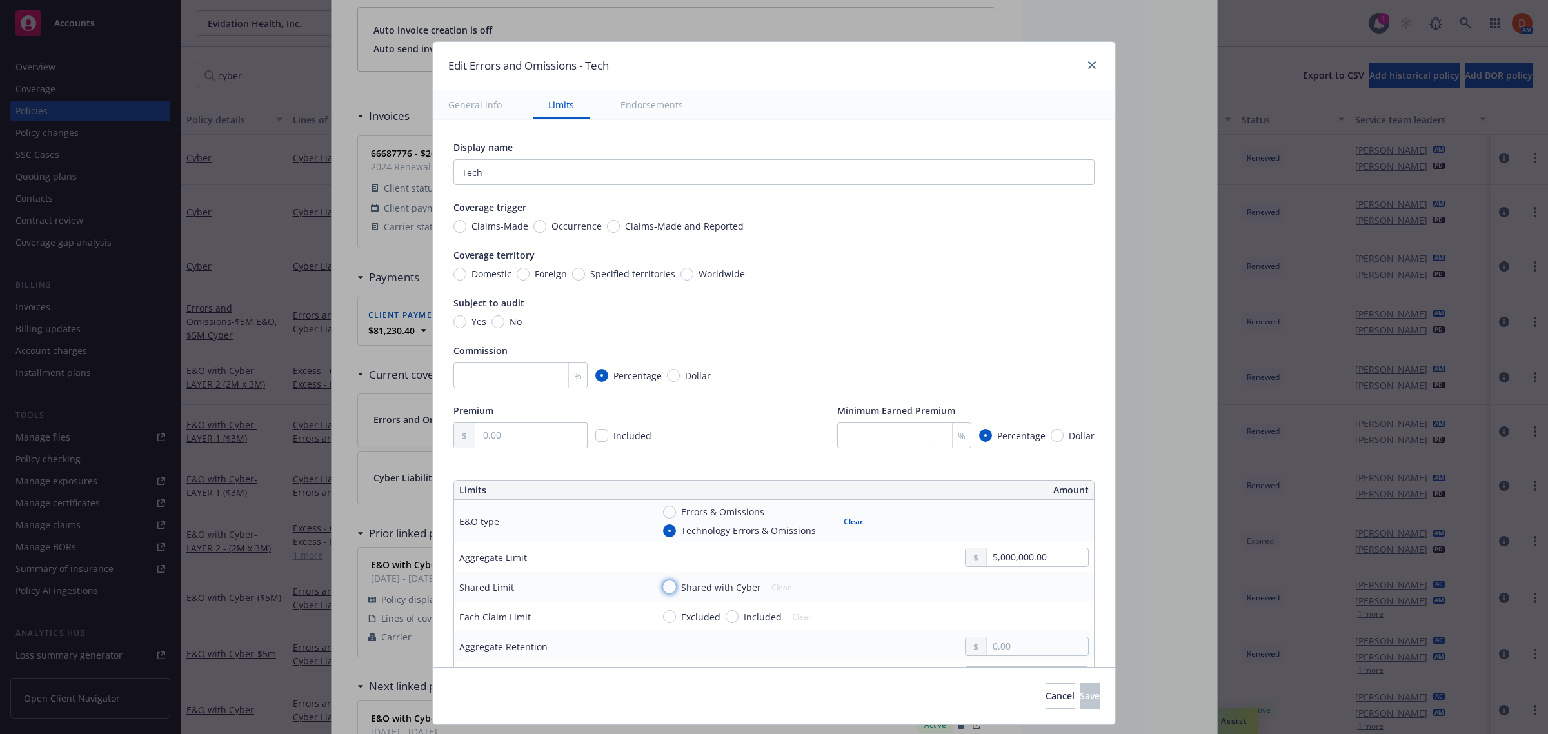
click at [663, 584] on input "Shared with Cyber" at bounding box center [669, 586] width 13 height 13
radio input "true"
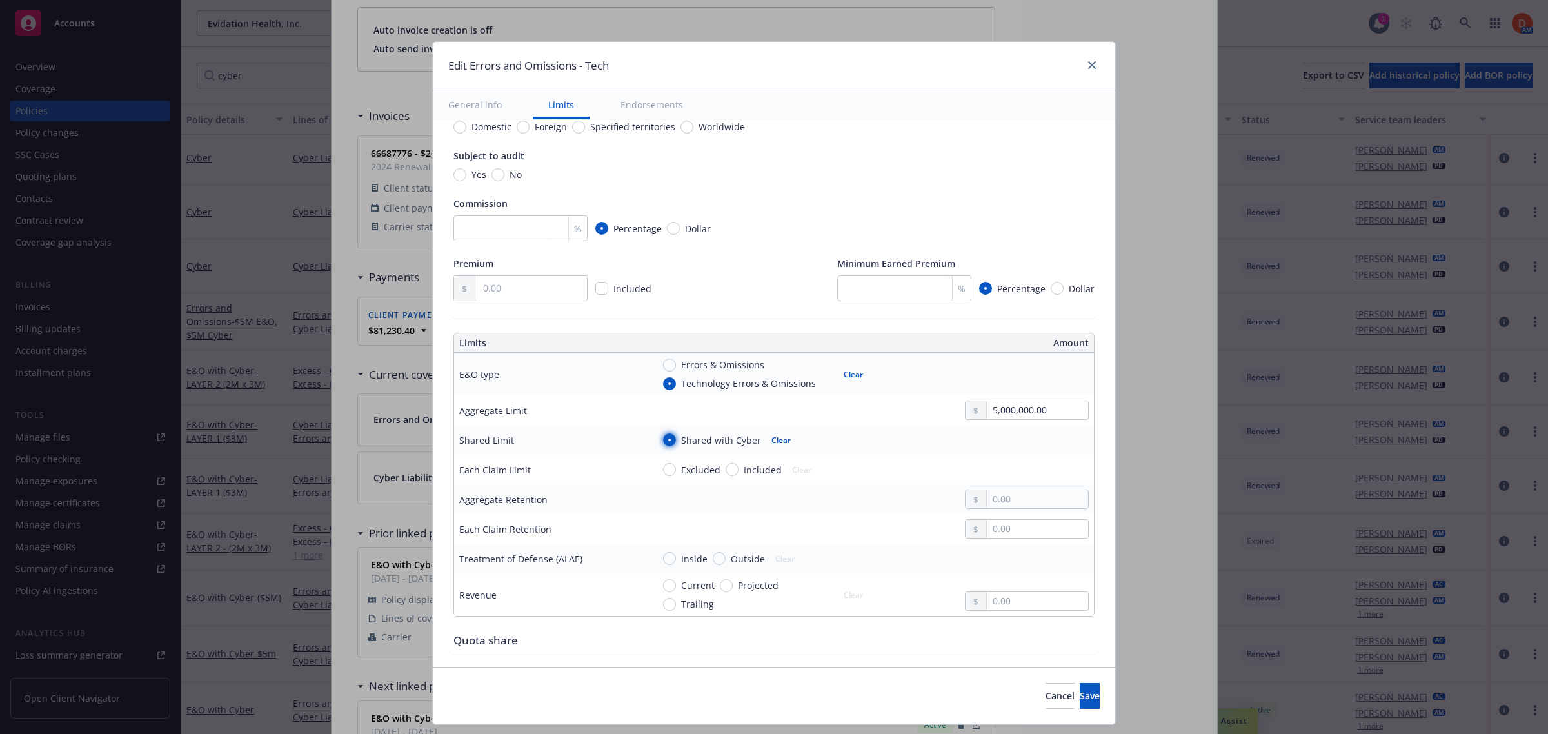
scroll to position [161, 0]
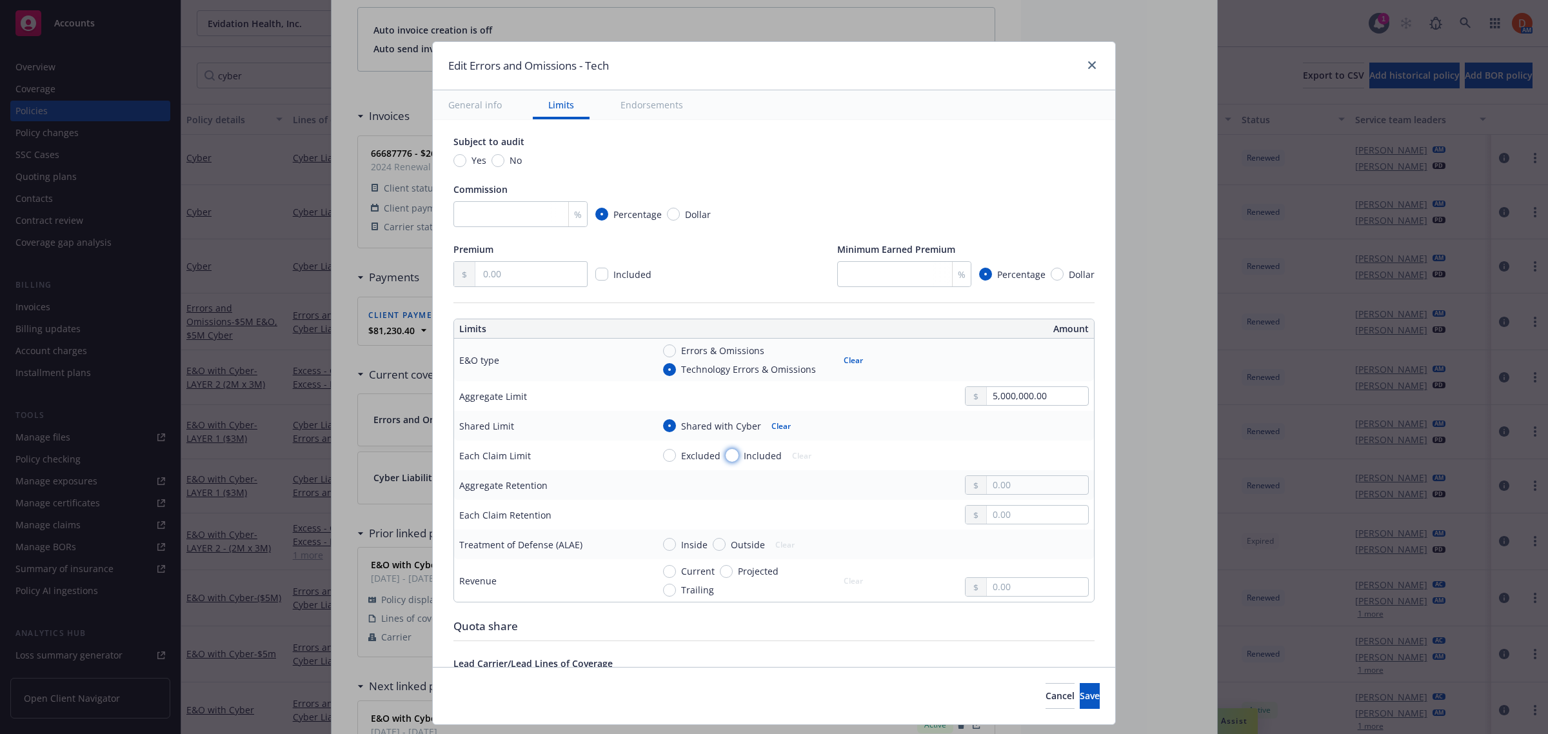
click at [726, 451] on input "Included" at bounding box center [732, 455] width 13 height 13
radio input "true"
drag, startPoint x: 1045, startPoint y: 392, endPoint x: 902, endPoint y: 395, distance: 143.2
click at [902, 395] on div "5,000,000.00" at bounding box center [871, 395] width 436 height 19
click at [922, 449] on div "Excluded Included Clear" at bounding box center [871, 455] width 436 height 19
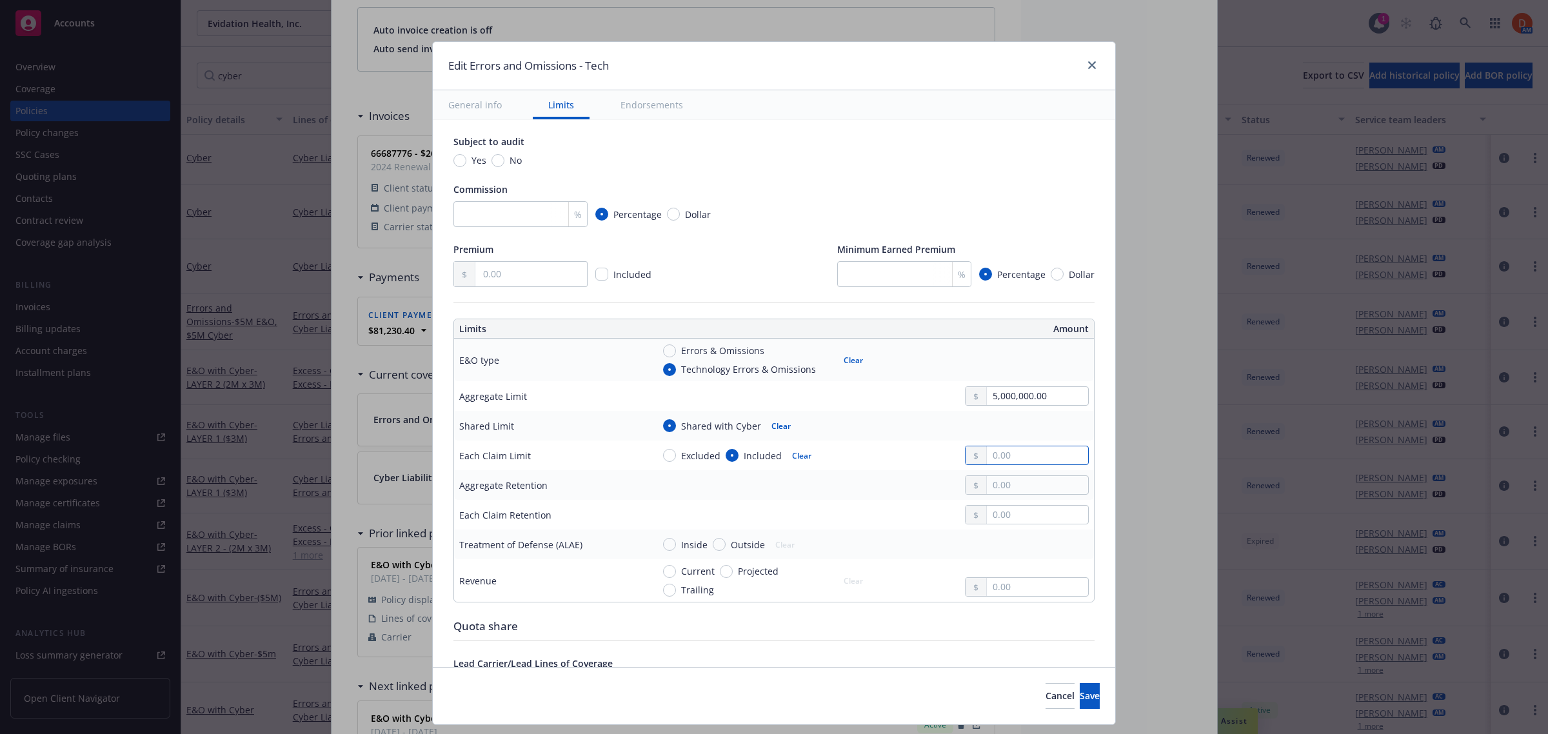
click at [987, 455] on input "text" at bounding box center [1037, 455] width 101 height 18
type input "5,000,000.00"
click at [1000, 555] on button "$5,000,000.00" at bounding box center [1017, 561] width 111 height 24
click at [987, 520] on input "text" at bounding box center [1037, 515] width 101 height 18
type input "50,000.00"
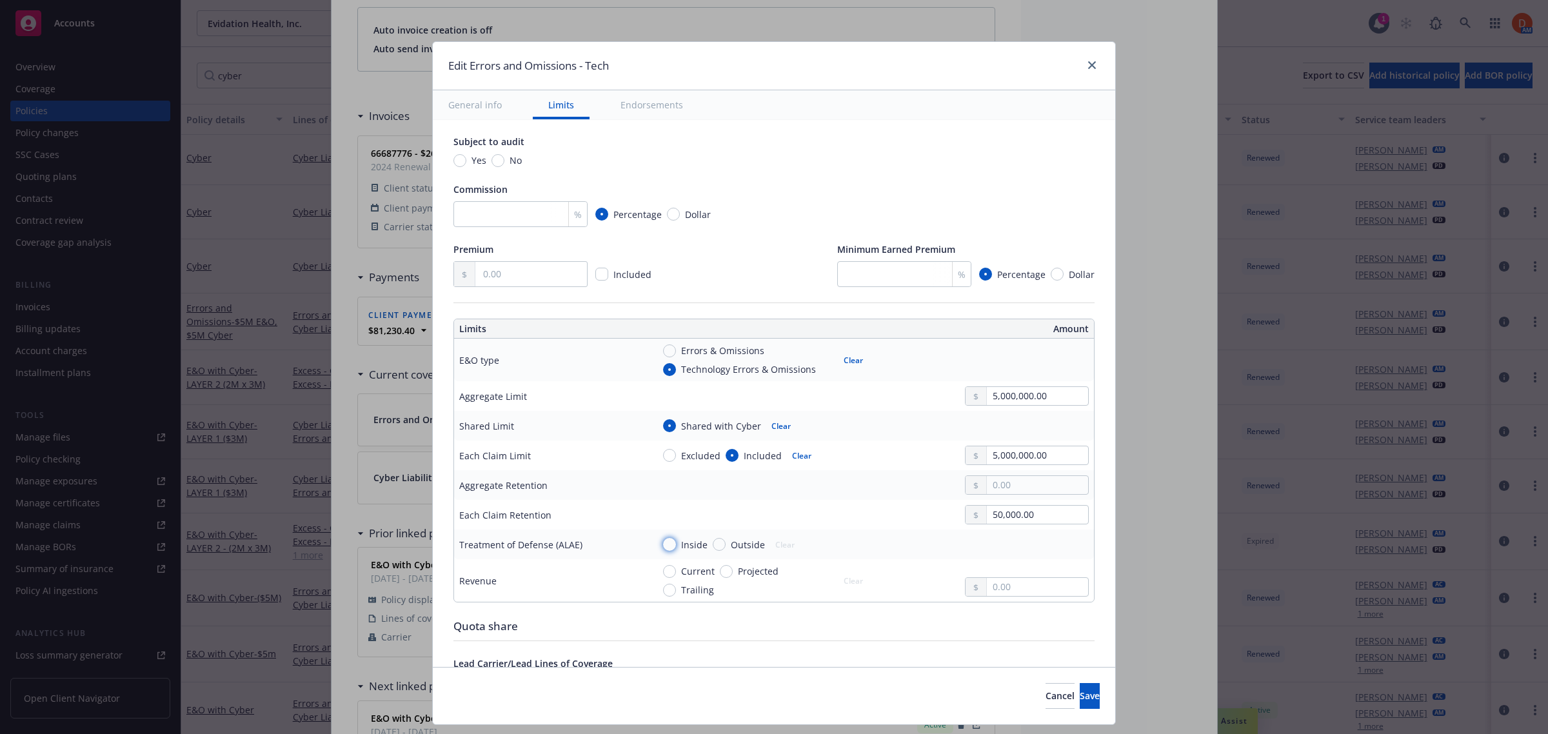
click at [663, 547] on input "Inside" at bounding box center [669, 544] width 13 height 13
radio input "true"
click at [1080, 702] on span "Save" at bounding box center [1090, 695] width 20 height 12
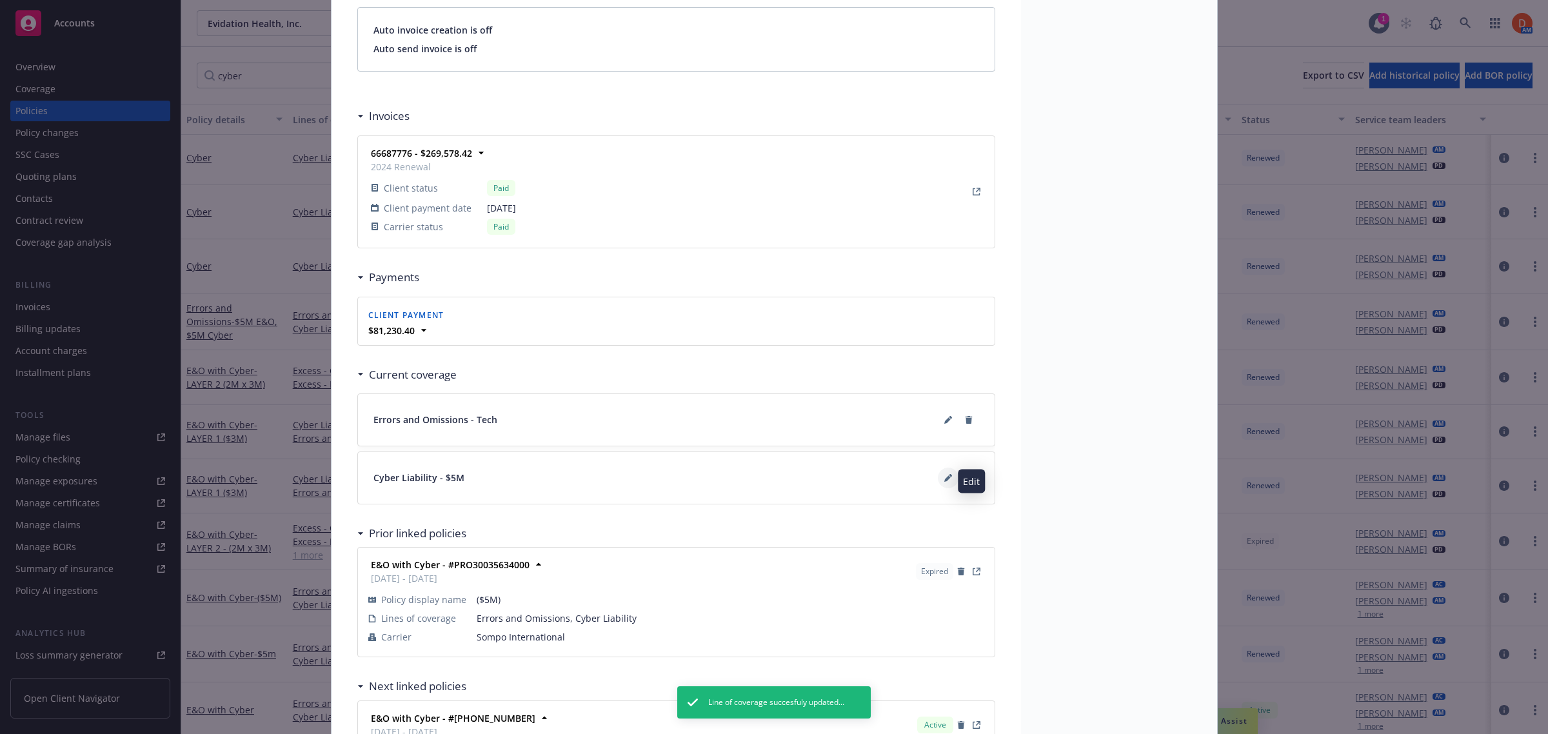
click at [938, 477] on button at bounding box center [948, 478] width 21 height 21
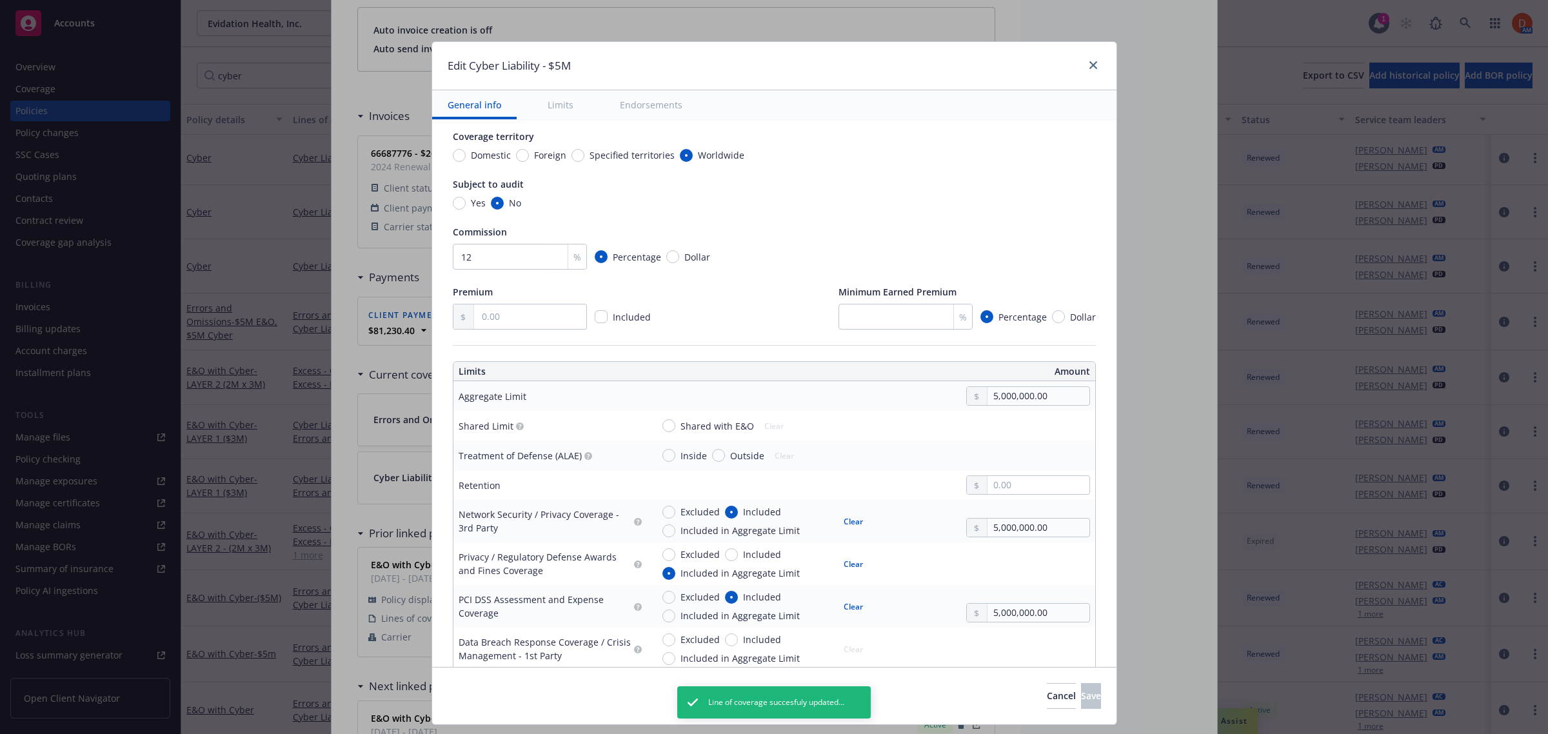
type textarea "x"
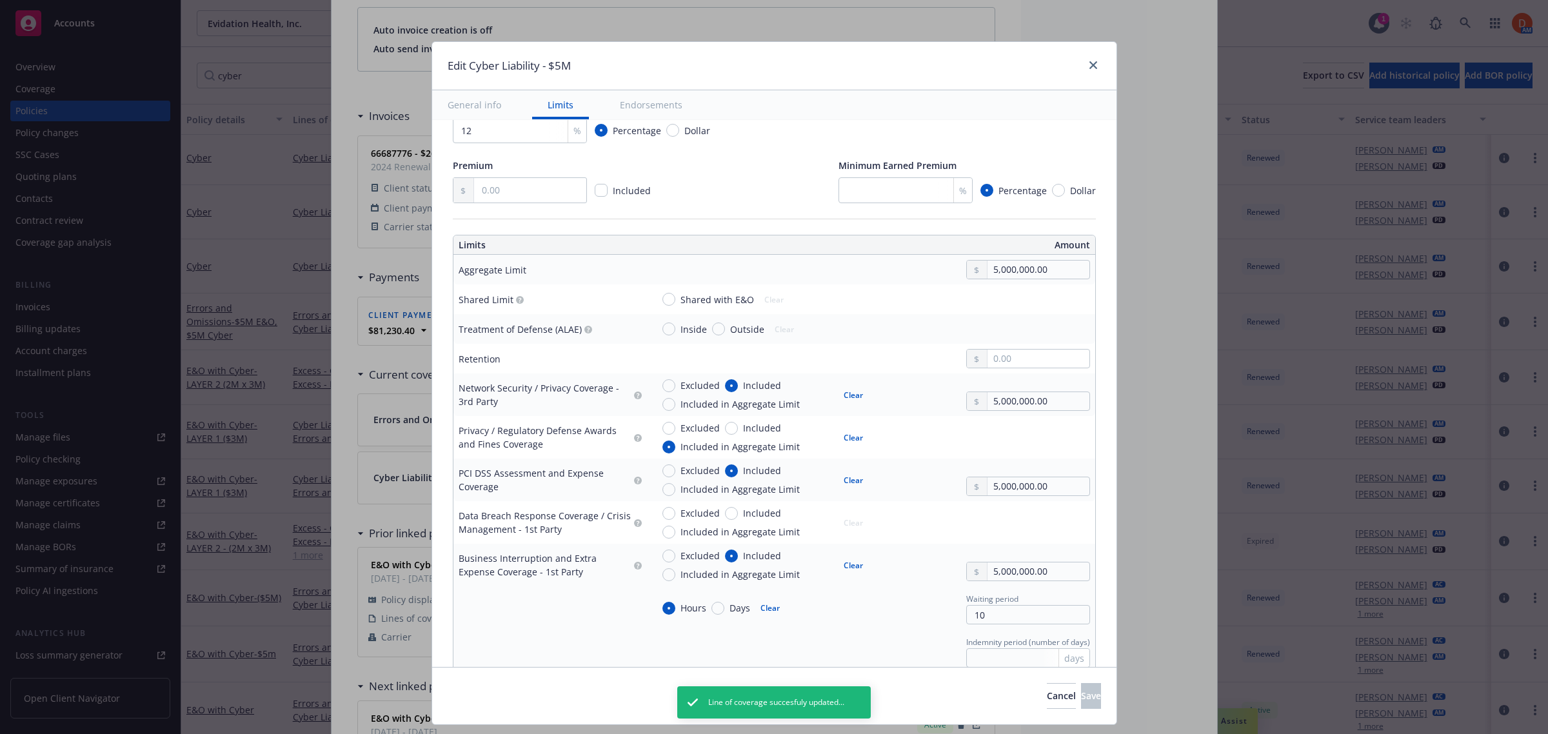
scroll to position [322, 0]
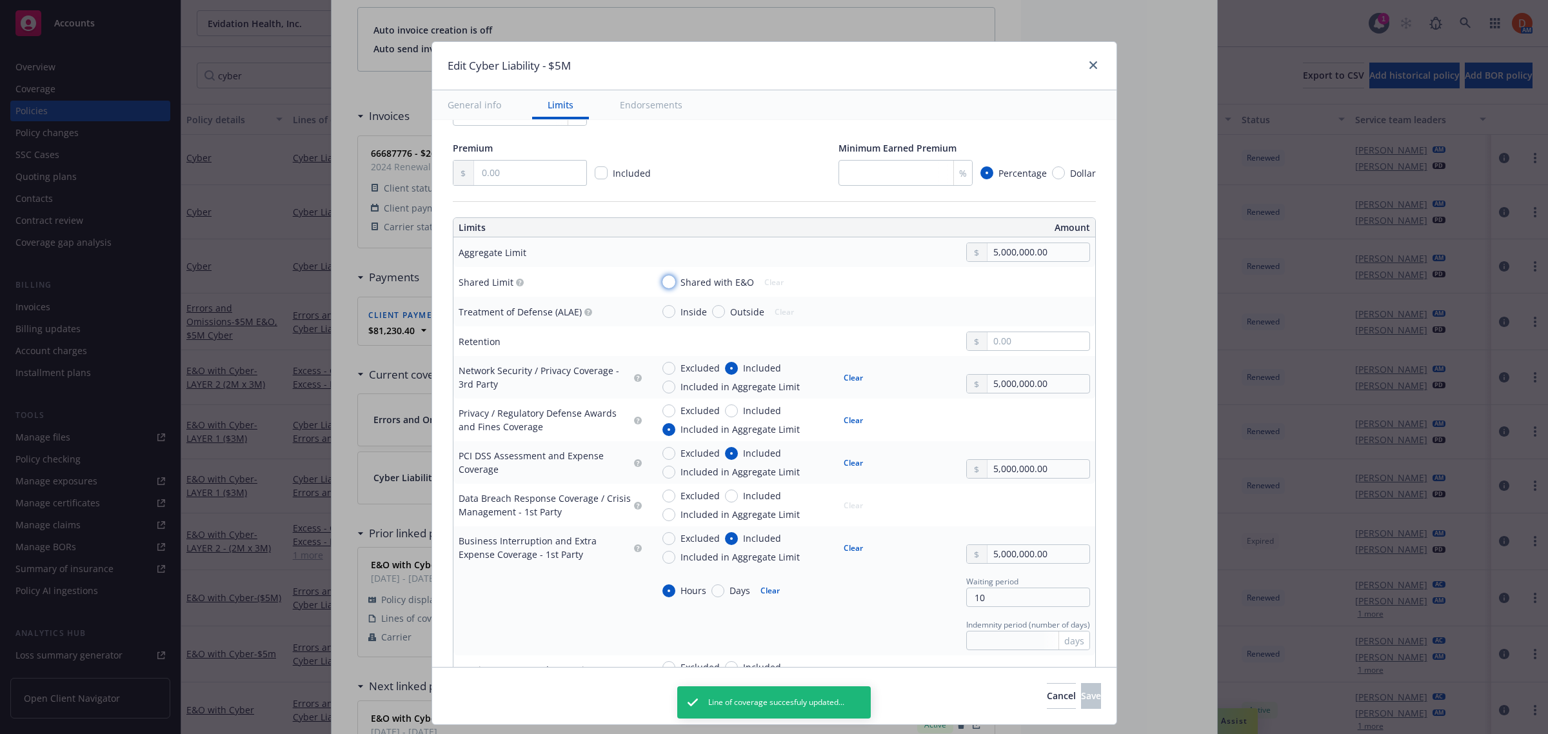
click at [662, 278] on input "Shared with E&O" at bounding box center [668, 281] width 13 height 13
radio input "true"
type textarea "x"
click at [663, 310] on input "Inside" at bounding box center [668, 311] width 13 height 13
radio input "true"
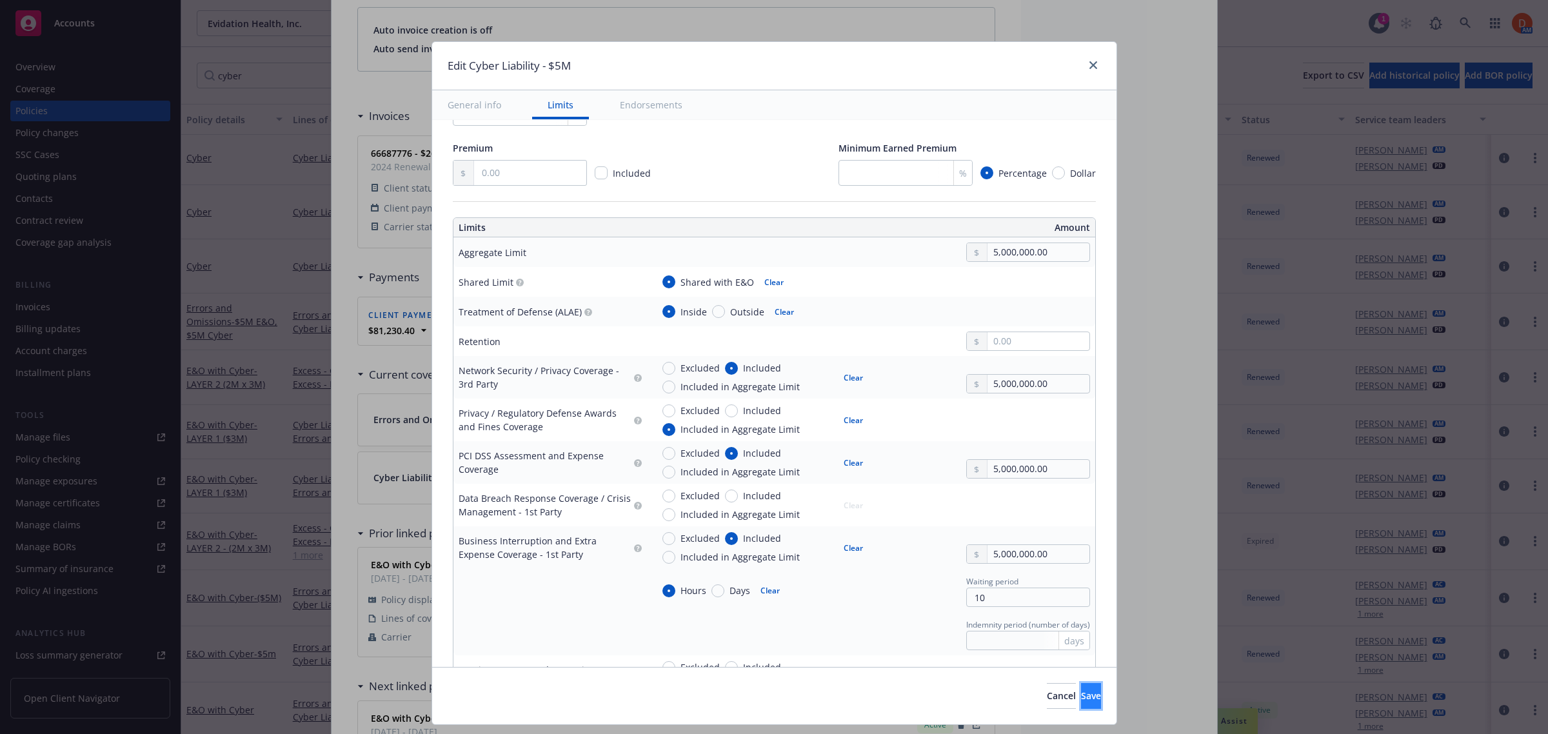
click at [1081, 700] on button "Save" at bounding box center [1091, 696] width 20 height 26
type textarea "x"
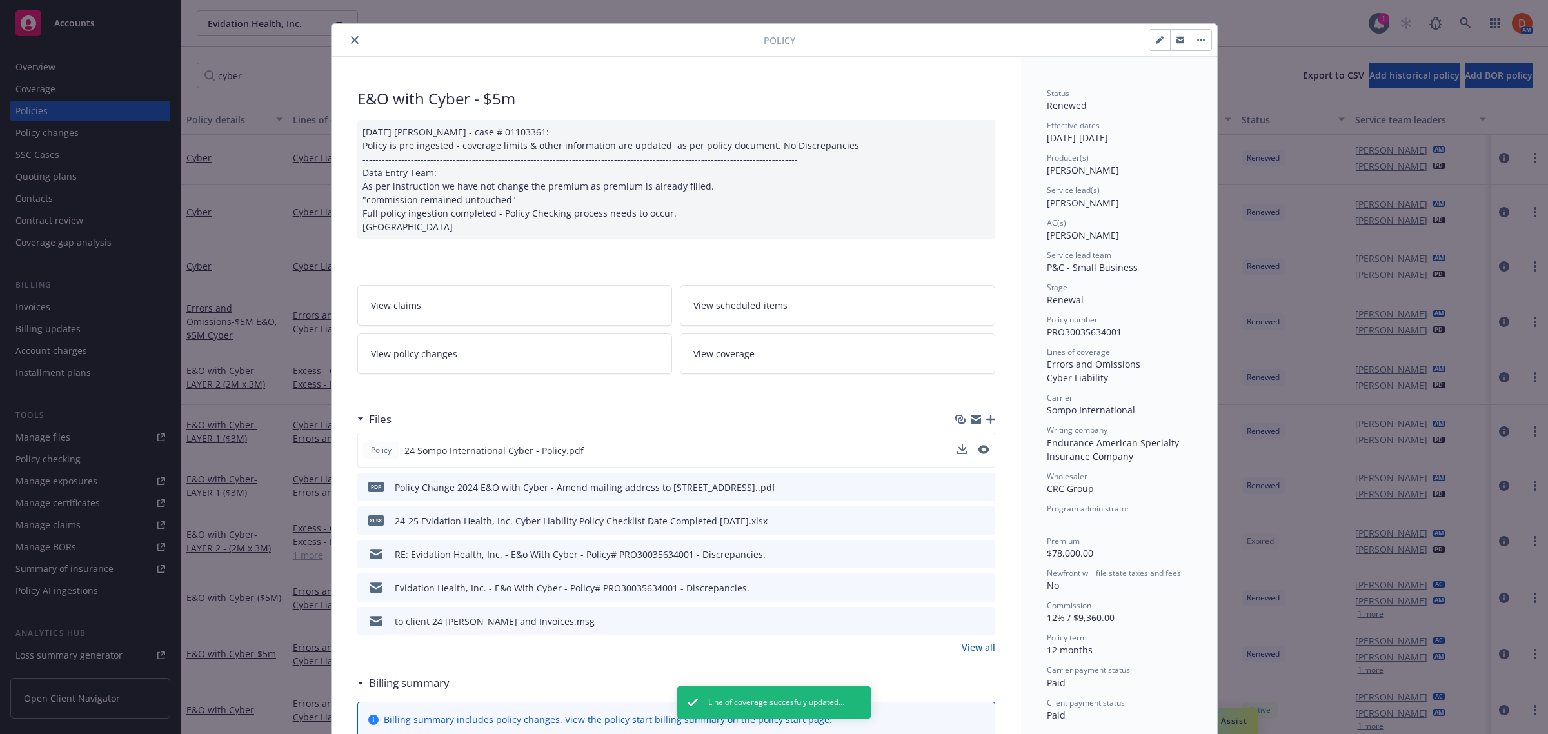
scroll to position [0, 0]
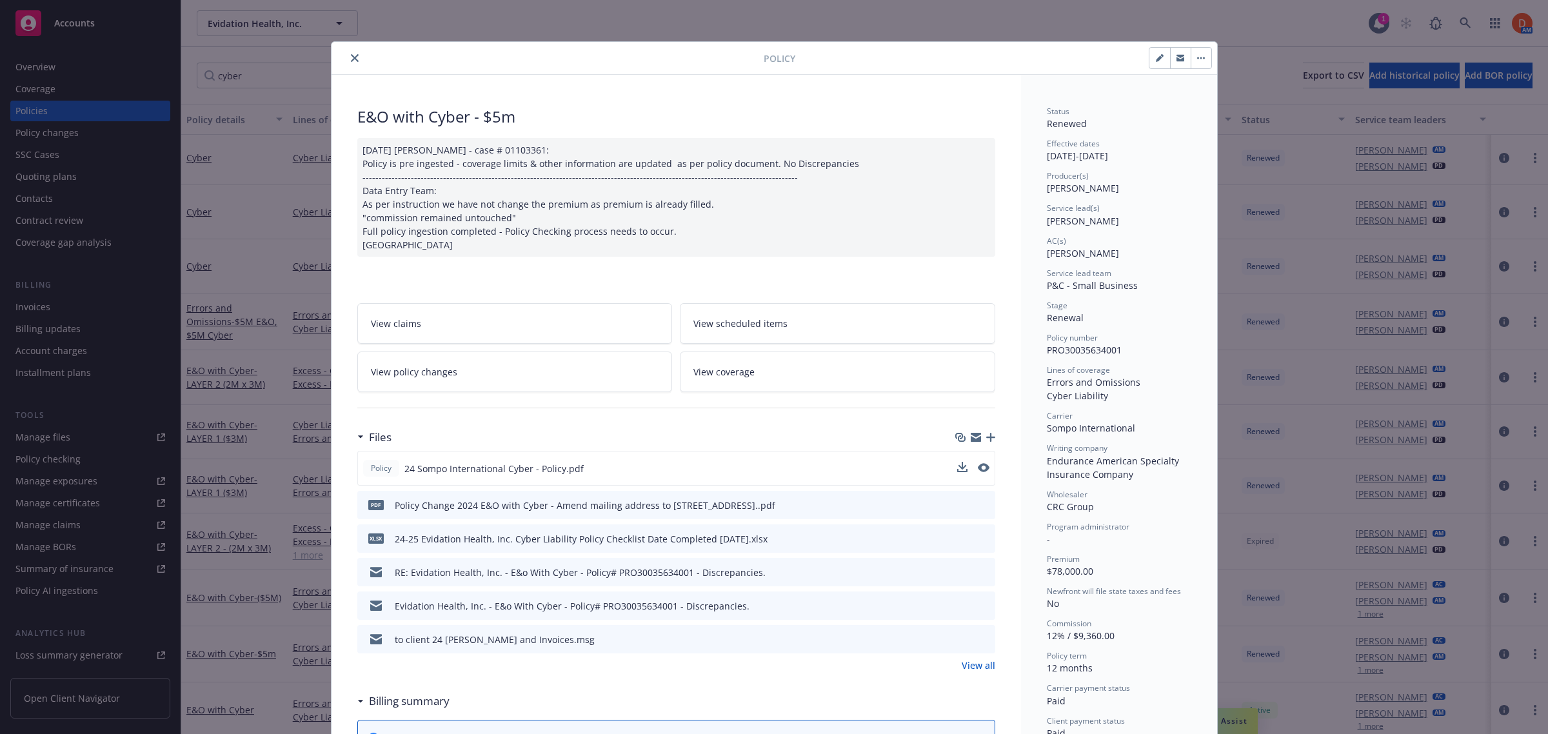
click at [351, 54] on icon "close" at bounding box center [355, 58] width 8 height 8
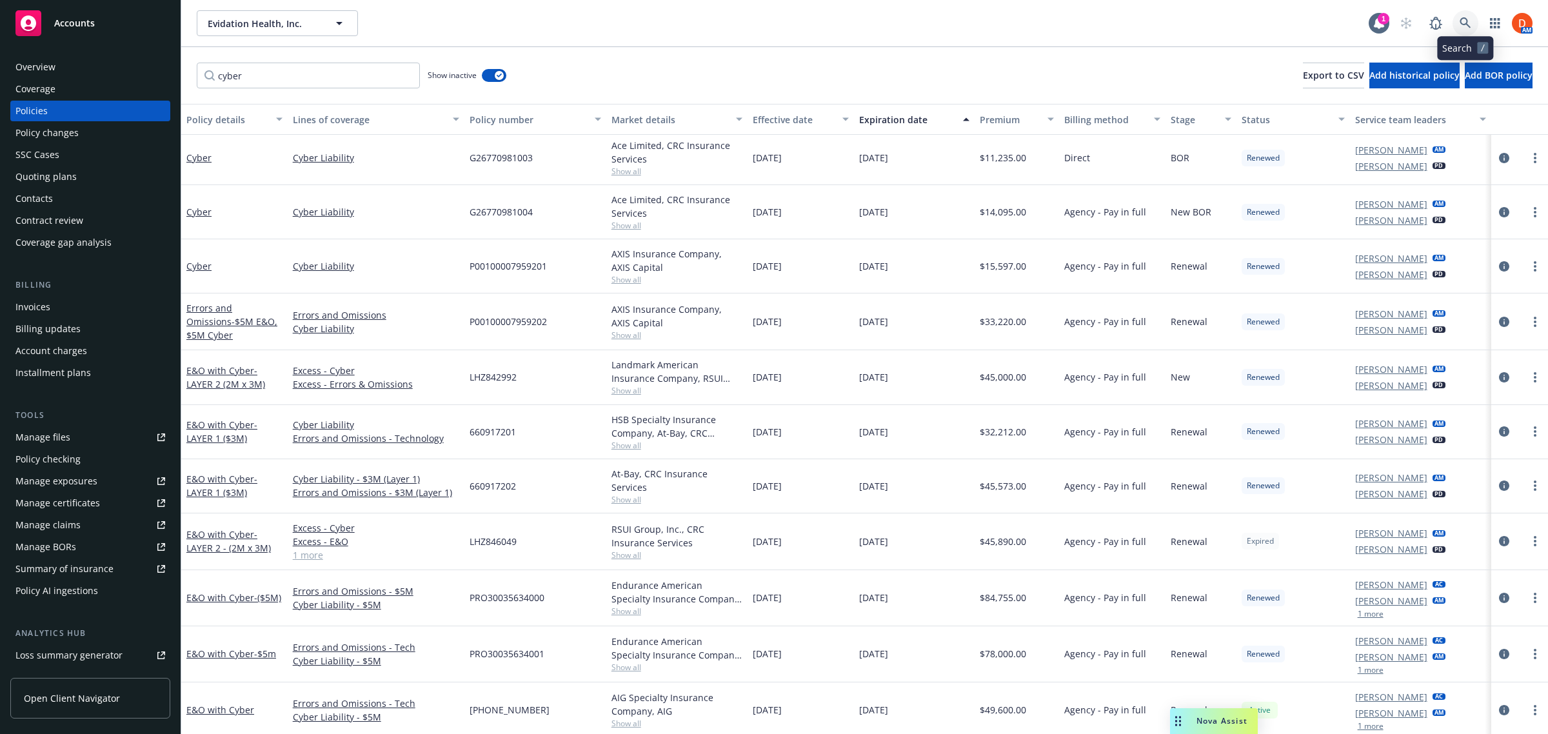
click at [1459, 18] on icon at bounding box center [1465, 23] width 12 height 12
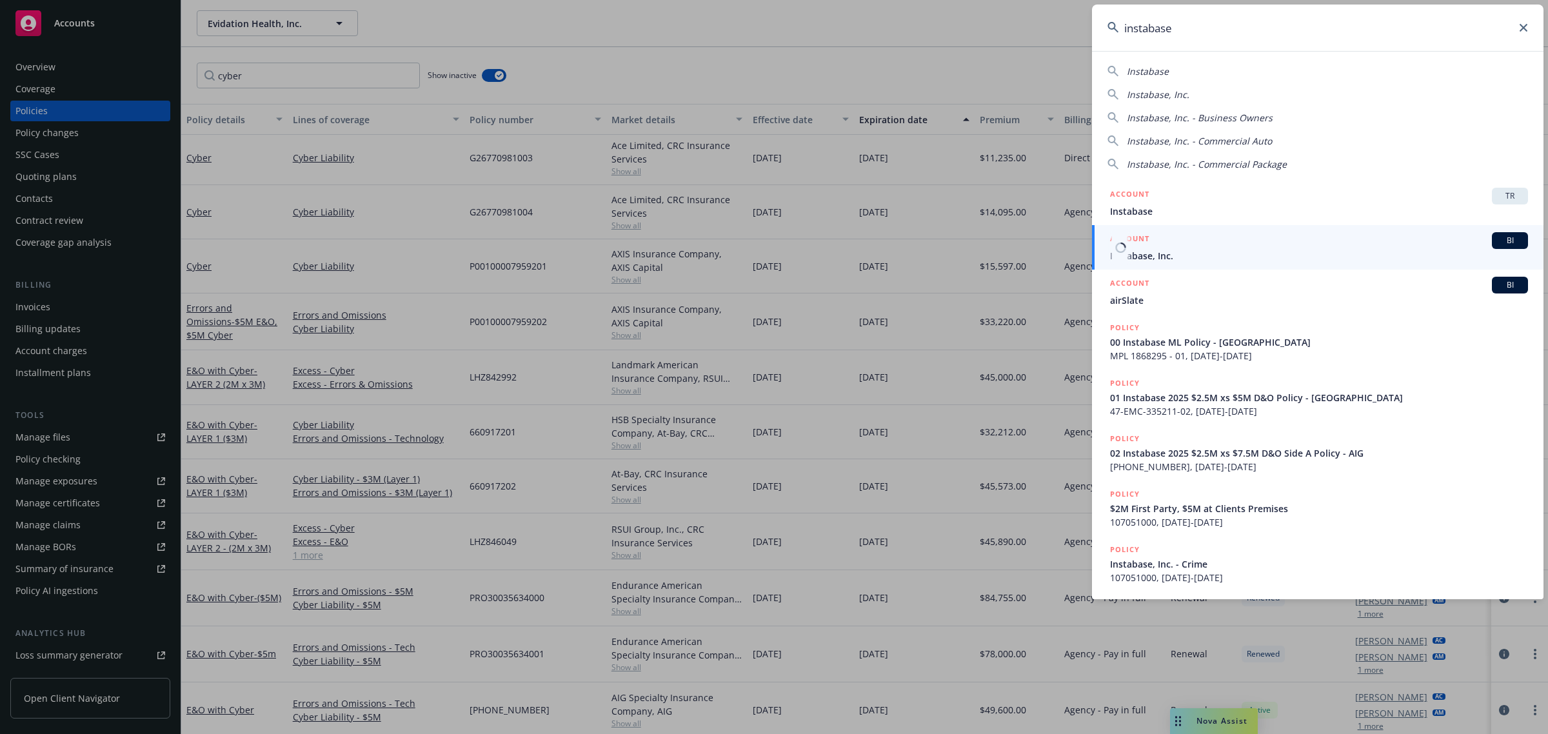
type input "instabase"
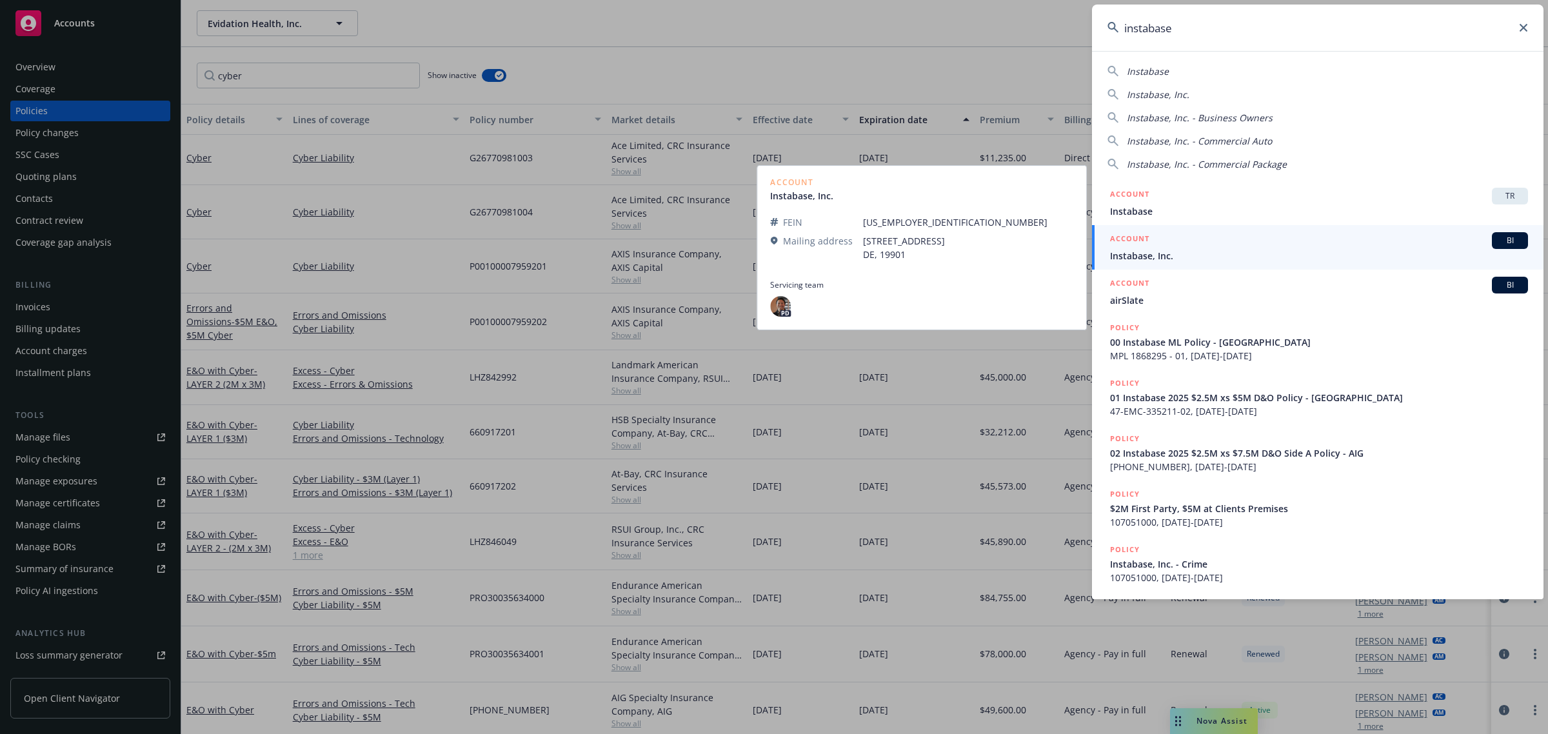
click at [1209, 253] on span "Instabase, Inc." at bounding box center [1319, 256] width 418 height 14
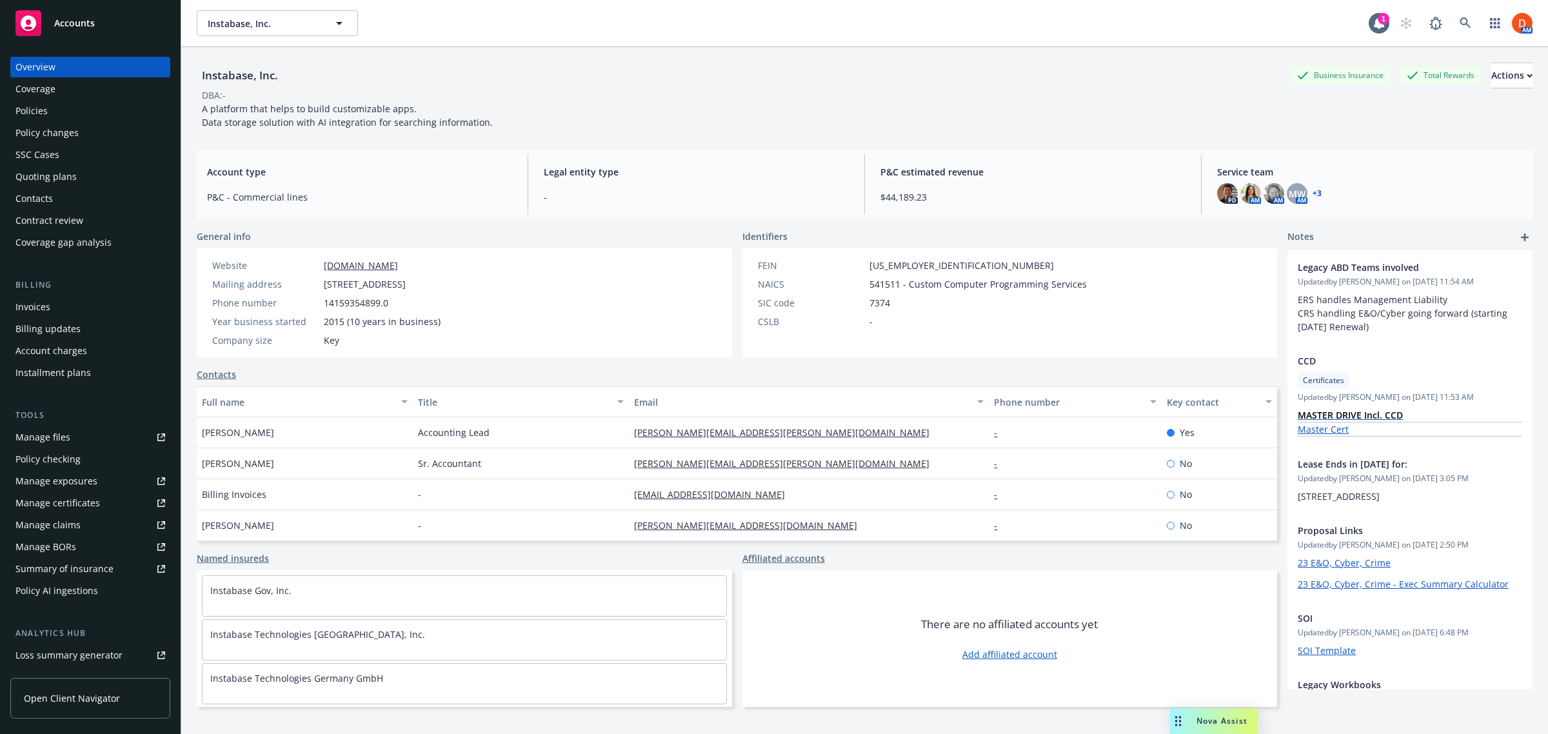
click at [76, 114] on div "Policies" at bounding box center [90, 111] width 150 height 21
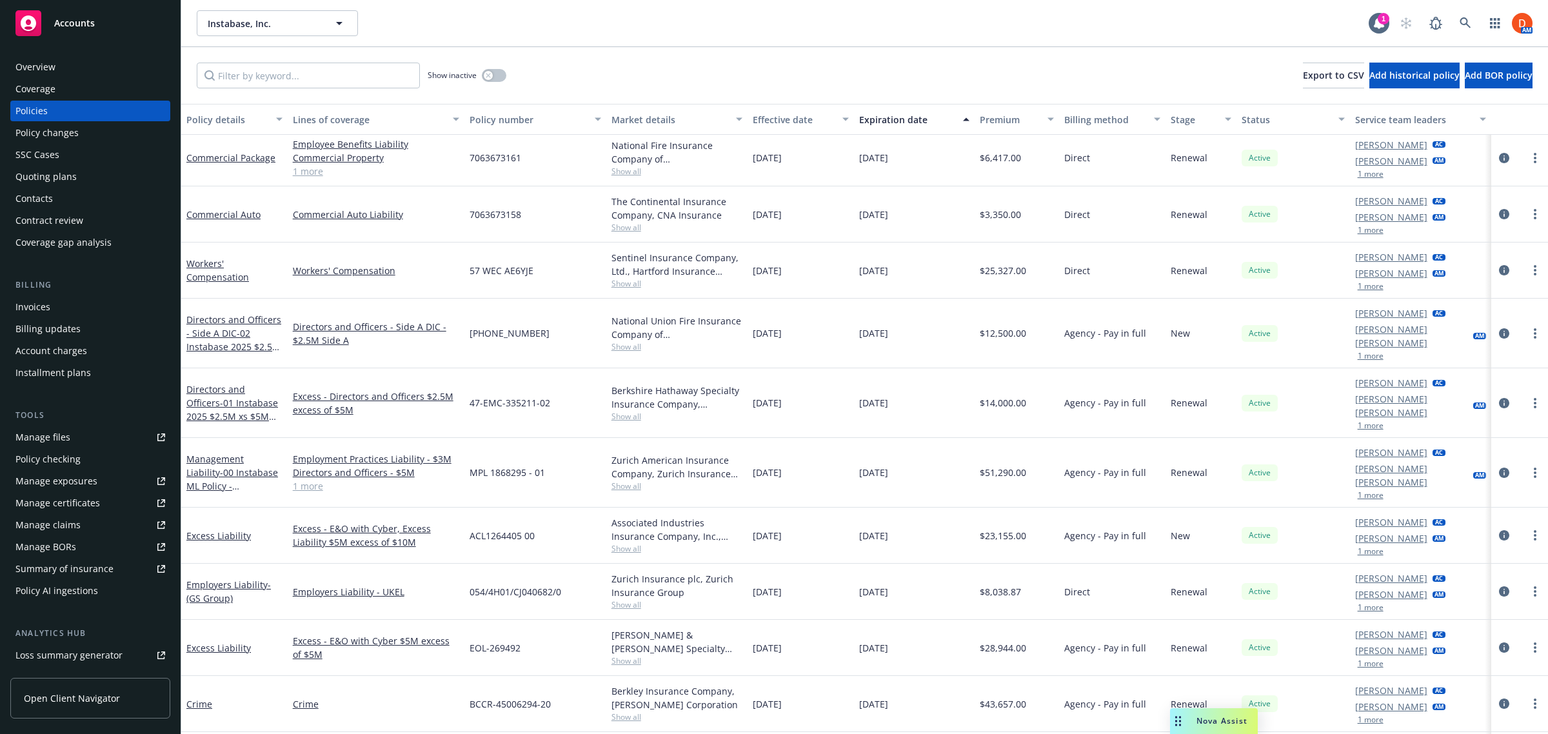
scroll to position [79, 0]
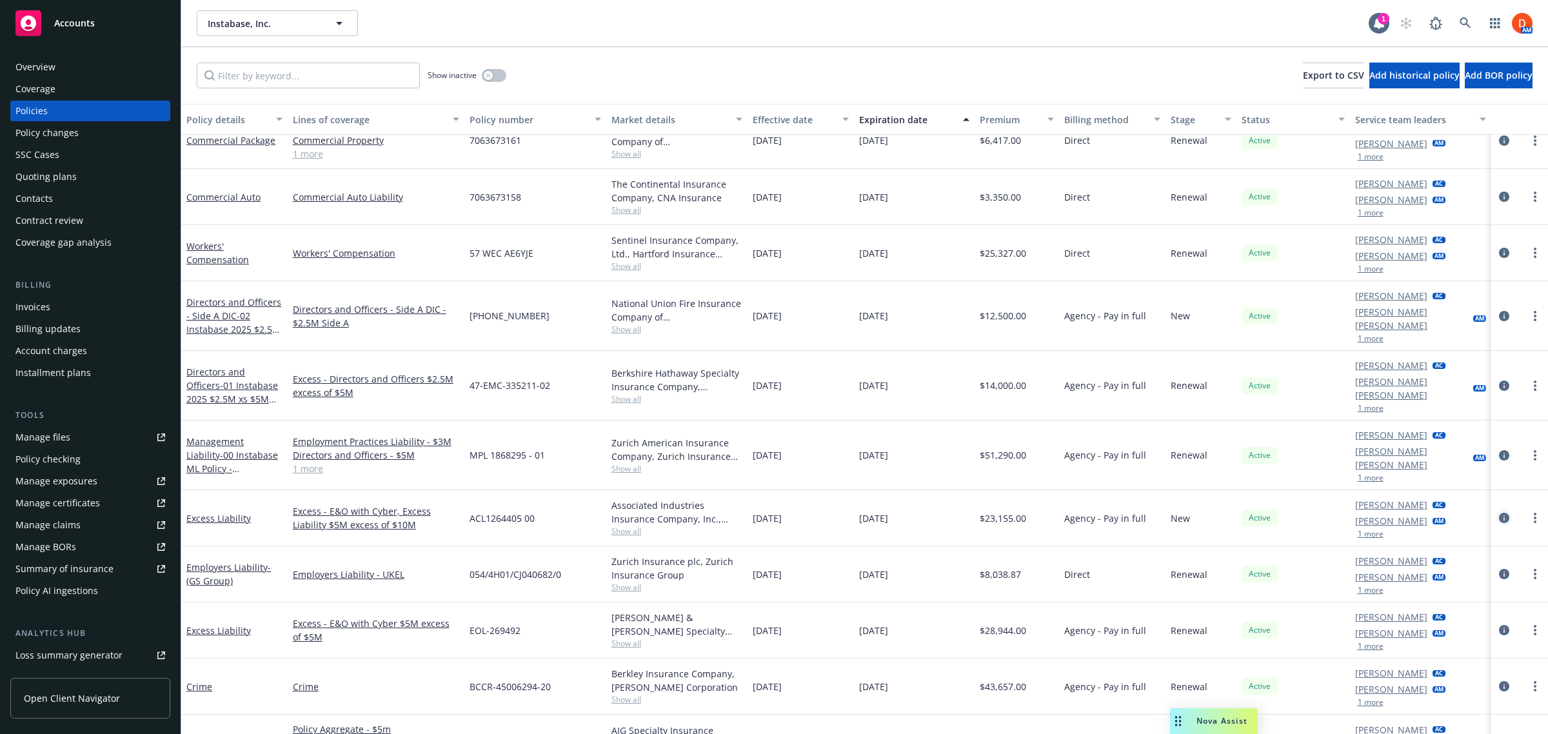
click at [1499, 513] on icon "circleInformation" at bounding box center [1504, 518] width 10 height 10
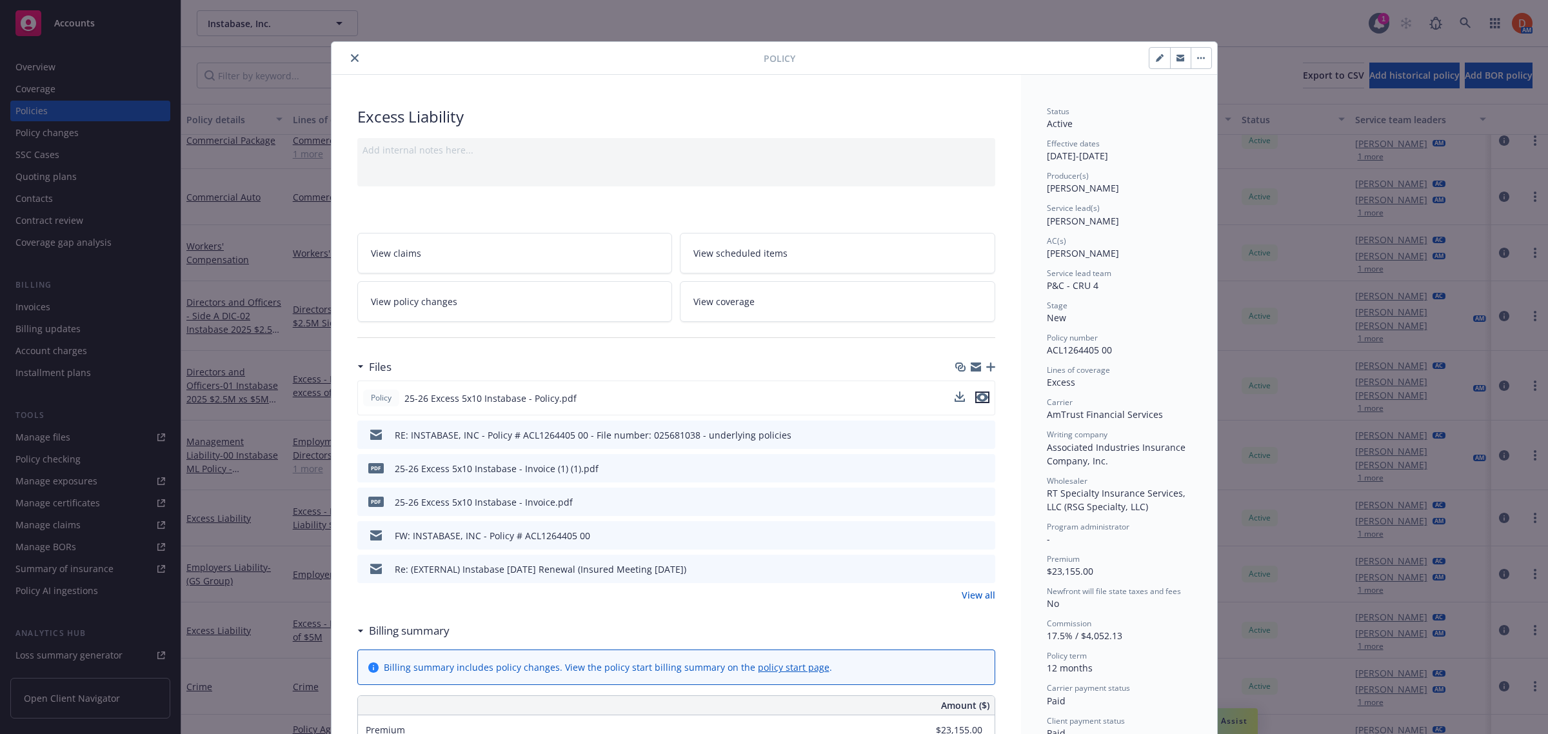
click at [980, 397] on icon "preview file" at bounding box center [982, 397] width 12 height 9
click at [1156, 61] on icon "button" at bounding box center [1160, 58] width 8 height 8
select select "NEW"
select select "12"
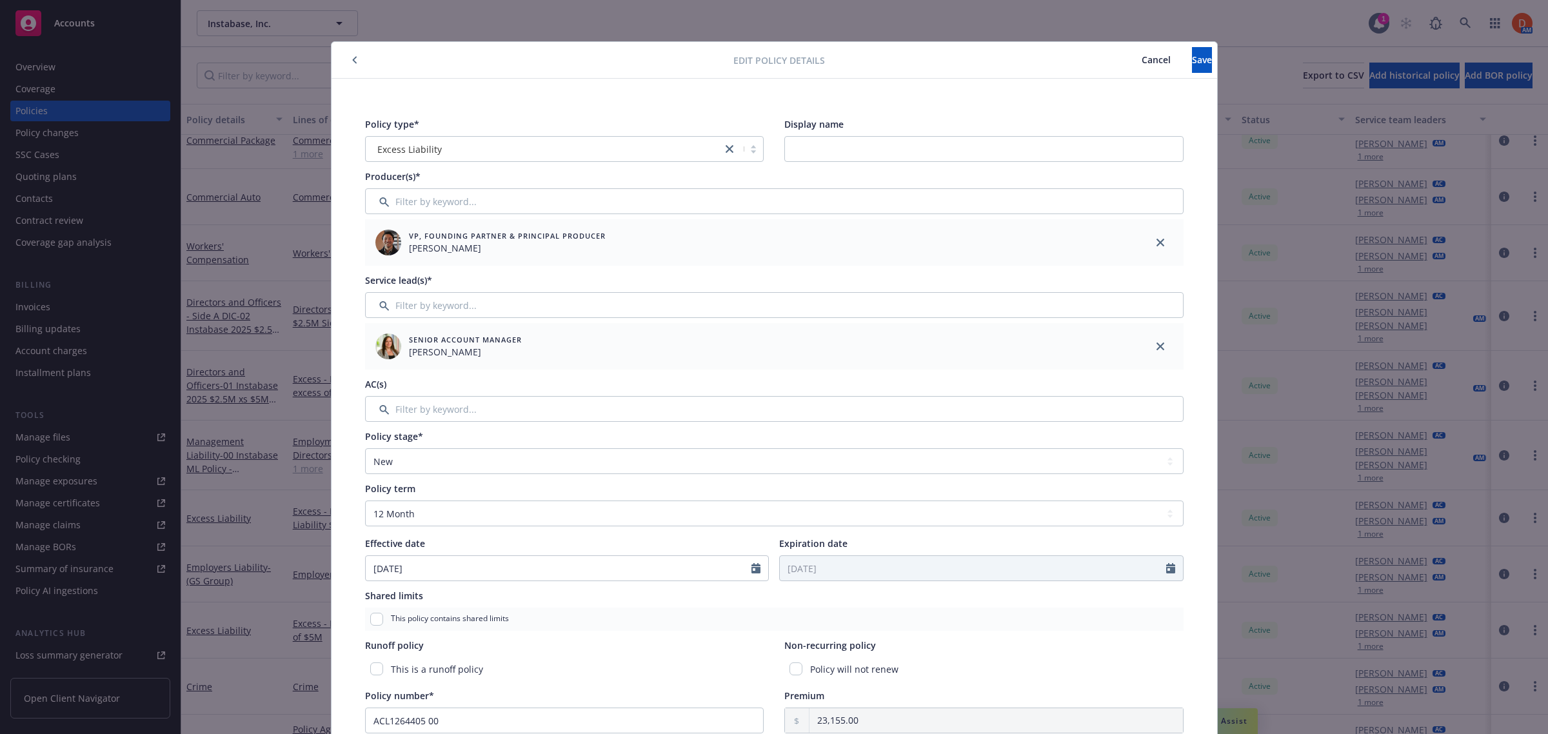
click at [491, 147] on div "Excess Liability" at bounding box center [544, 150] width 344 height 14
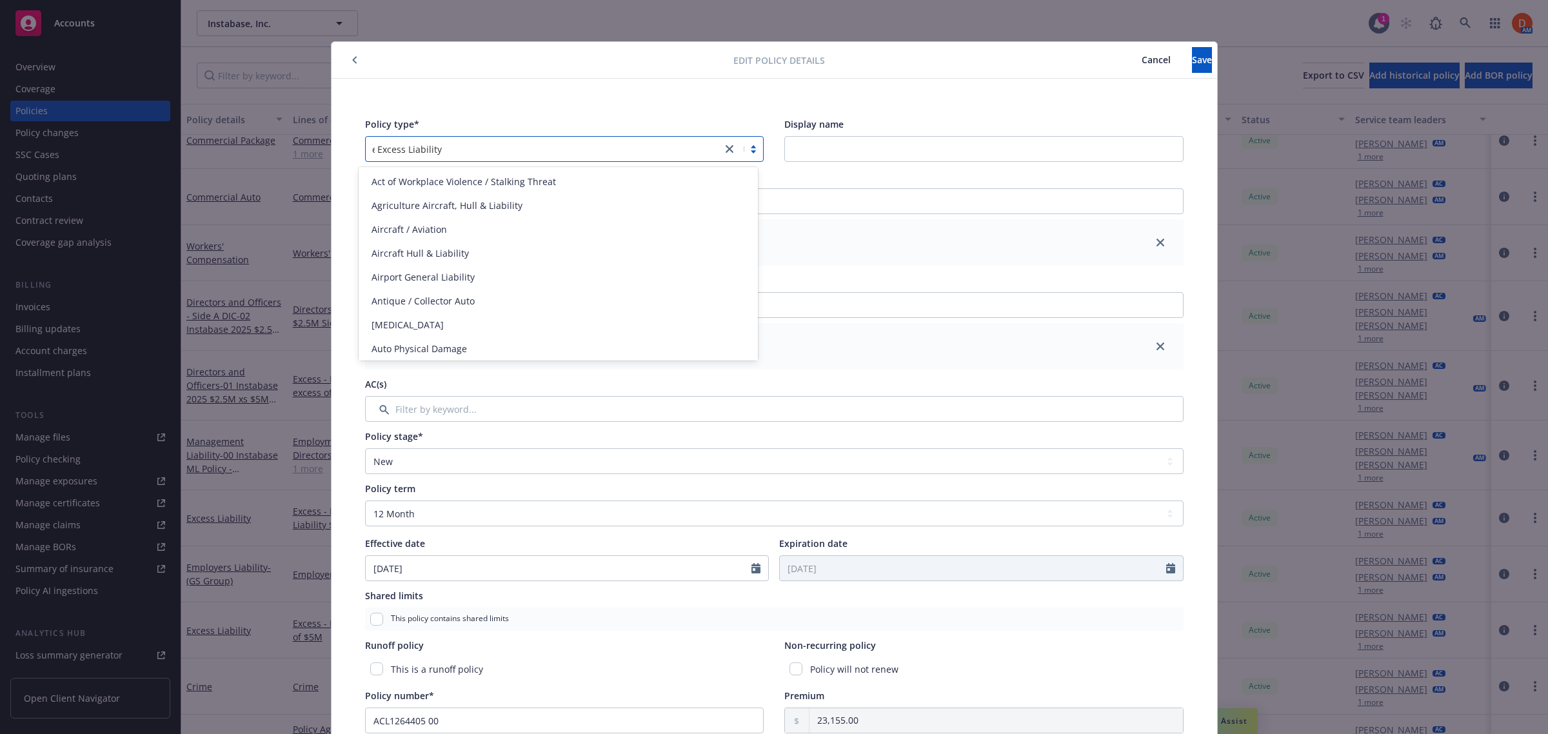
scroll to position [914, 0]
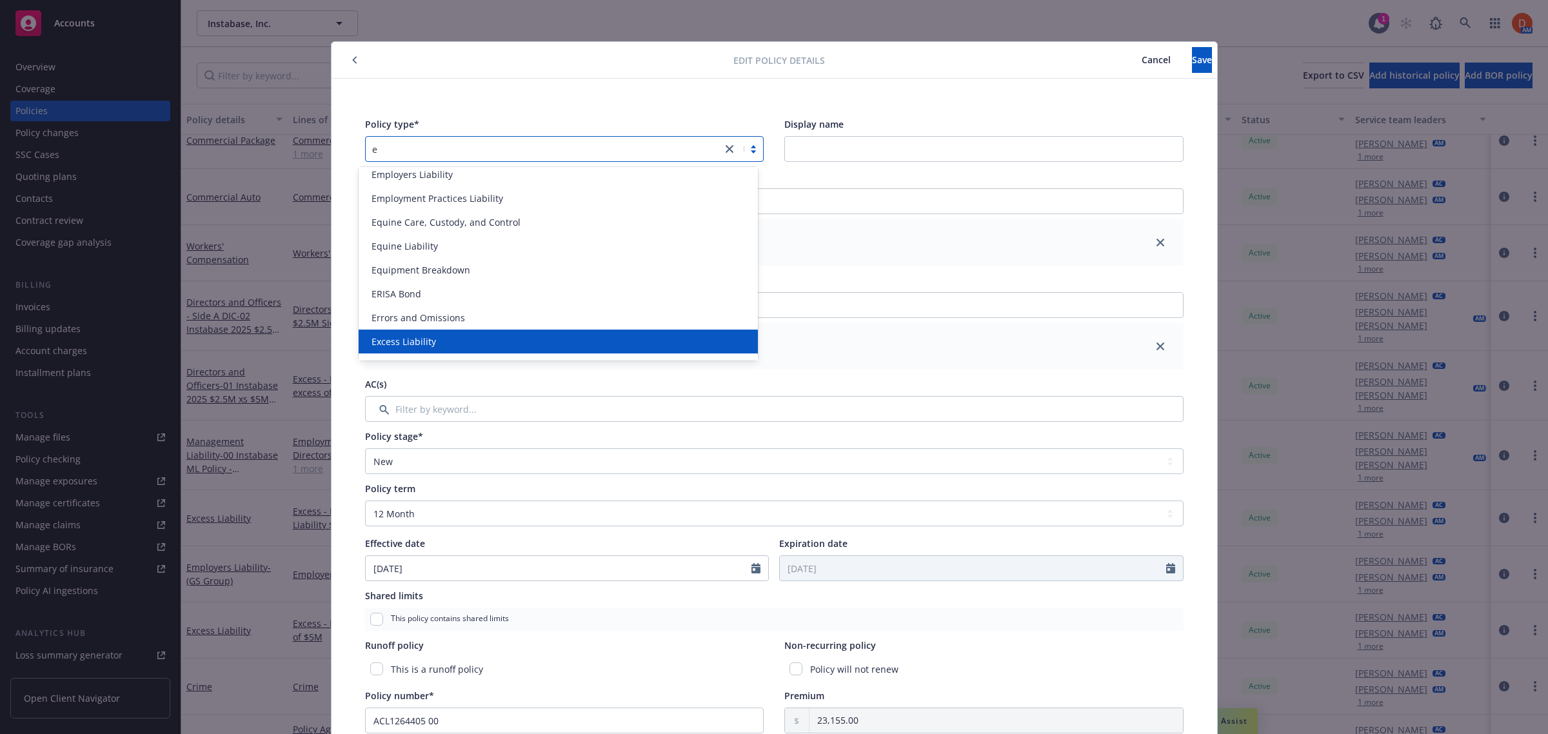
type input "e&"
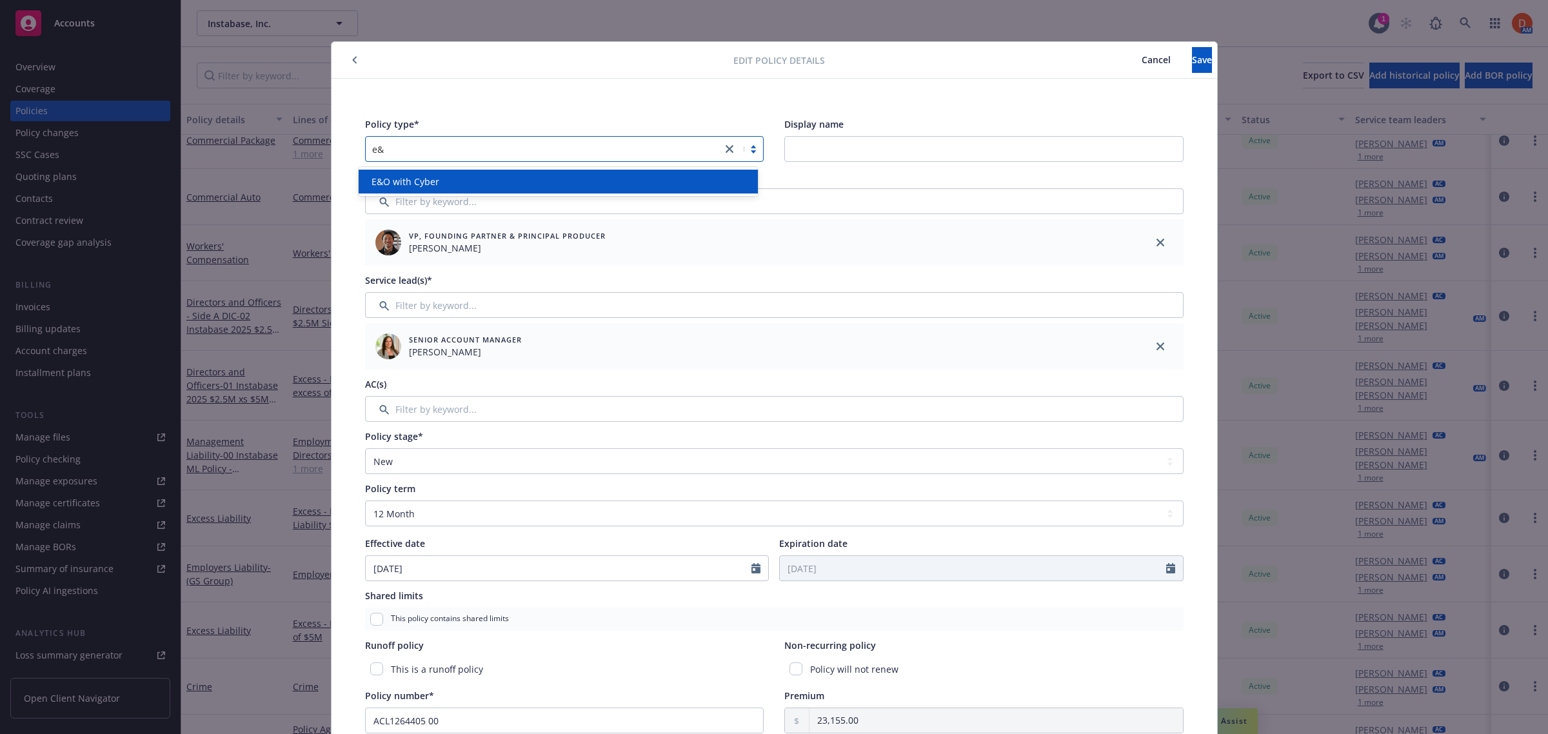
scroll to position [0, 0]
click at [647, 185] on div "E&O with Cyber" at bounding box center [557, 182] width 383 height 14
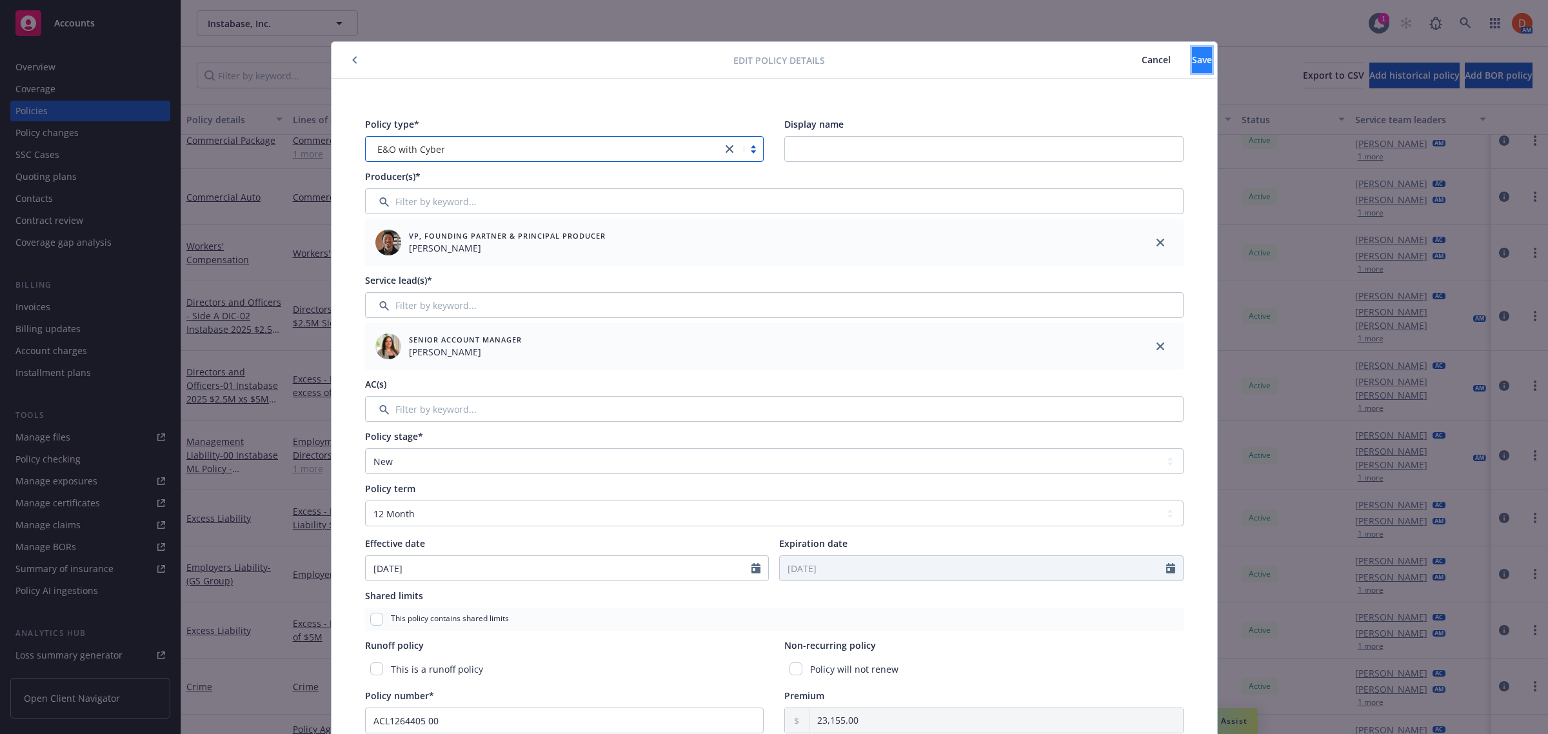
click at [1192, 56] on span "Save" at bounding box center [1202, 60] width 20 height 12
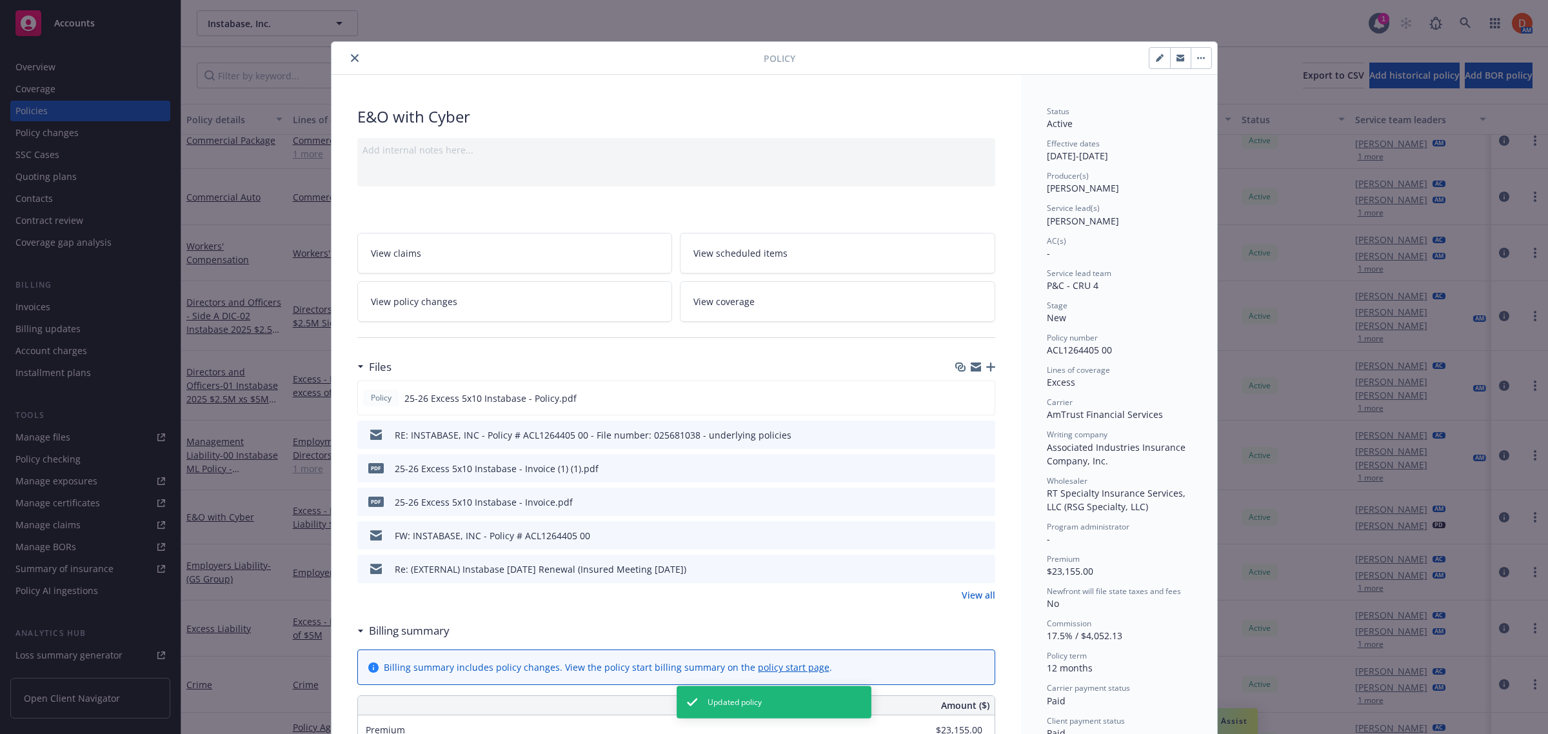
scroll to position [76, 0]
click at [351, 56] on icon "close" at bounding box center [355, 58] width 8 height 8
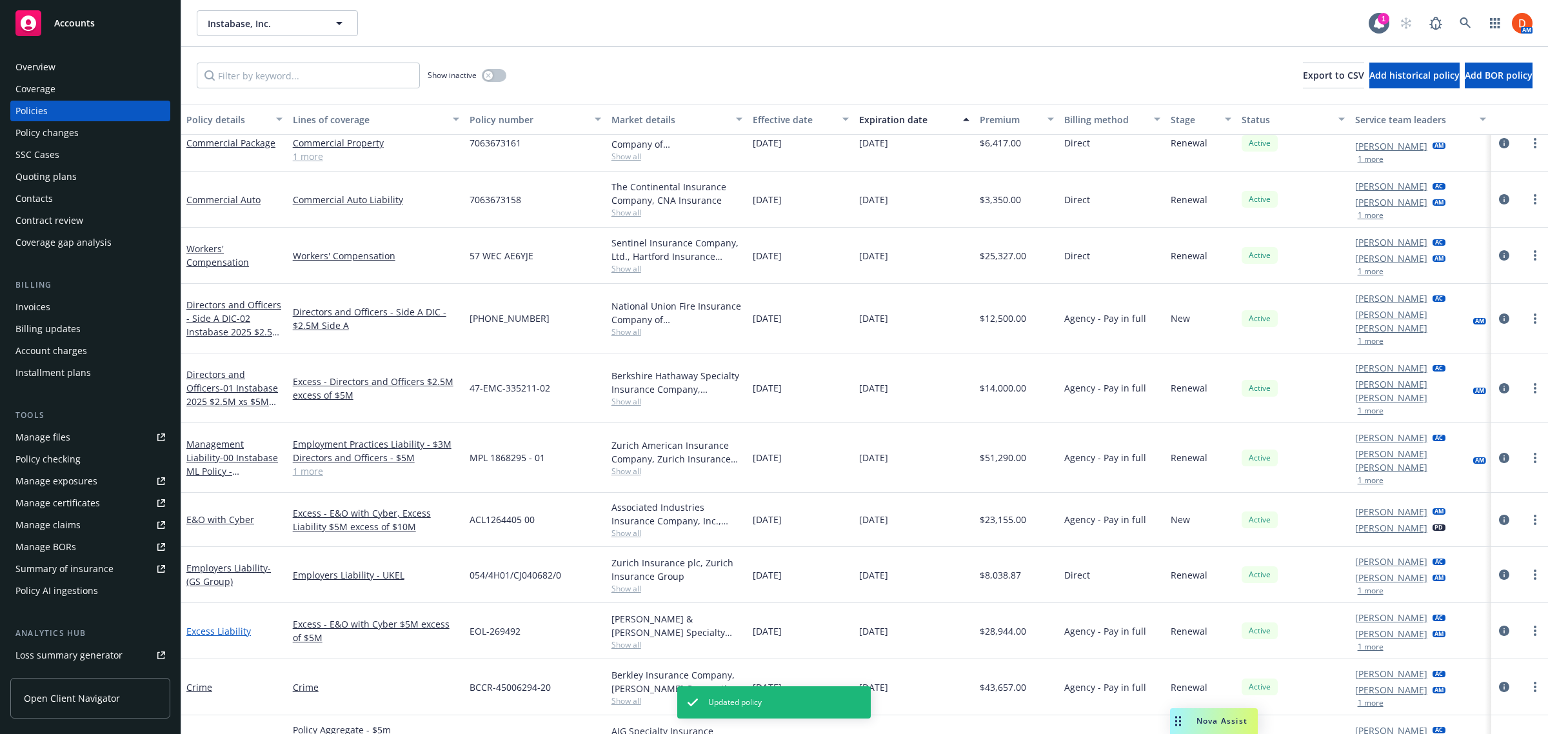
click at [207, 625] on link "Excess Liability" at bounding box center [218, 631] width 64 height 12
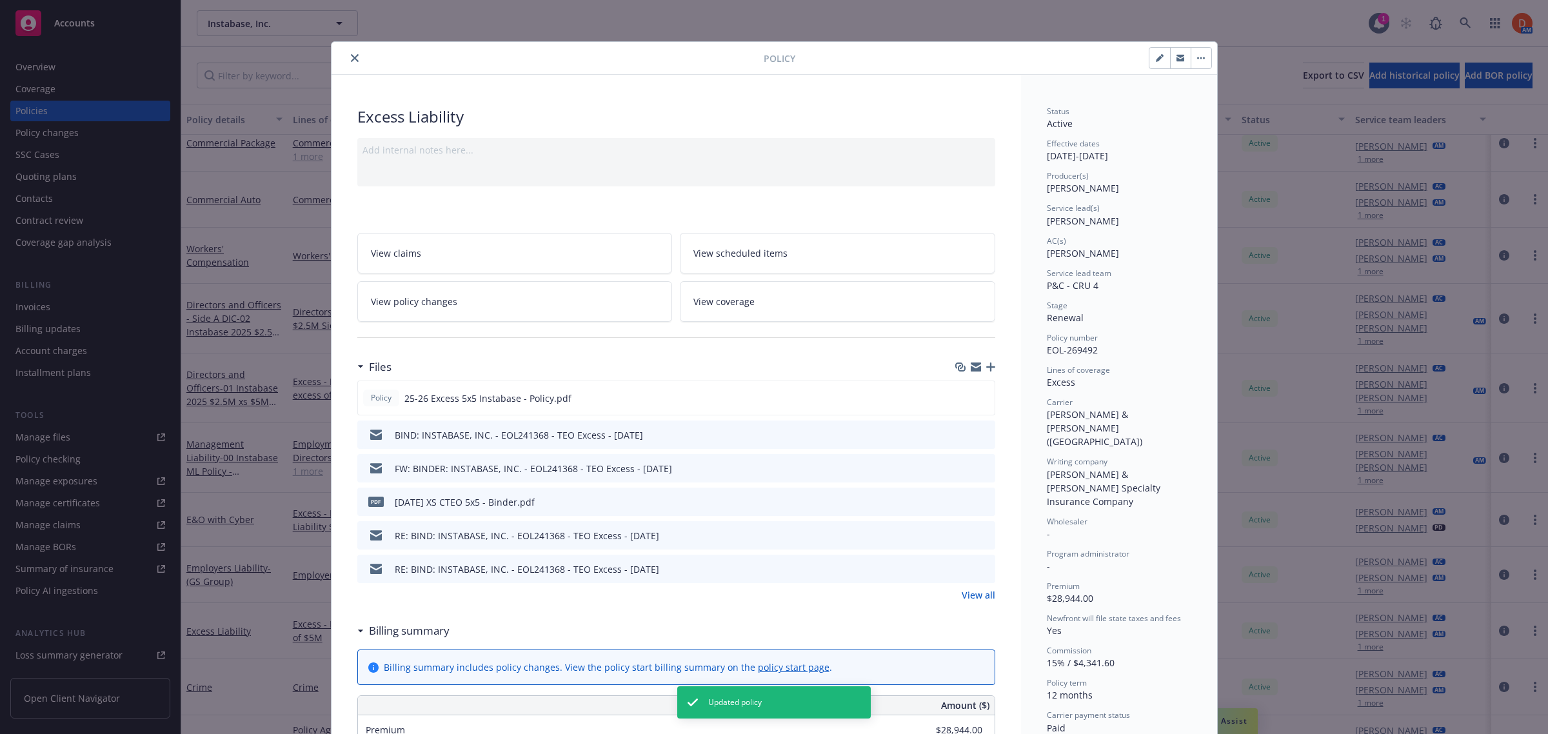
click at [1154, 52] on button "button" at bounding box center [1159, 58] width 21 height 21
select select "RENEWAL"
select select "12"
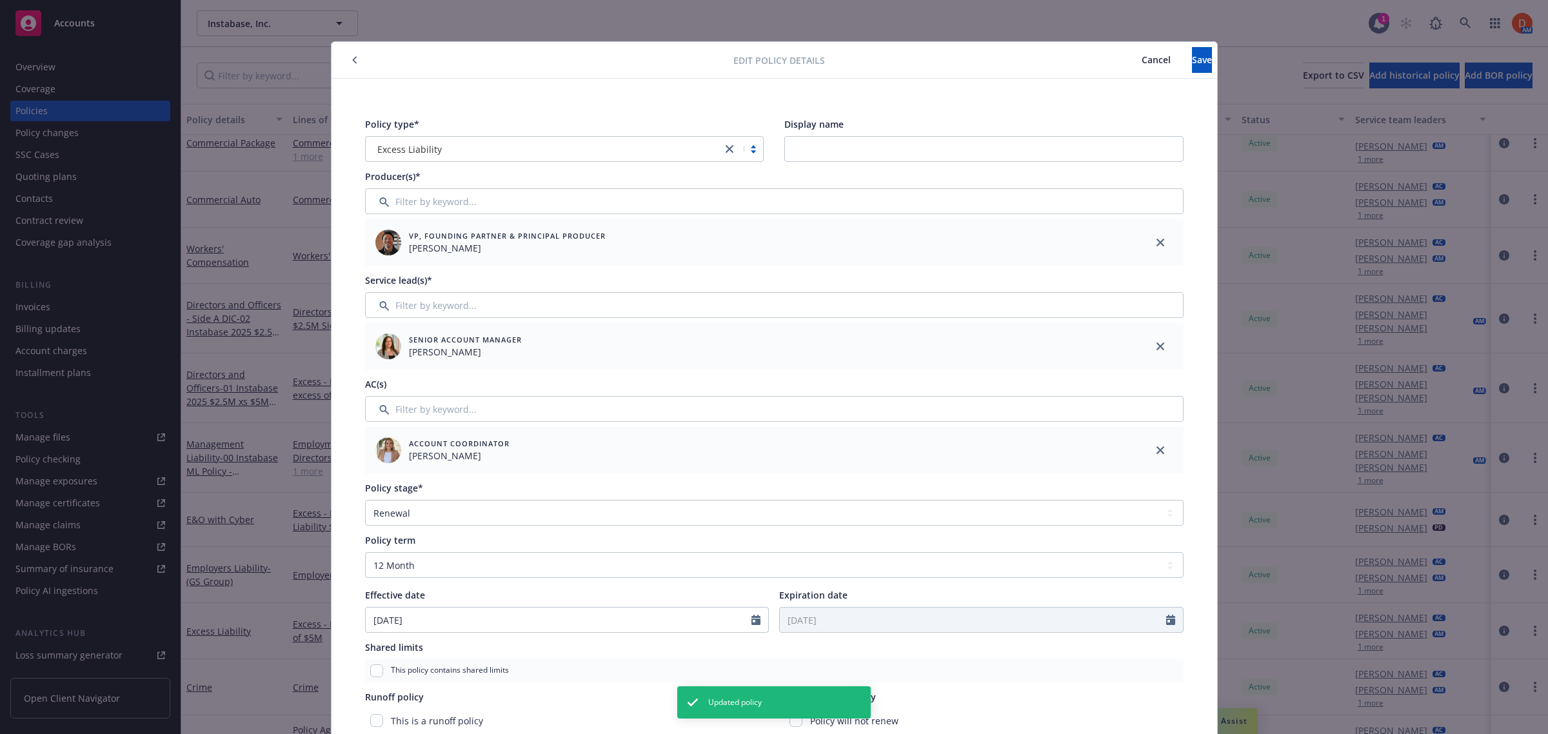
click at [726, 146] on icon "close" at bounding box center [730, 149] width 8 height 8
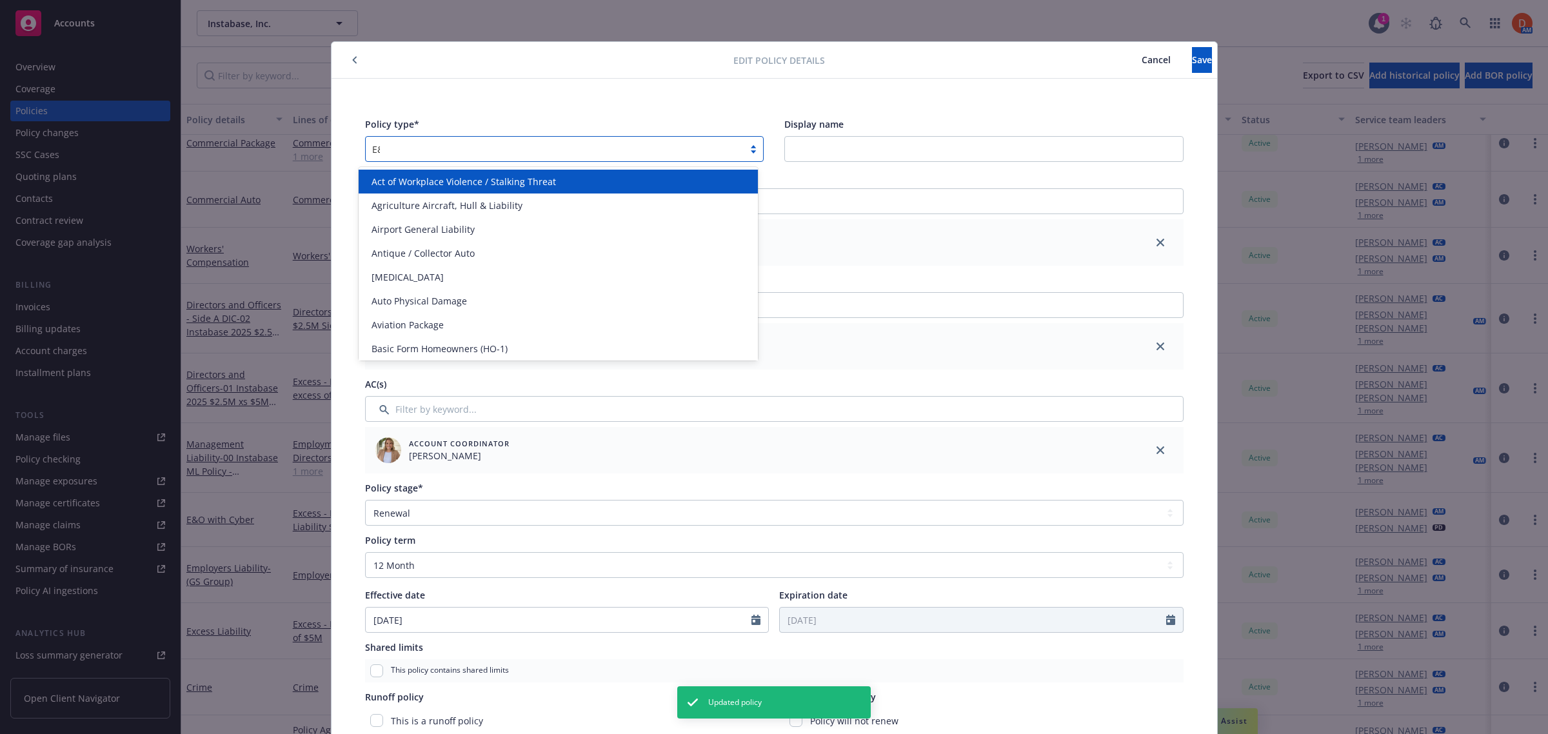
type input "E&O"
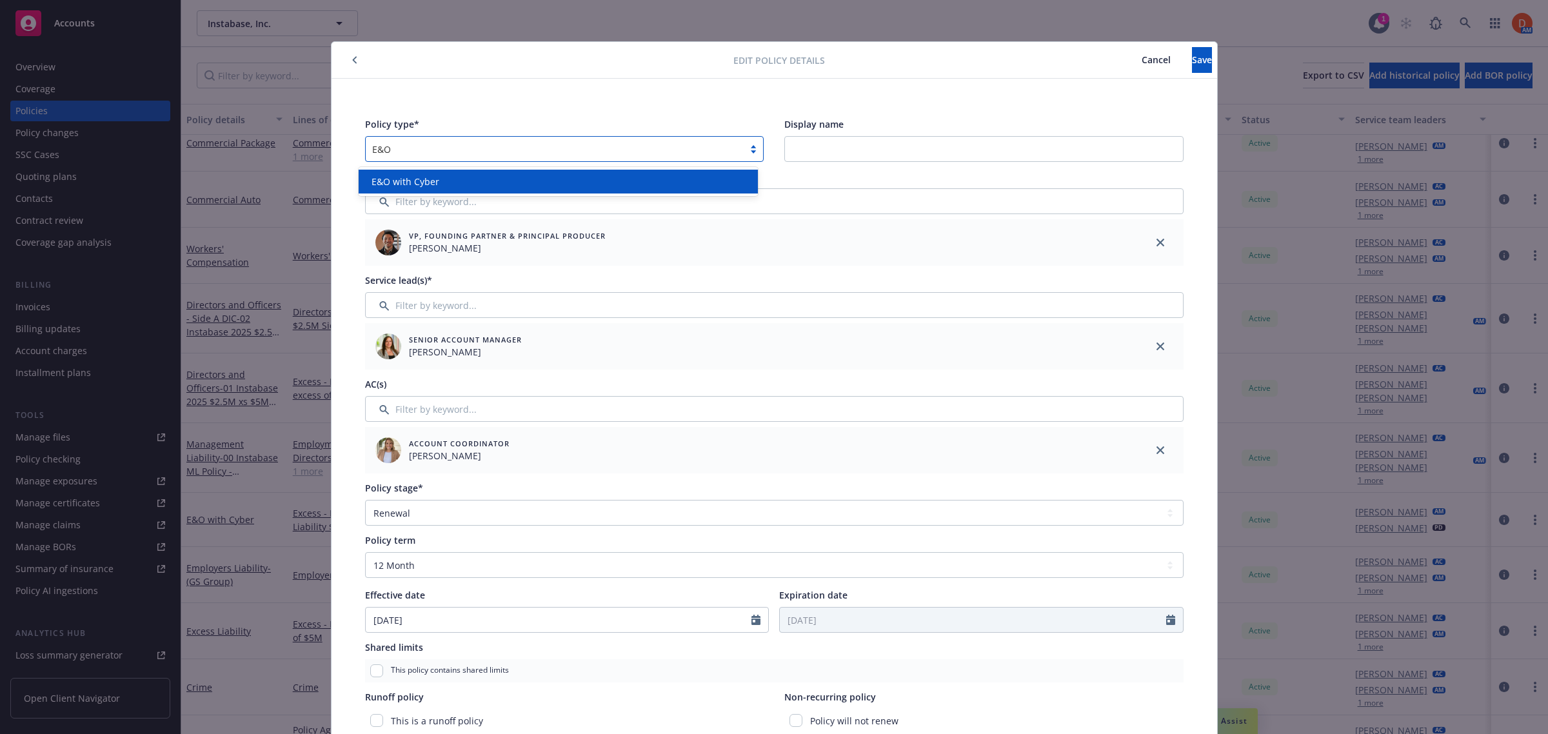
click at [684, 177] on div "E&O with Cyber" at bounding box center [557, 182] width 383 height 14
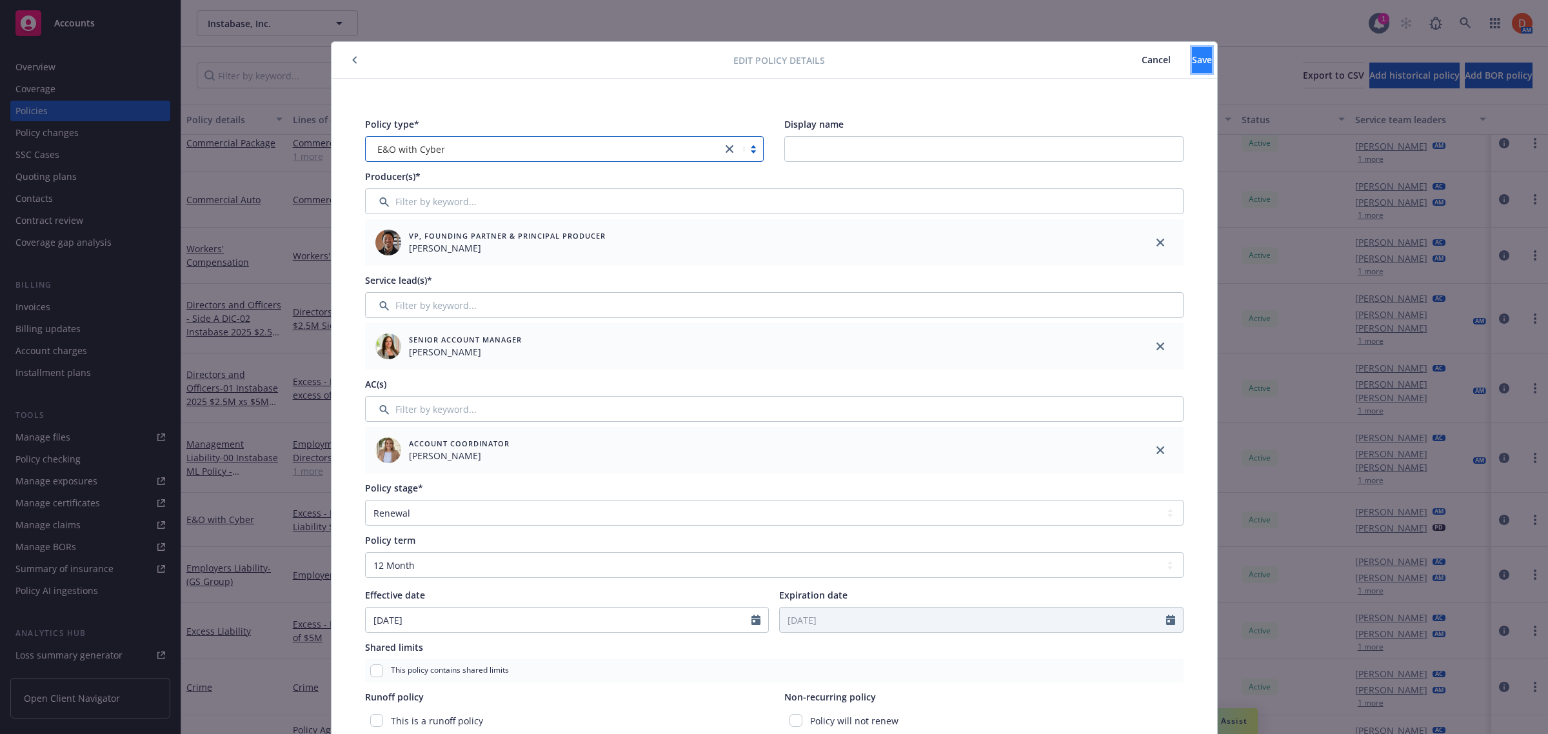
click at [1192, 66] on button "Save" at bounding box center [1202, 60] width 20 height 26
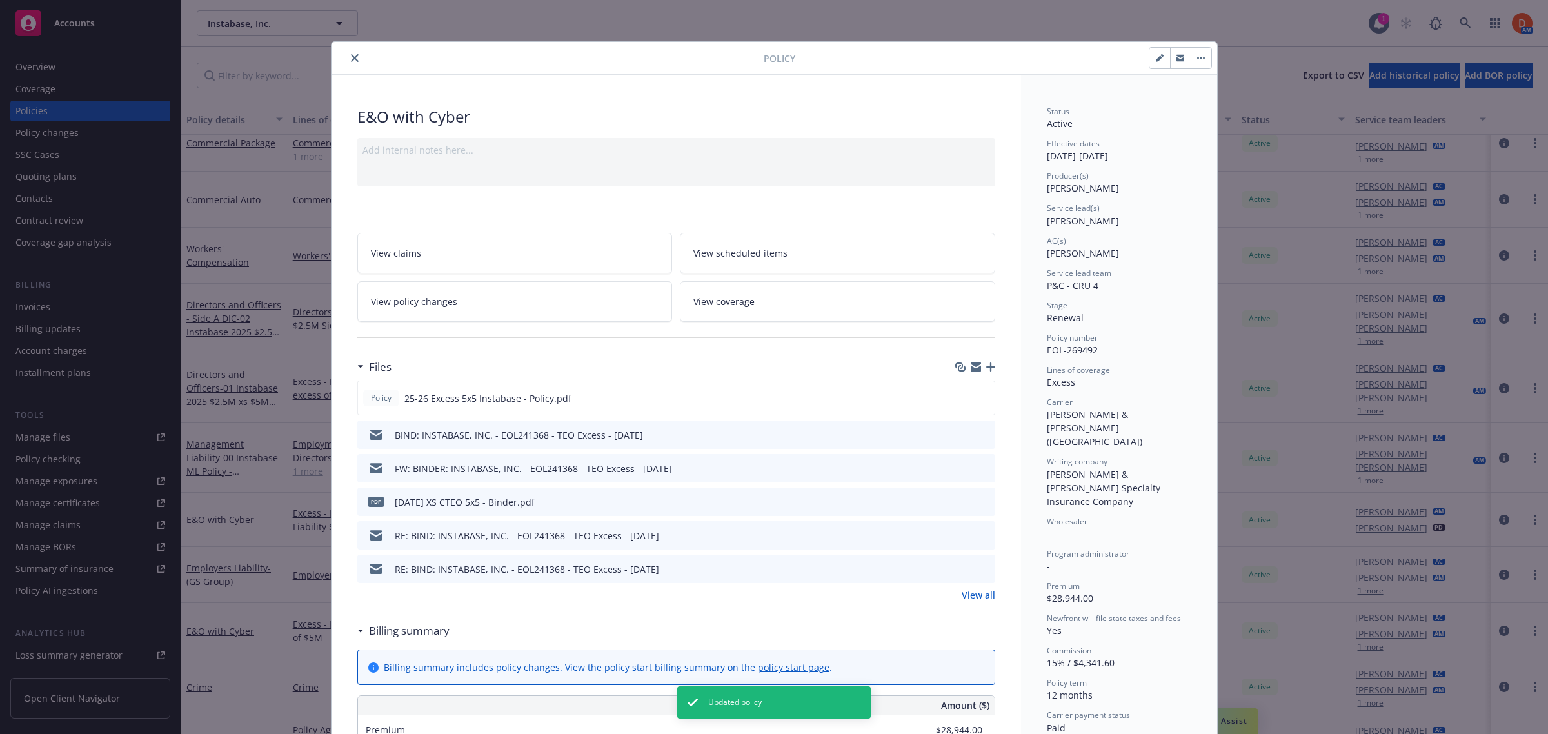
click at [351, 61] on icon "close" at bounding box center [355, 58] width 8 height 8
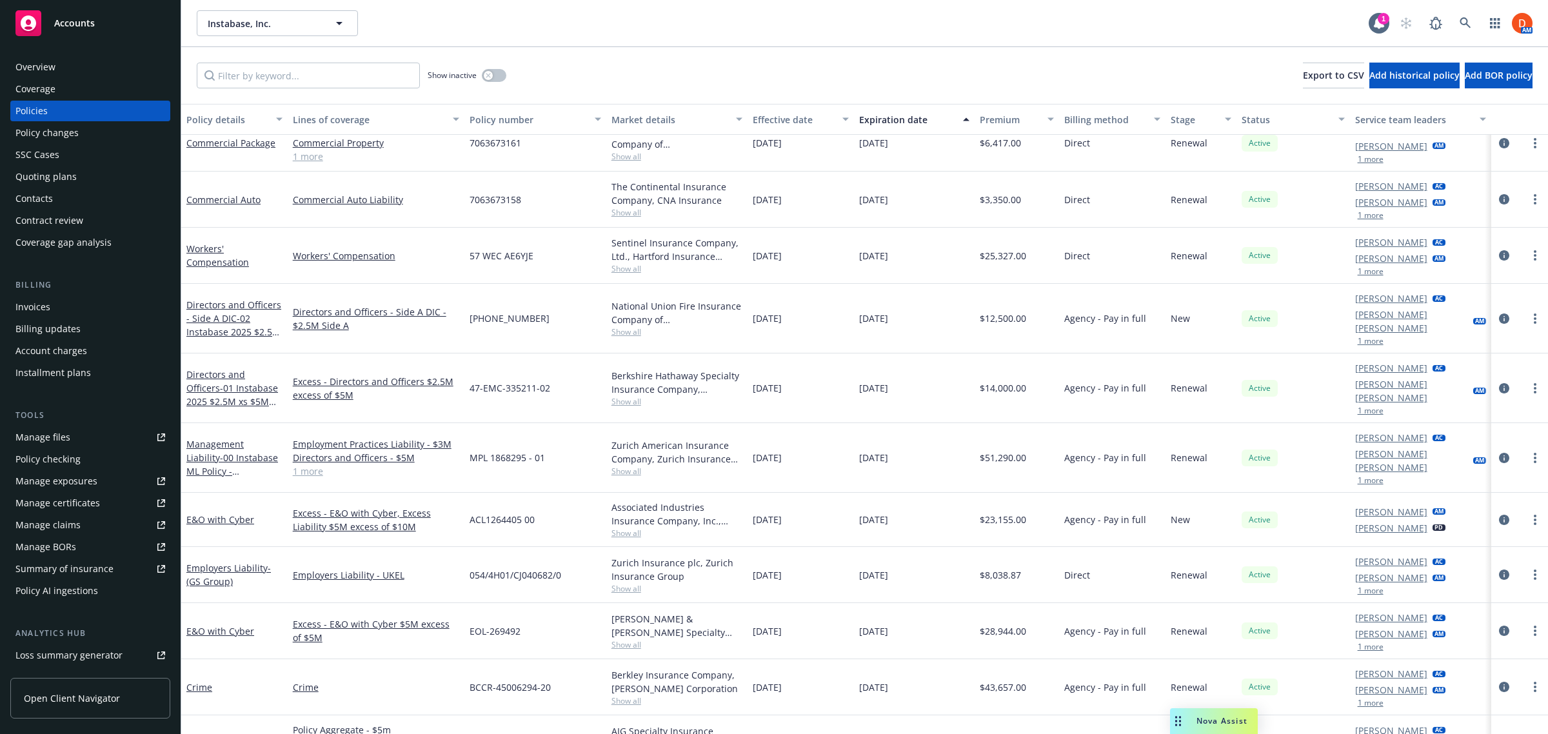
click at [223, 733] on link "E&O with Cyber" at bounding box center [220, 743] width 68 height 12
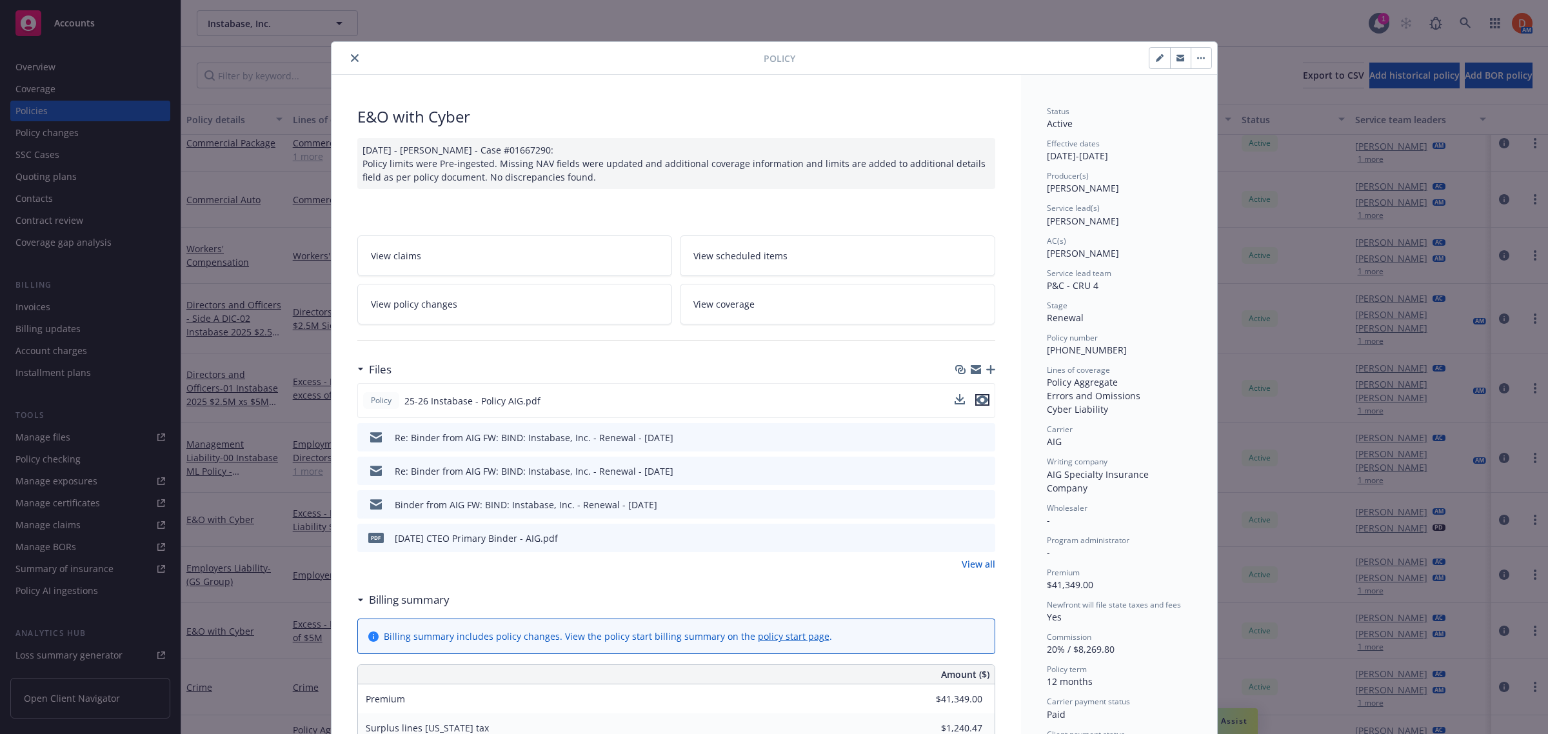
click at [978, 395] on icon "preview file" at bounding box center [982, 399] width 12 height 9
click at [349, 53] on button "close" at bounding box center [354, 57] width 15 height 15
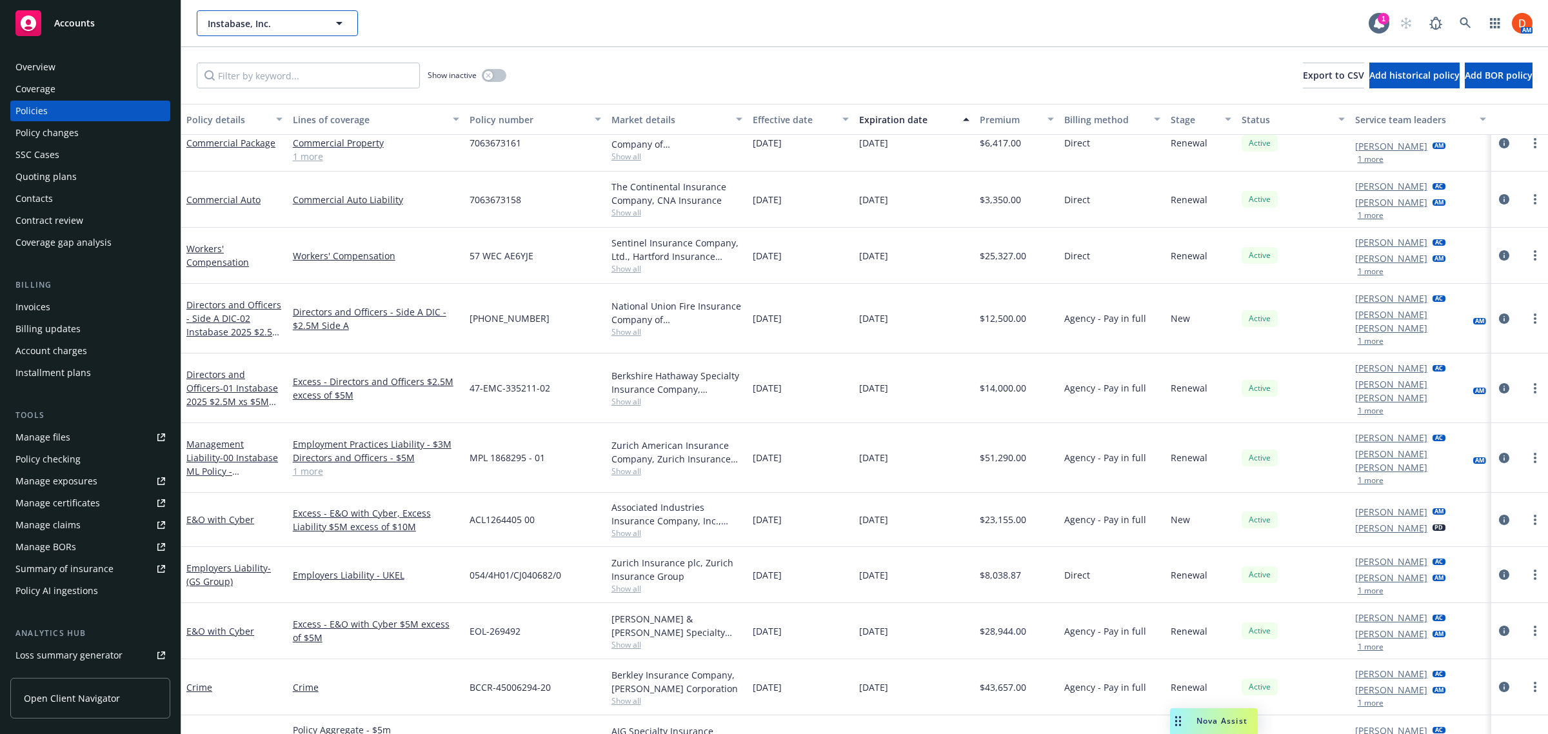
click at [339, 21] on icon "button" at bounding box center [338, 22] width 15 height 15
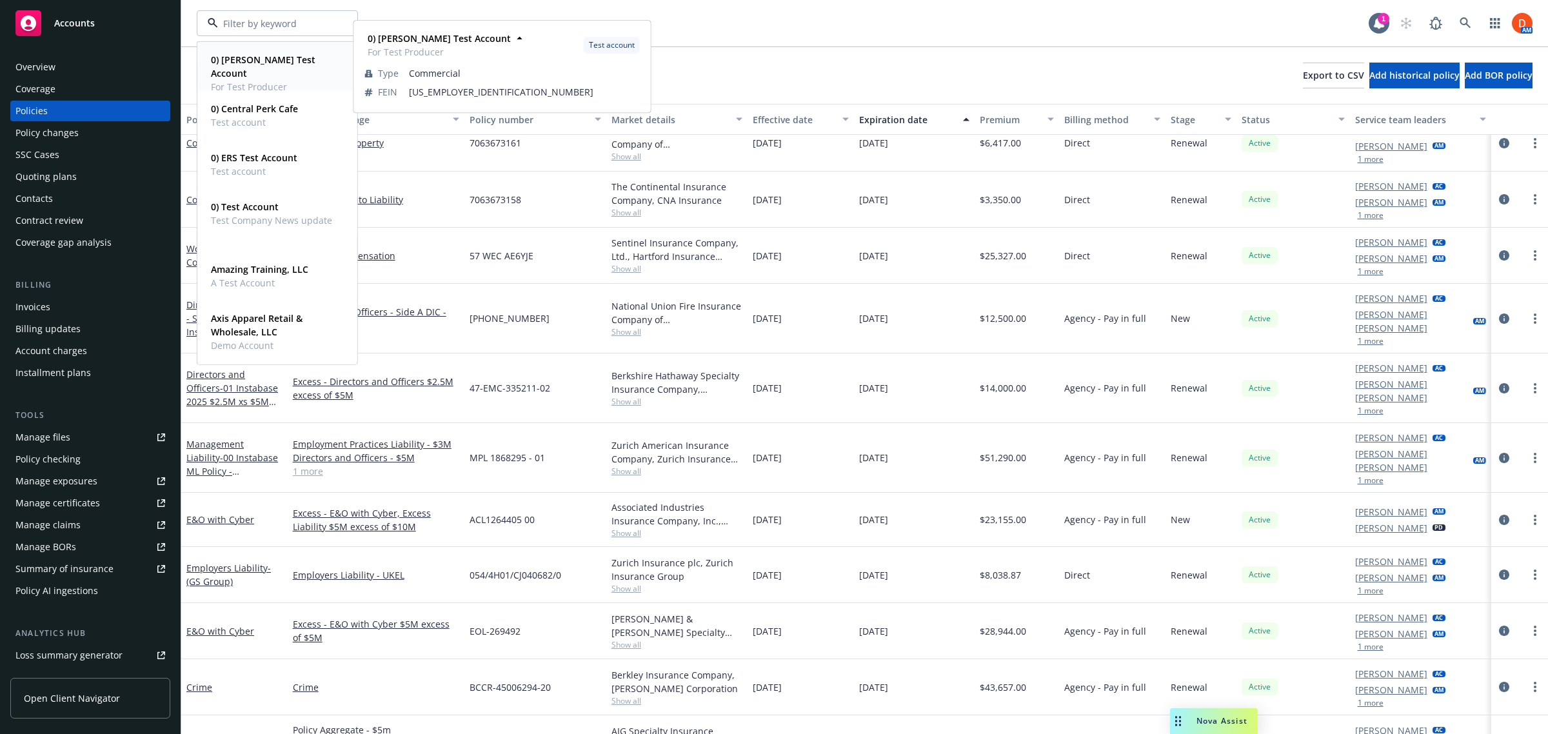
click at [315, 55] on div "0) [PERSON_NAME] Test Account For Test Producer" at bounding box center [275, 73] width 138 height 46
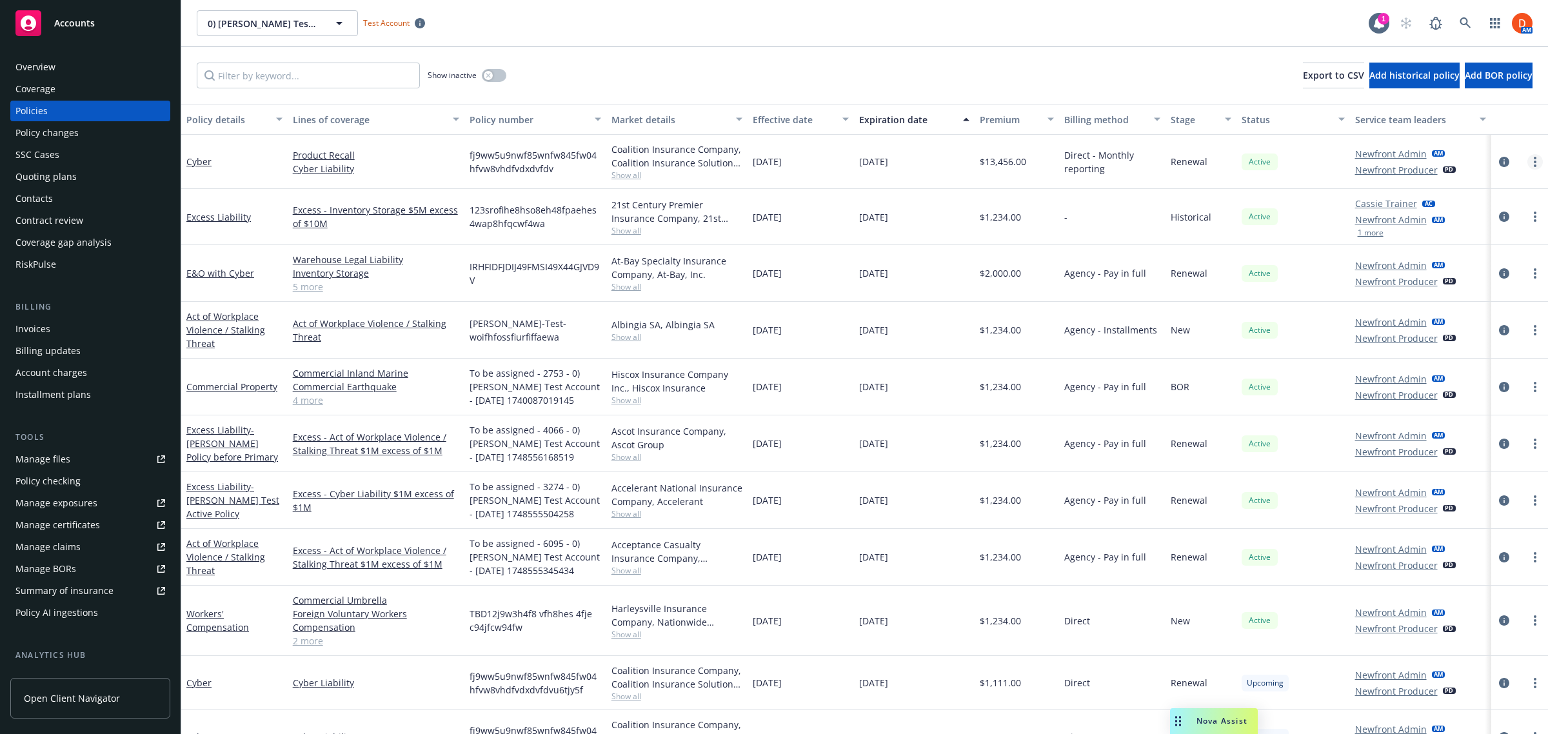
click at [1527, 161] on link "more" at bounding box center [1534, 161] width 15 height 15
click at [1463, 187] on link "Manage lines of coverage" at bounding box center [1455, 188] width 152 height 26
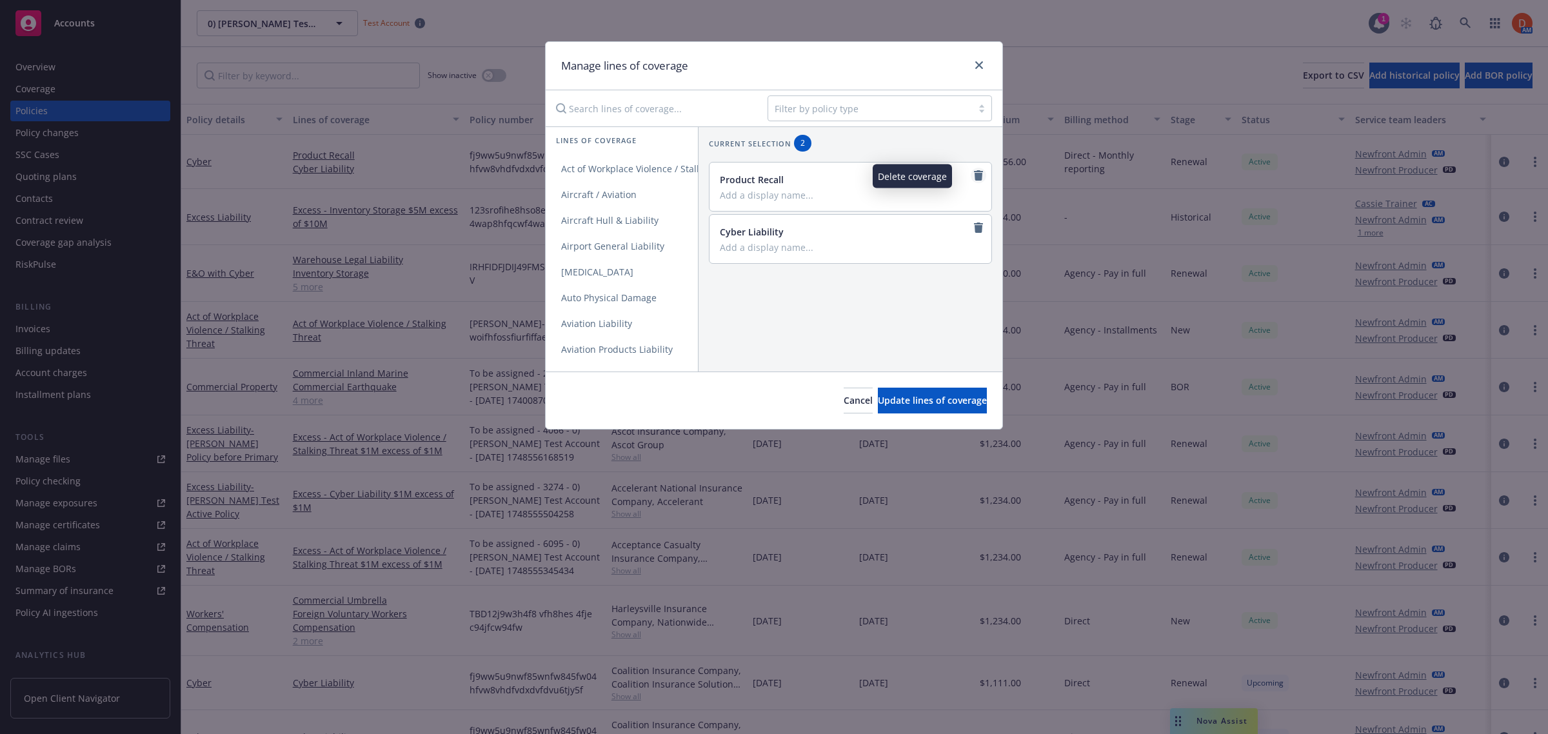
click at [972, 175] on link "remove" at bounding box center [978, 175] width 15 height 15
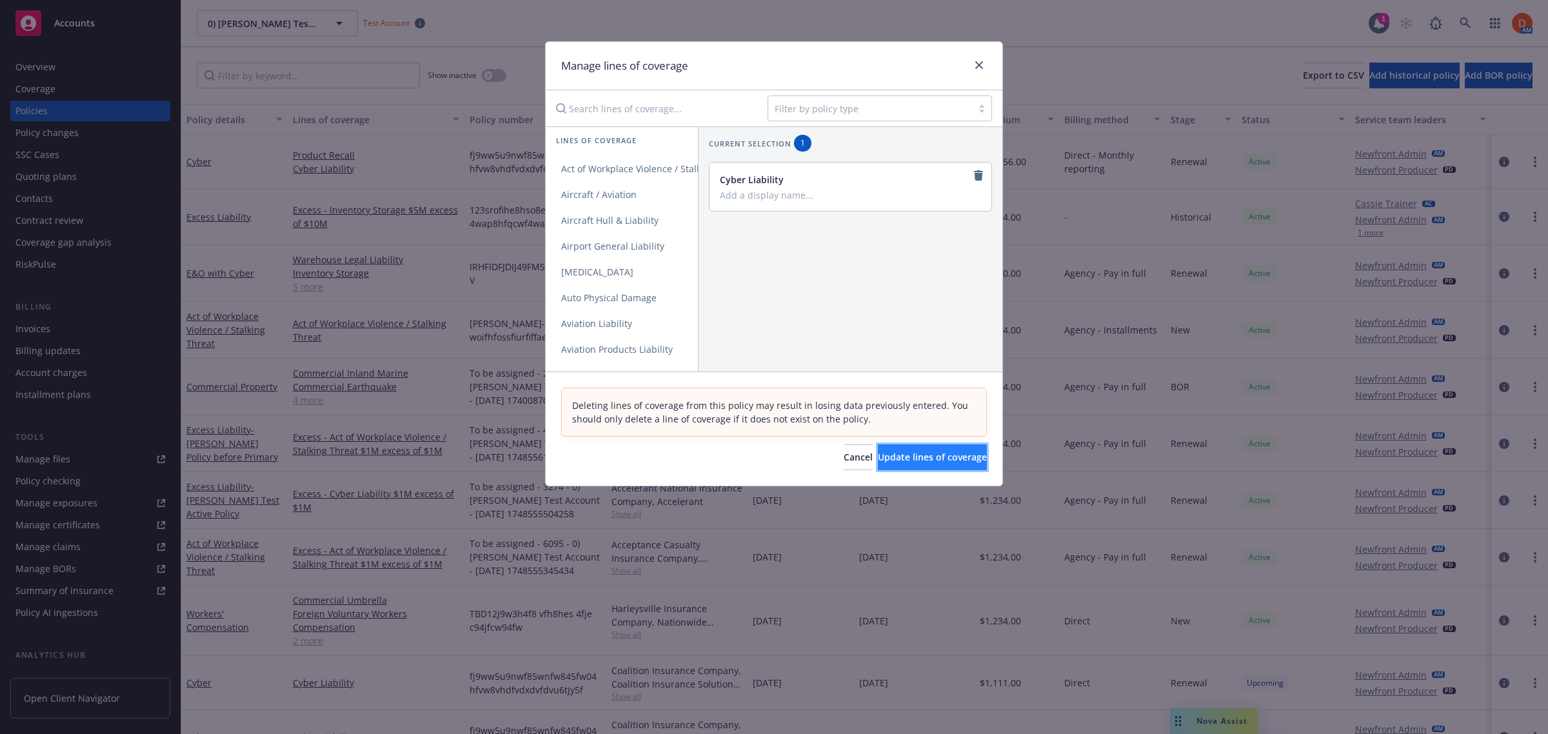
click at [966, 460] on button "Update lines of coverage" at bounding box center [932, 457] width 109 height 26
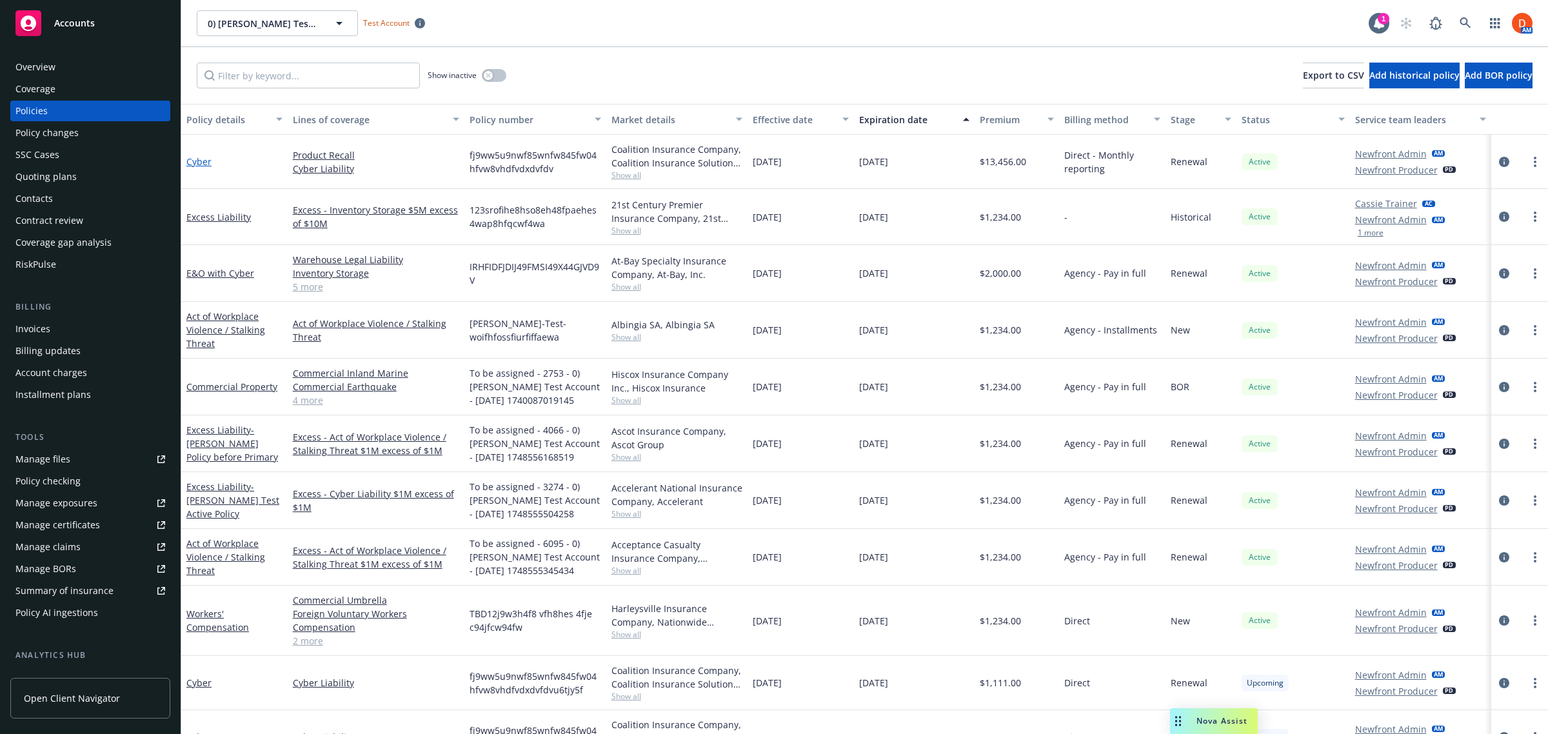
click at [195, 162] on link "Cyber" at bounding box center [198, 161] width 25 height 12
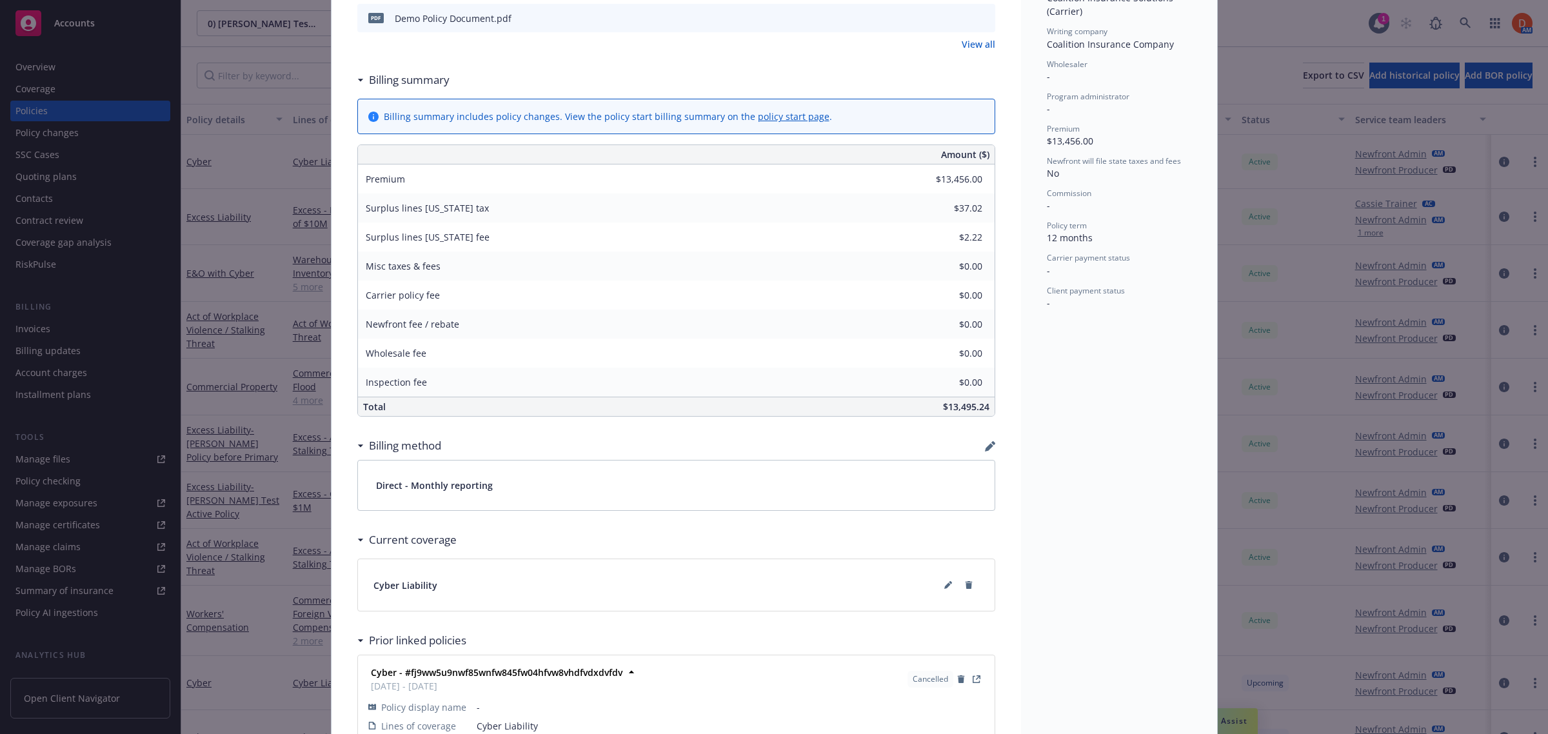
scroll to position [227, 0]
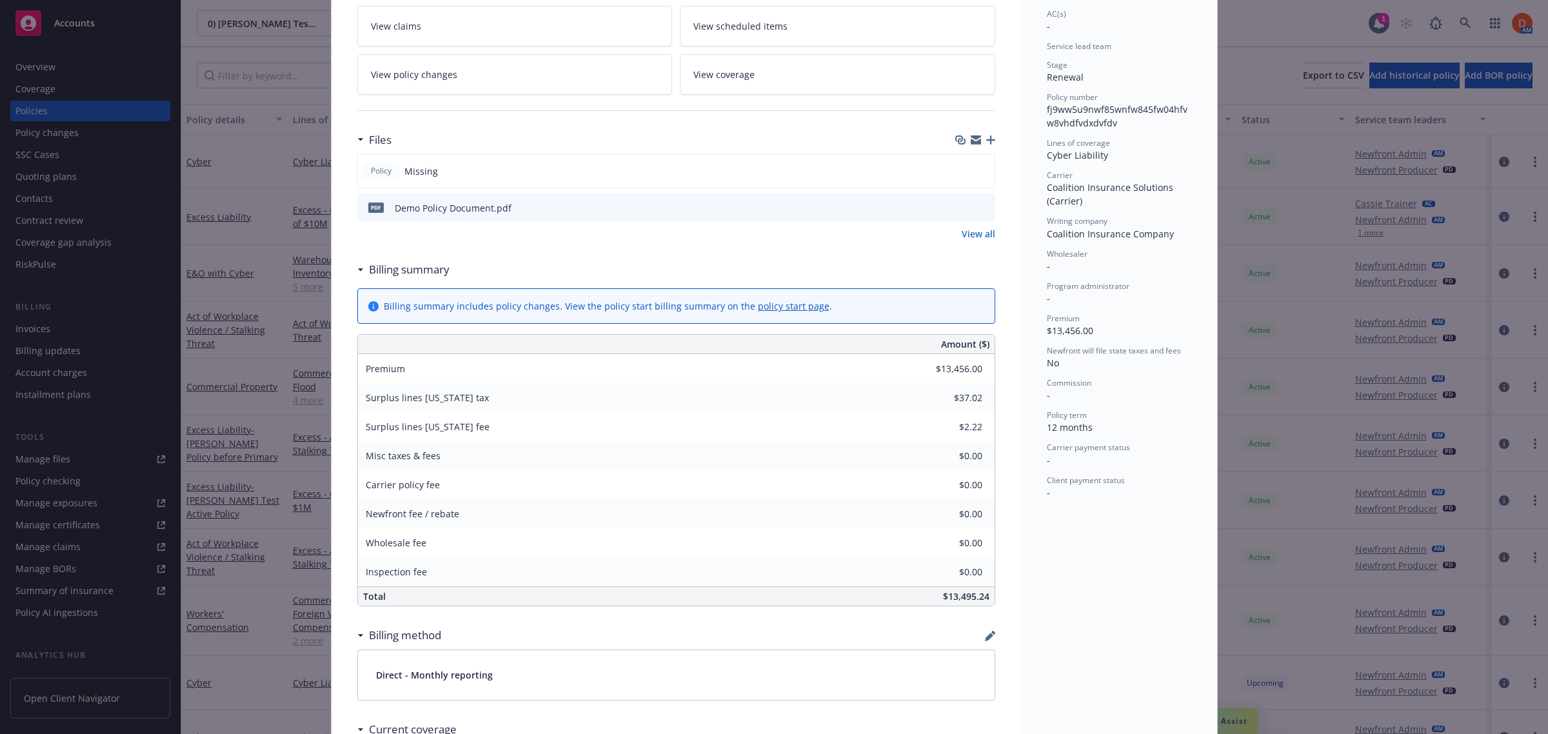
click at [982, 135] on div at bounding box center [975, 140] width 40 height 10
click at [986, 139] on icon "button" at bounding box center [990, 139] width 9 height 9
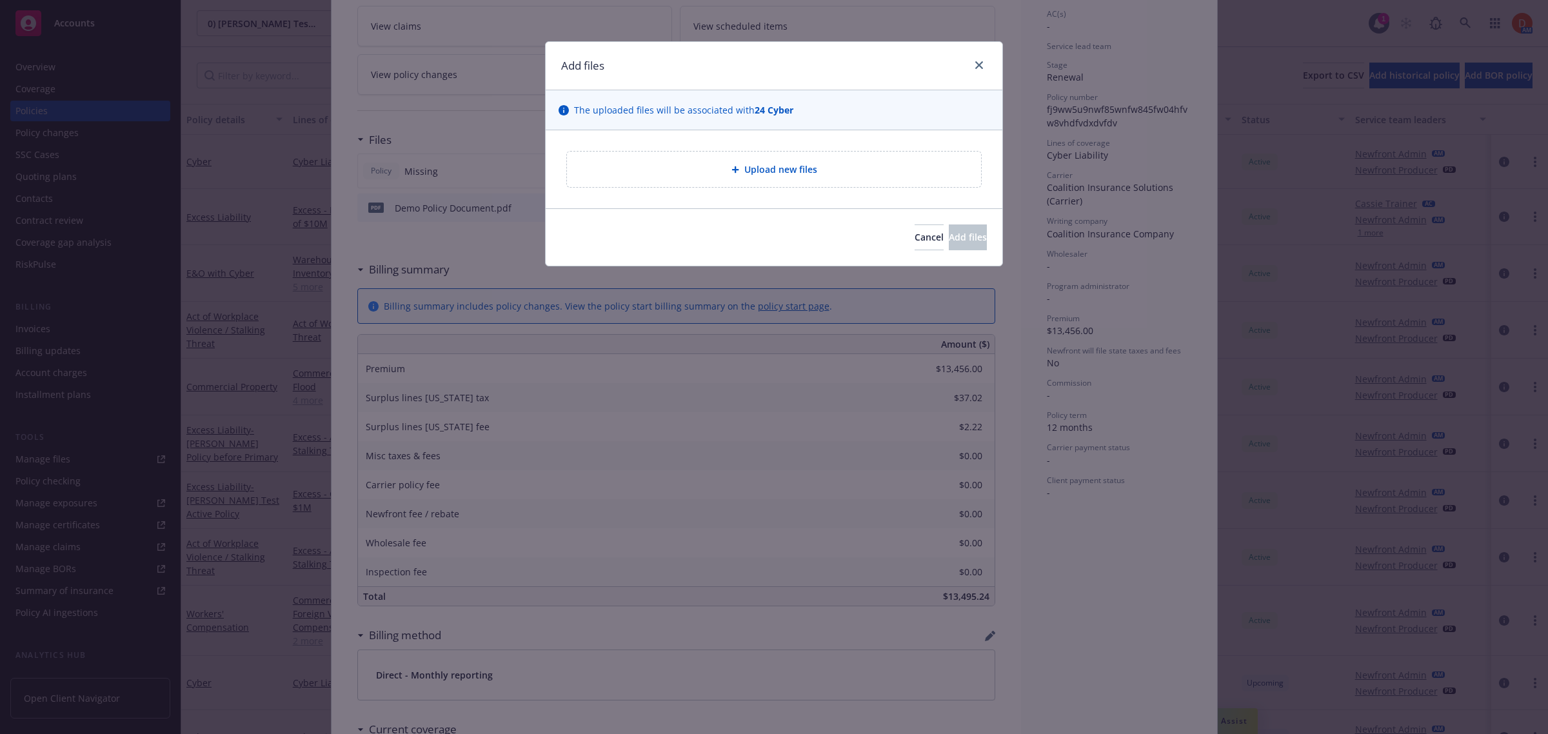
type textarea "x"
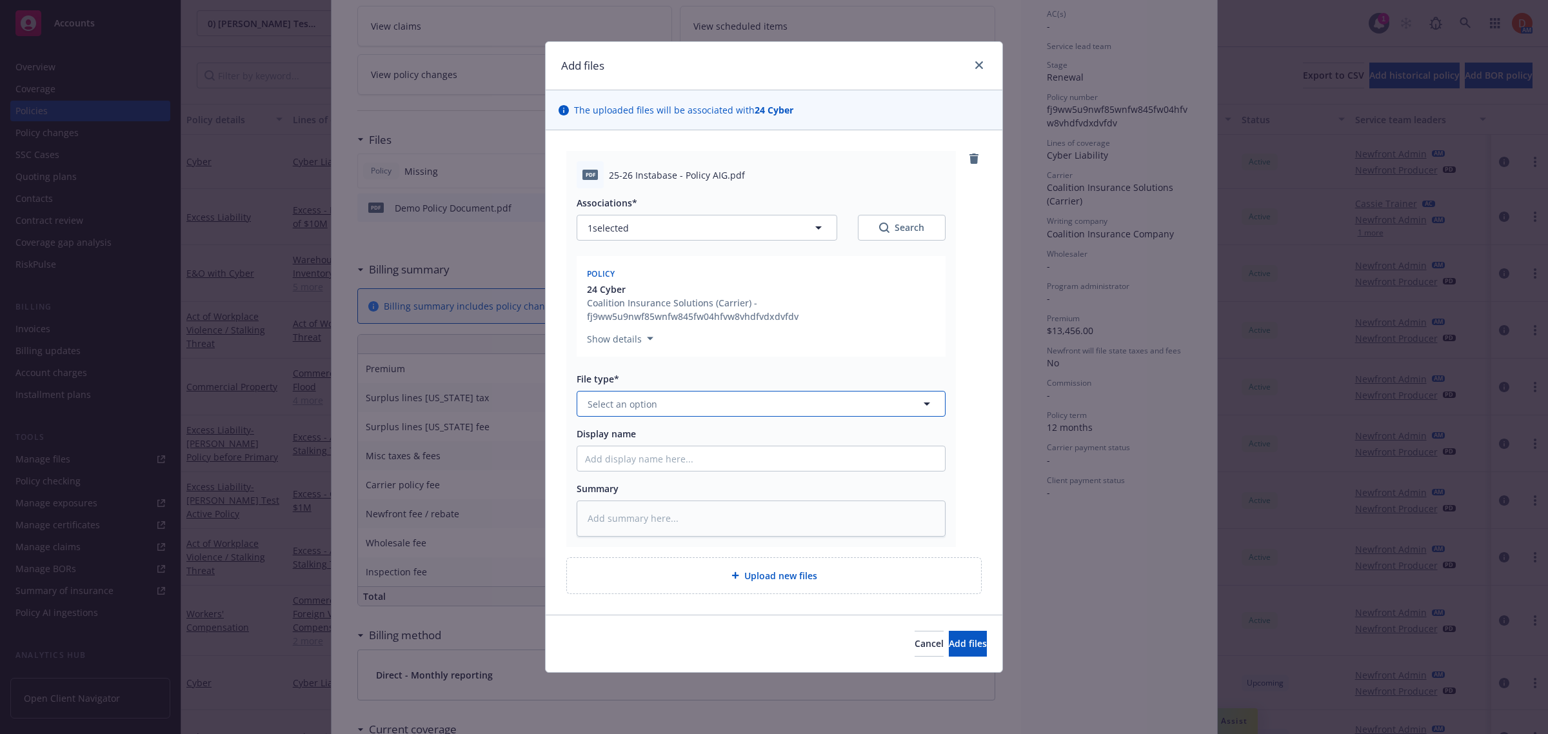
click at [846, 401] on button "Select an option" at bounding box center [761, 404] width 369 height 26
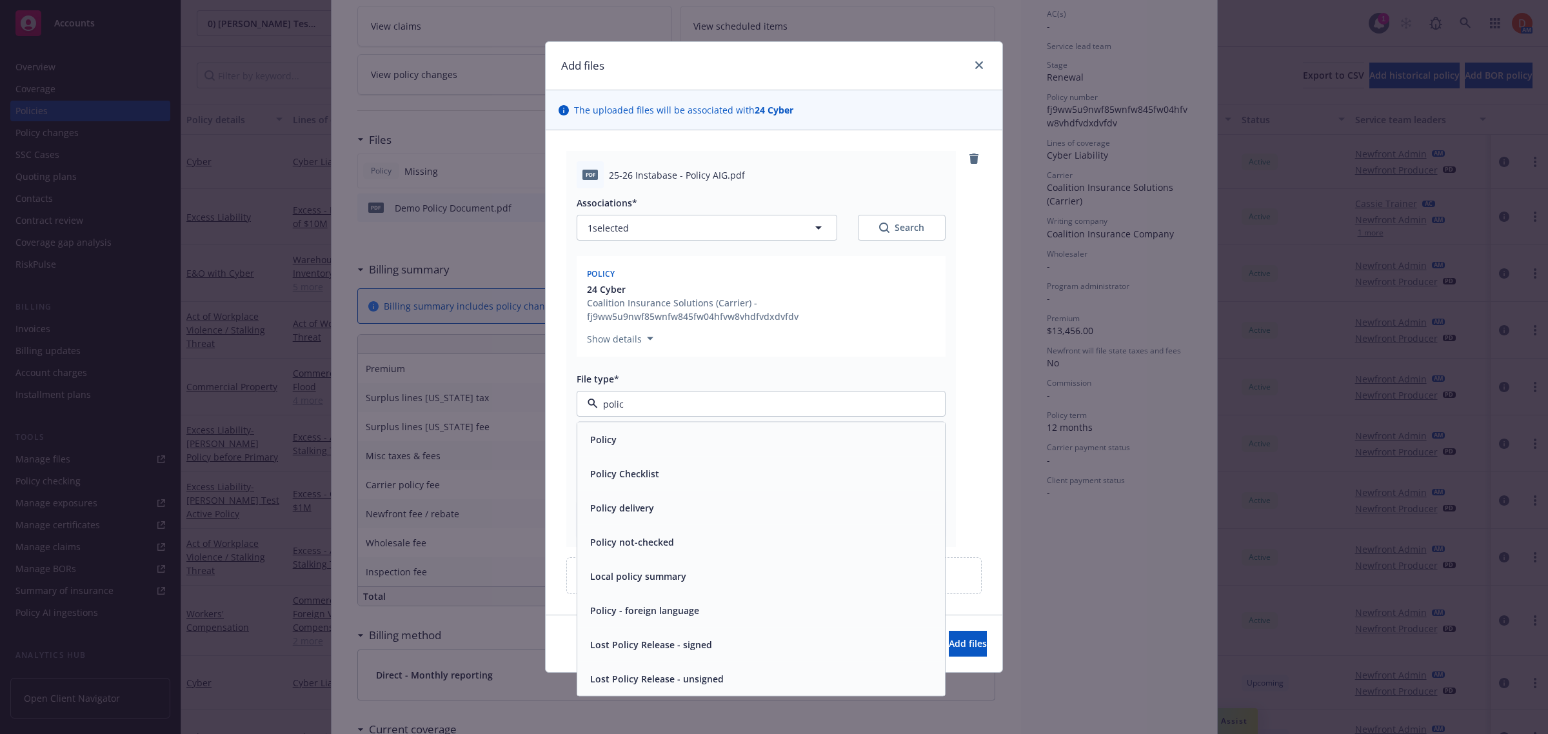
type input "policy"
click at [800, 443] on div "Policy" at bounding box center [761, 439] width 352 height 19
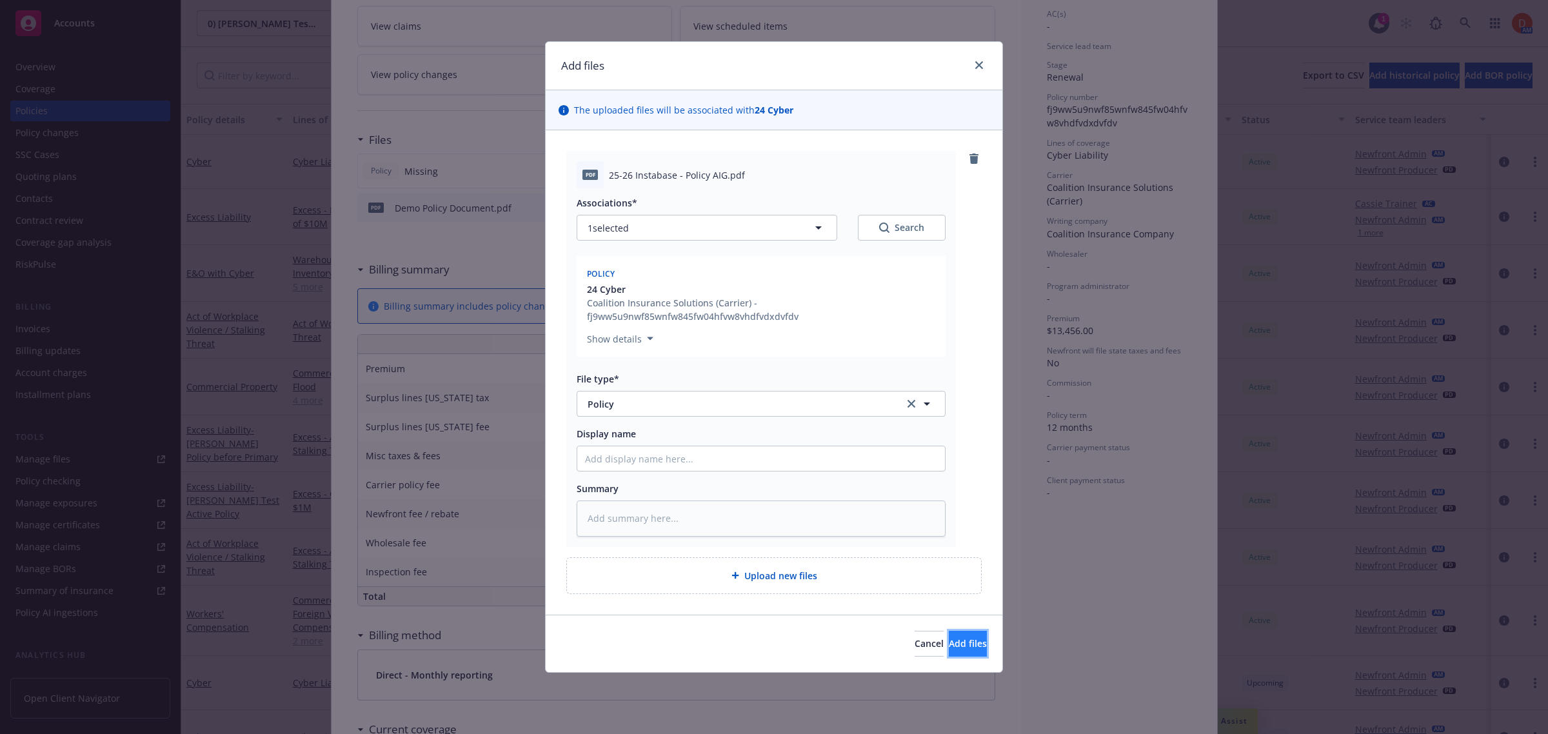
click at [953, 639] on span "Add files" at bounding box center [968, 643] width 38 height 12
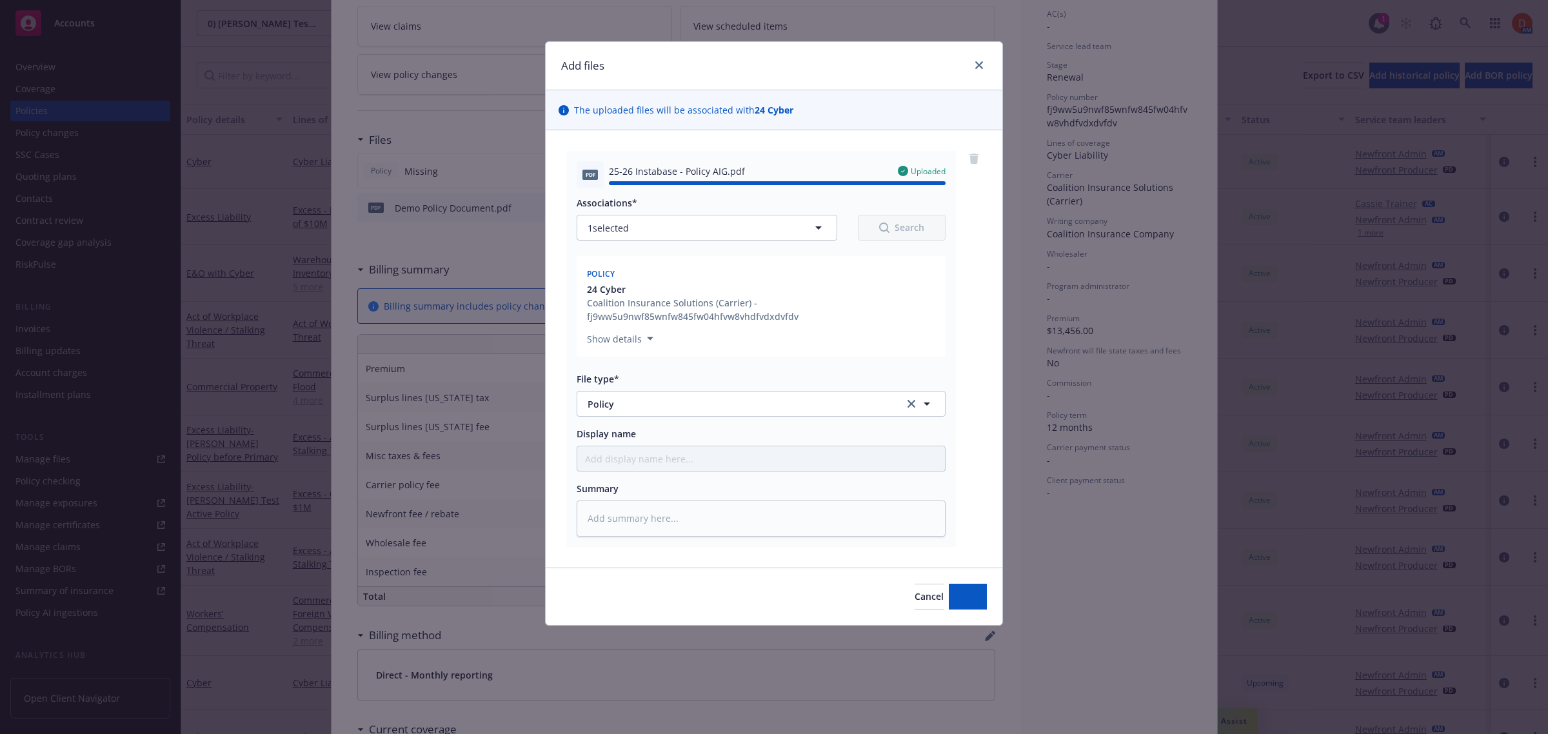
type textarea "x"
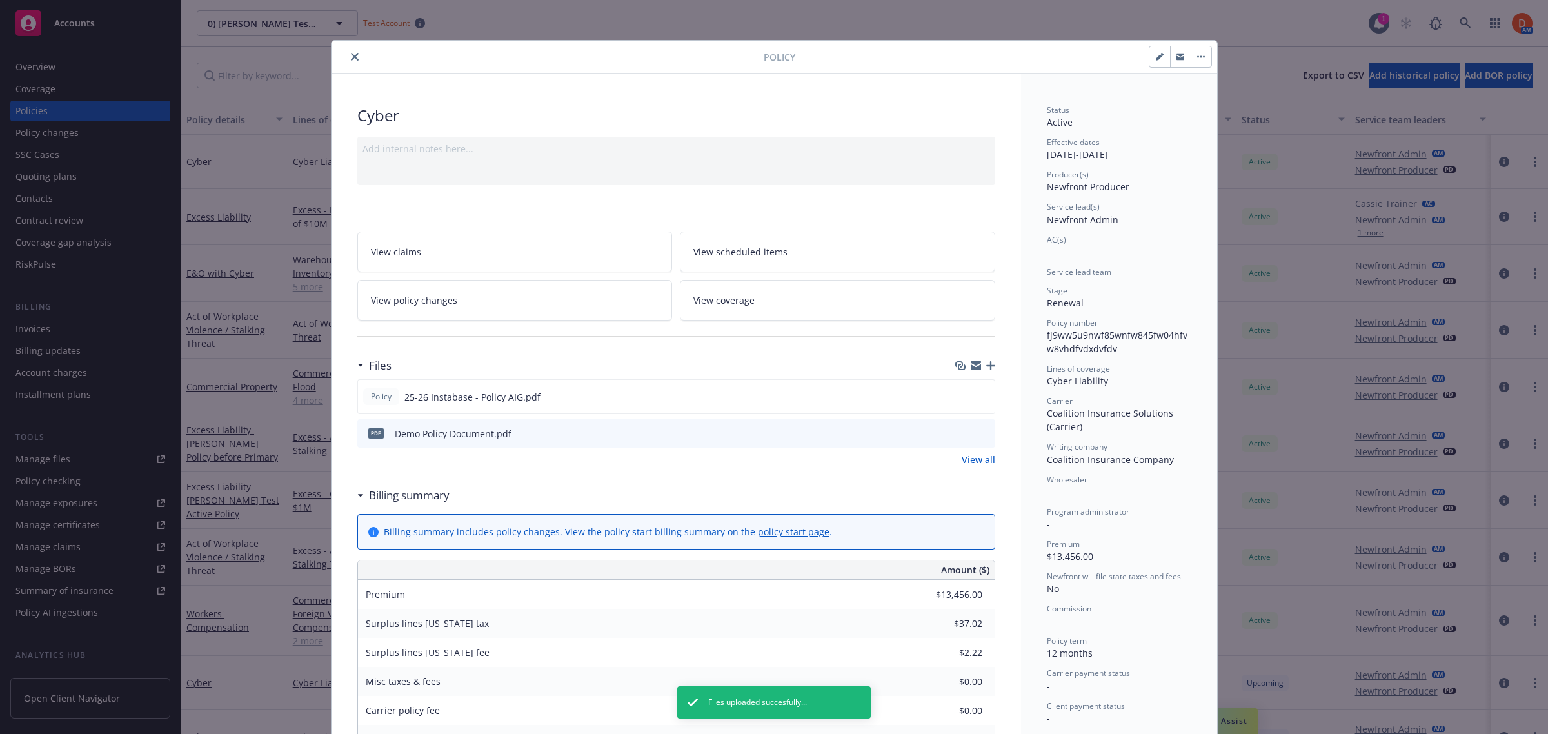
scroll to position [0, 0]
click at [351, 59] on icon "close" at bounding box center [355, 58] width 8 height 8
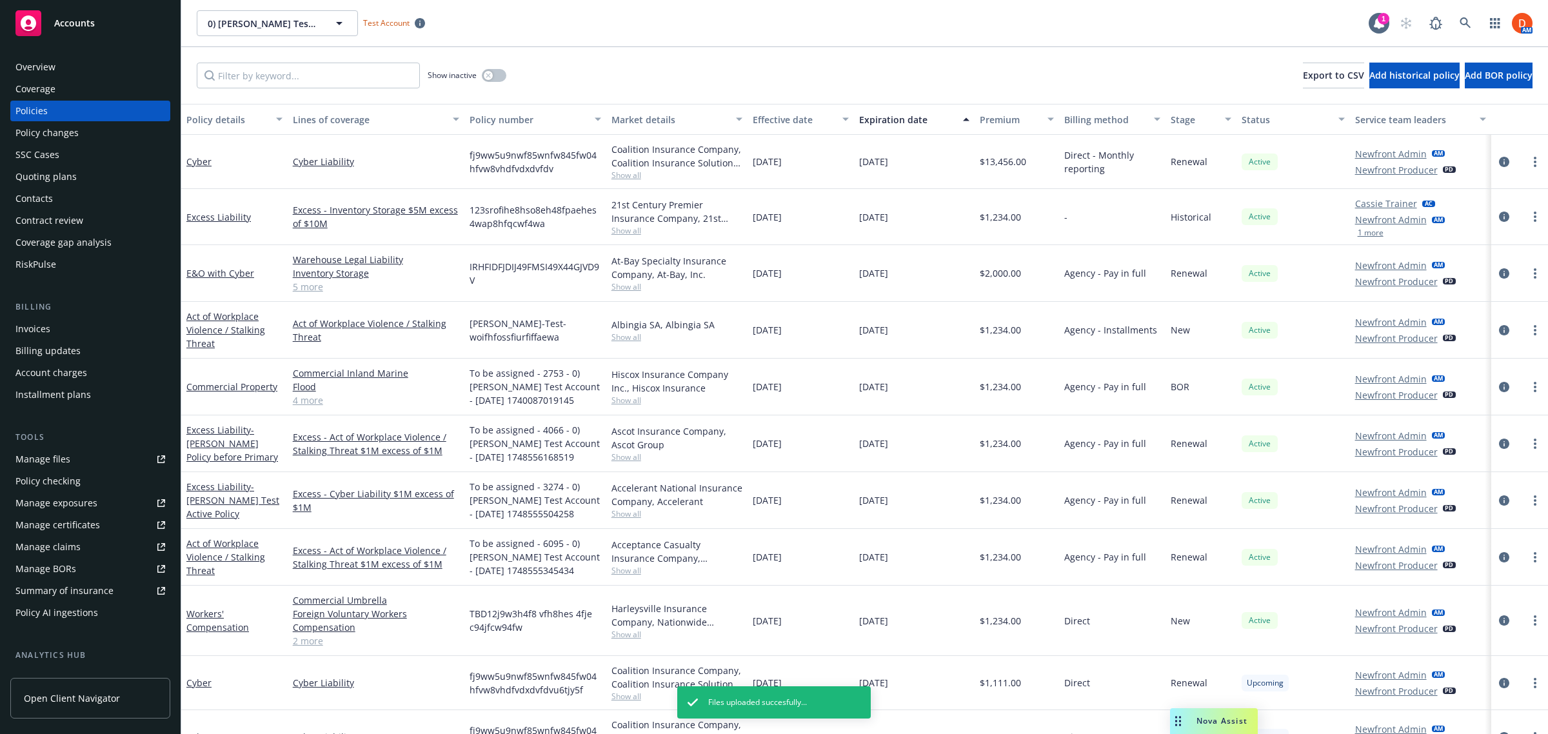
click at [81, 616] on div "Policy AI ingestions" at bounding box center [56, 612] width 83 height 21
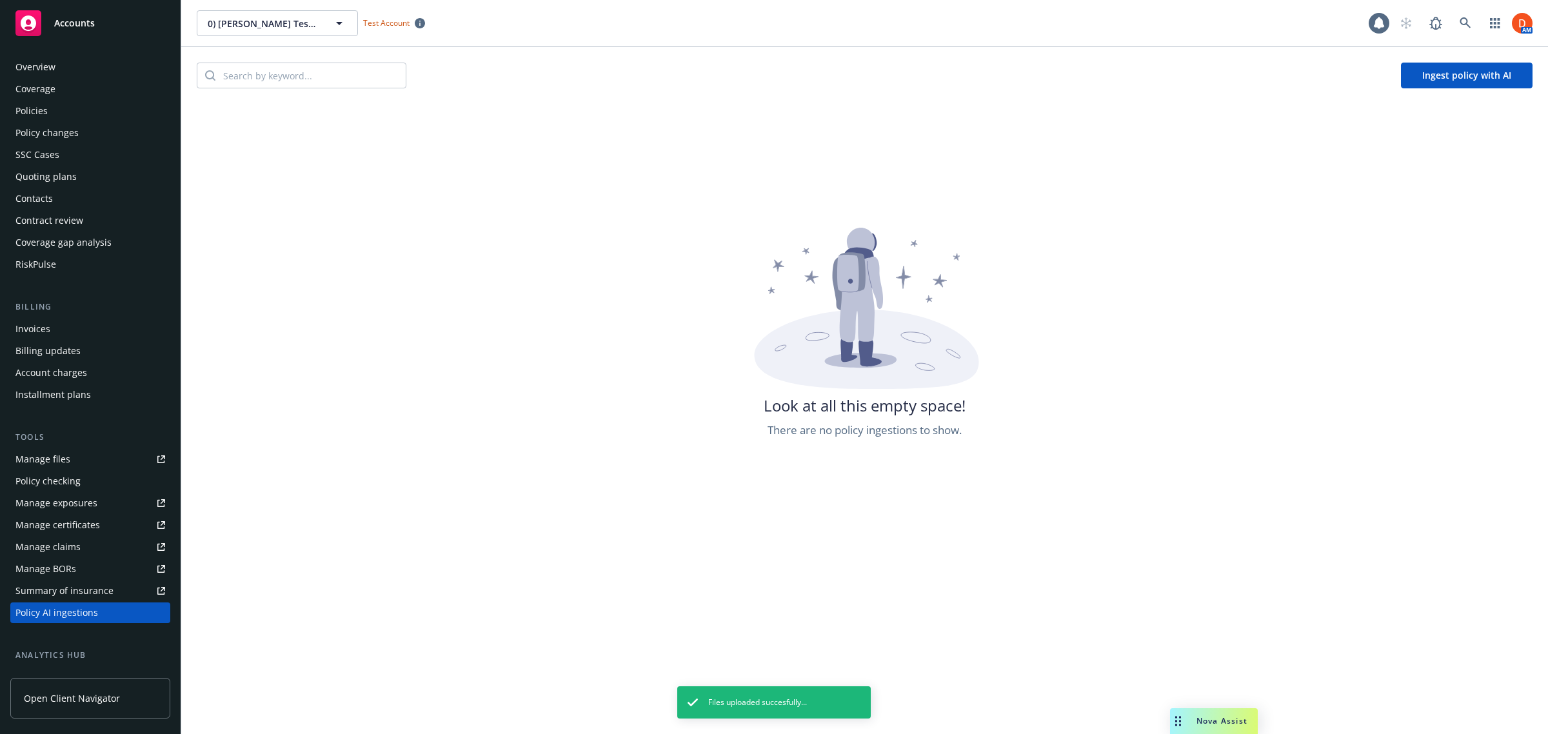
scroll to position [172, 0]
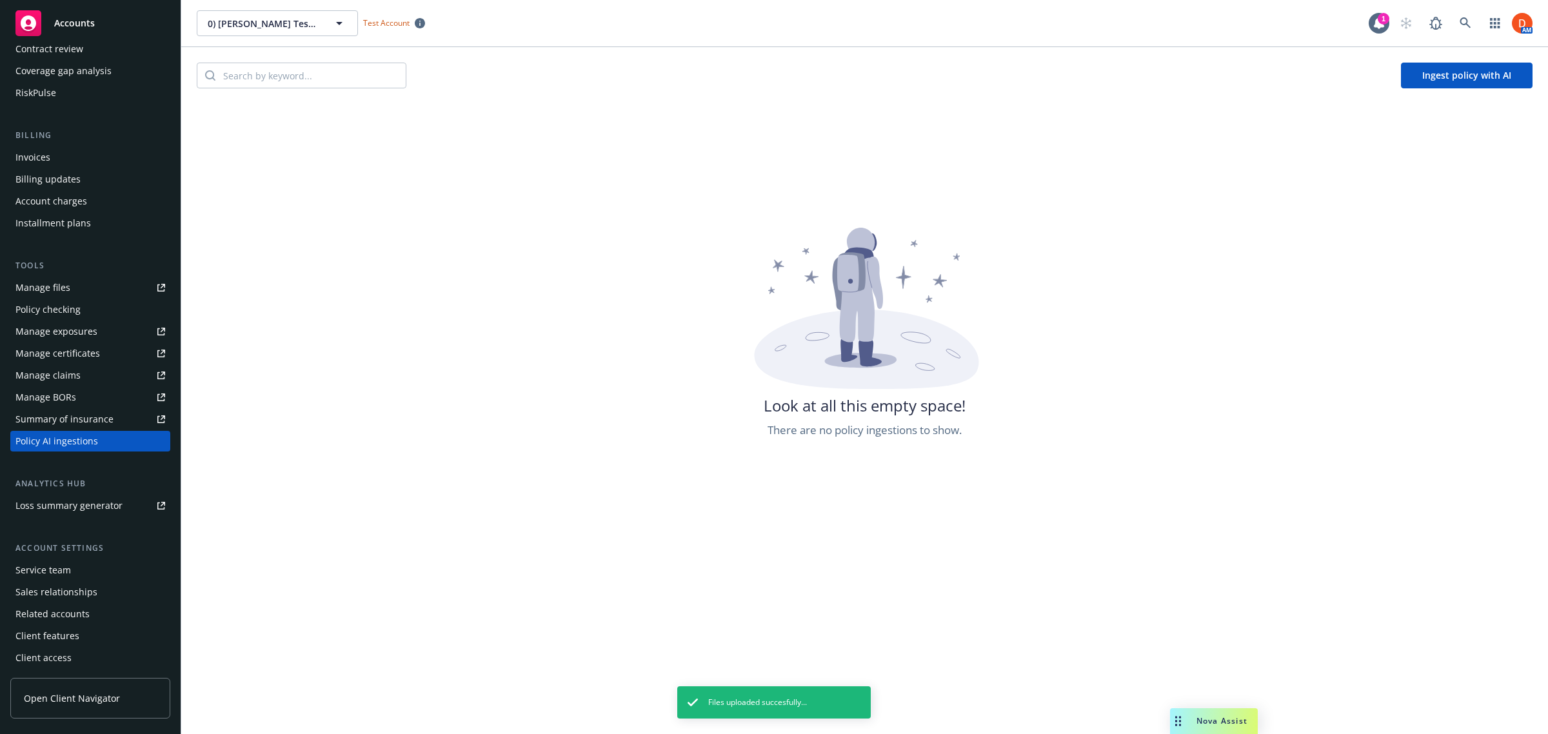
click at [1451, 75] on button "Ingest policy with AI" at bounding box center [1467, 76] width 132 height 26
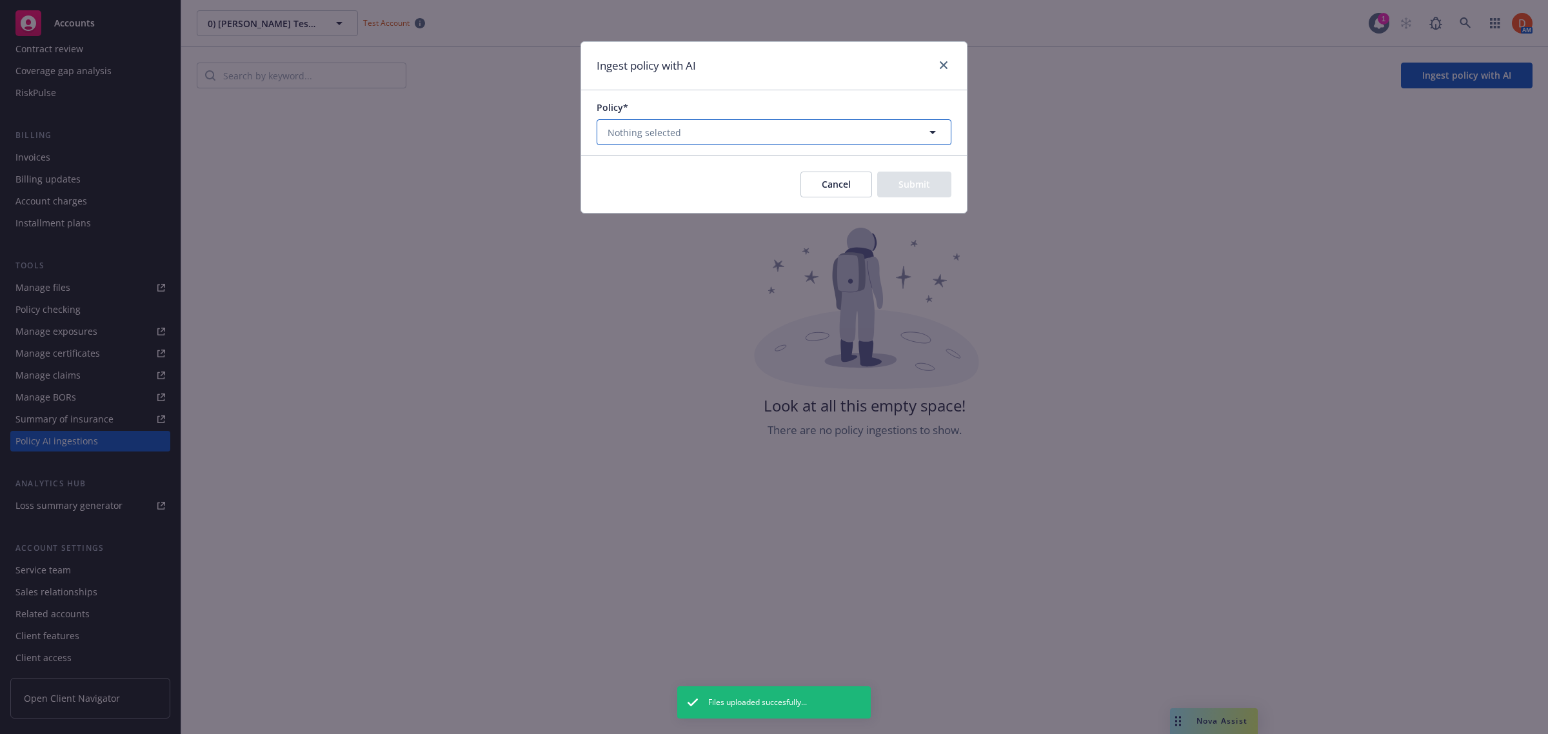
click at [792, 142] on button "Nothing selected" at bounding box center [774, 132] width 355 height 26
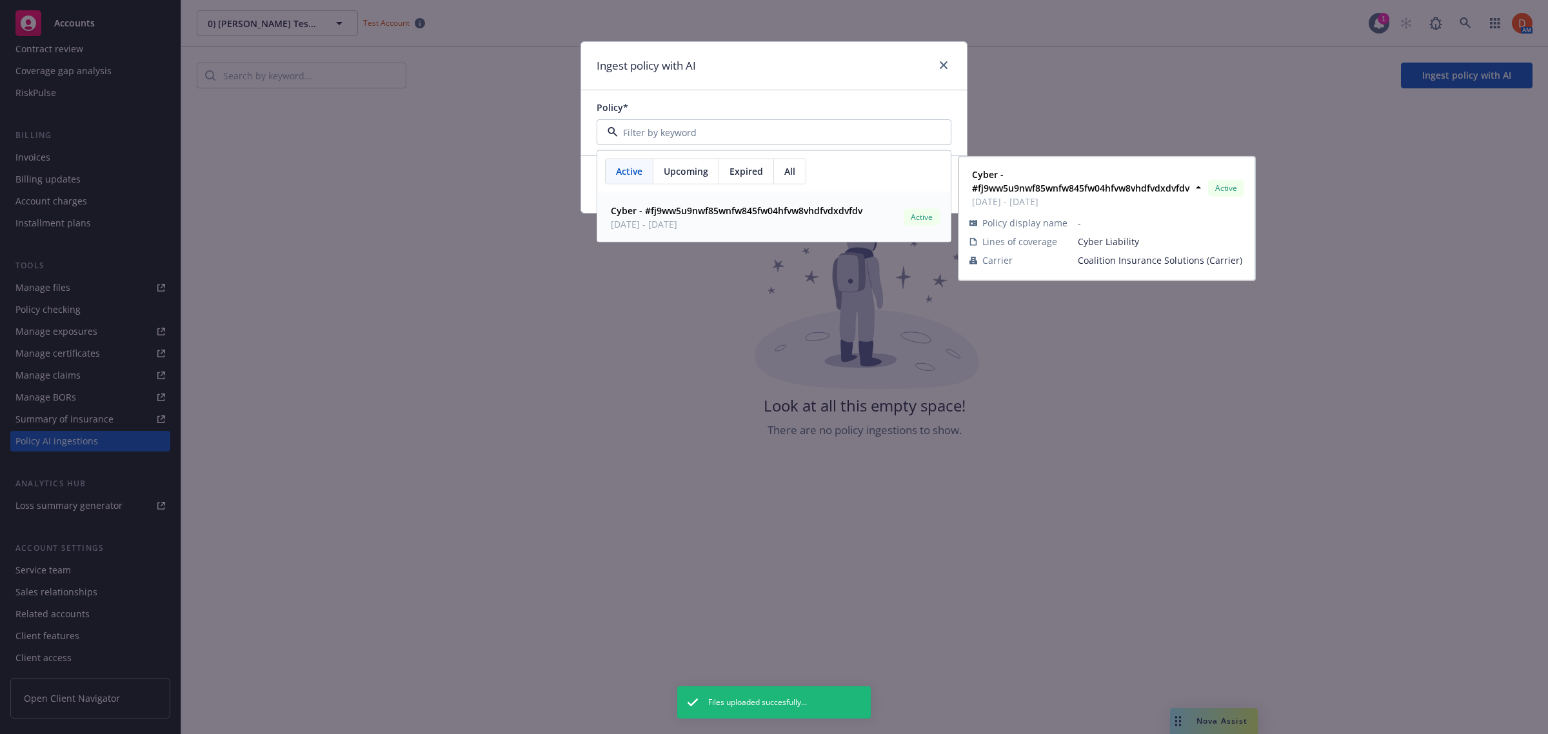
click at [774, 217] on span "Cyber - #fj9ww5u9nwf85wnfw845fw04hfvw8vhdfvdxdvfdv" at bounding box center [737, 211] width 252 height 14
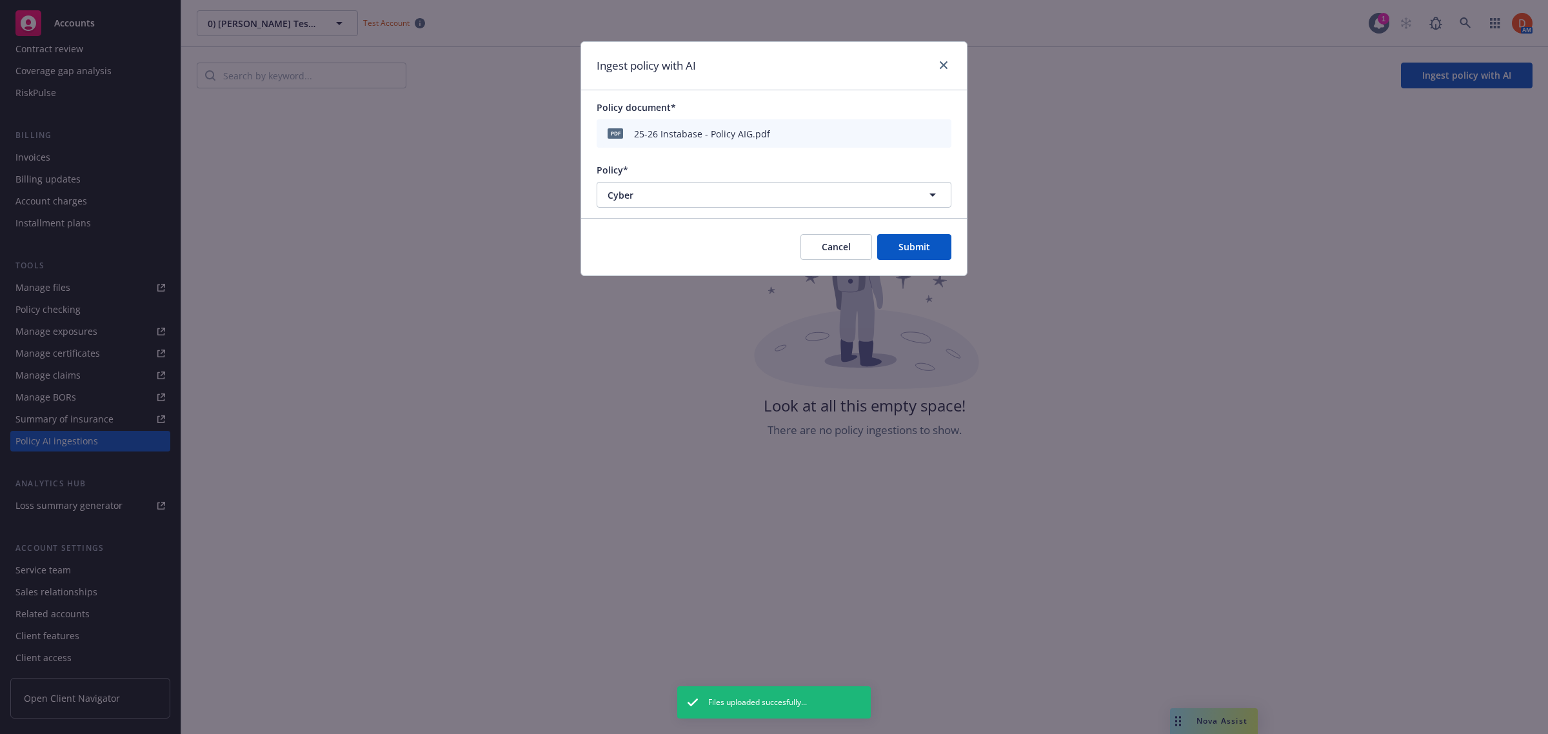
click at [923, 248] on button "Submit" at bounding box center [914, 247] width 74 height 26
